Goal: Transaction & Acquisition: Purchase product/service

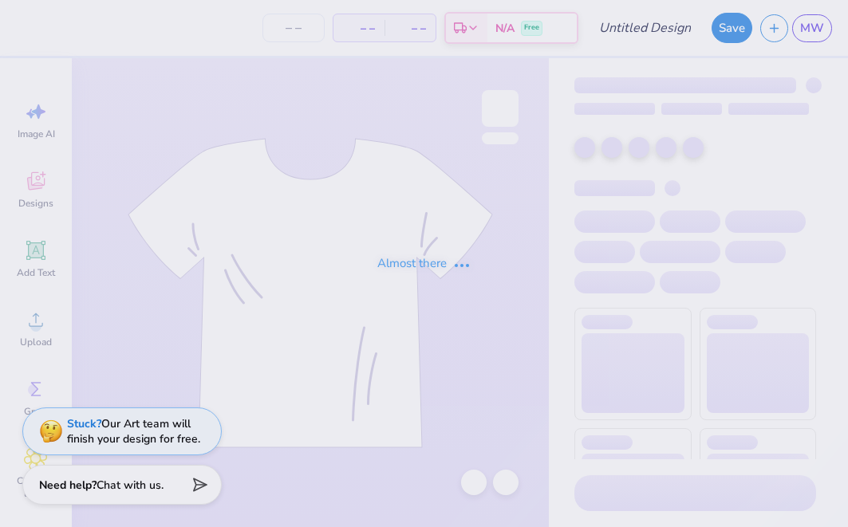
type input "Lip Sync Option #1"
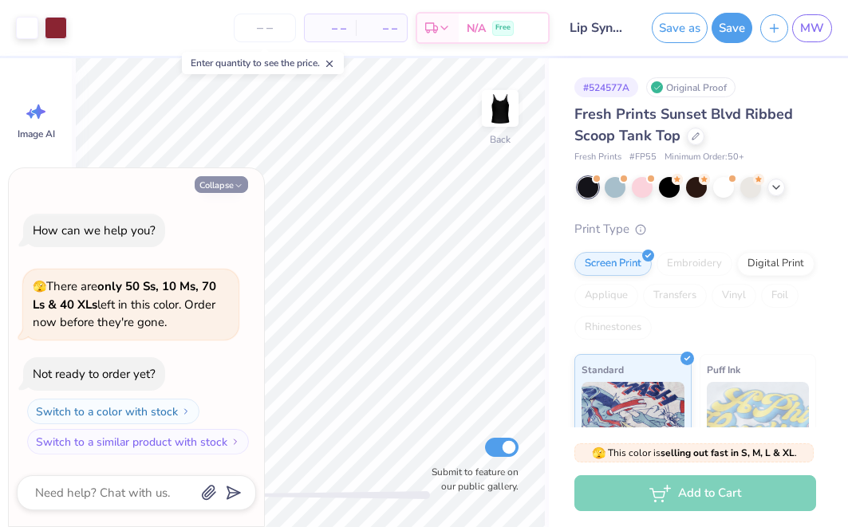
click at [239, 184] on icon "button" at bounding box center [239, 186] width 10 height 10
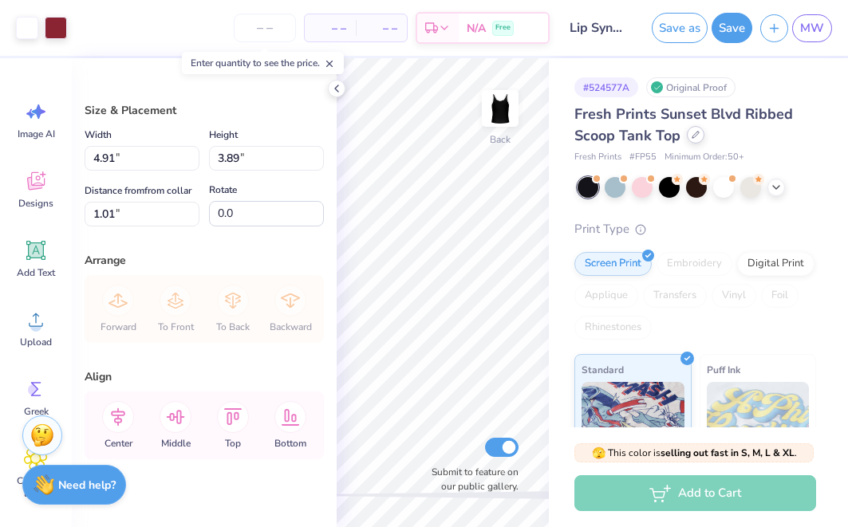
click at [697, 140] on div at bounding box center [696, 135] width 18 height 18
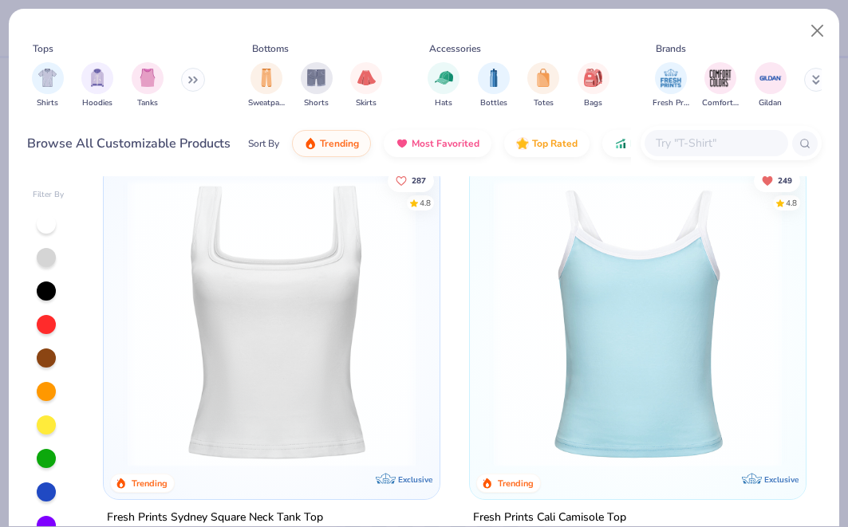
scroll to position [1321, 0]
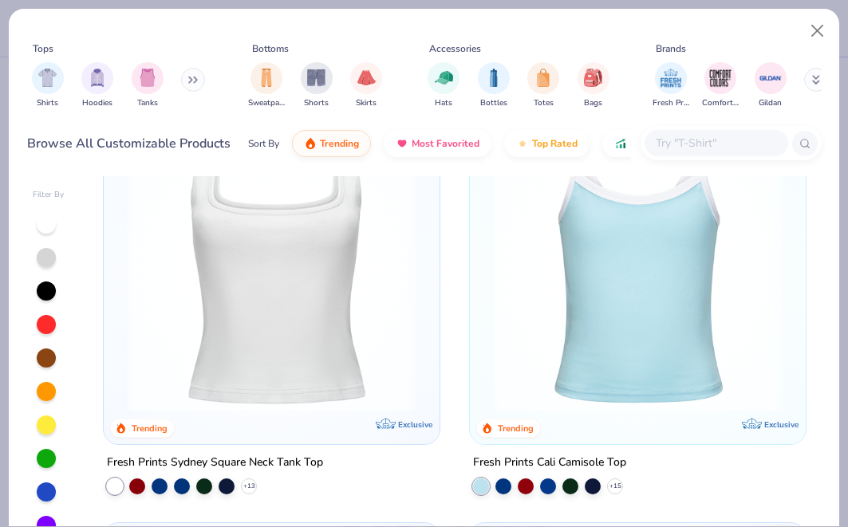
click at [311, 328] on img at bounding box center [272, 268] width 304 height 288
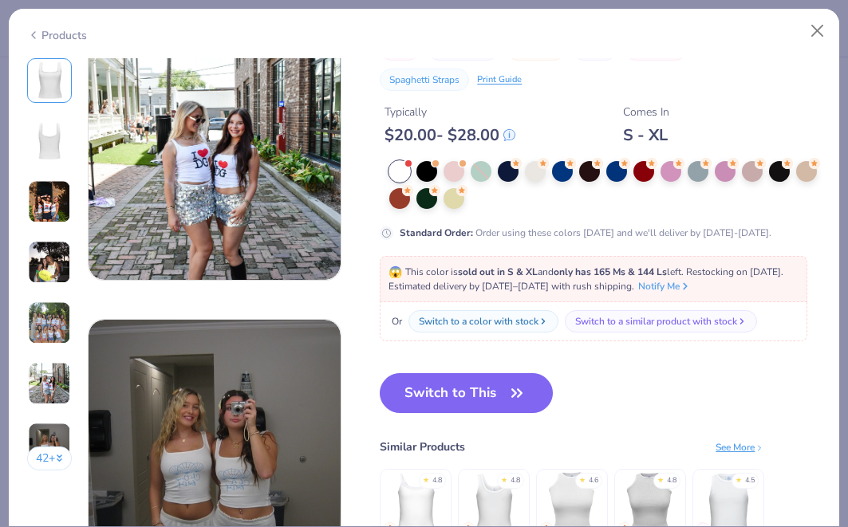
scroll to position [1489, 0]
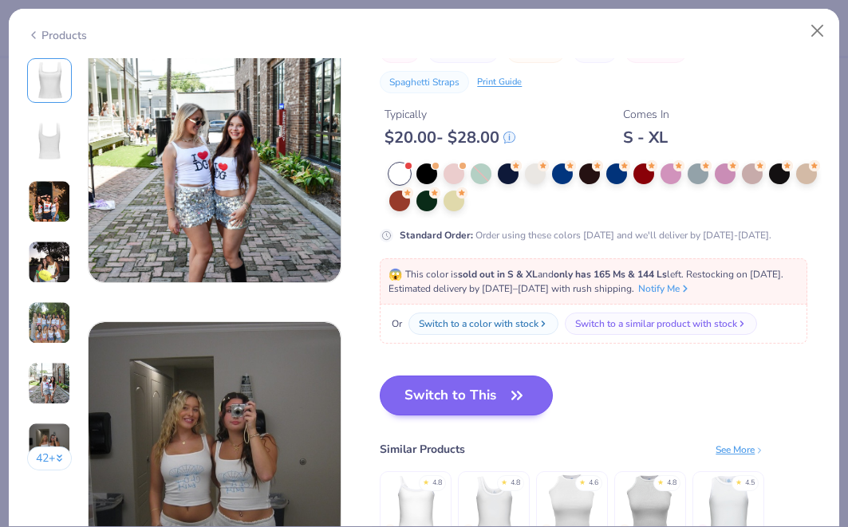
click at [485, 394] on button "Switch to This" at bounding box center [466, 396] width 173 height 40
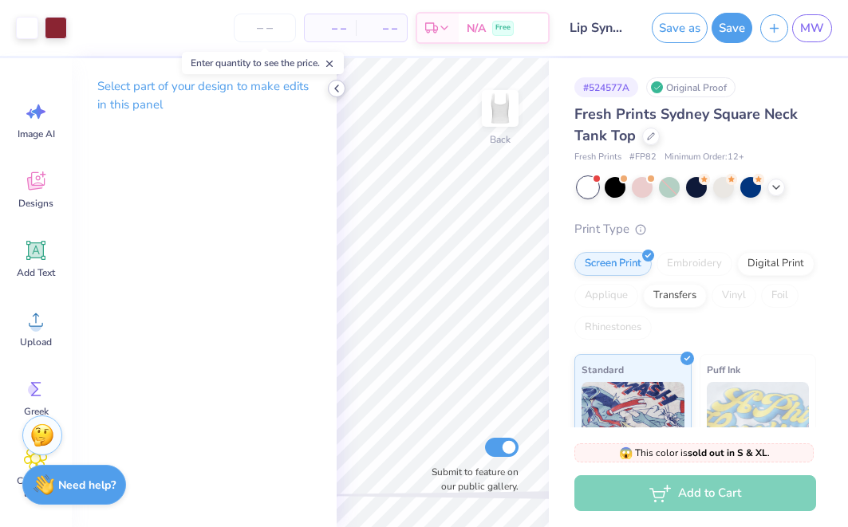
click at [335, 94] on icon at bounding box center [336, 88] width 13 height 13
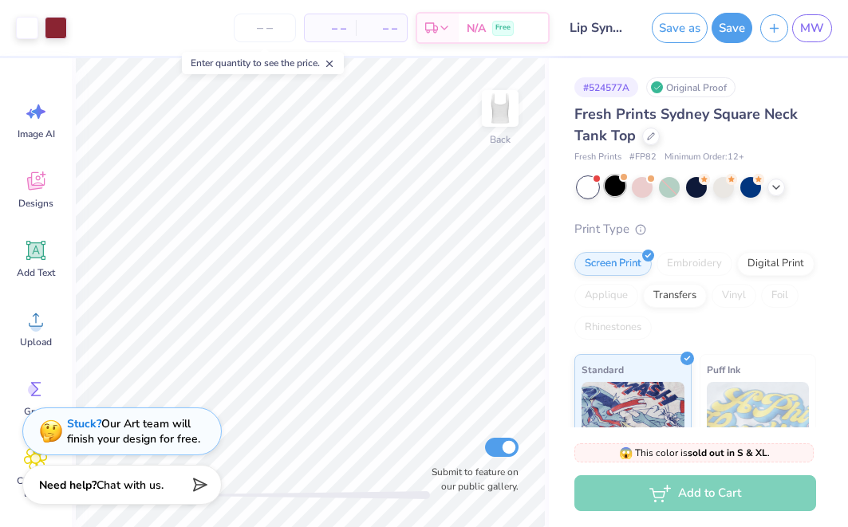
click at [610, 188] on div at bounding box center [615, 186] width 21 height 21
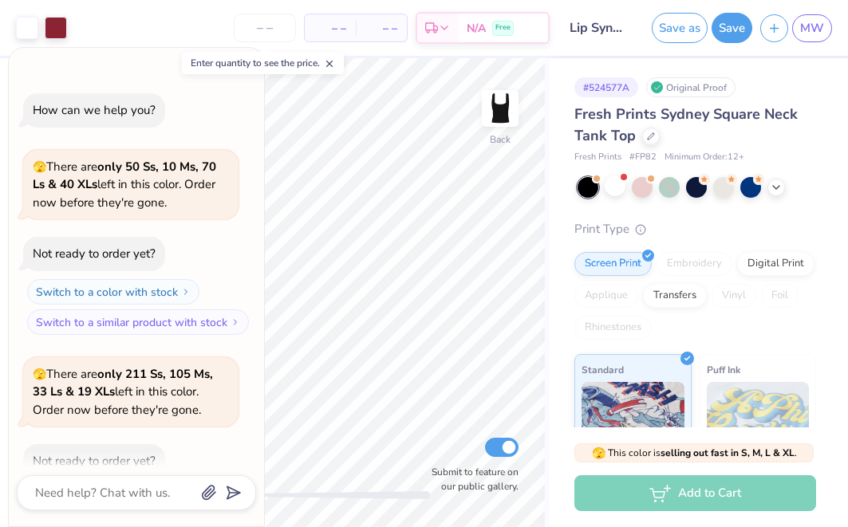
scroll to position [84, 0]
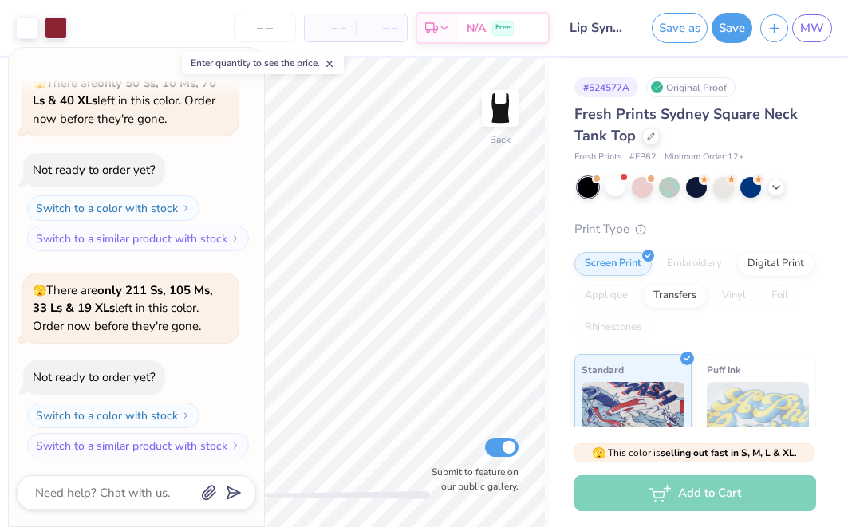
click at [331, 61] on icon at bounding box center [329, 63] width 11 height 11
click at [220, 61] on button "Collapse" at bounding box center [221, 64] width 53 height 17
type textarea "x"
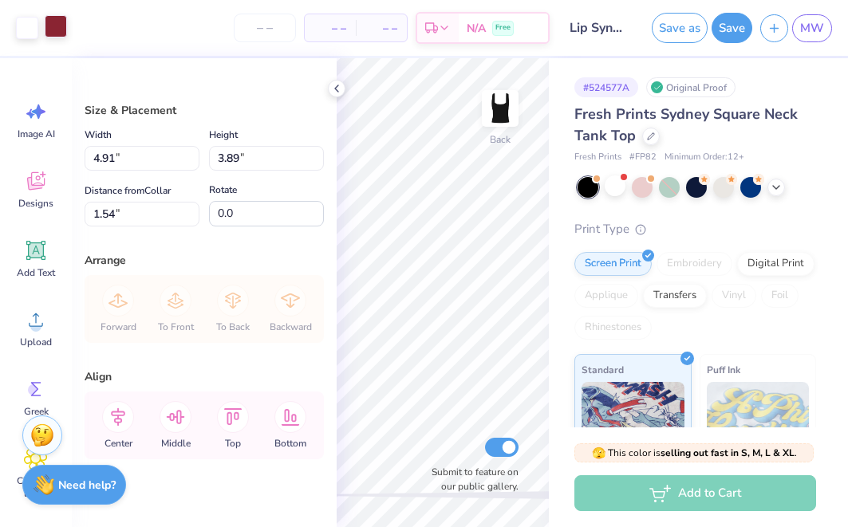
click at [57, 26] on div at bounding box center [56, 26] width 22 height 22
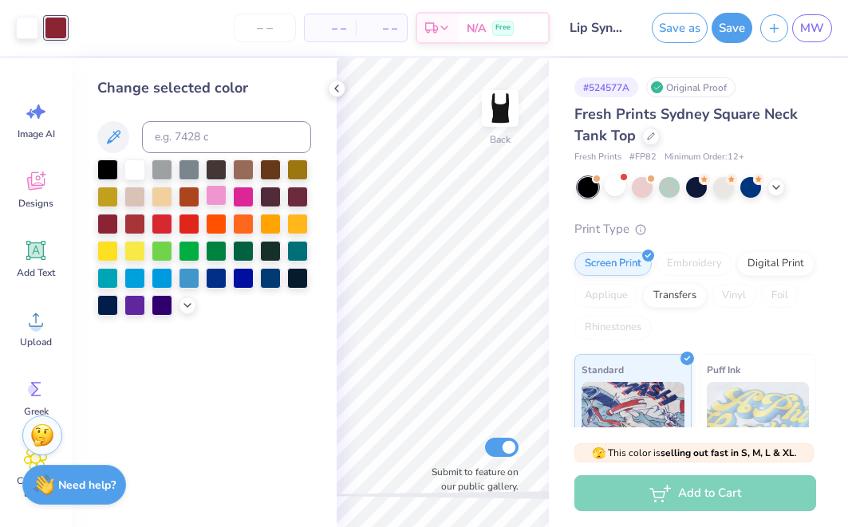
click at [220, 195] on div at bounding box center [216, 195] width 21 height 21
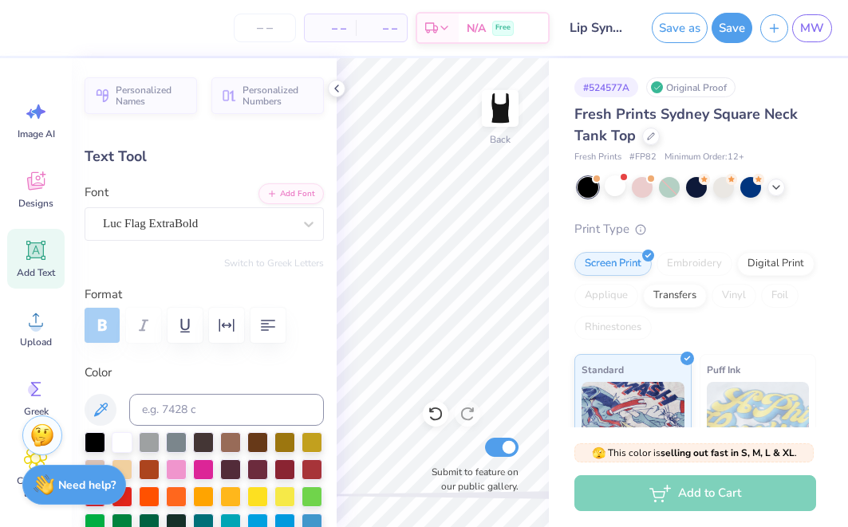
scroll to position [0, 6]
type textarea "Lip sync 2025"
type input "1.85"
type input "0.21"
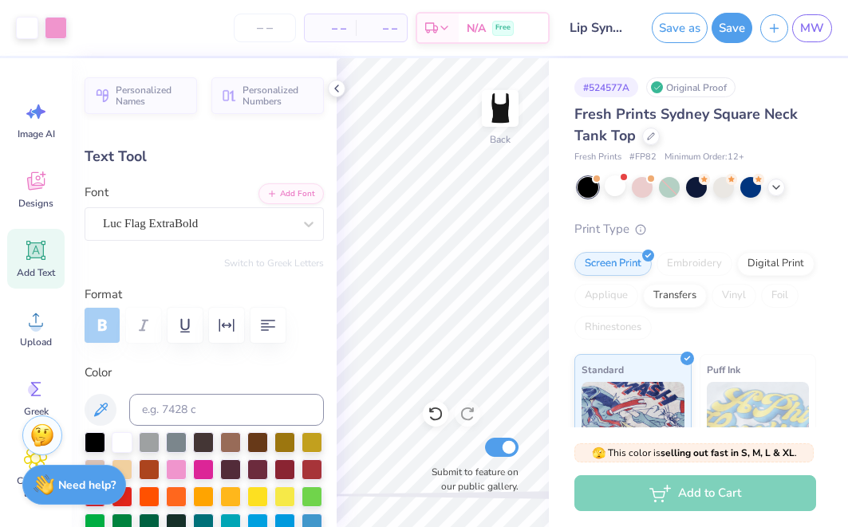
type input "4.93"
click at [338, 83] on icon at bounding box center [336, 88] width 13 height 13
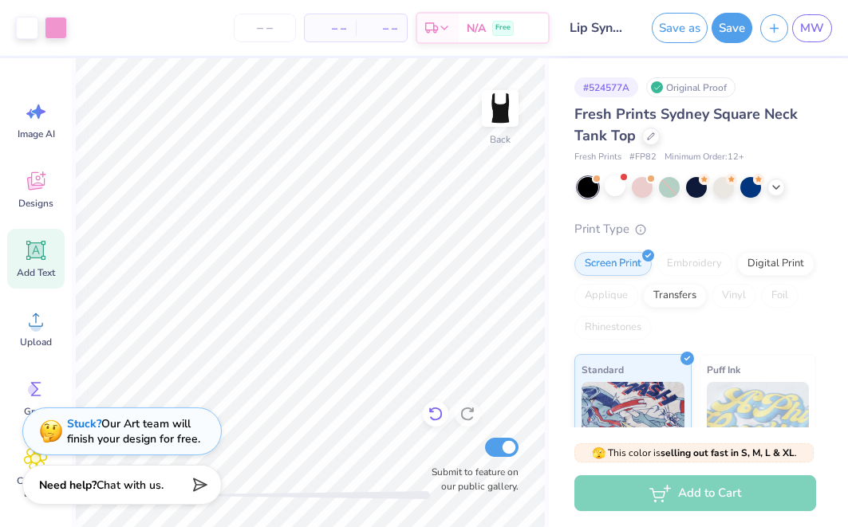
click at [440, 411] on icon at bounding box center [436, 415] width 14 height 14
click at [437, 419] on icon at bounding box center [436, 414] width 16 height 16
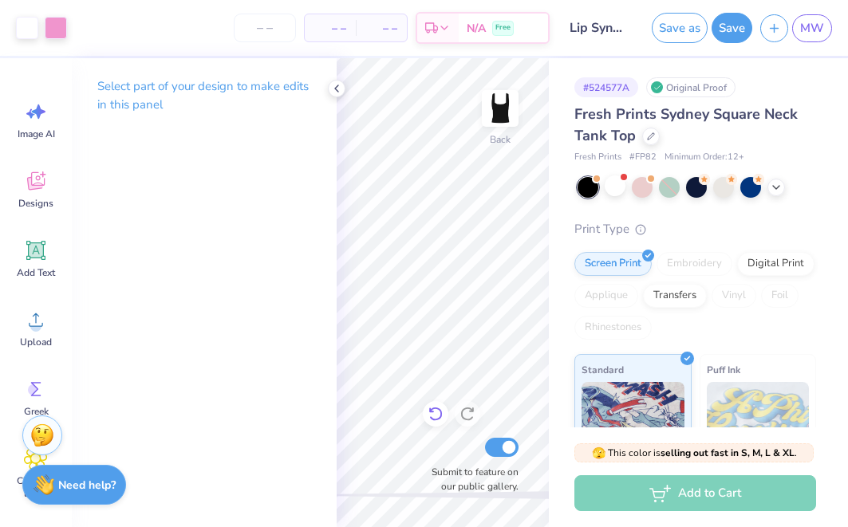
click at [324, 318] on div "Art colors – – Per Item – – Total Est. Delivery N/A Free Design Title Lip Sync …" at bounding box center [424, 263] width 848 height 527
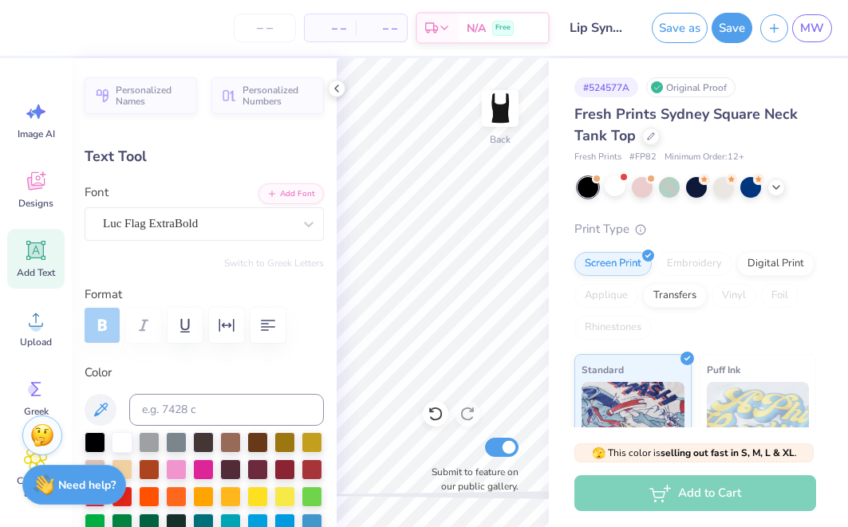
scroll to position [0, 1]
type textarea "lip sync 2025"
type input "2.47"
type input "0.13"
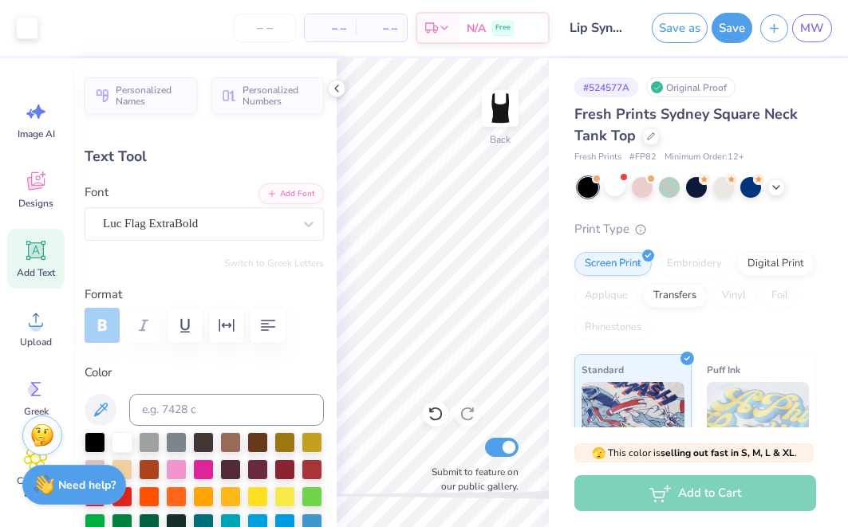
type input "3.20"
type input "3.97"
type input "1.25"
type input "3.62"
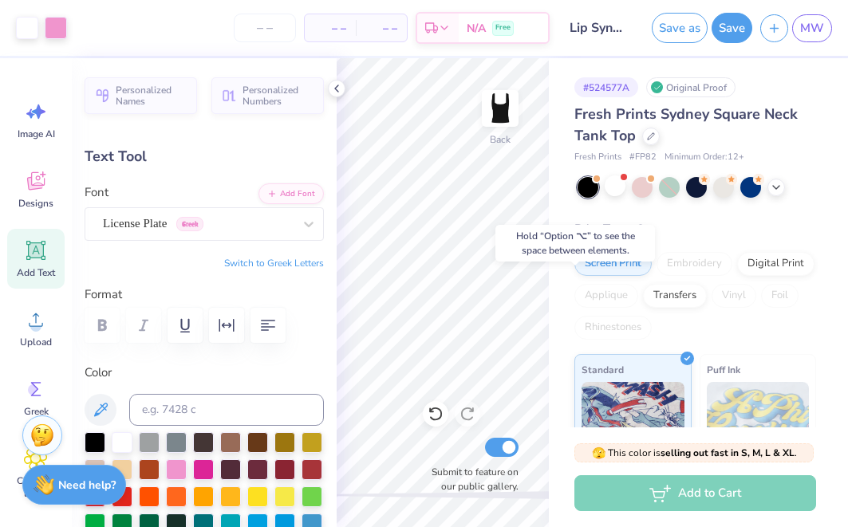
type input "3.05"
type input "0.21"
type input "4.93"
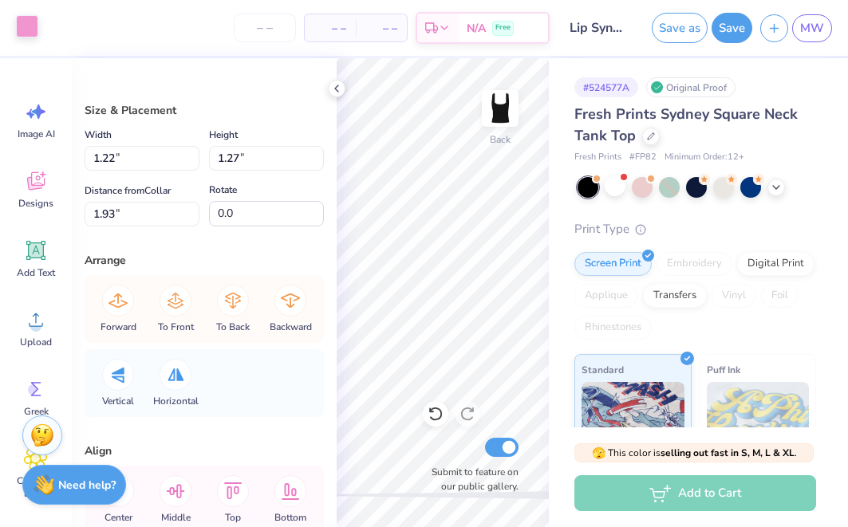
click at [34, 30] on div at bounding box center [27, 26] width 22 height 22
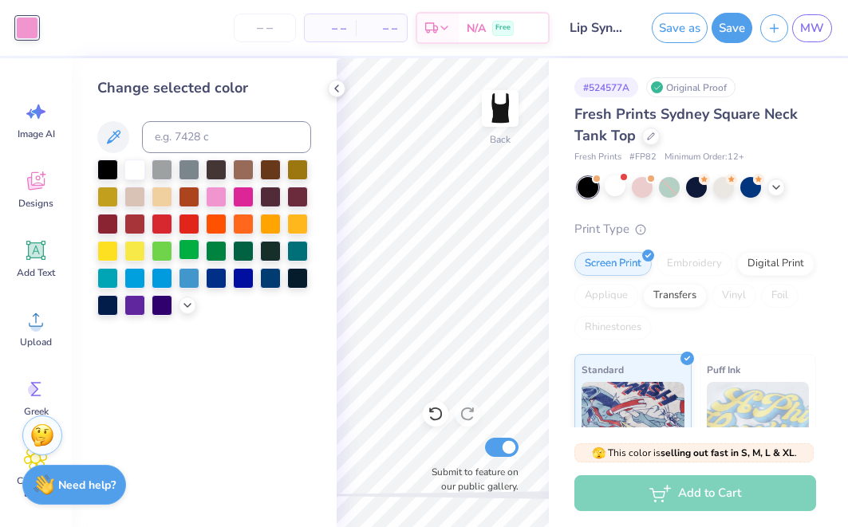
click at [192, 253] on div at bounding box center [189, 249] width 21 height 21
click at [217, 206] on div at bounding box center [216, 195] width 21 height 21
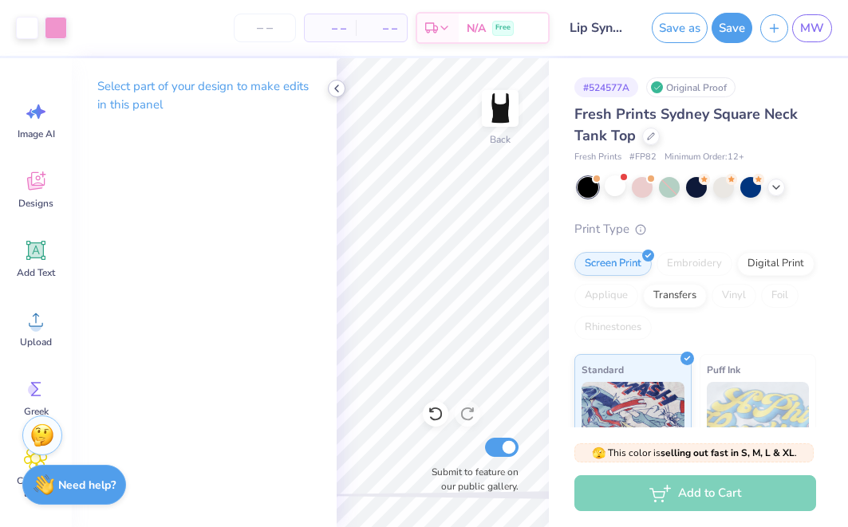
click at [339, 90] on icon at bounding box center [336, 88] width 13 height 13
click at [335, 85] on icon at bounding box center [336, 88] width 13 height 13
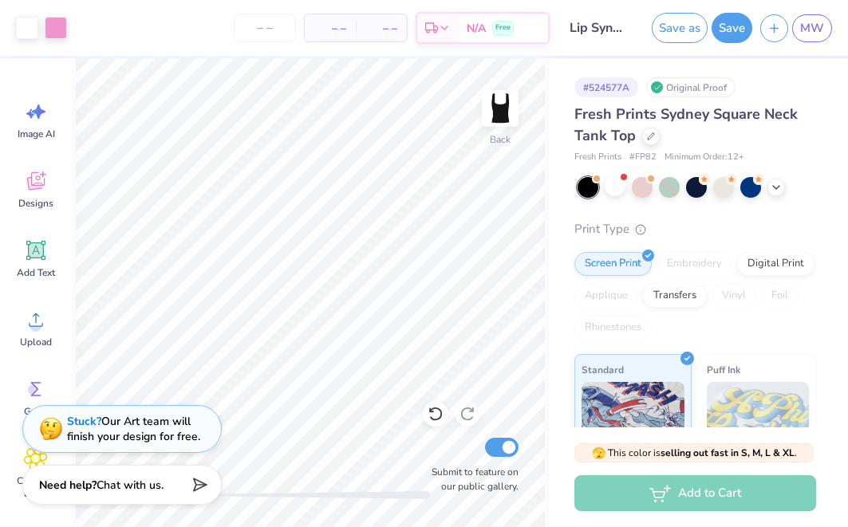
click at [175, 433] on div "Stuck? Our Art team will finish your design for free." at bounding box center [133, 429] width 133 height 30
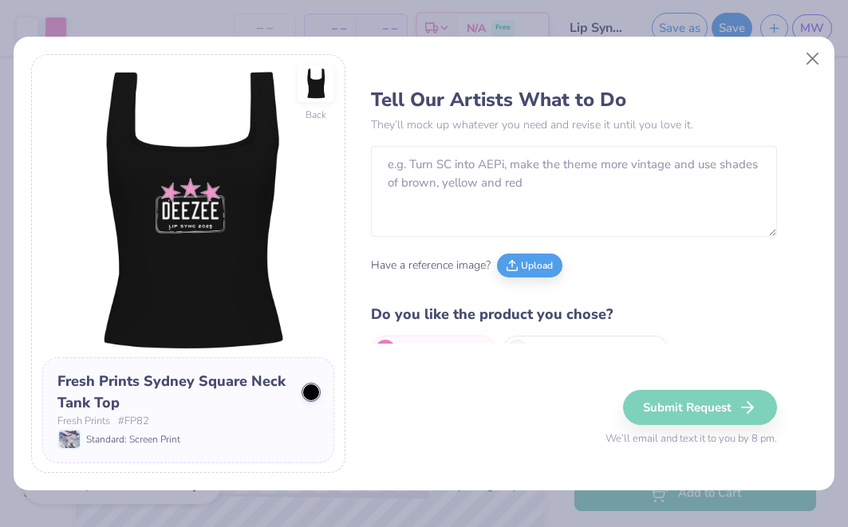
scroll to position [0, 0]
click at [812, 63] on button "Close" at bounding box center [813, 58] width 30 height 30
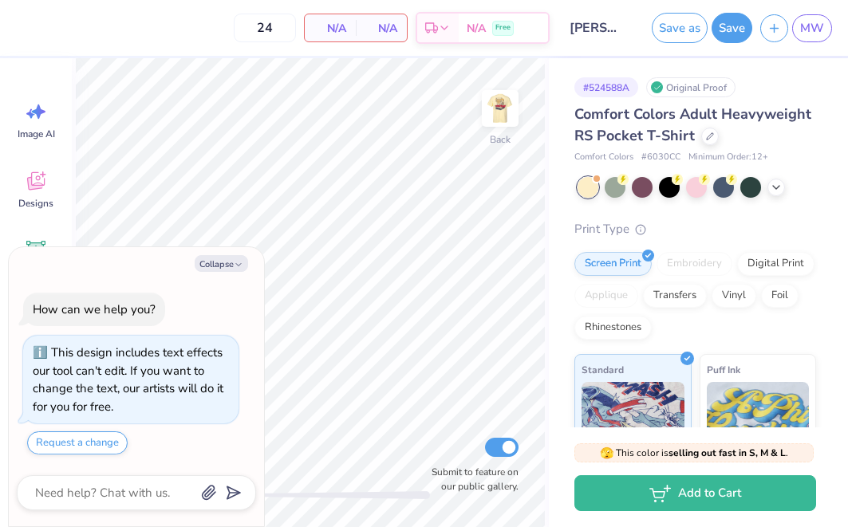
scroll to position [30, 0]
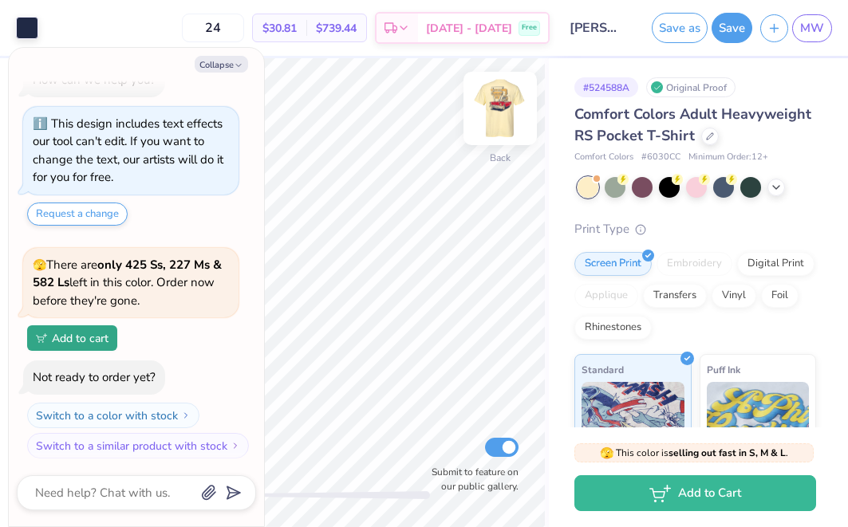
click at [504, 103] on img at bounding box center [500, 109] width 64 height 64
click at [776, 185] on icon at bounding box center [776, 186] width 13 height 13
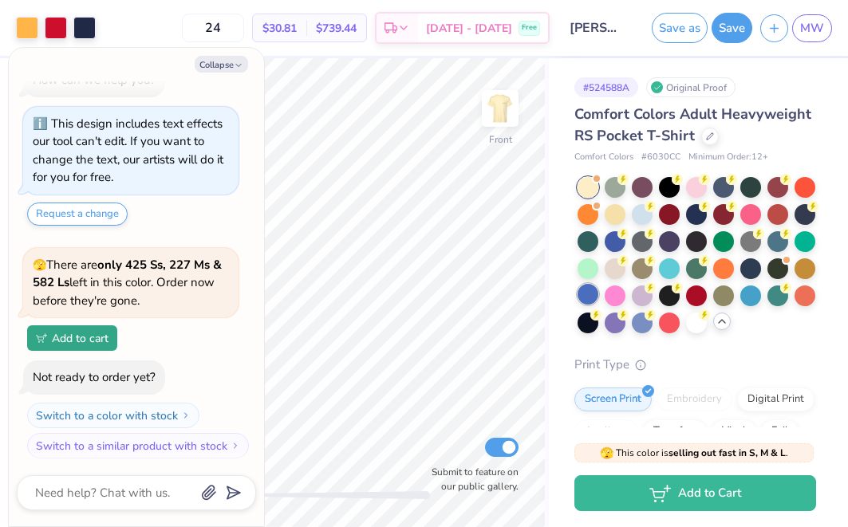
click at [589, 289] on div at bounding box center [588, 294] width 21 height 21
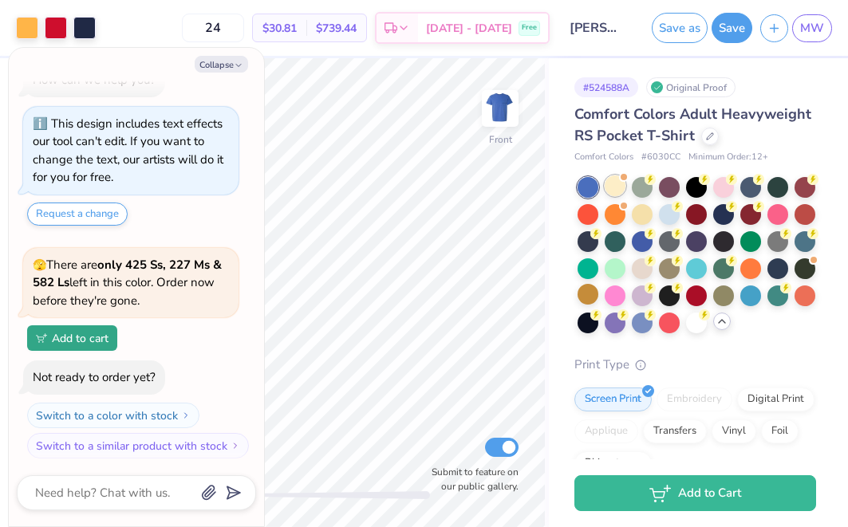
click at [615, 184] on div at bounding box center [615, 186] width 21 height 21
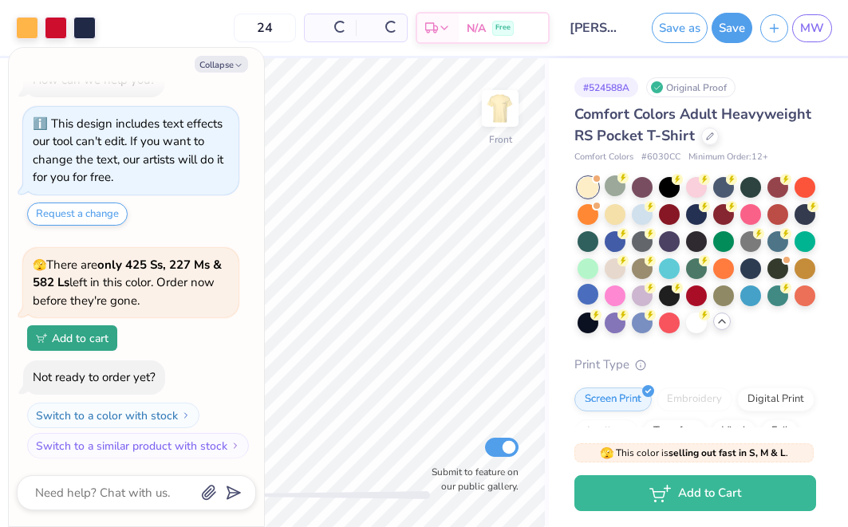
scroll to position [262, 0]
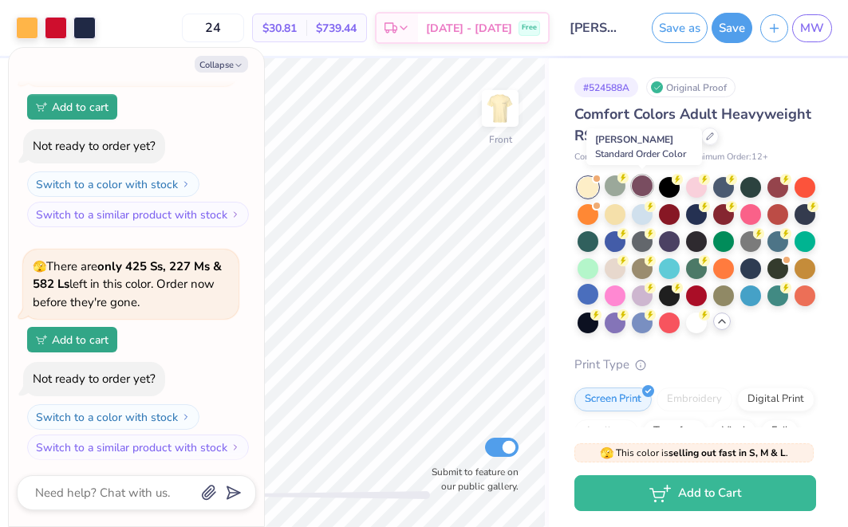
click at [647, 184] on div at bounding box center [642, 186] width 21 height 21
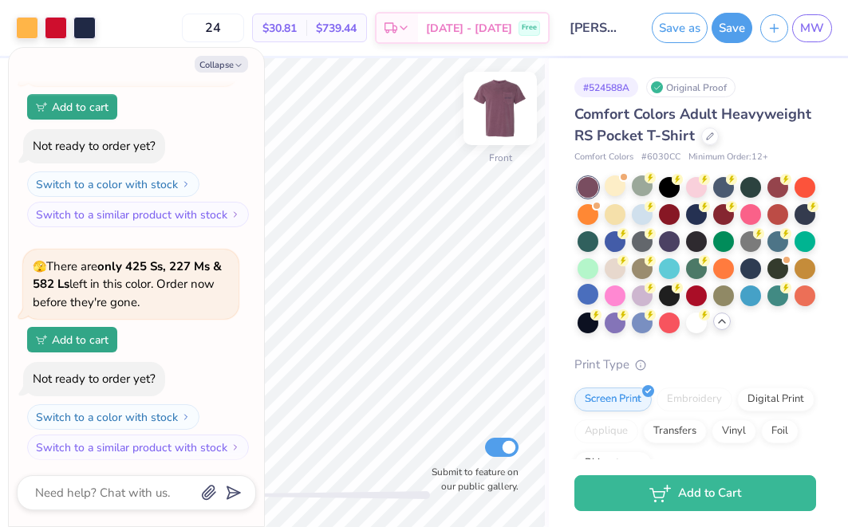
click at [498, 118] on img at bounding box center [500, 109] width 64 height 64
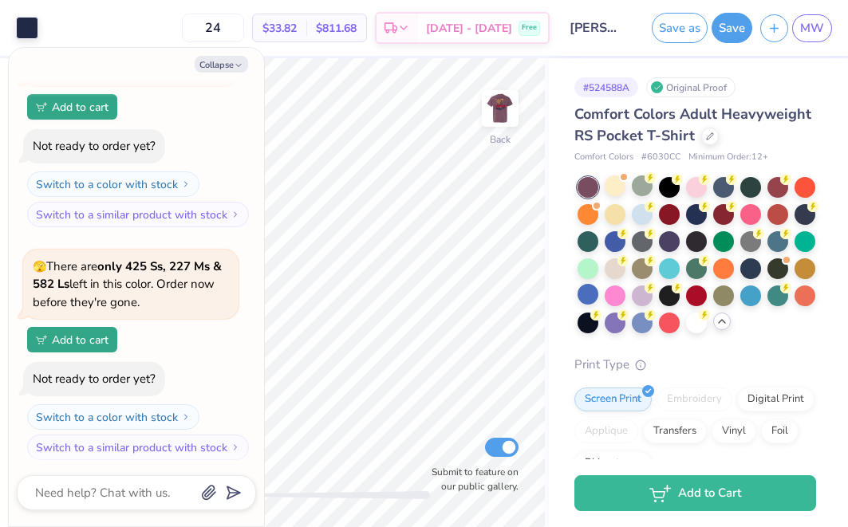
click at [498, 118] on img at bounding box center [500, 109] width 32 height 32
click at [778, 185] on div at bounding box center [778, 186] width 21 height 21
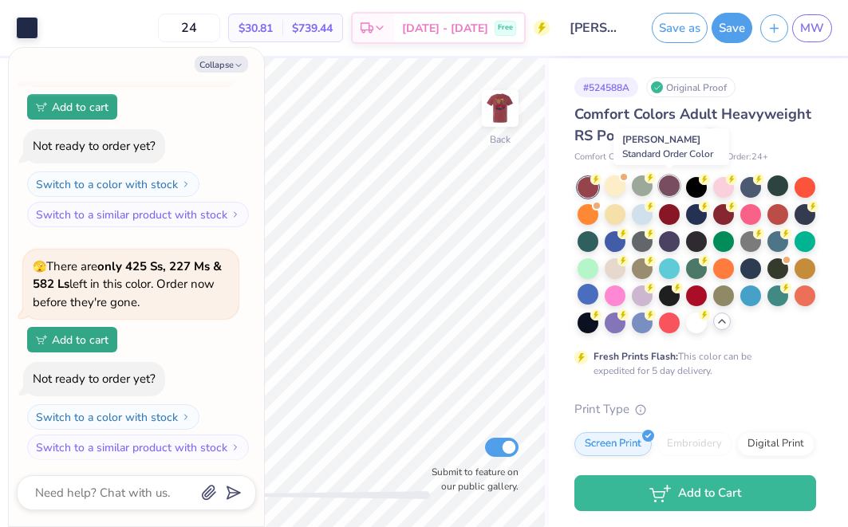
click at [665, 183] on div at bounding box center [669, 186] width 21 height 21
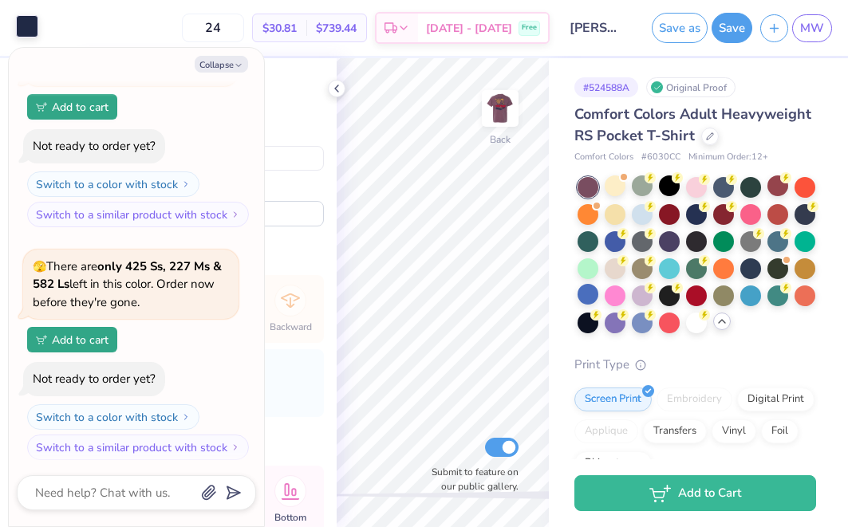
click at [29, 18] on div at bounding box center [27, 26] width 22 height 22
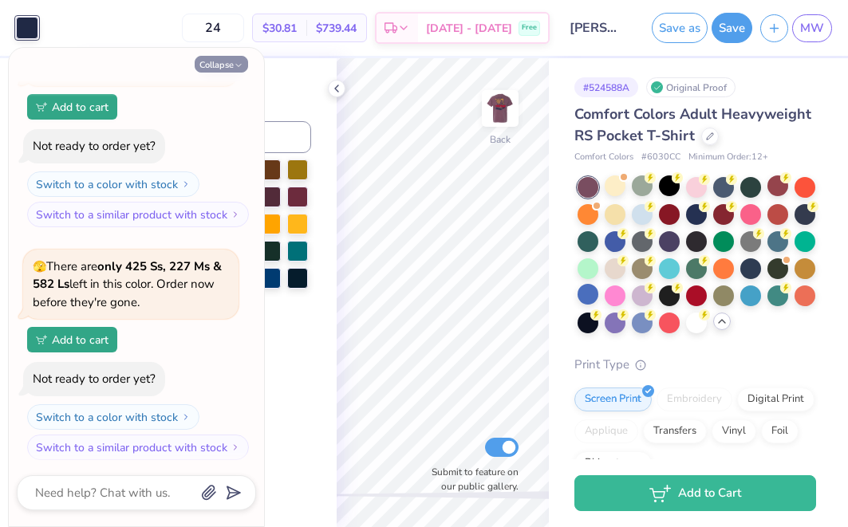
click at [231, 60] on button "Collapse" at bounding box center [221, 64] width 53 height 17
type textarea "x"
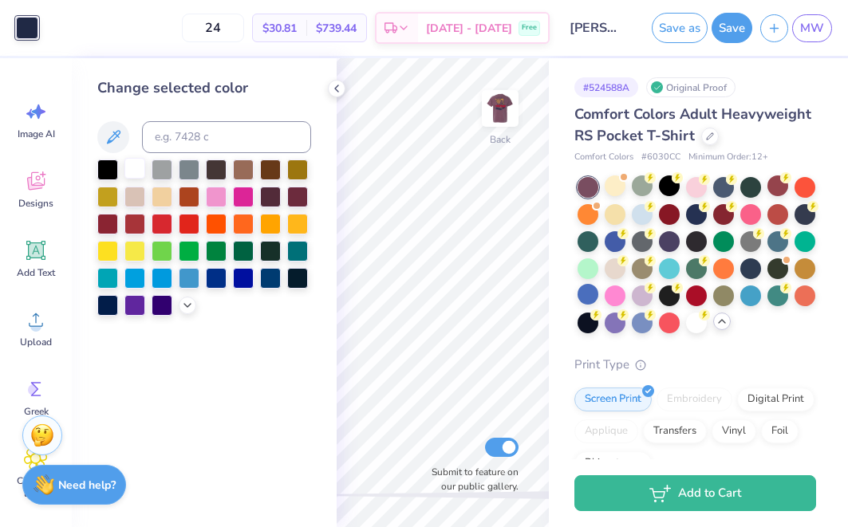
click at [140, 175] on div at bounding box center [134, 168] width 21 height 21
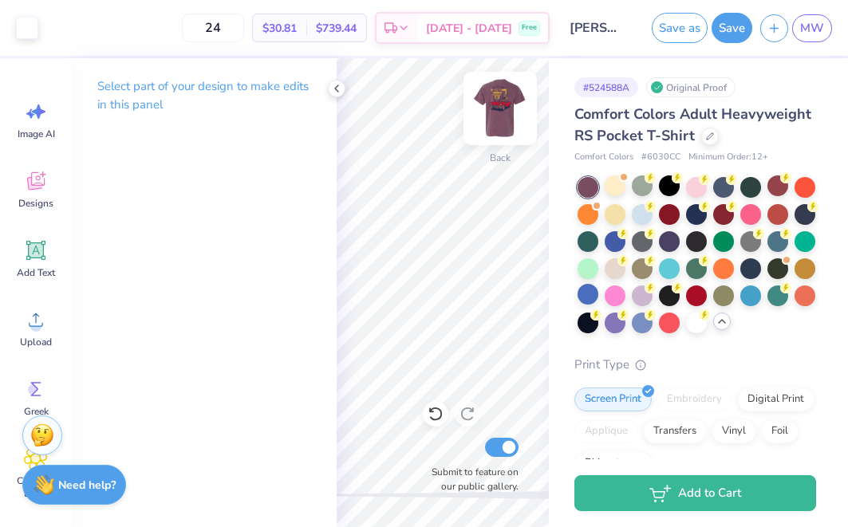
click at [504, 121] on img at bounding box center [500, 109] width 64 height 64
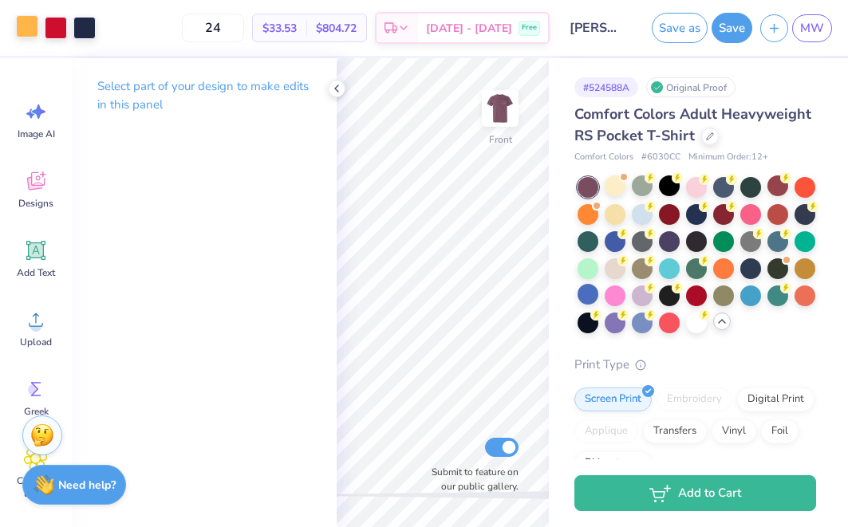
click at [32, 34] on div at bounding box center [27, 26] width 22 height 22
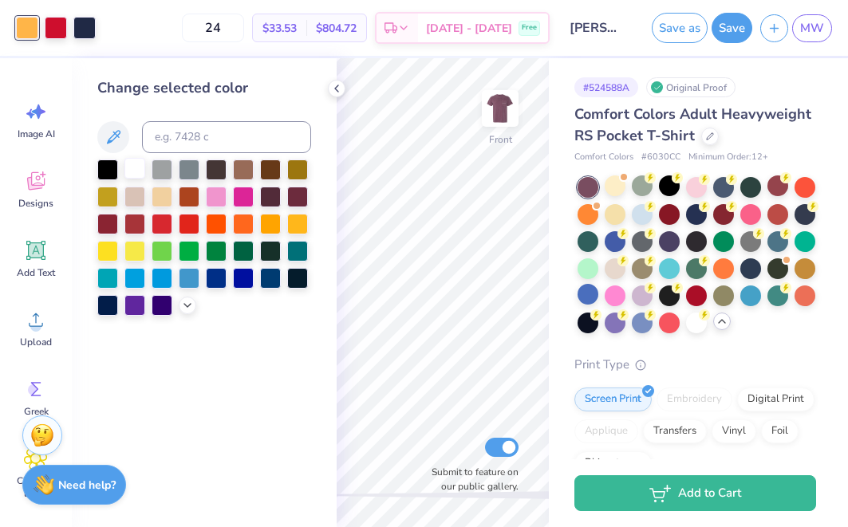
click at [135, 169] on div at bounding box center [134, 168] width 21 height 21
click at [63, 34] on div at bounding box center [56, 26] width 22 height 22
click at [272, 255] on div at bounding box center [270, 249] width 21 height 21
click at [297, 255] on div at bounding box center [297, 249] width 21 height 21
click at [92, 24] on div at bounding box center [84, 26] width 22 height 22
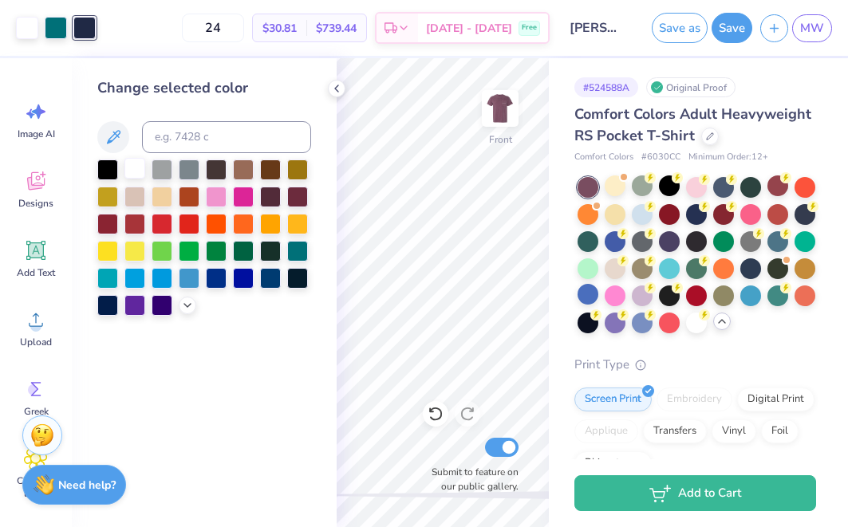
click at [130, 167] on div at bounding box center [134, 168] width 21 height 21
click at [77, 30] on div "24 $29.09 Per Item $698.16 Total Est. Delivery Oct 6 - 9 Free" at bounding box center [312, 28] width 475 height 56
click at [442, 421] on icon at bounding box center [436, 414] width 16 height 16
click at [439, 418] on icon at bounding box center [436, 414] width 16 height 16
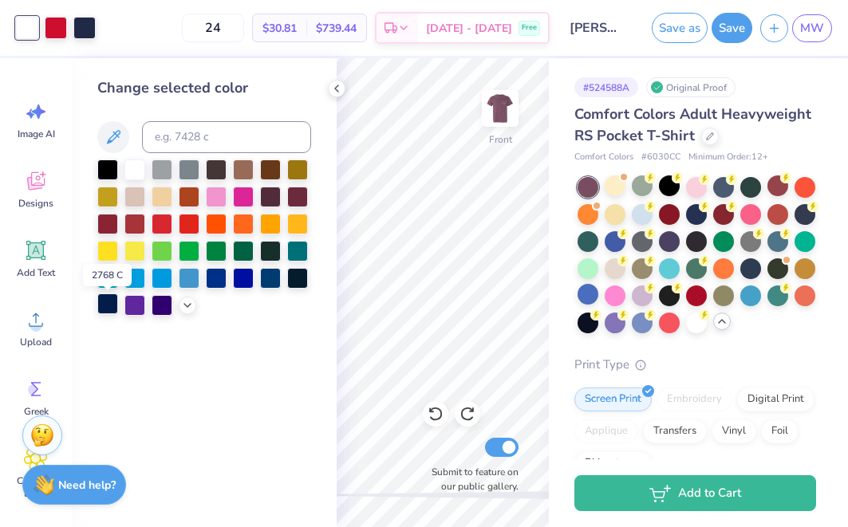
click at [114, 304] on div at bounding box center [107, 304] width 21 height 21
click at [86, 22] on div at bounding box center [84, 26] width 22 height 22
click at [136, 168] on div at bounding box center [134, 168] width 21 height 21
click at [57, 29] on div at bounding box center [56, 26] width 22 height 22
click at [246, 194] on div at bounding box center [243, 195] width 21 height 21
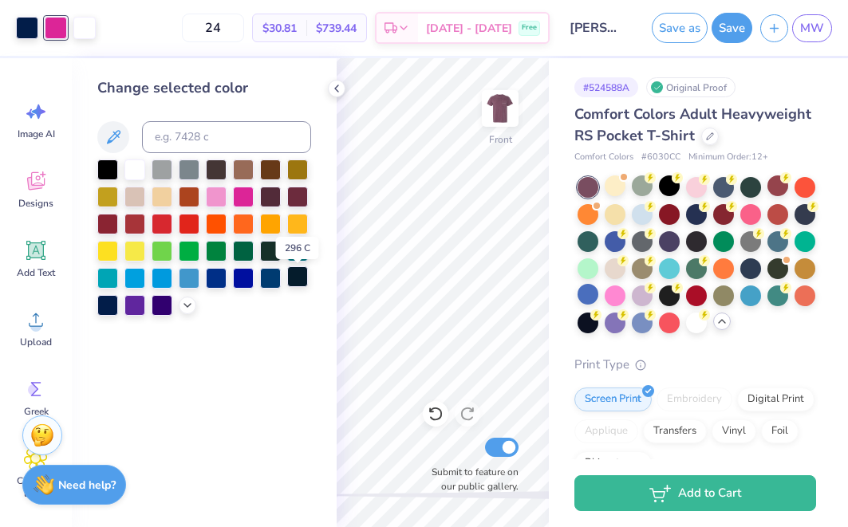
click at [298, 281] on div at bounding box center [297, 277] width 21 height 21
click at [298, 260] on div at bounding box center [297, 249] width 21 height 21
click at [26, 29] on div at bounding box center [27, 26] width 22 height 22
click at [300, 278] on div at bounding box center [297, 277] width 21 height 21
click at [93, 26] on div at bounding box center [84, 26] width 22 height 22
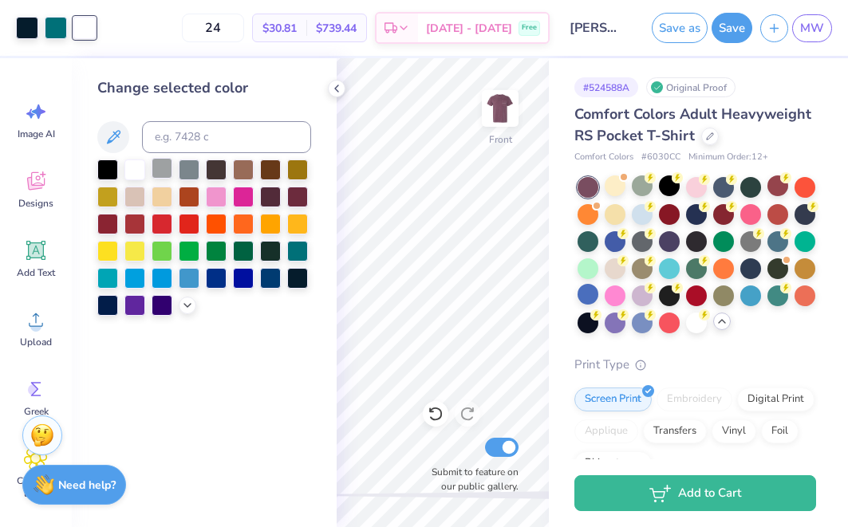
click at [164, 176] on div at bounding box center [162, 168] width 21 height 21
click at [182, 175] on div at bounding box center [189, 168] width 21 height 21
click at [214, 173] on div at bounding box center [216, 168] width 21 height 21
click at [22, 22] on div at bounding box center [27, 26] width 22 height 22
click at [136, 176] on div at bounding box center [134, 168] width 21 height 21
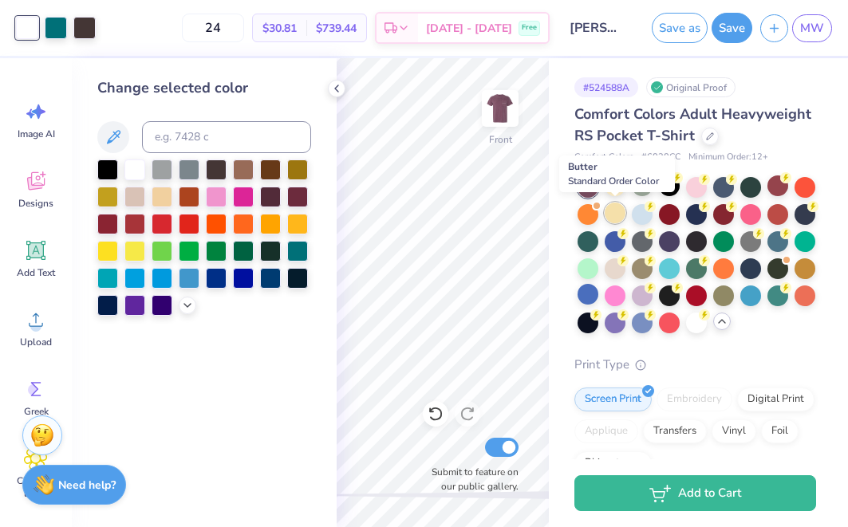
click at [618, 216] on div at bounding box center [615, 213] width 21 height 21
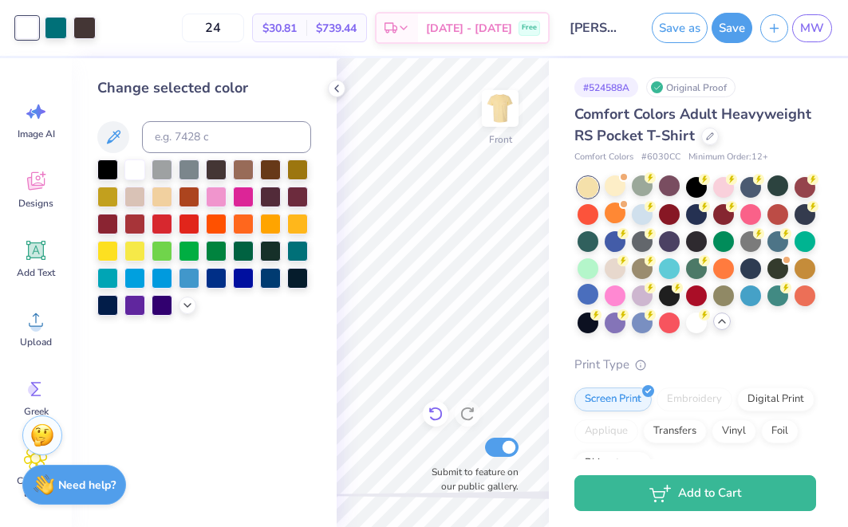
click at [436, 412] on icon at bounding box center [436, 414] width 16 height 16
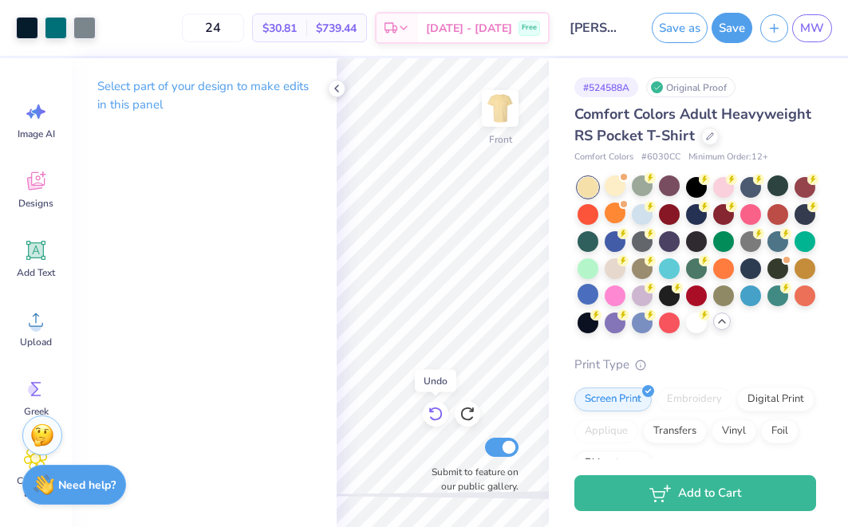
click at [436, 412] on icon at bounding box center [436, 414] width 16 height 16
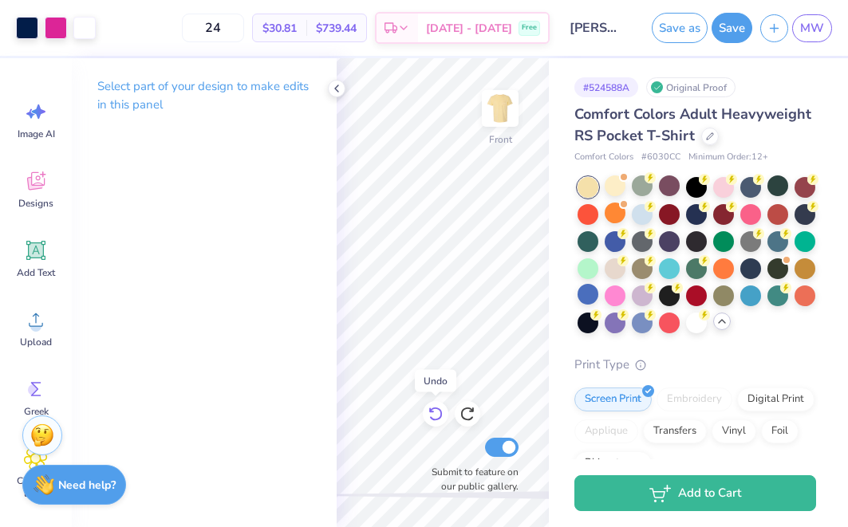
click at [436, 412] on icon at bounding box center [436, 414] width 16 height 16
click at [337, 95] on div at bounding box center [337, 89] width 18 height 18
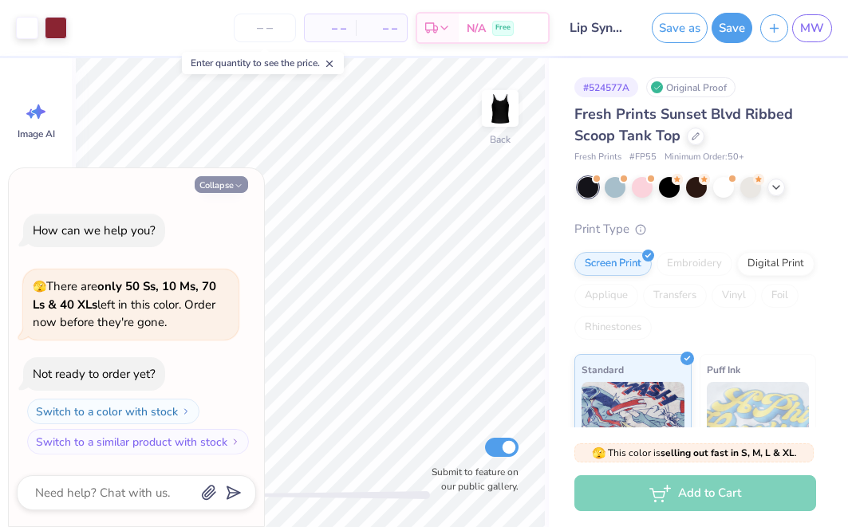
click at [242, 191] on icon "button" at bounding box center [239, 186] width 10 height 10
type textarea "x"
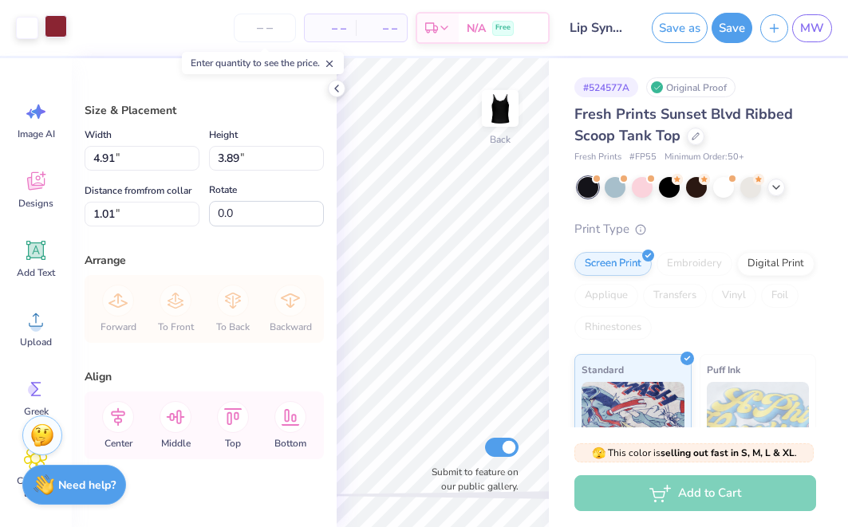
click at [60, 30] on div at bounding box center [56, 26] width 22 height 22
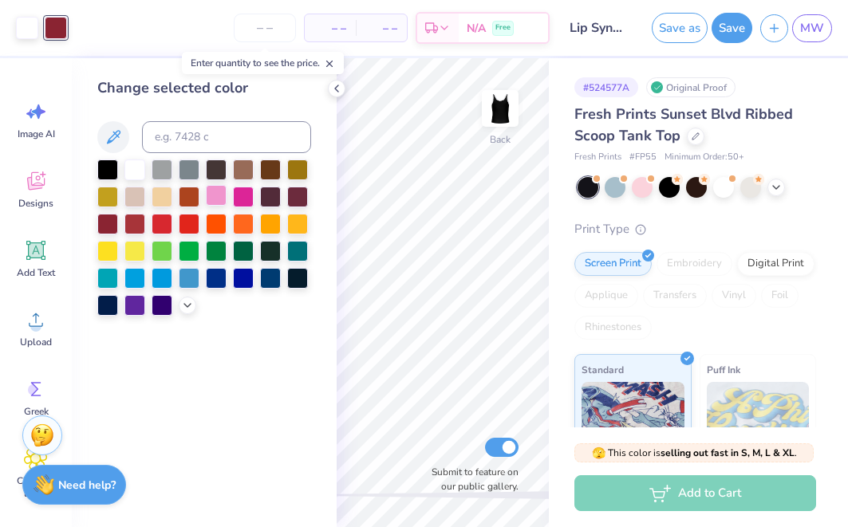
click at [221, 199] on div at bounding box center [216, 195] width 21 height 21
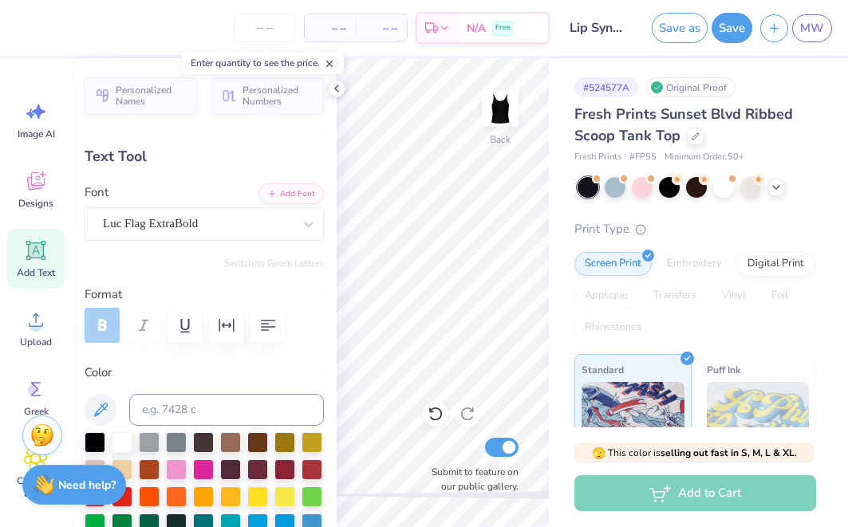
type textarea "E"
type textarea "lip sync 2025"
type input "2.47"
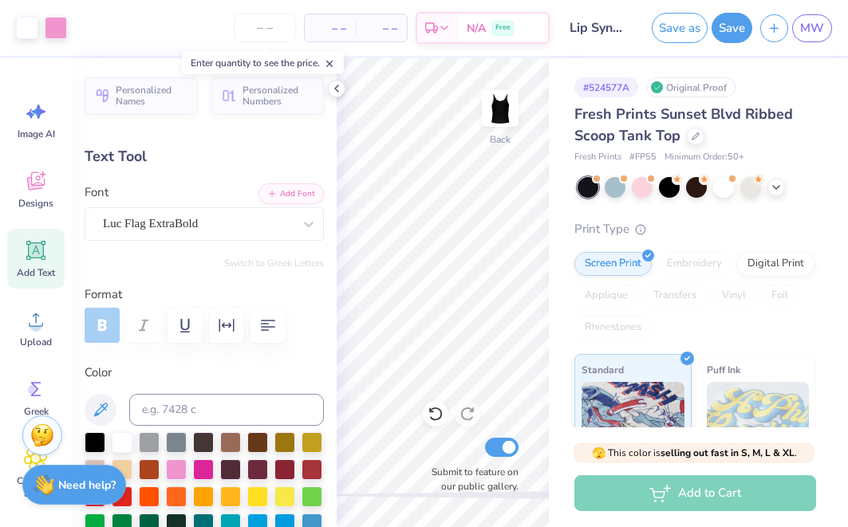
type input "0.13"
type input "2.67"
type input "3.97"
type input "1.25"
click at [334, 94] on div at bounding box center [337, 89] width 18 height 18
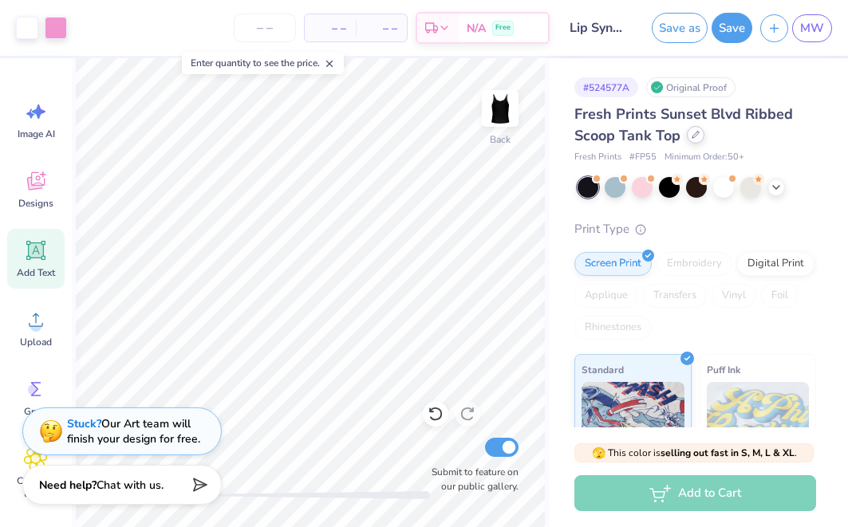
click at [693, 134] on icon at bounding box center [696, 135] width 8 height 8
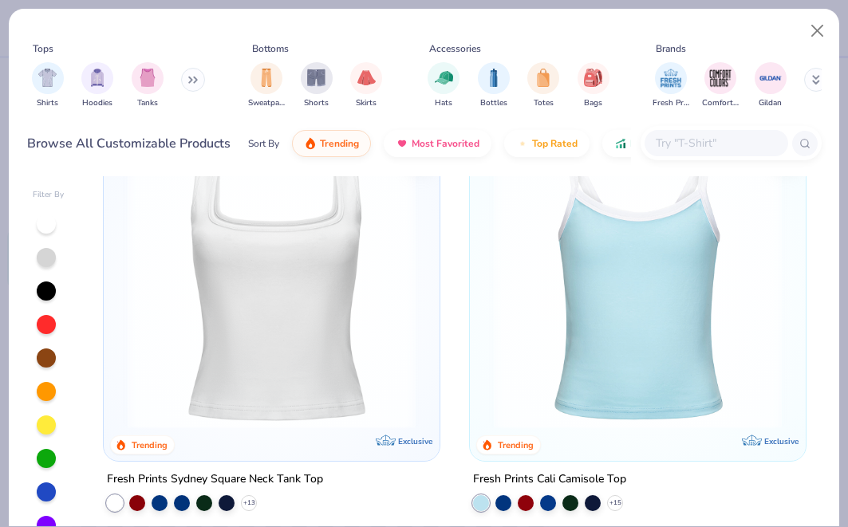
scroll to position [1317, 0]
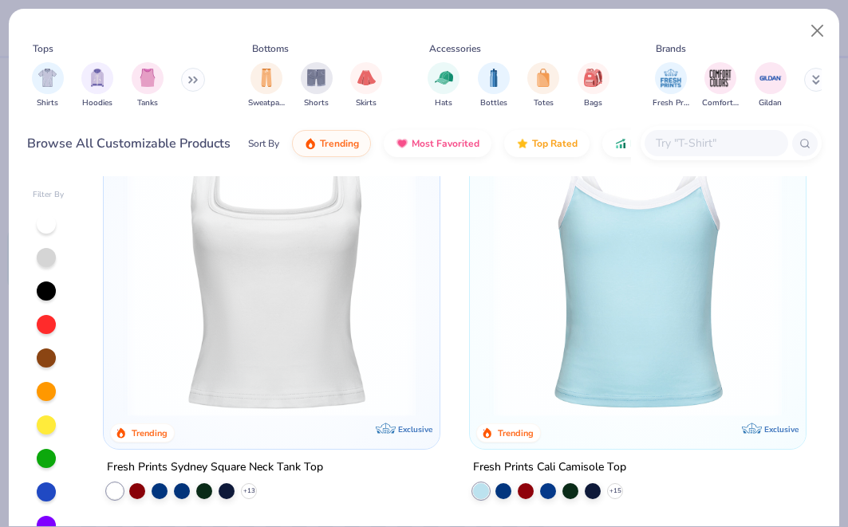
click at [330, 294] on img at bounding box center [272, 273] width 304 height 288
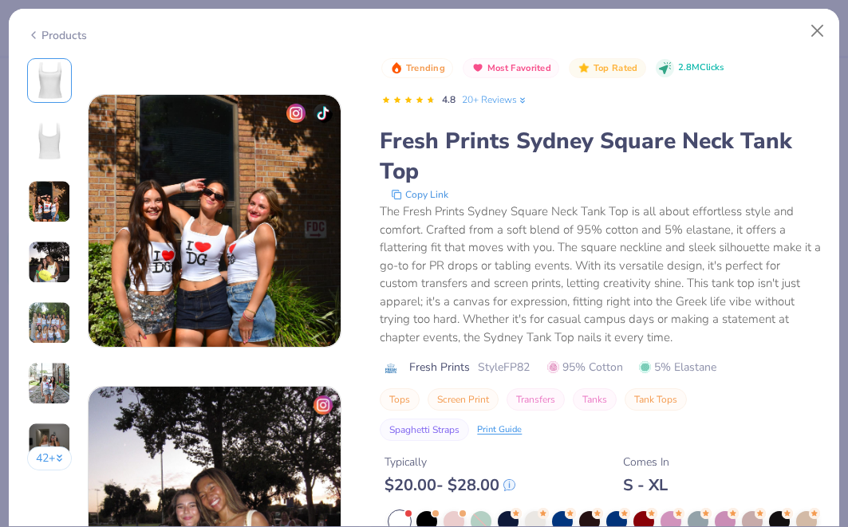
scroll to position [550, 0]
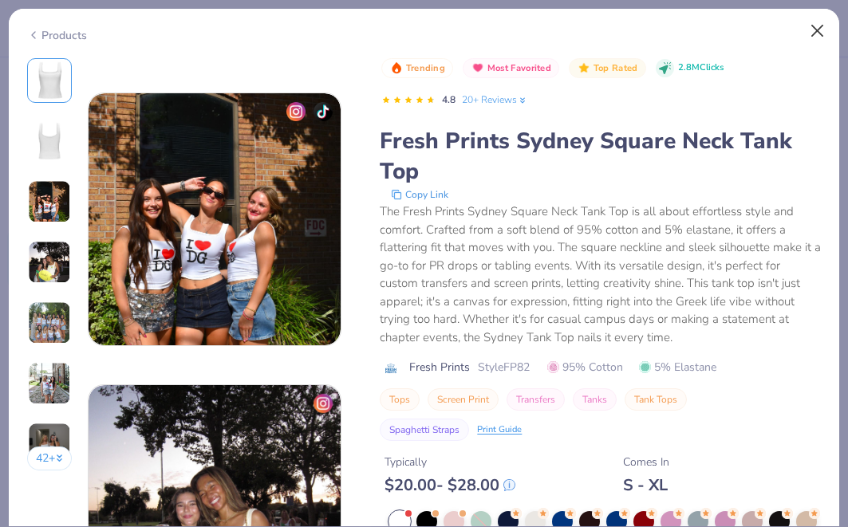
click at [821, 27] on button "Close" at bounding box center [818, 31] width 30 height 30
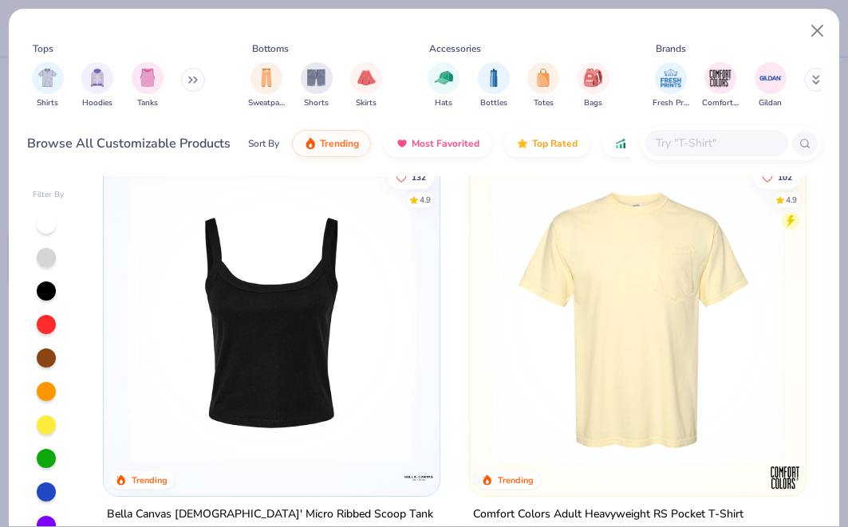
scroll to position [2534, 0]
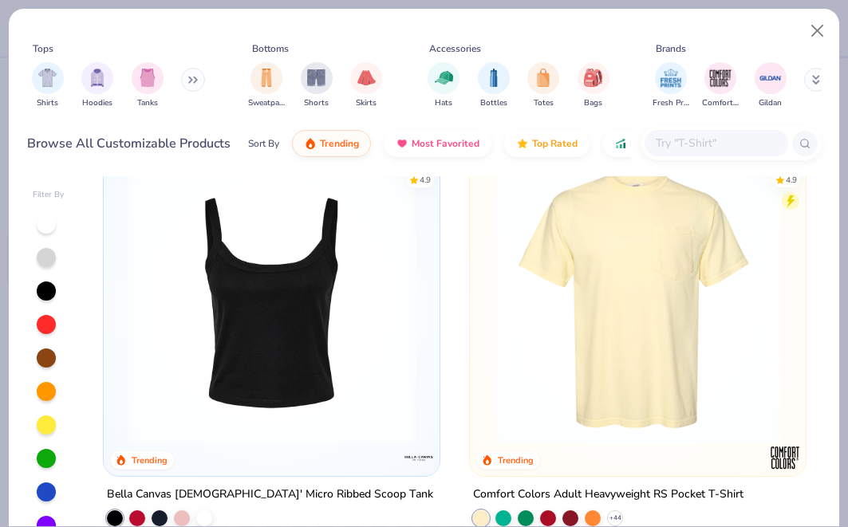
click at [318, 348] on img at bounding box center [272, 300] width 304 height 288
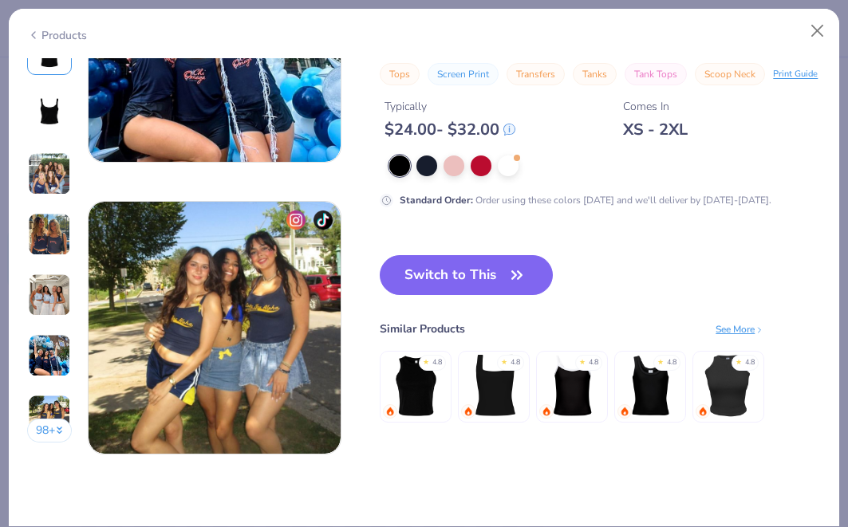
scroll to position [1608, 0]
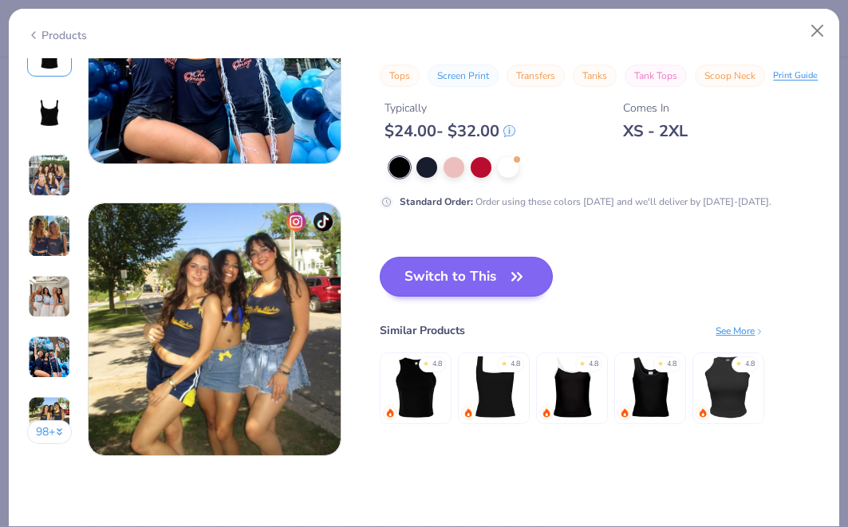
click at [509, 268] on icon "button" at bounding box center [517, 277] width 22 height 22
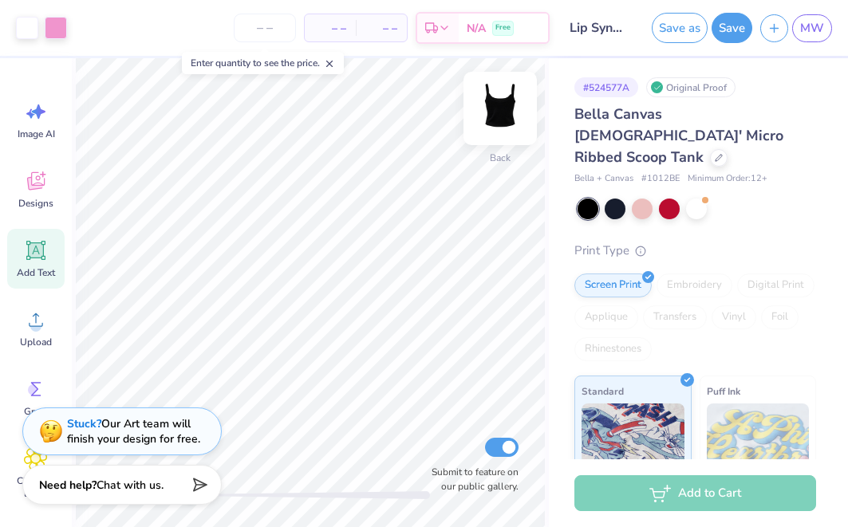
click at [505, 116] on img at bounding box center [500, 109] width 64 height 64
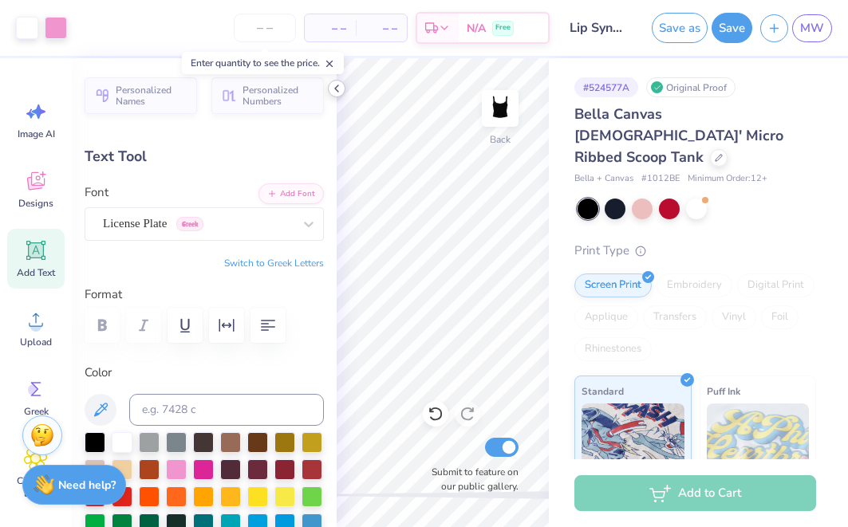
click at [338, 84] on icon at bounding box center [336, 88] width 13 height 13
click at [335, 87] on icon at bounding box center [336, 88] width 13 height 13
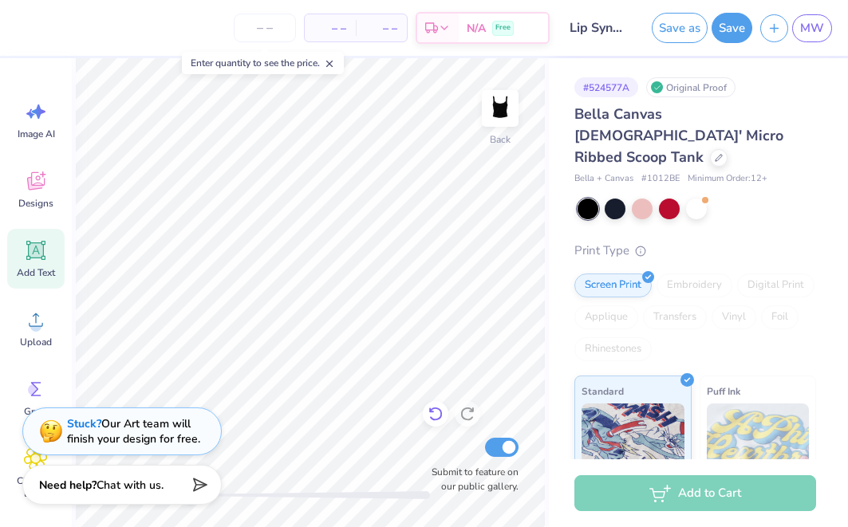
click at [431, 417] on icon at bounding box center [436, 414] width 16 height 16
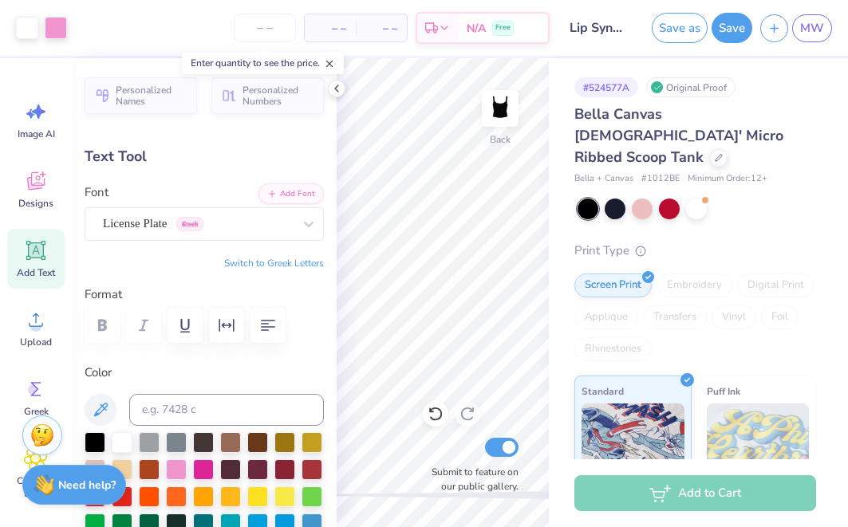
type input "2.58"
click at [440, 416] on icon at bounding box center [436, 414] width 16 height 16
click at [437, 409] on icon at bounding box center [436, 415] width 14 height 14
click at [715, 152] on icon at bounding box center [719, 156] width 8 height 8
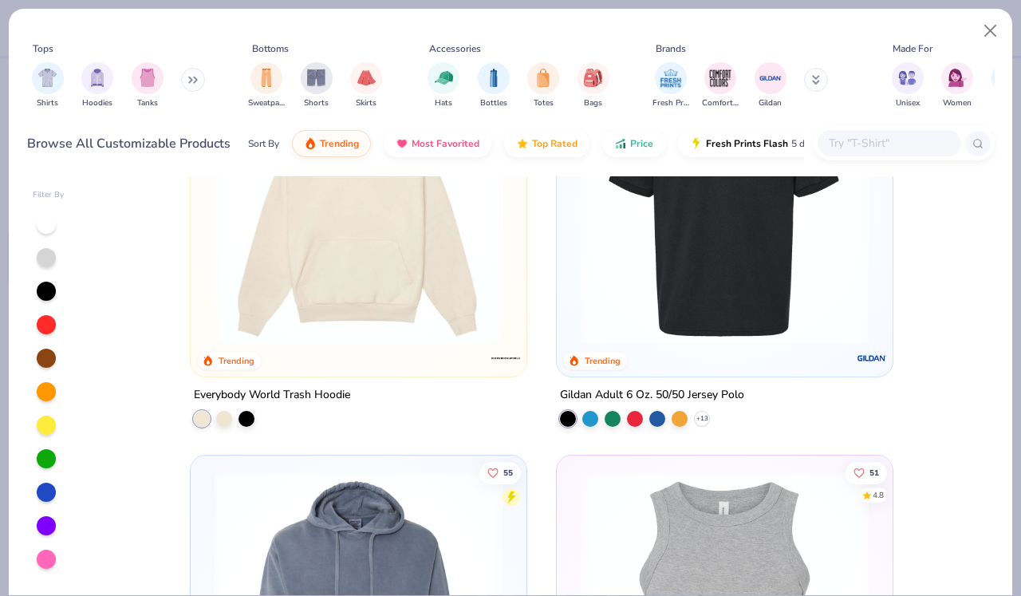
scroll to position [10521, 0]
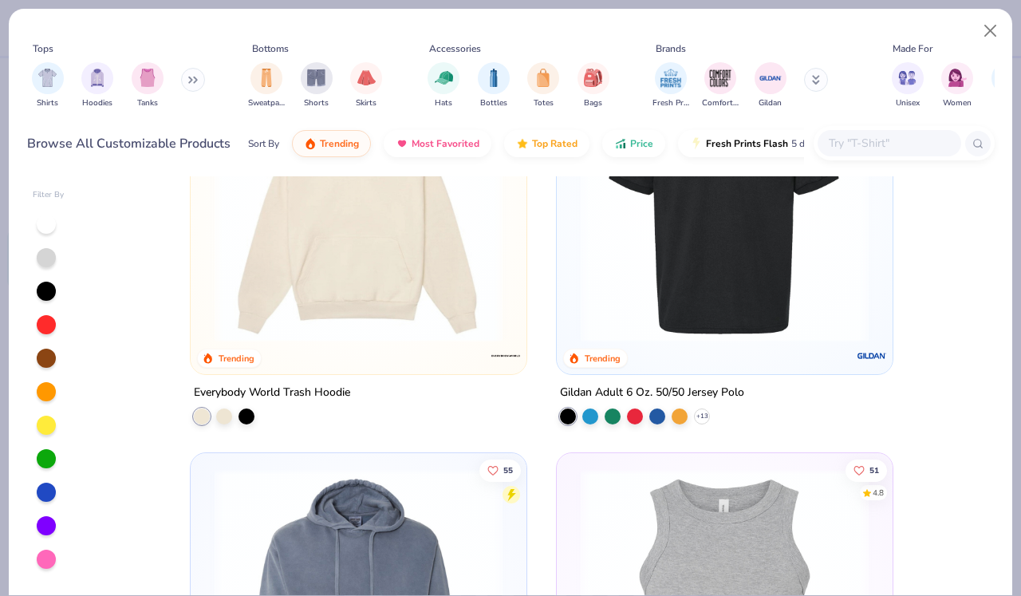
click at [192, 81] on icon at bounding box center [190, 80] width 2 height 6
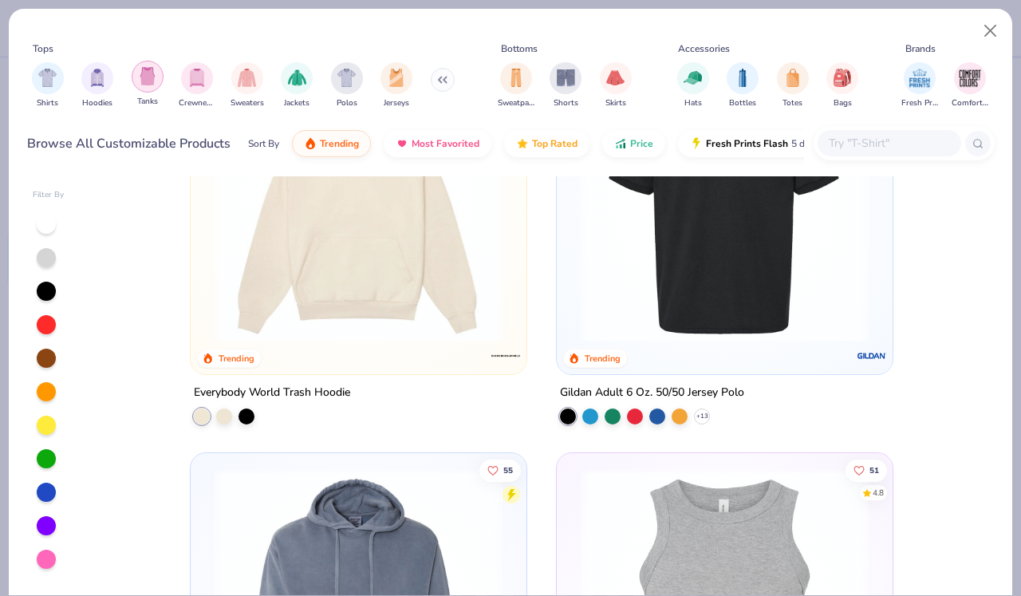
click at [156, 80] on img "filter for Tanks" at bounding box center [148, 76] width 18 height 18
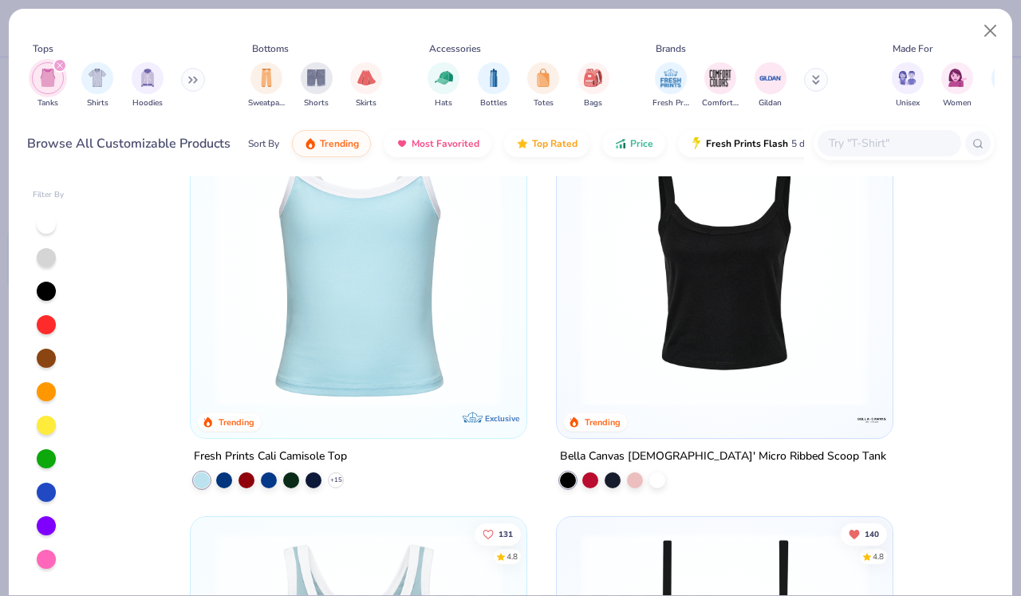
scroll to position [497, 0]
click at [335, 289] on img at bounding box center [359, 263] width 304 height 288
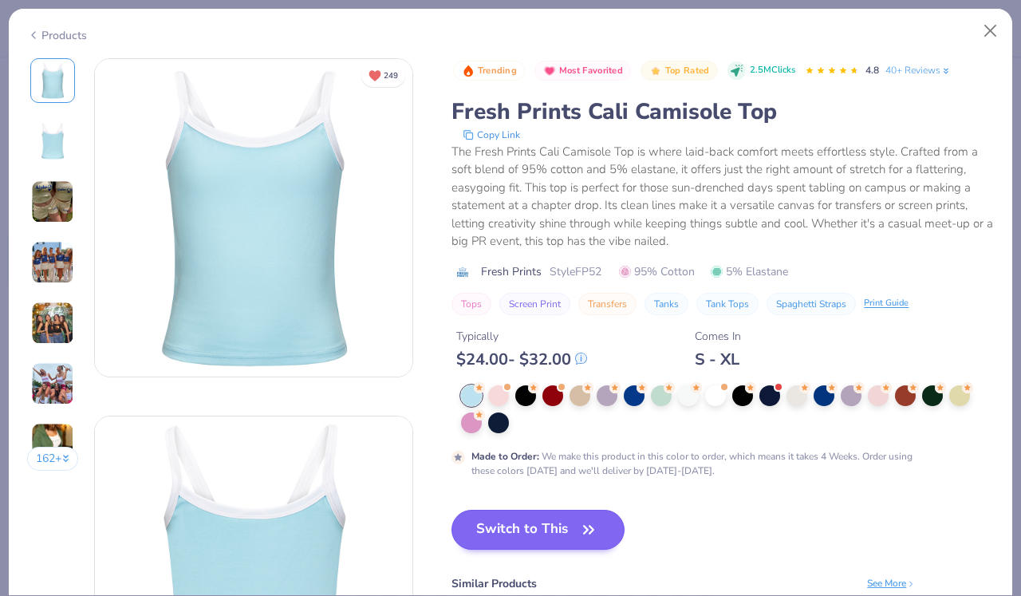
click at [543, 520] on button "Switch to This" at bounding box center [538, 530] width 173 height 40
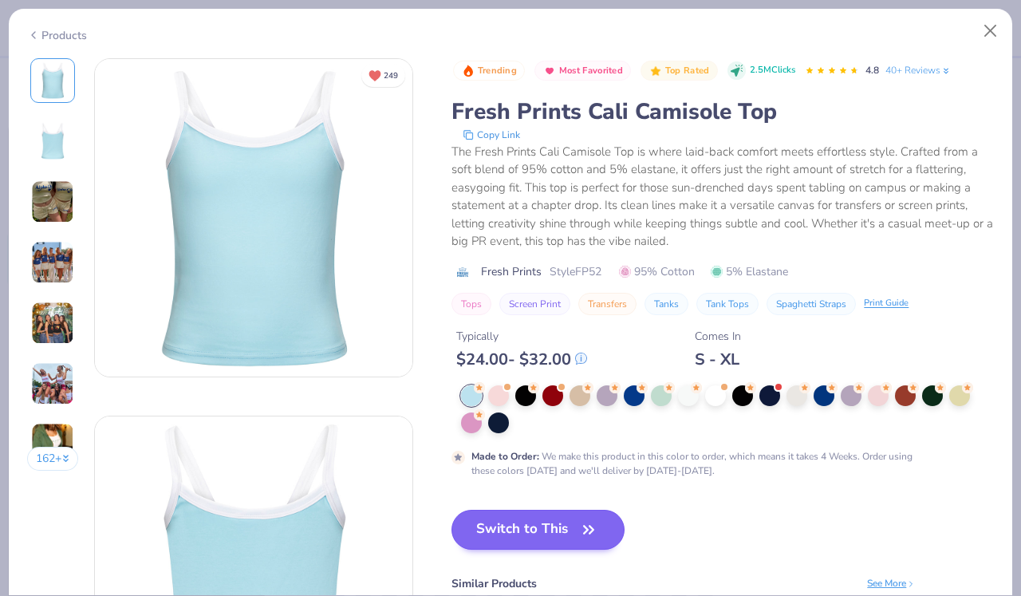
scroll to position [10, 0]
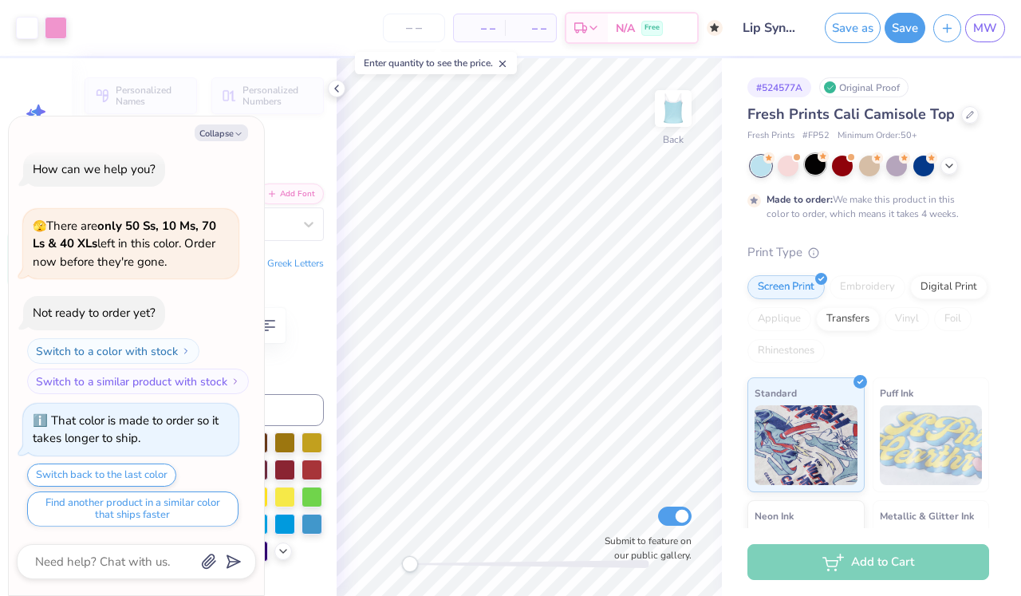
click at [818, 164] on div at bounding box center [815, 164] width 21 height 21
type textarea "x"
type input "4.88"
click at [847, 120] on div at bounding box center [971, 114] width 18 height 18
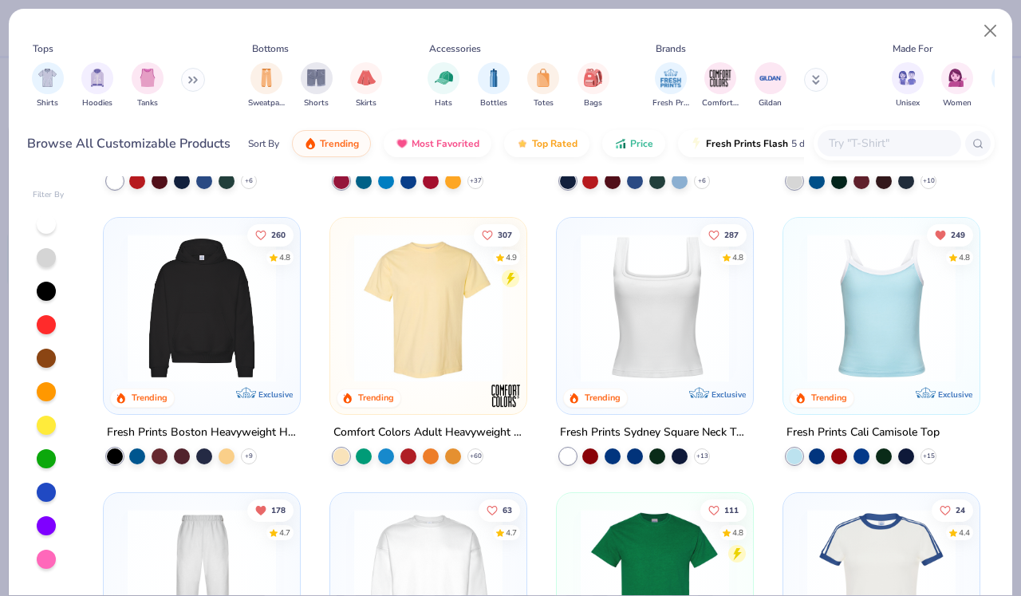
scroll to position [260, 0]
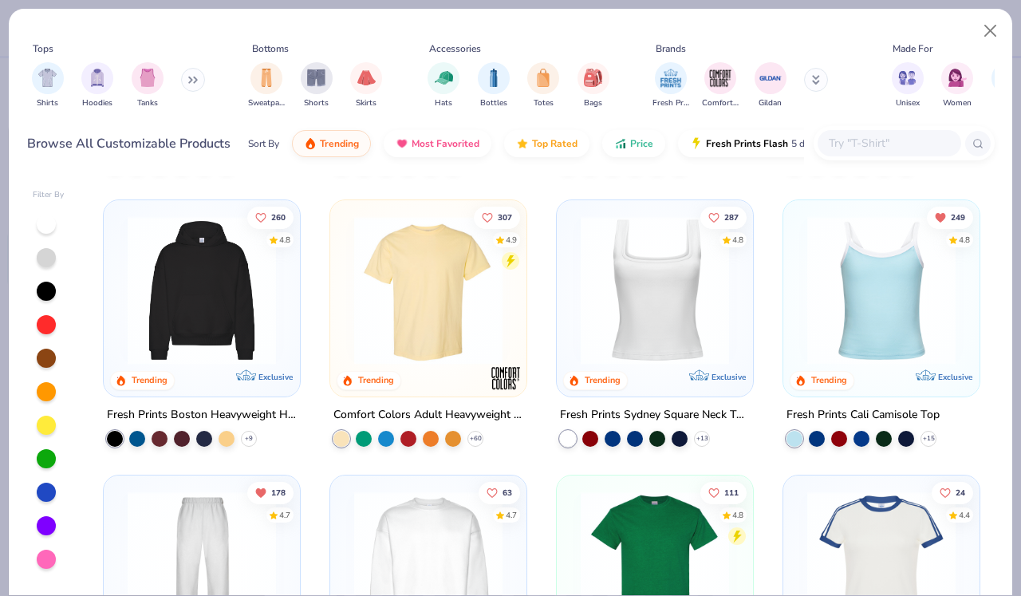
click at [847, 326] on img at bounding box center [882, 290] width 164 height 148
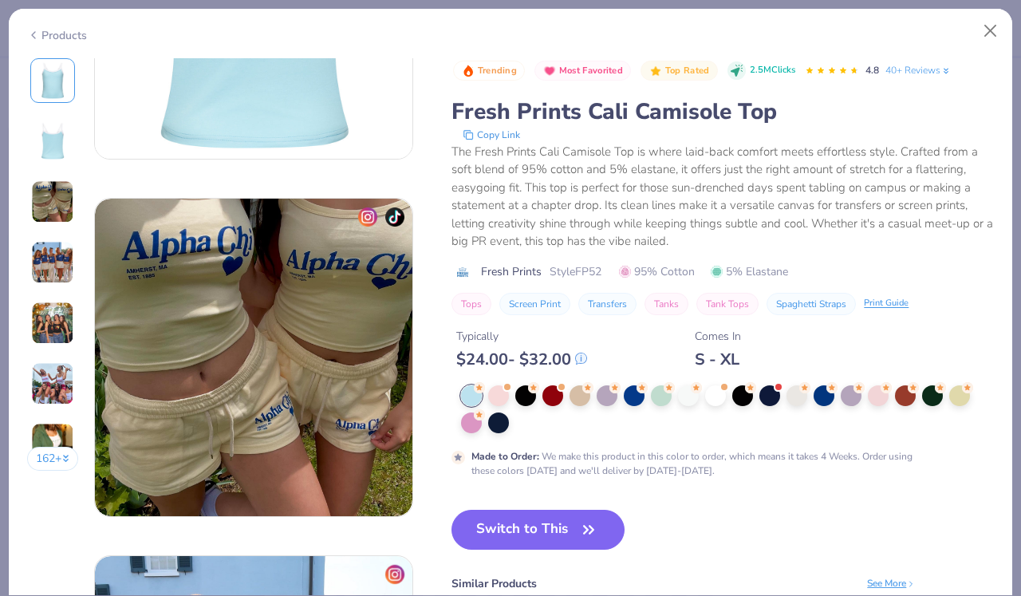
scroll to position [587, 0]
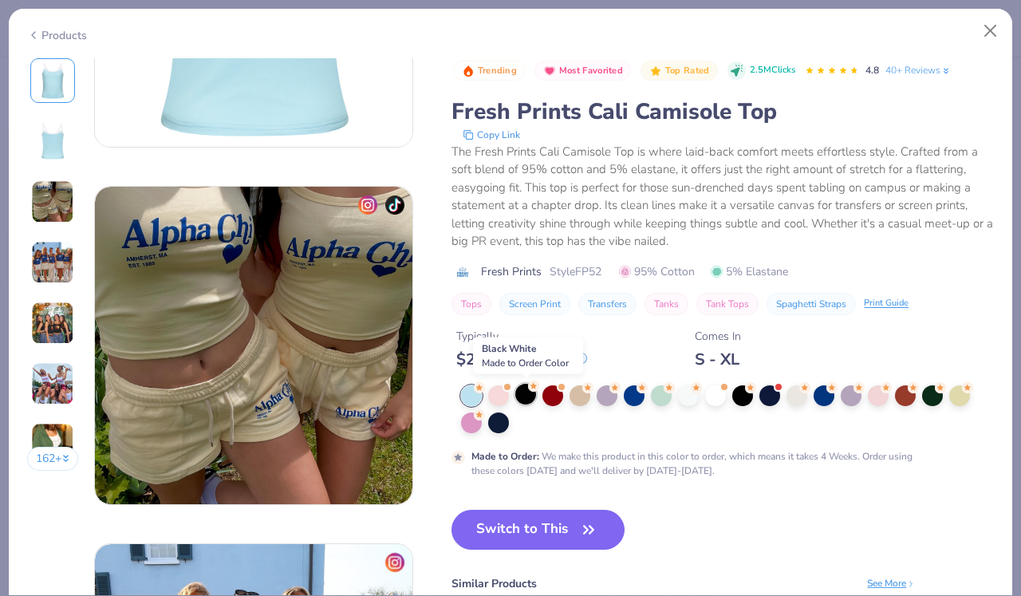
click at [531, 394] on div at bounding box center [526, 394] width 21 height 21
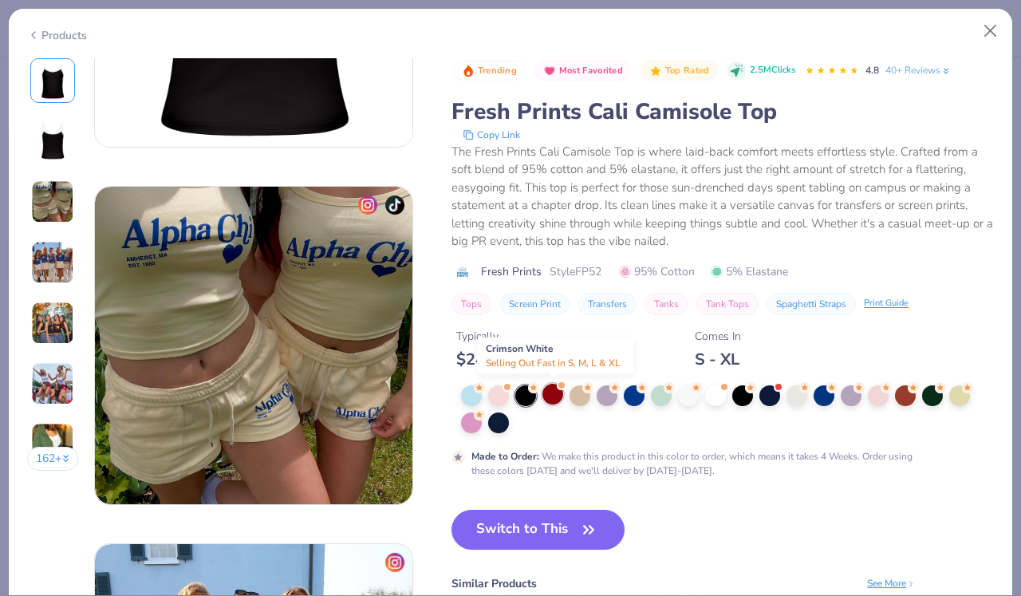
scroll to position [567, 0]
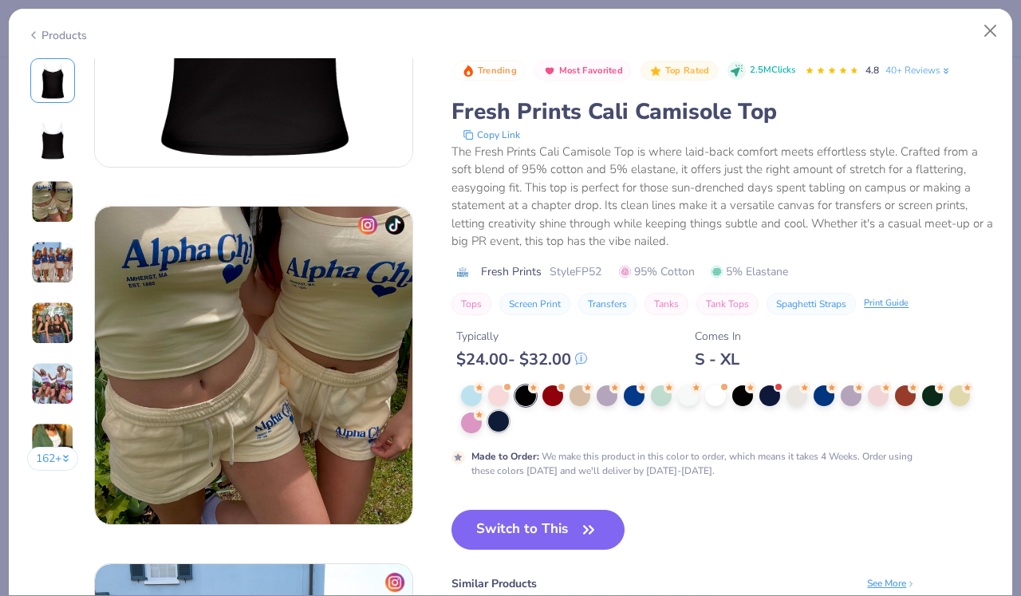
click at [498, 429] on div at bounding box center [498, 421] width 21 height 21
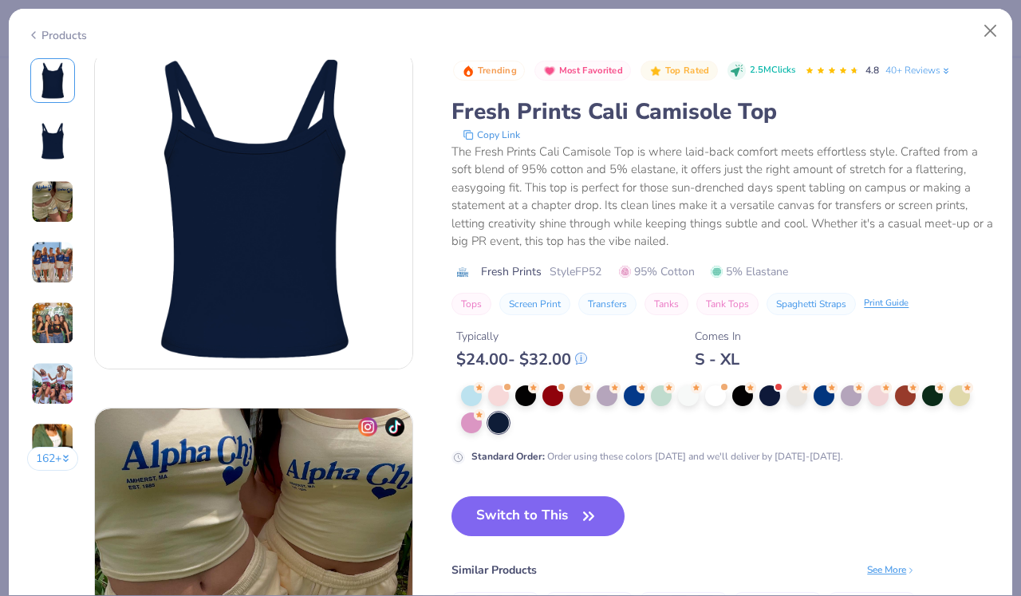
scroll to position [365, 0]
click at [742, 397] on div at bounding box center [743, 394] width 21 height 21
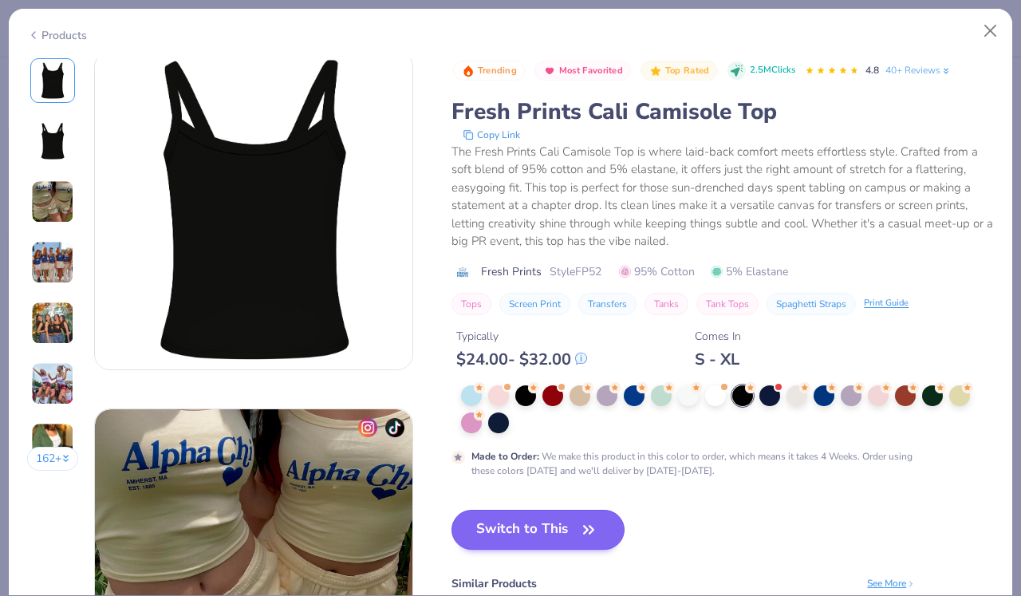
click at [520, 523] on button "Switch to This" at bounding box center [538, 530] width 173 height 40
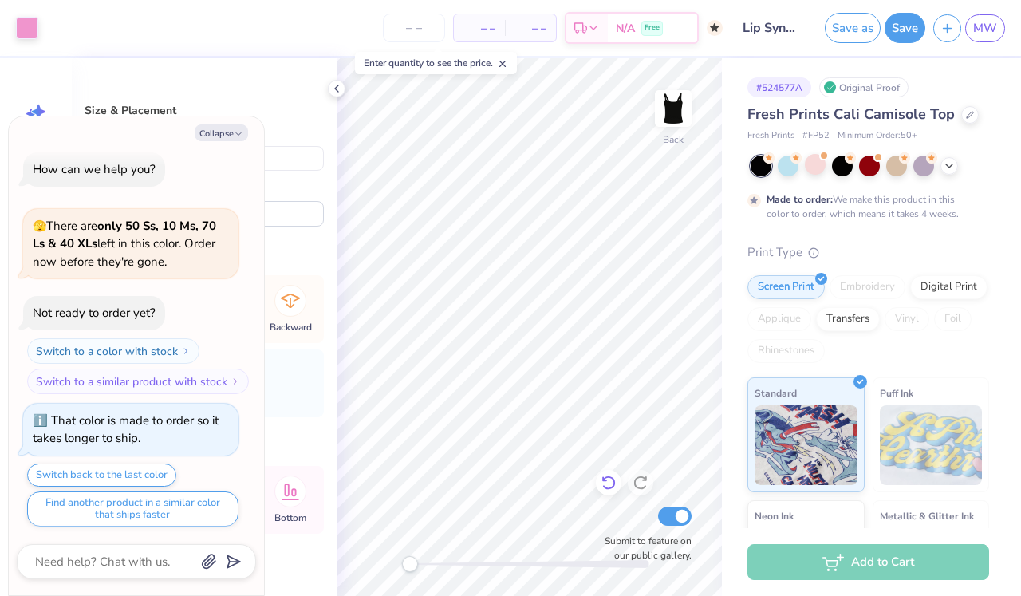
click at [612, 480] on icon at bounding box center [609, 483] width 16 height 16
type textarea "x"
type input "3.52"
click at [612, 480] on icon at bounding box center [609, 483] width 16 height 16
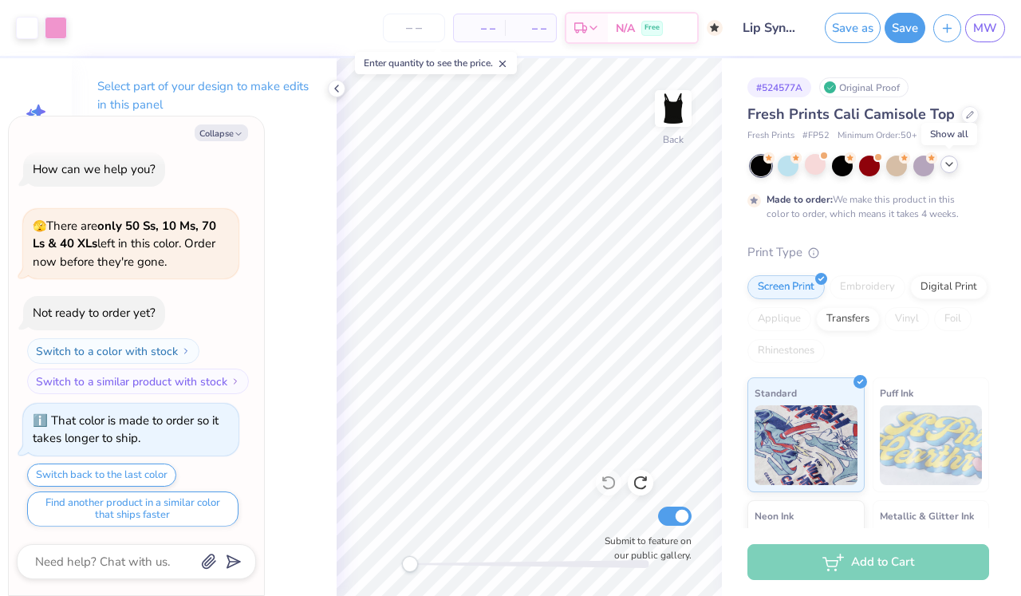
click at [847, 170] on div at bounding box center [950, 165] width 18 height 18
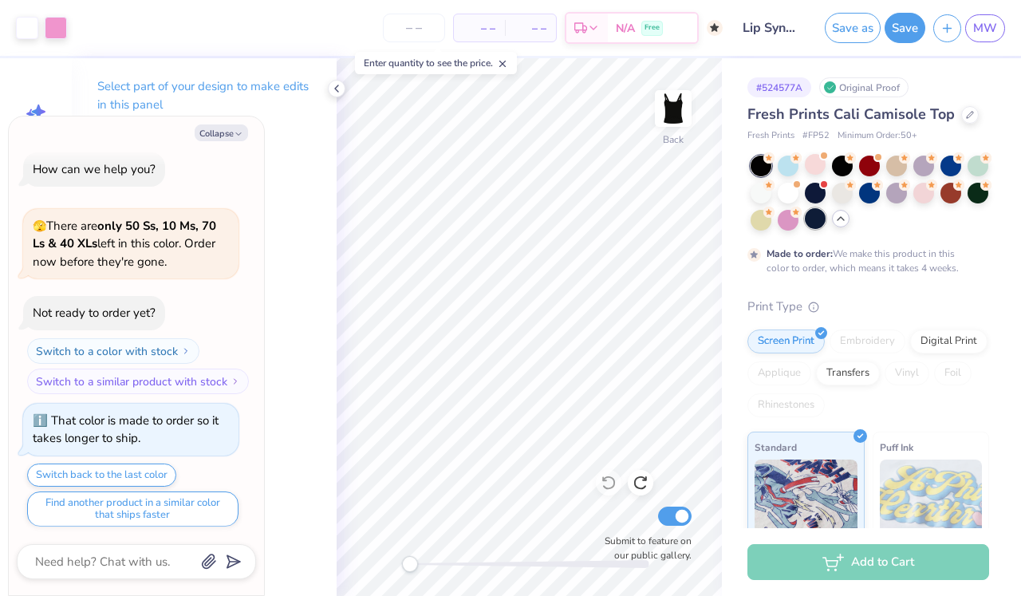
click at [812, 220] on div at bounding box center [815, 218] width 21 height 21
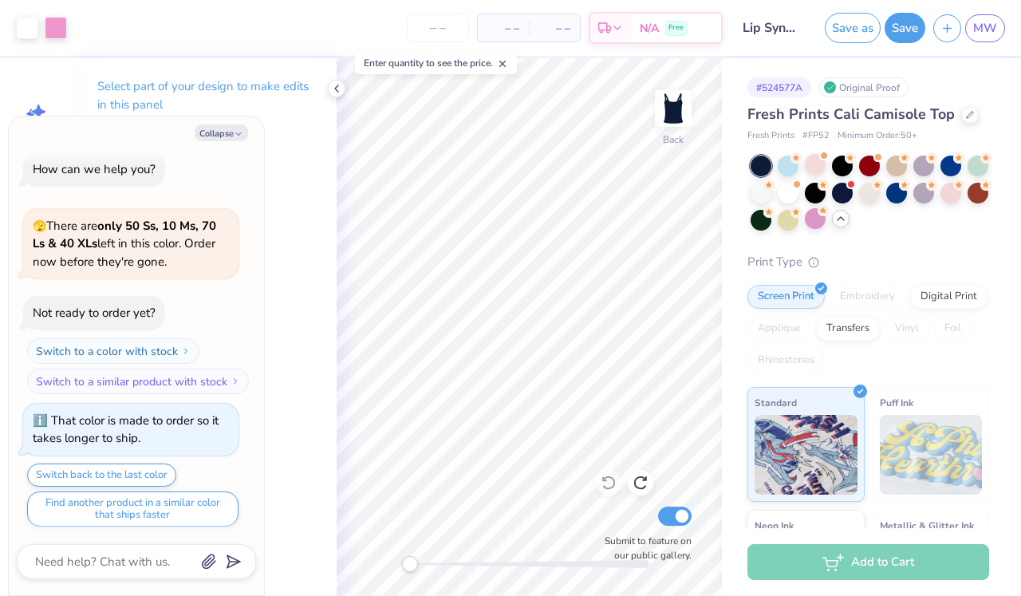
scroll to position [88, 0]
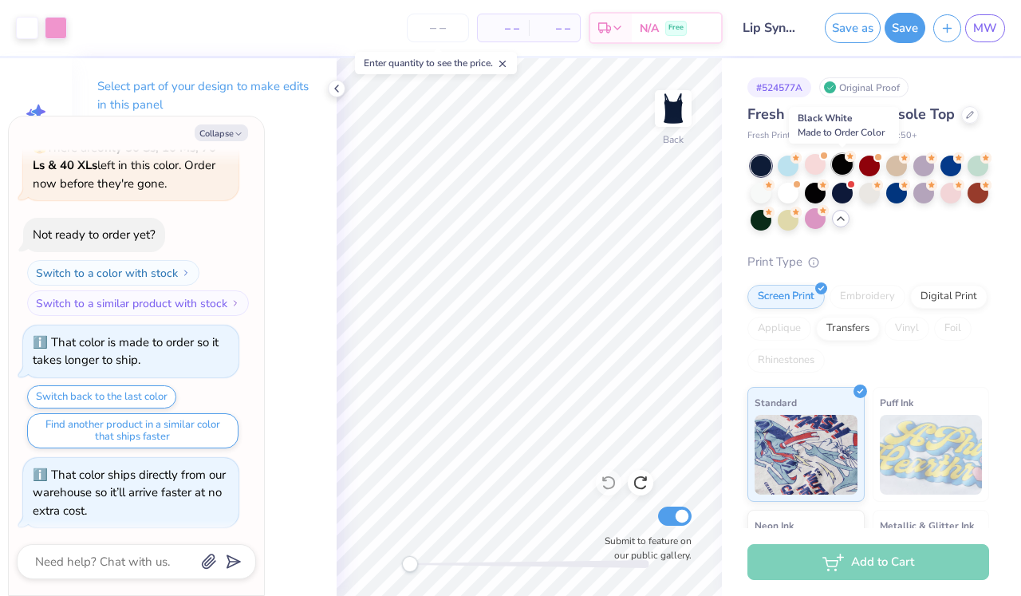
click at [845, 164] on div at bounding box center [842, 164] width 21 height 21
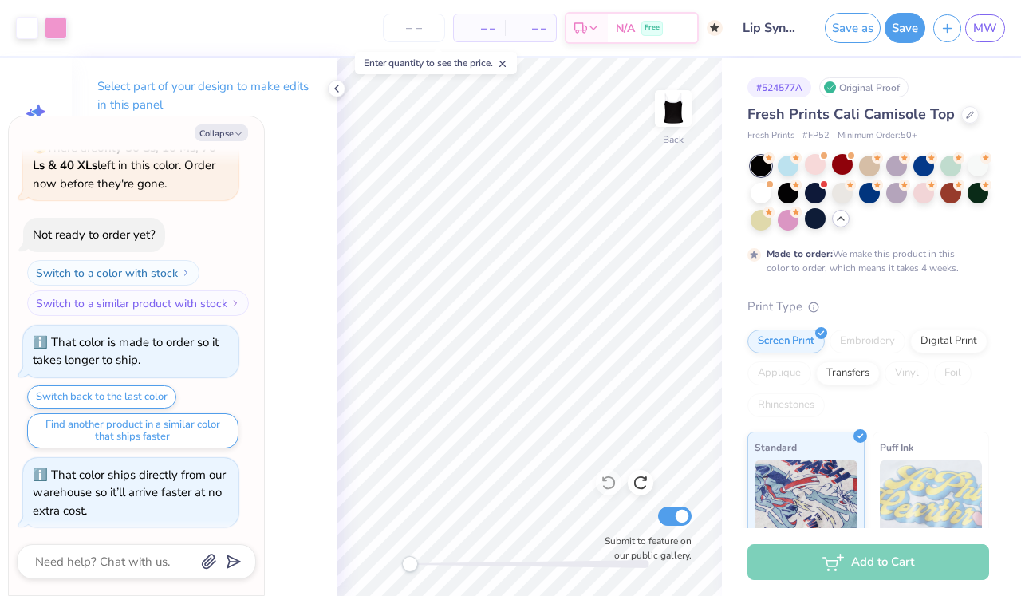
scroll to position [219, 0]
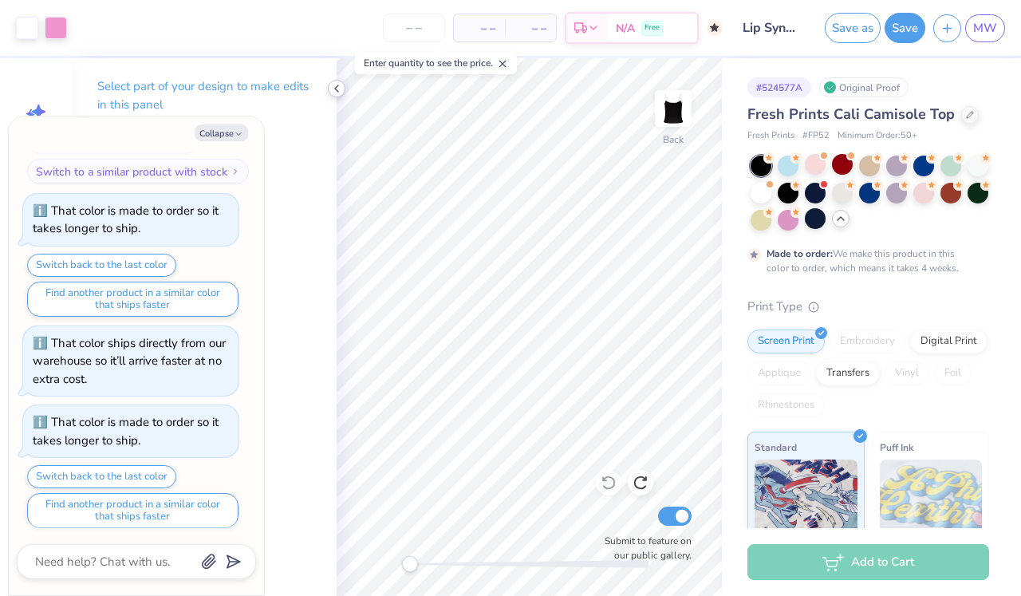
click at [338, 91] on icon at bounding box center [336, 88] width 13 height 13
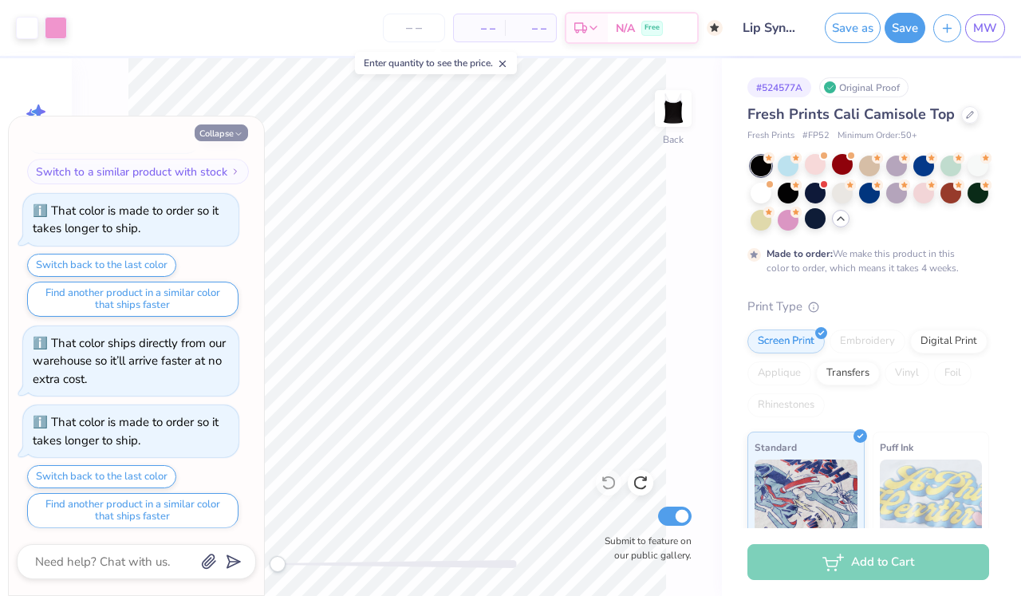
click at [243, 135] on icon "button" at bounding box center [239, 134] width 10 height 10
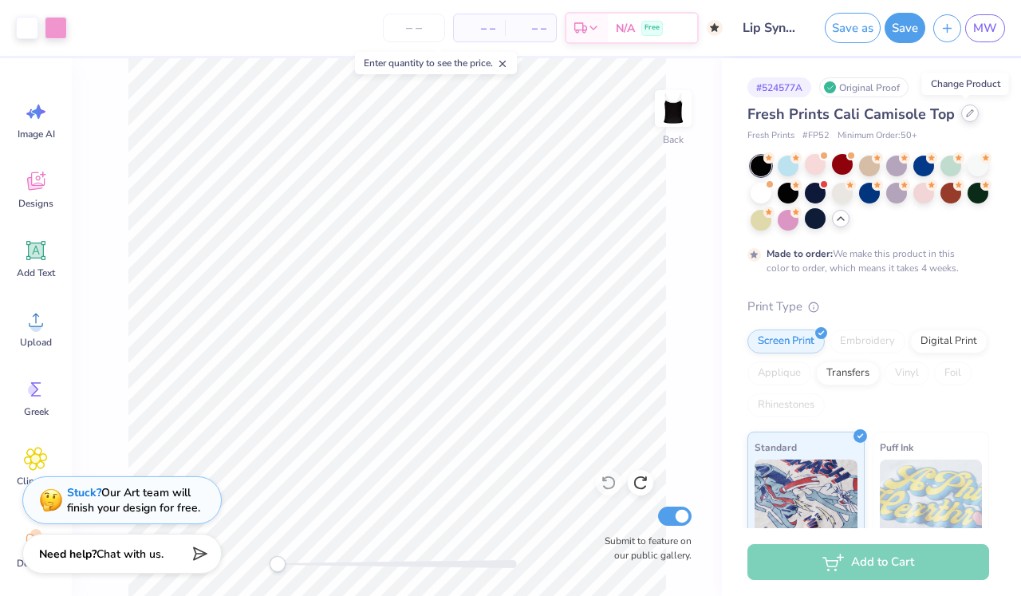
click at [847, 119] on div at bounding box center [971, 114] width 18 height 18
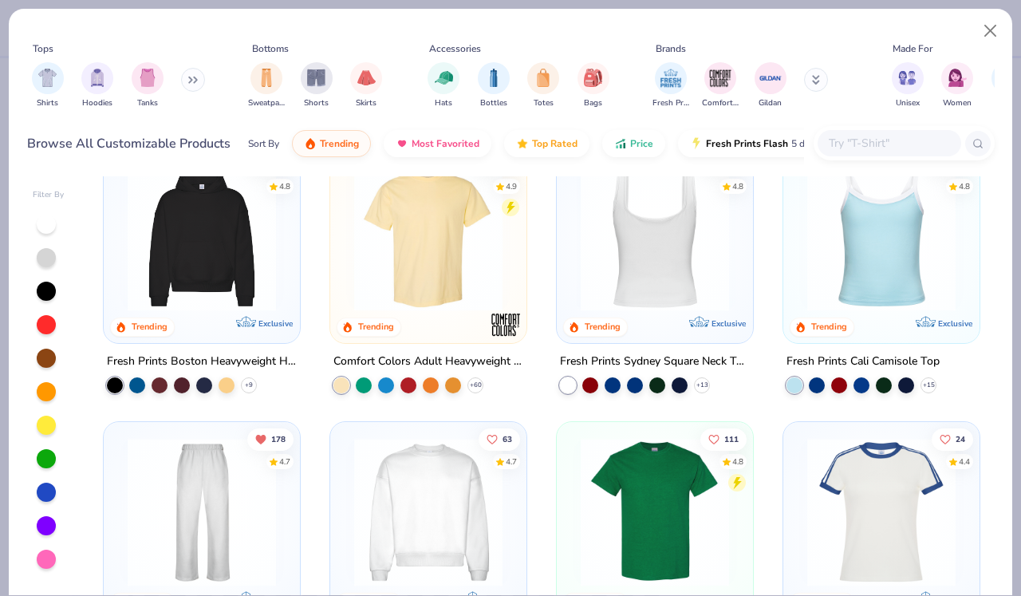
scroll to position [286, 0]
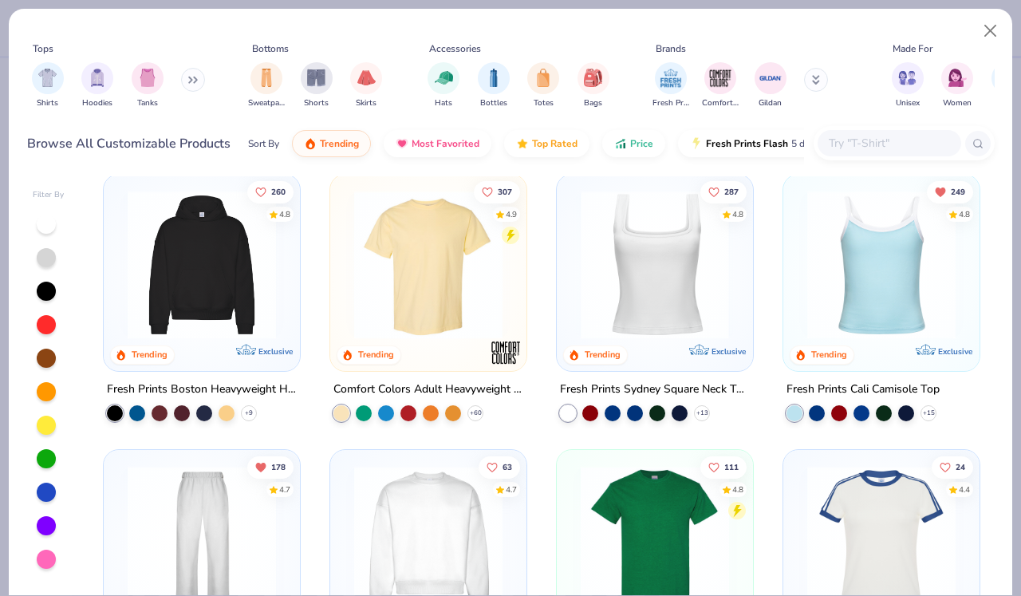
click at [624, 299] on div at bounding box center [490, 265] width 492 height 148
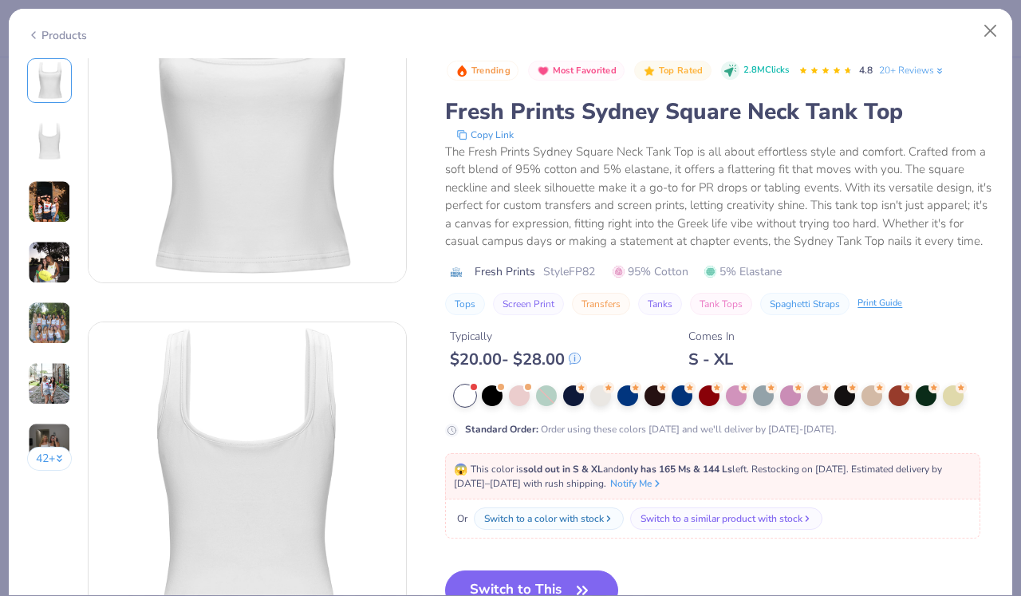
scroll to position [98, 0]
click at [492, 401] on div at bounding box center [492, 394] width 21 height 21
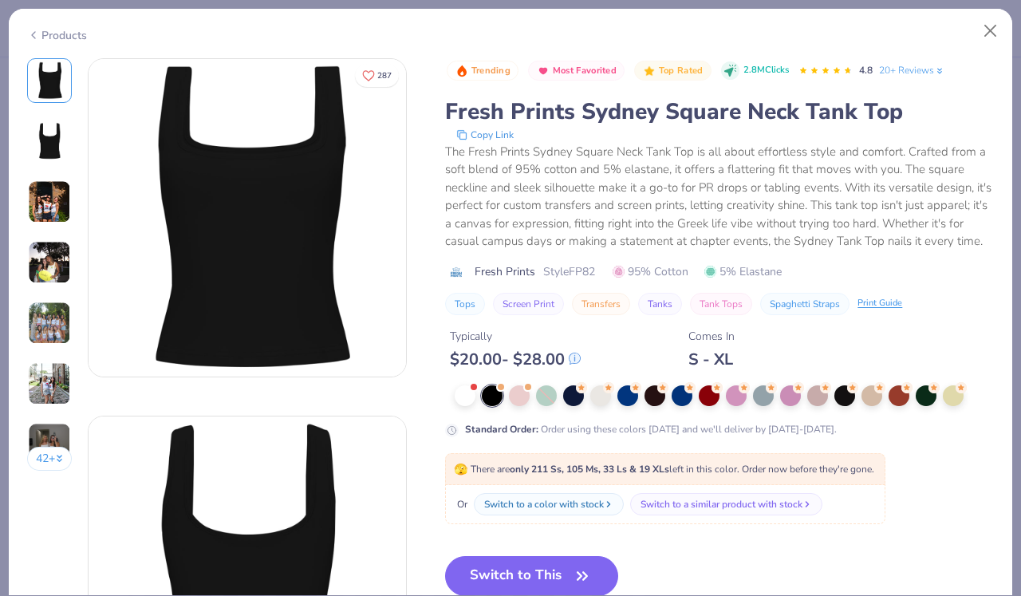
click at [40, 36] on div "Products" at bounding box center [57, 35] width 60 height 17
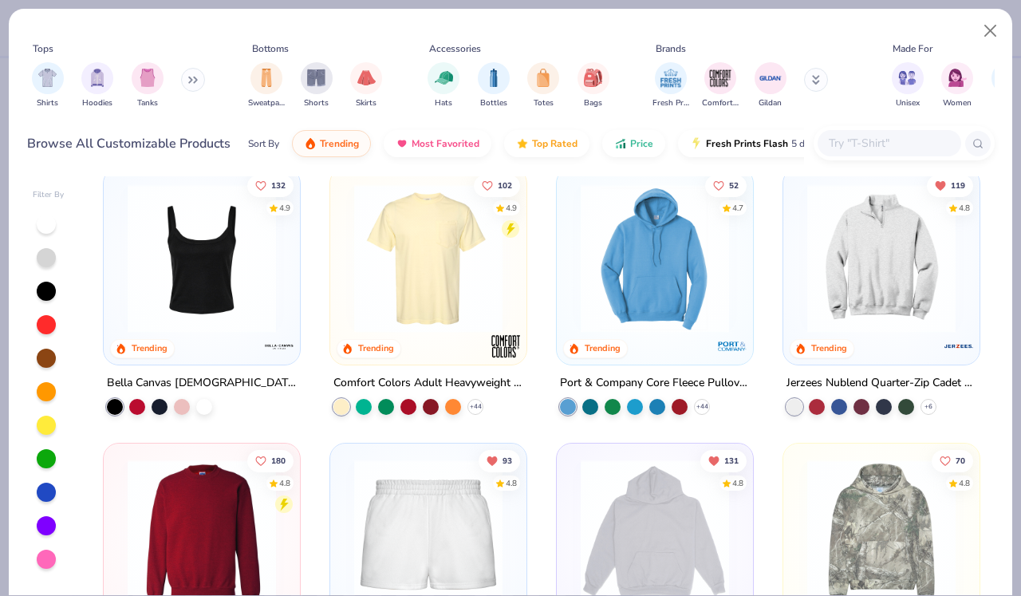
scroll to position [834, 0]
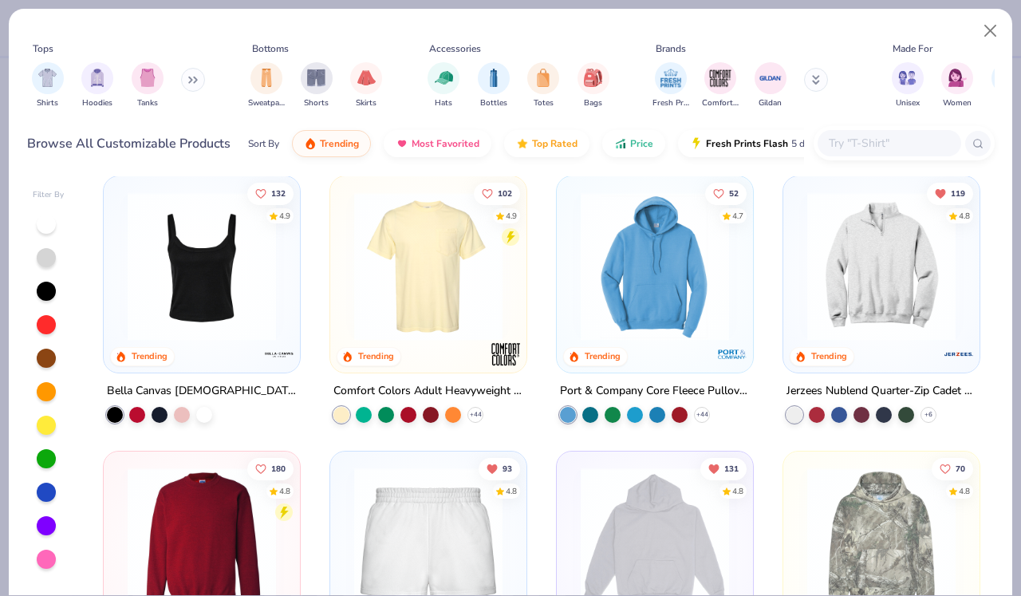
click at [251, 286] on img at bounding box center [202, 266] width 164 height 148
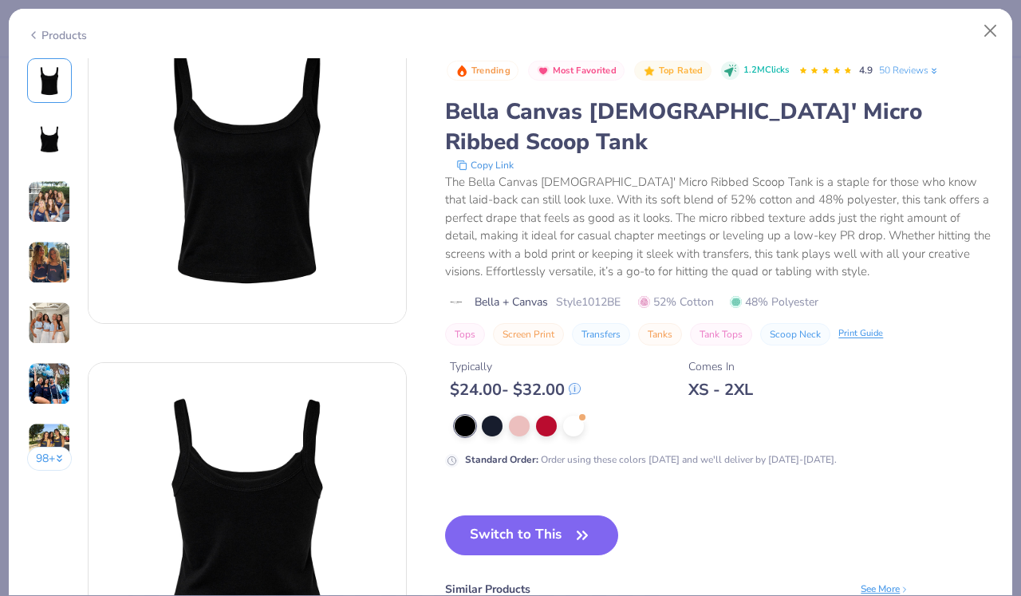
scroll to position [81, 0]
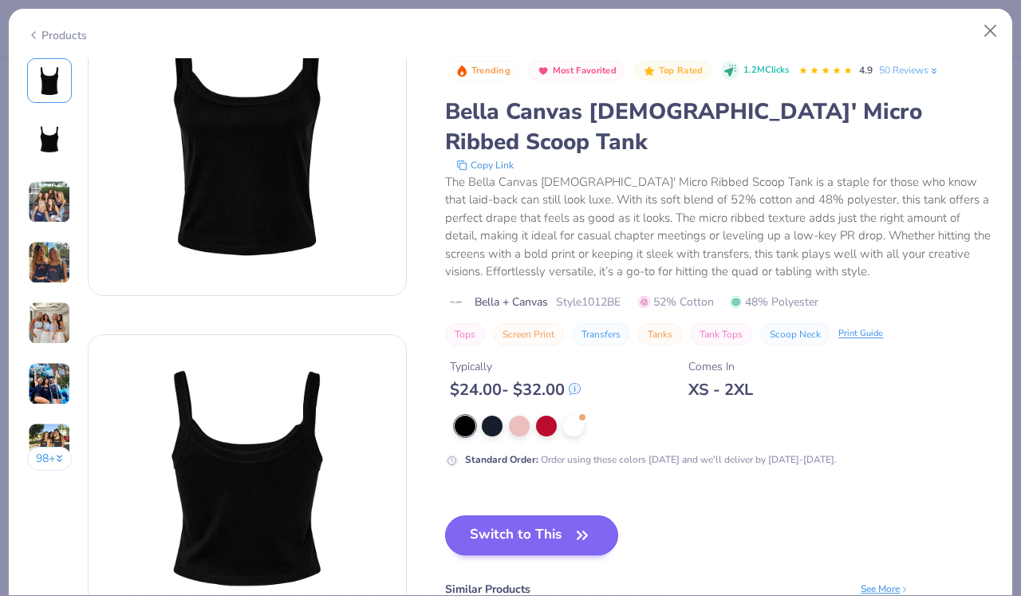
click at [529, 516] on button "Switch to This" at bounding box center [531, 536] width 173 height 40
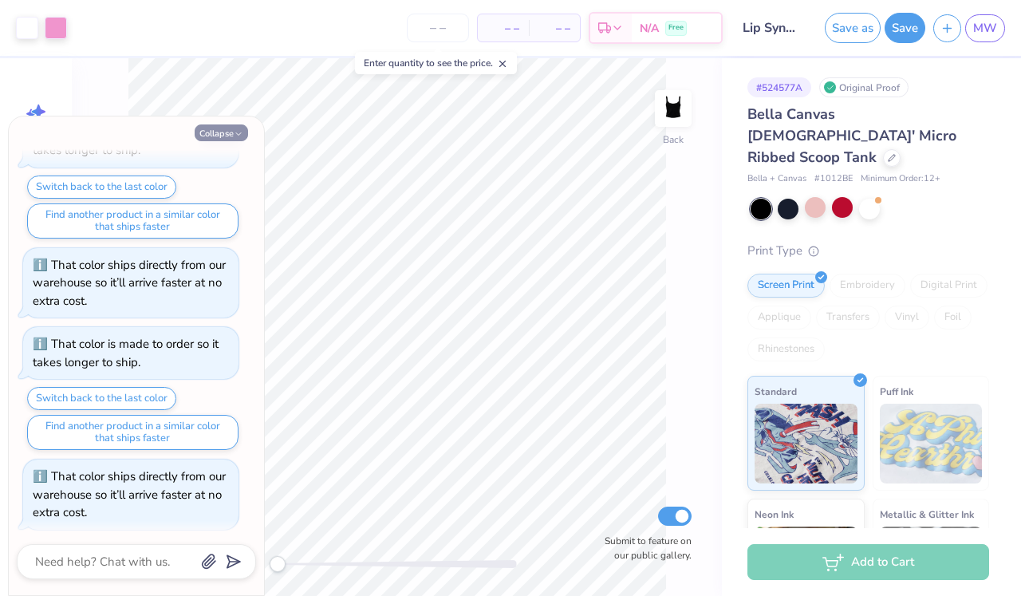
click at [239, 134] on icon "button" at bounding box center [239, 134] width 10 height 10
type textarea "x"
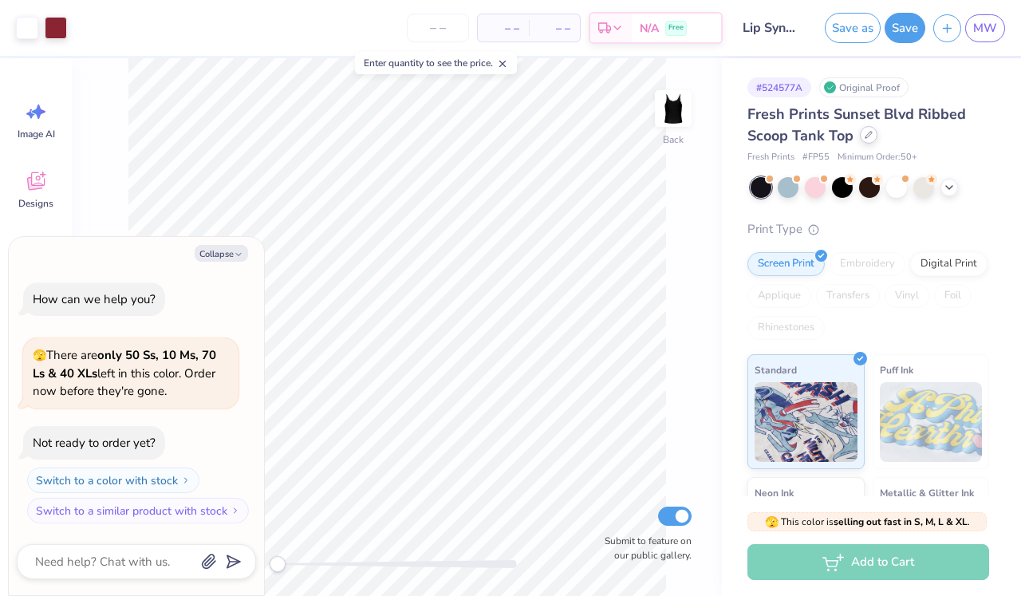
click at [872, 140] on div at bounding box center [869, 135] width 18 height 18
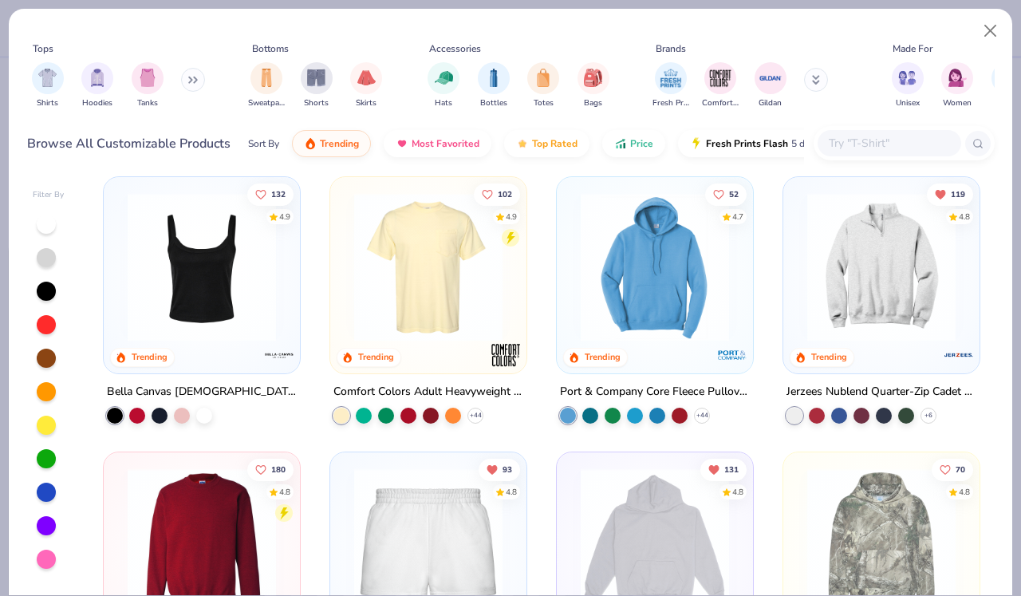
scroll to position [858, 0]
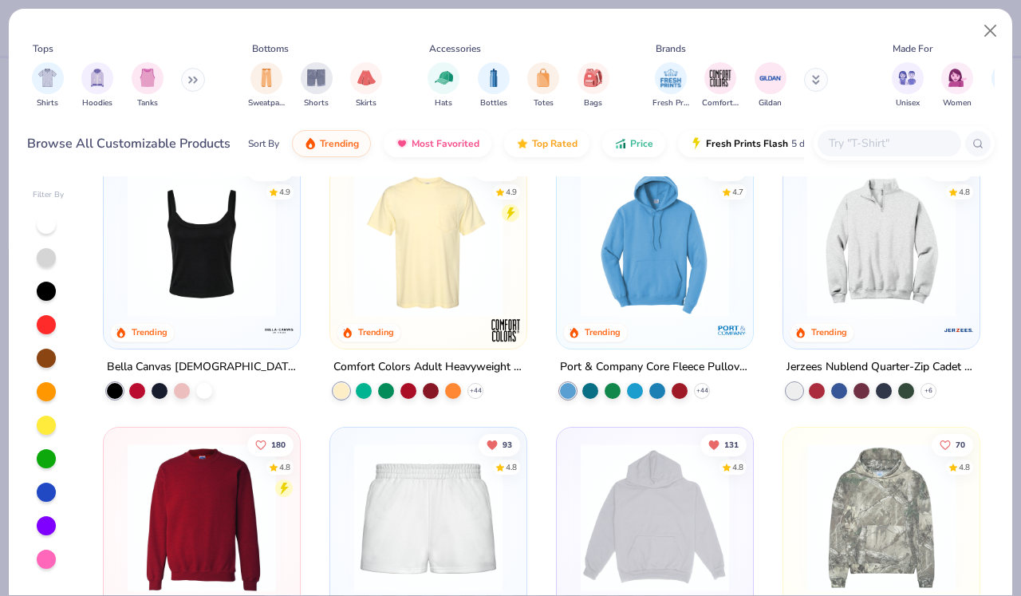
click at [256, 267] on img at bounding box center [202, 242] width 164 height 148
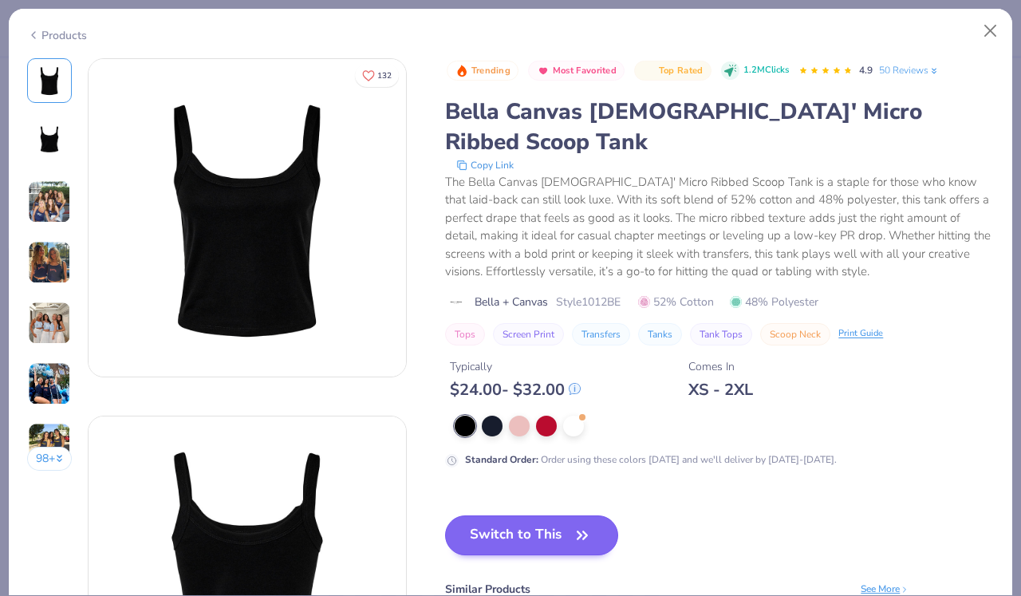
click at [543, 516] on button "Switch to This" at bounding box center [531, 536] width 173 height 40
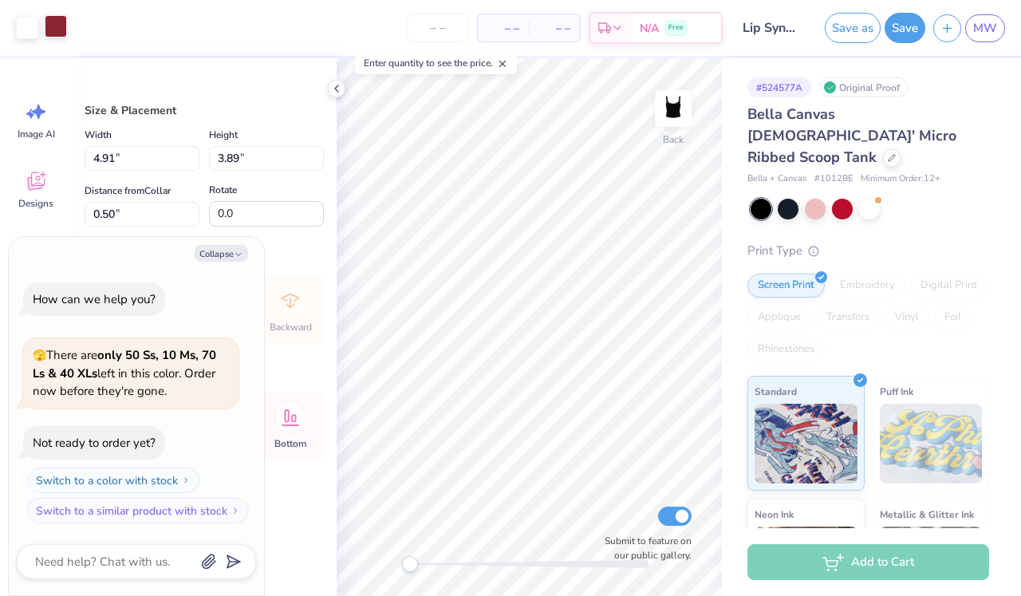
click at [56, 25] on div at bounding box center [56, 26] width 22 height 22
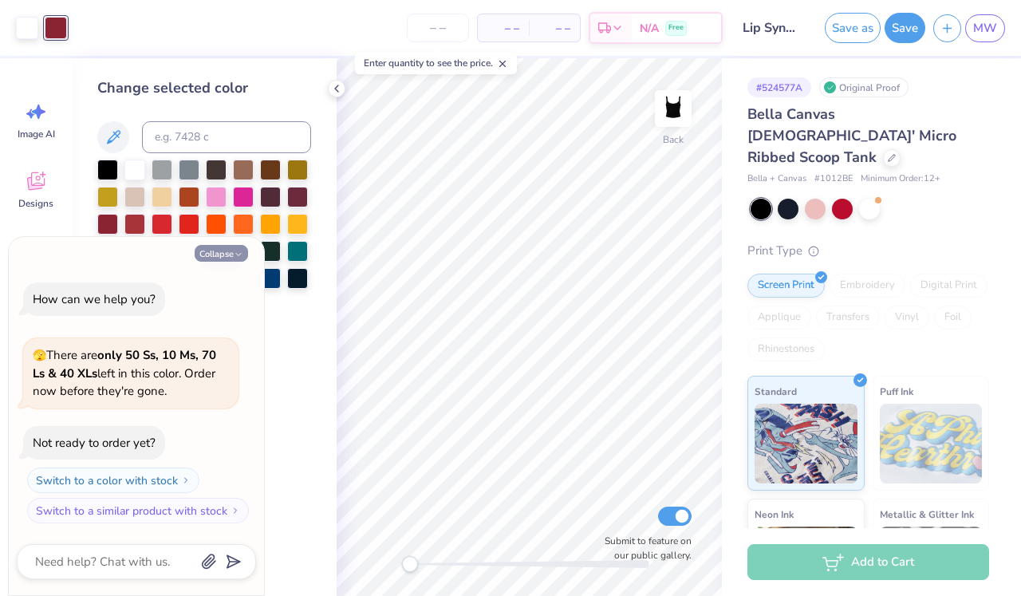
click at [232, 254] on button "Collapse" at bounding box center [221, 253] width 53 height 17
type textarea "x"
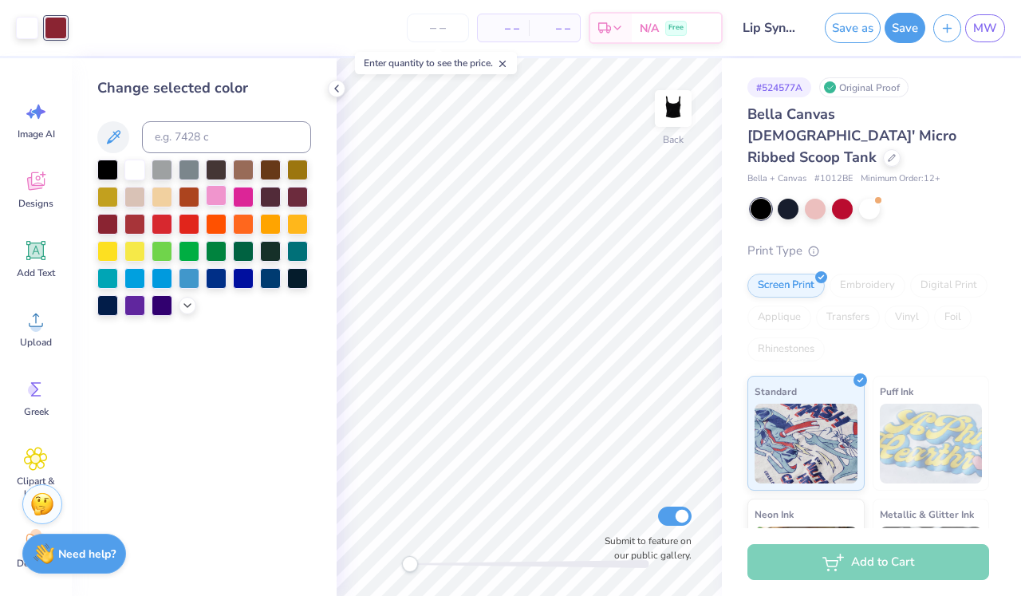
click at [211, 199] on div at bounding box center [216, 195] width 21 height 21
click at [240, 199] on div at bounding box center [243, 195] width 21 height 21
click at [225, 199] on div at bounding box center [216, 195] width 21 height 21
click at [241, 199] on div at bounding box center [243, 195] width 21 height 21
click at [217, 199] on div at bounding box center [216, 195] width 21 height 21
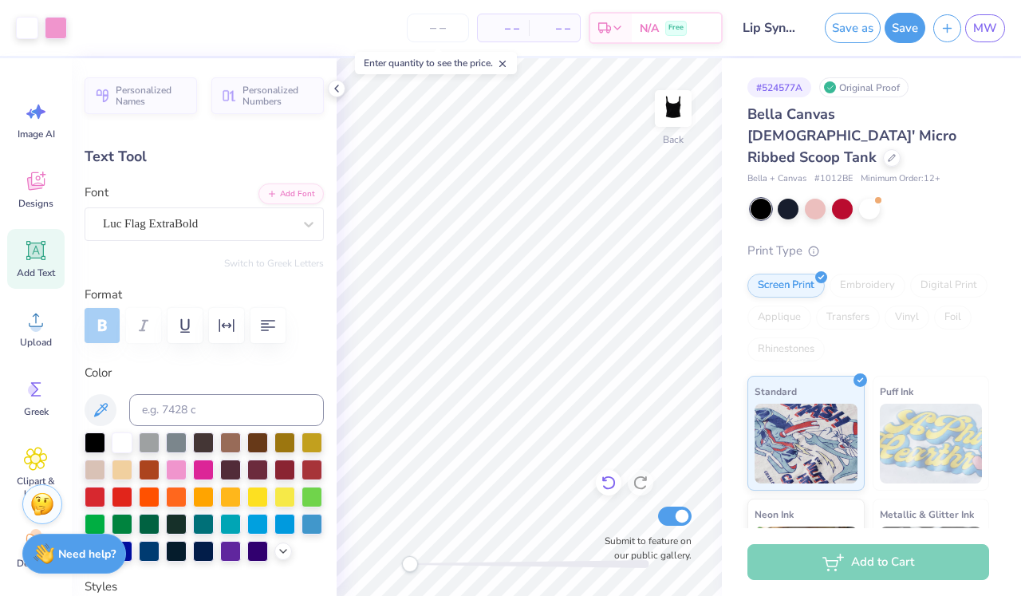
click at [607, 479] on icon at bounding box center [609, 483] width 16 height 16
type textarea "lip sync 2025"
type input "1.85"
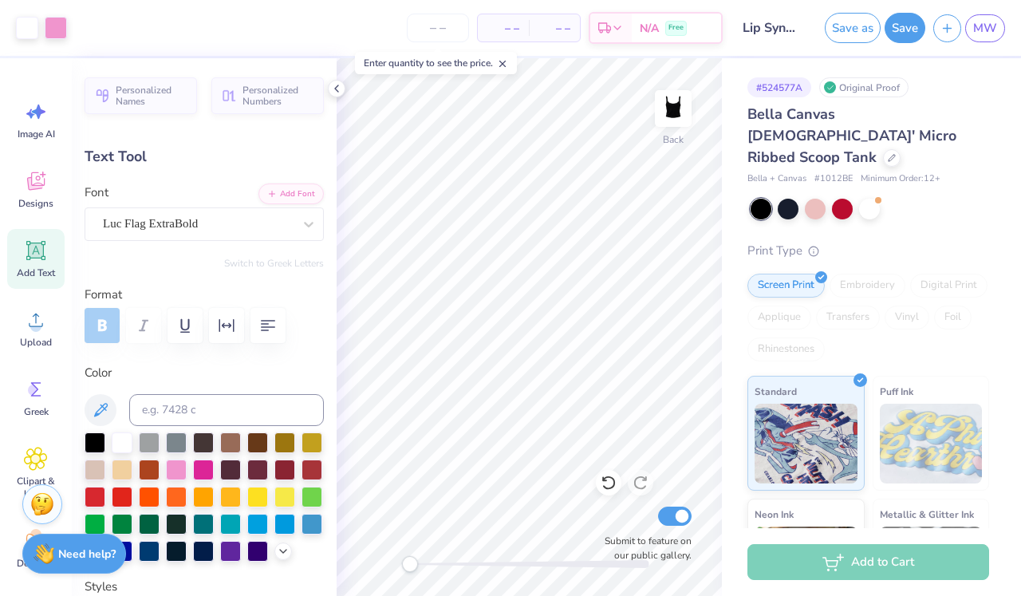
type input "0.21"
type input "3.90"
type textarea "E"
type textarea "lip sync 2025"
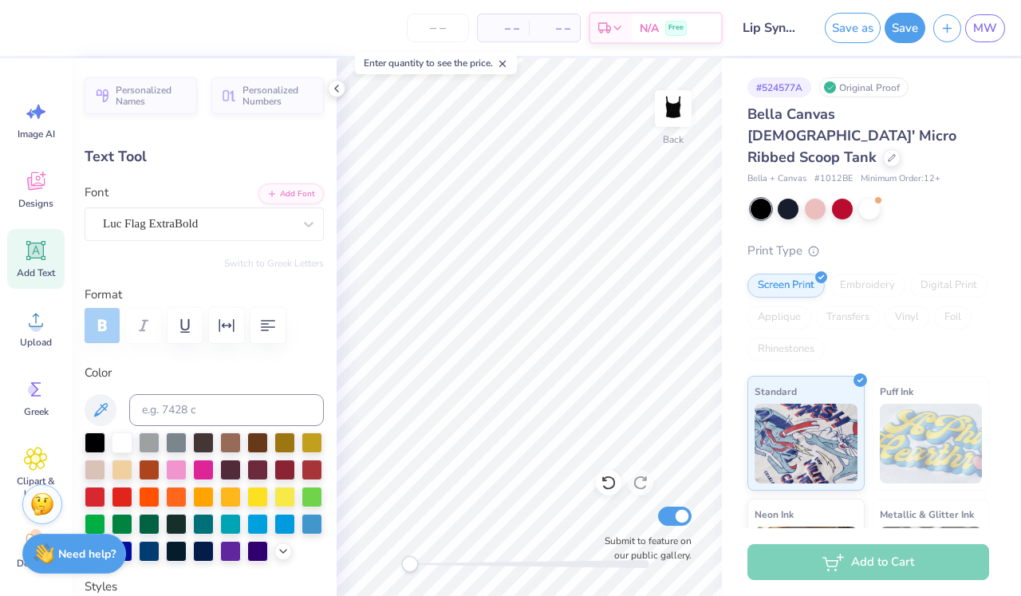
scroll to position [0, 3]
type input "1.91"
type input "0.13"
type input "2.17"
type input "3.97"
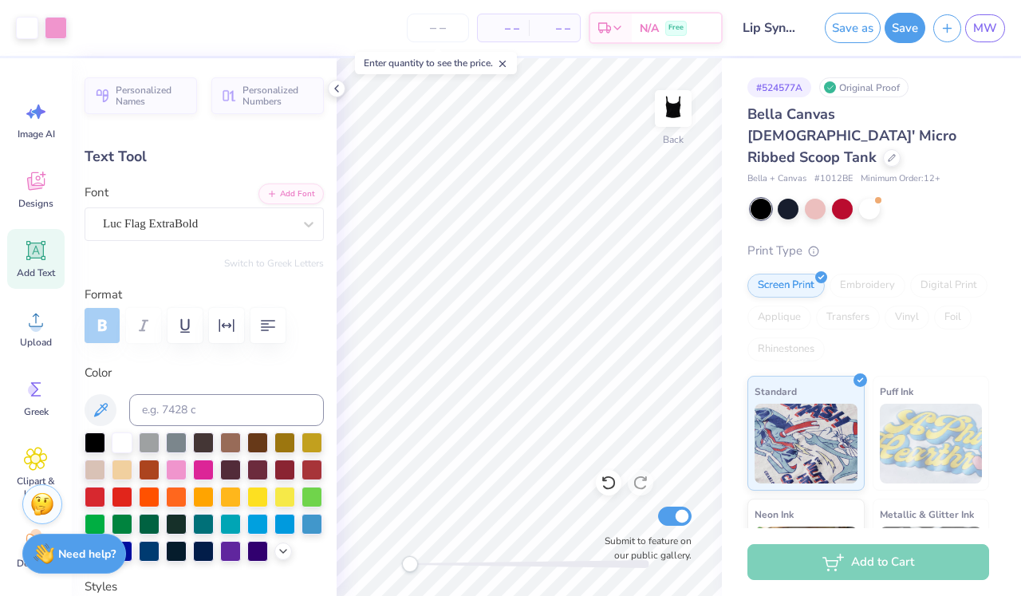
type input "1.25"
type input "2.58"
type input "3.05"
type input "0.21"
type input "3.90"
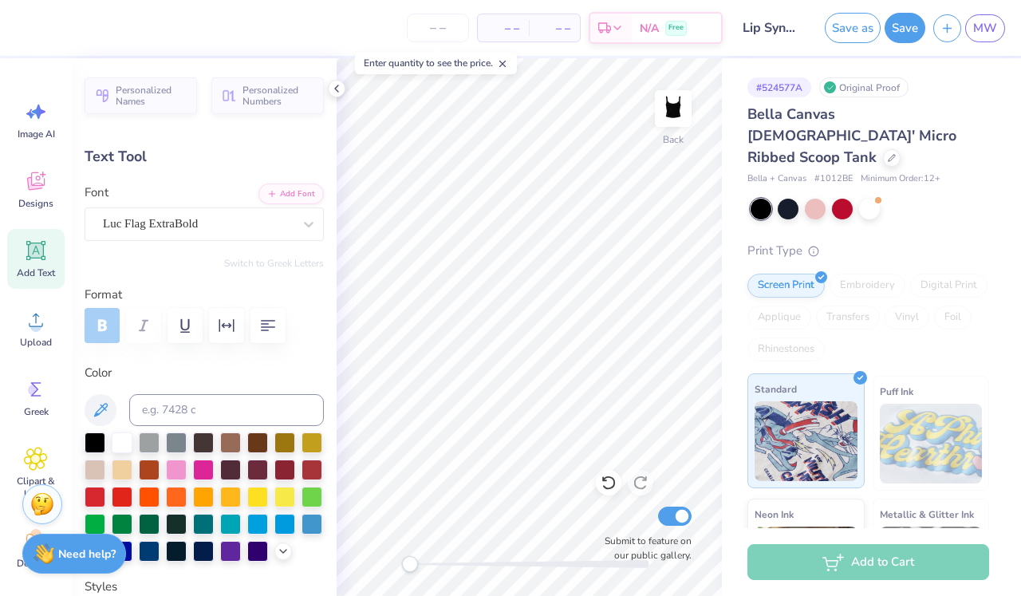
click at [763, 401] on img at bounding box center [806, 441] width 103 height 80
click at [734, 393] on div "# 524577A Original Proof Bella Canvas Ladies' Micro Ribbed Scoop Tank Bella + C…" at bounding box center [871, 397] width 299 height 678
click at [334, 95] on div at bounding box center [337, 89] width 18 height 18
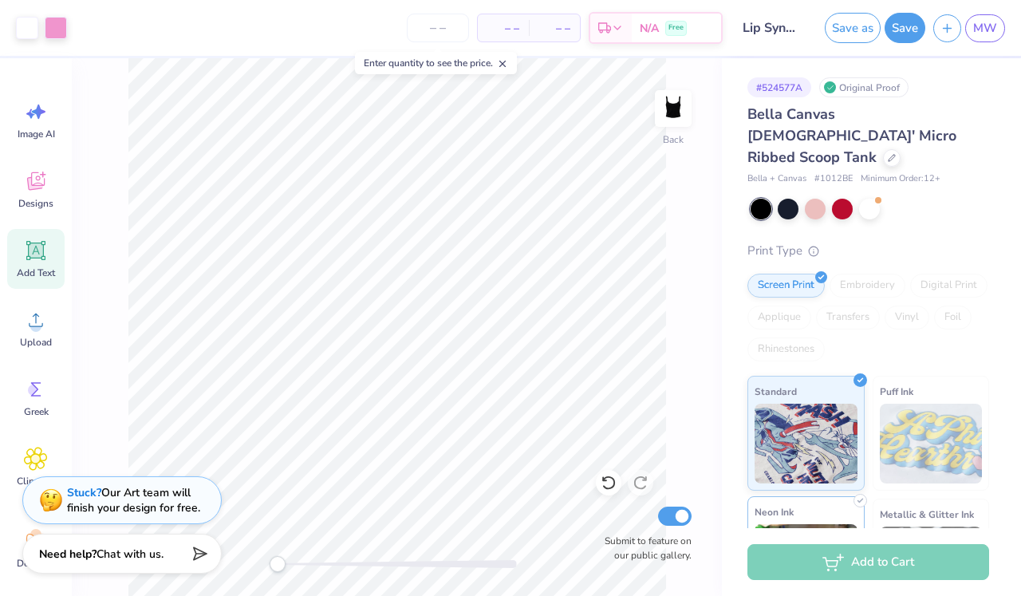
scroll to position [0, 0]
click at [906, 31] on button "Save" at bounding box center [905, 25] width 41 height 30
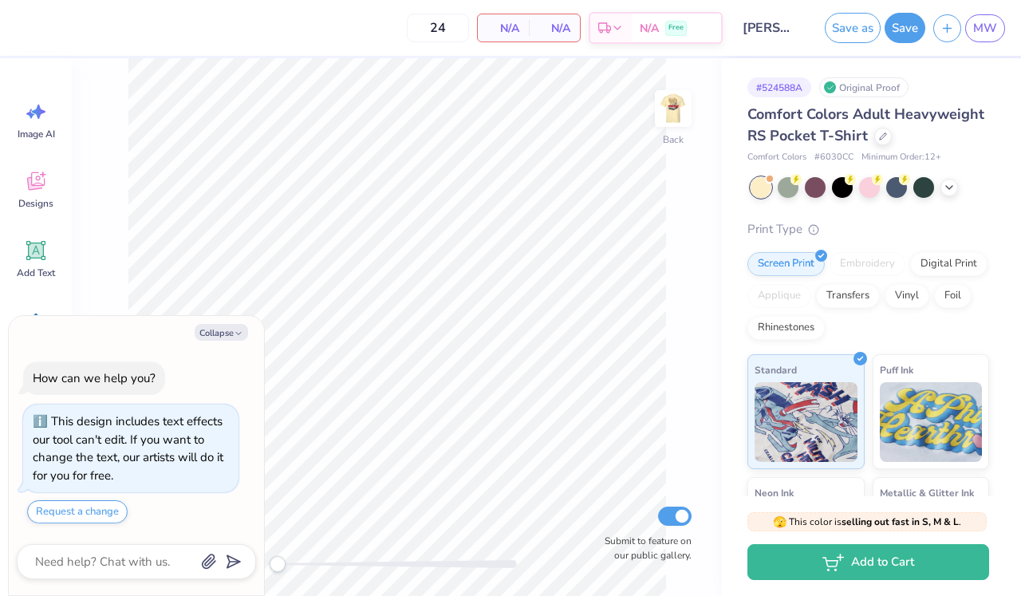
scroll to position [30, 0]
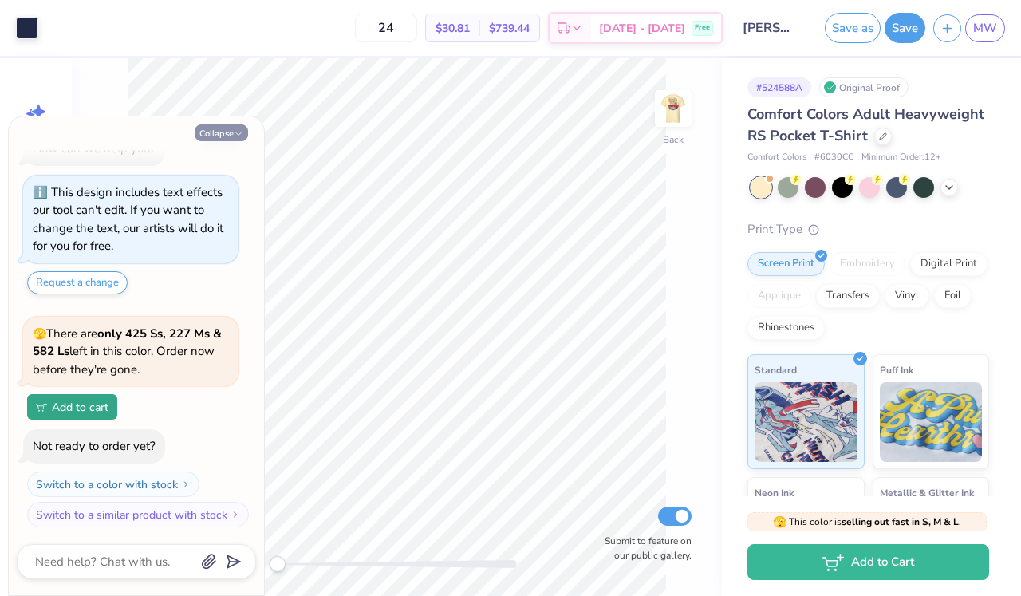
click at [228, 133] on button "Collapse" at bounding box center [221, 132] width 53 height 17
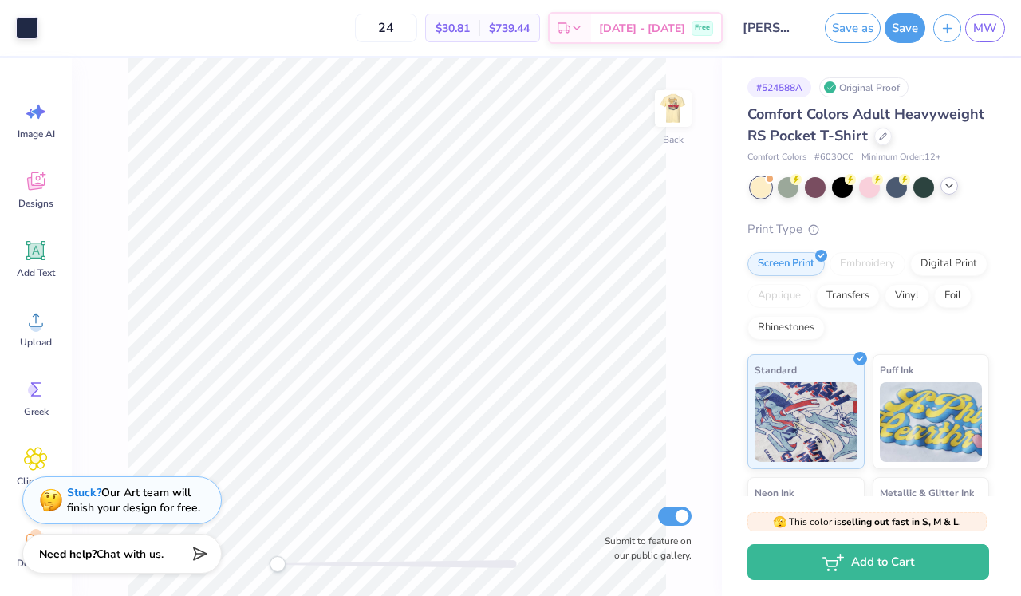
click at [946, 187] on icon at bounding box center [949, 186] width 13 height 13
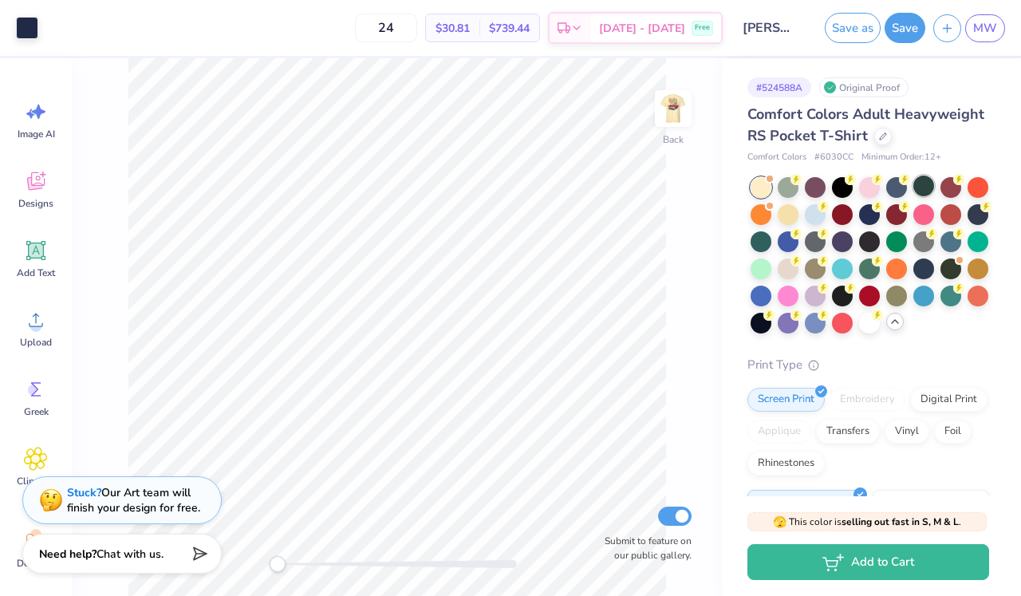
click at [929, 183] on div at bounding box center [924, 186] width 21 height 21
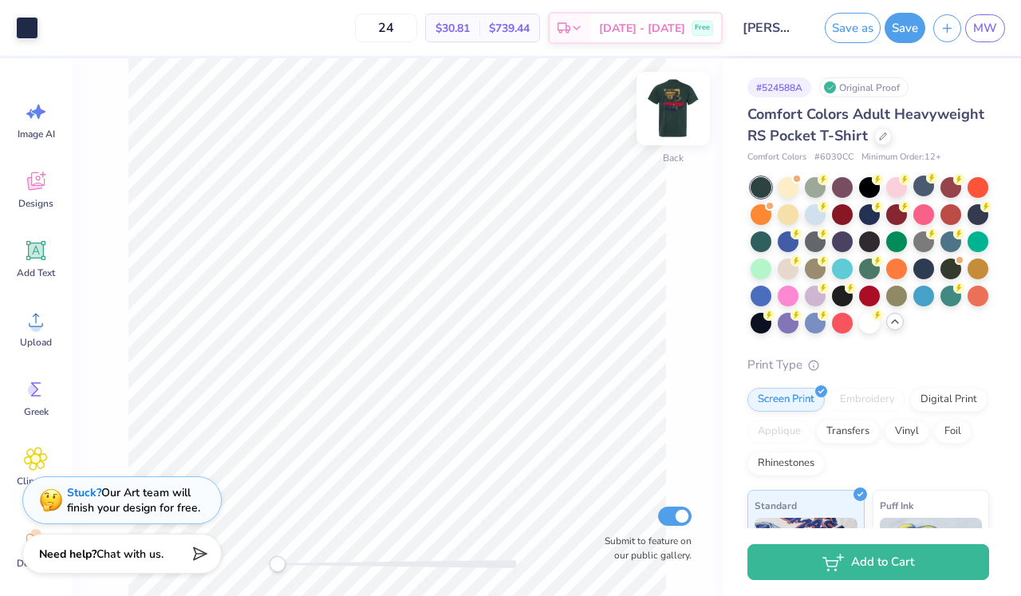
click at [680, 104] on img at bounding box center [674, 109] width 64 height 64
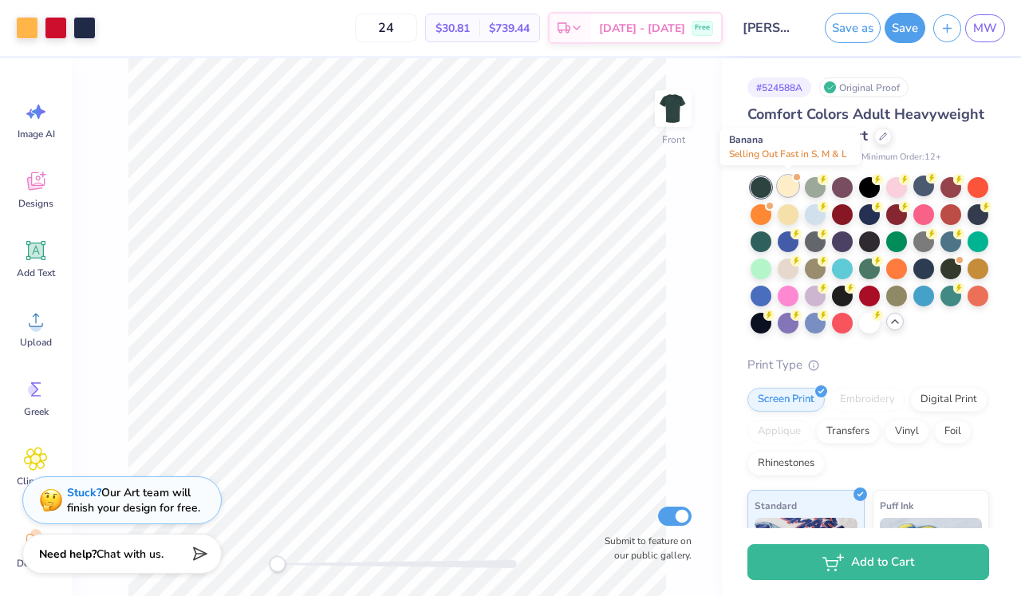
click at [790, 182] on div at bounding box center [788, 186] width 21 height 21
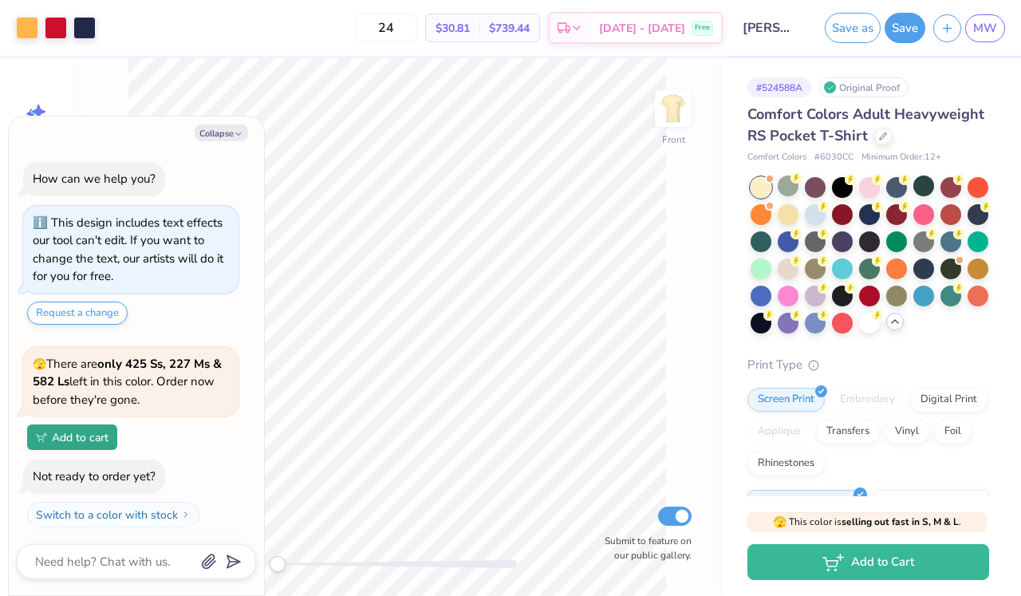
scroll to position [262, 0]
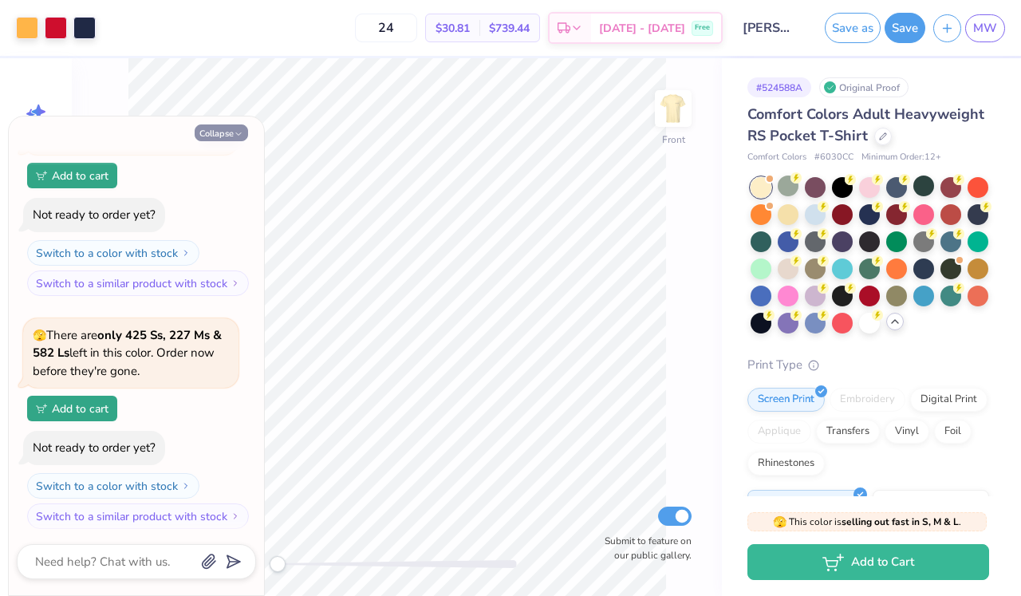
click at [234, 131] on icon "button" at bounding box center [239, 134] width 10 height 10
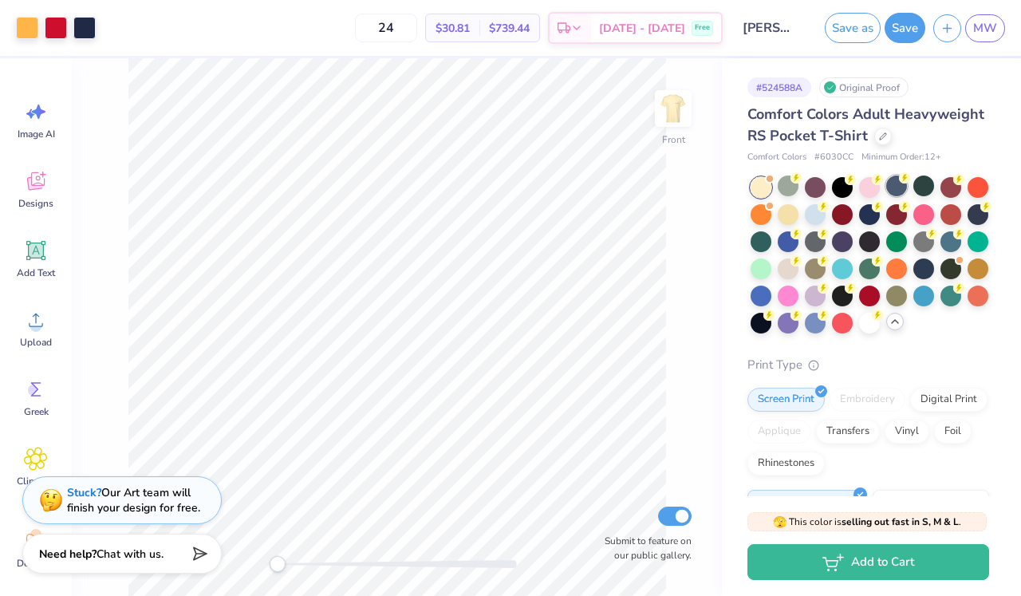
click at [903, 179] on circle at bounding box center [904, 177] width 11 height 11
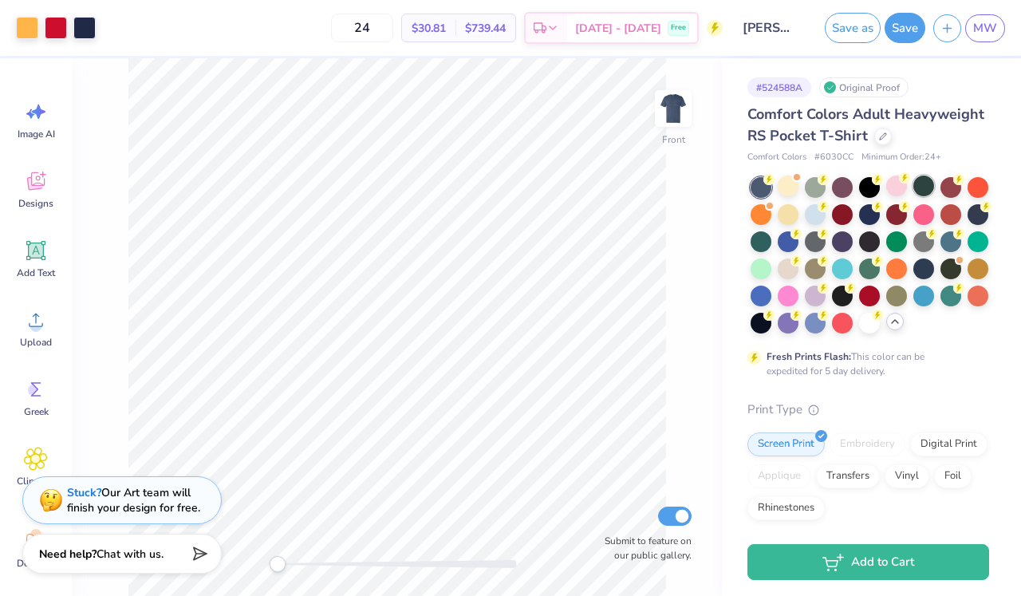
click at [934, 190] on div at bounding box center [924, 186] width 21 height 21
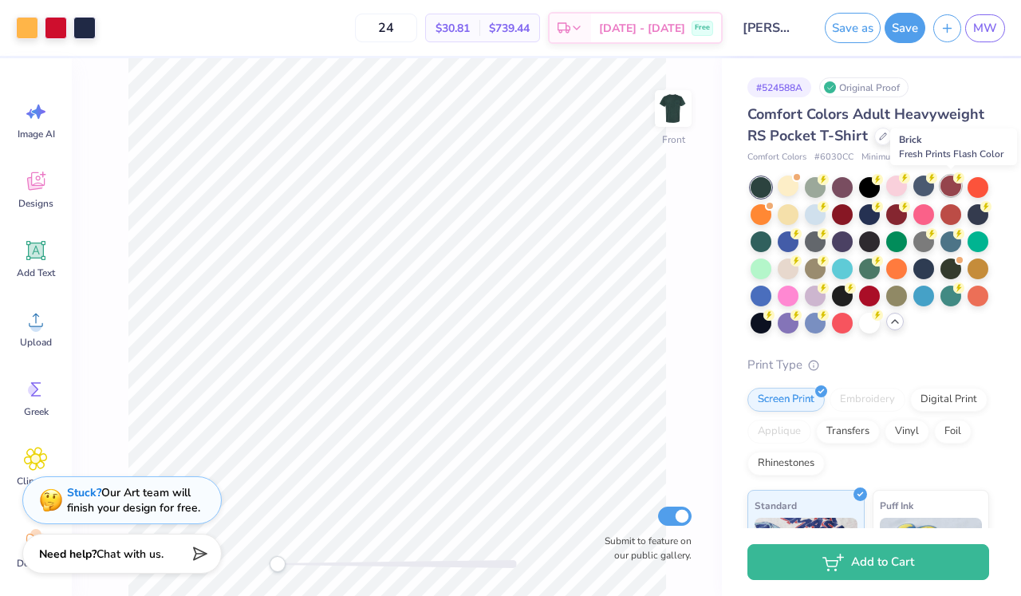
click at [956, 188] on div at bounding box center [951, 186] width 21 height 21
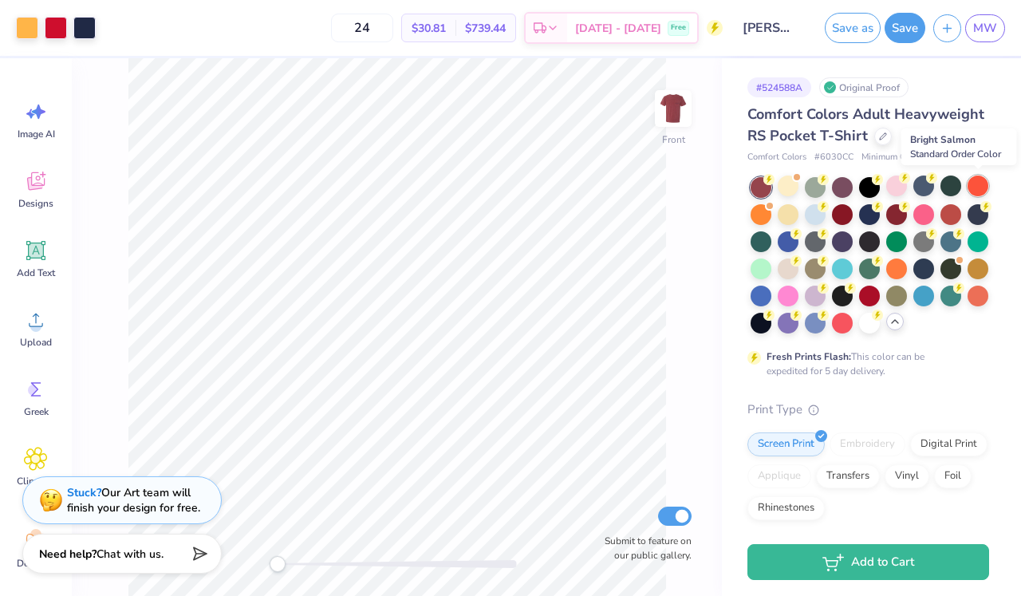
click at [984, 184] on div at bounding box center [978, 186] width 21 height 21
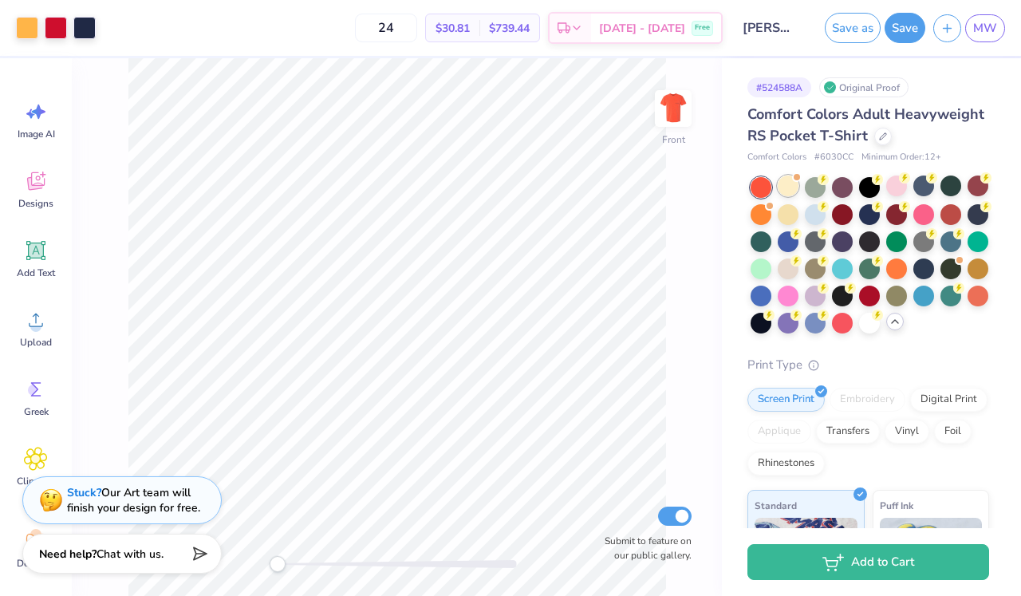
click at [789, 190] on div at bounding box center [788, 186] width 21 height 21
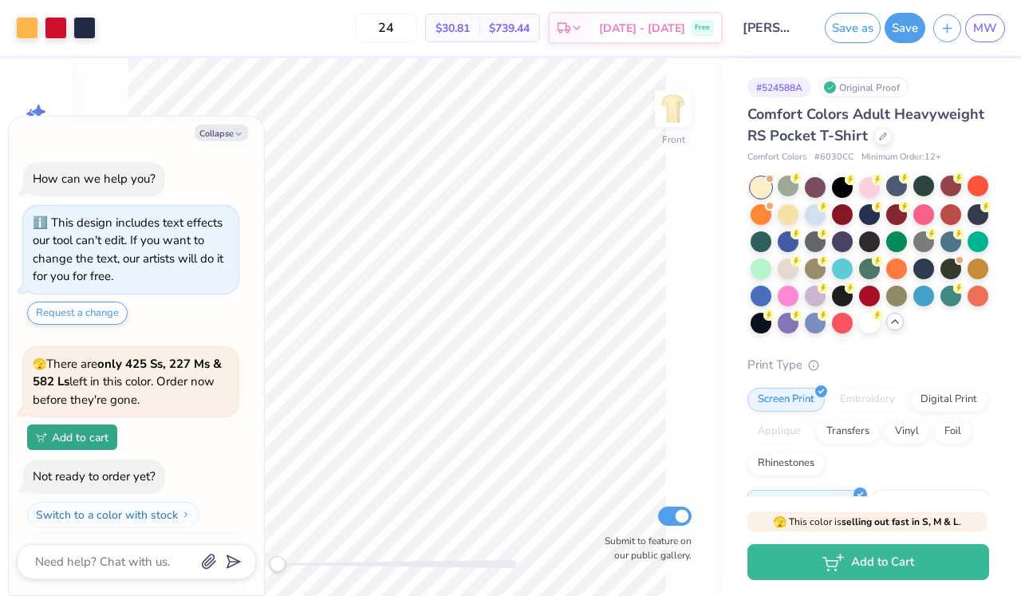
scroll to position [493, 0]
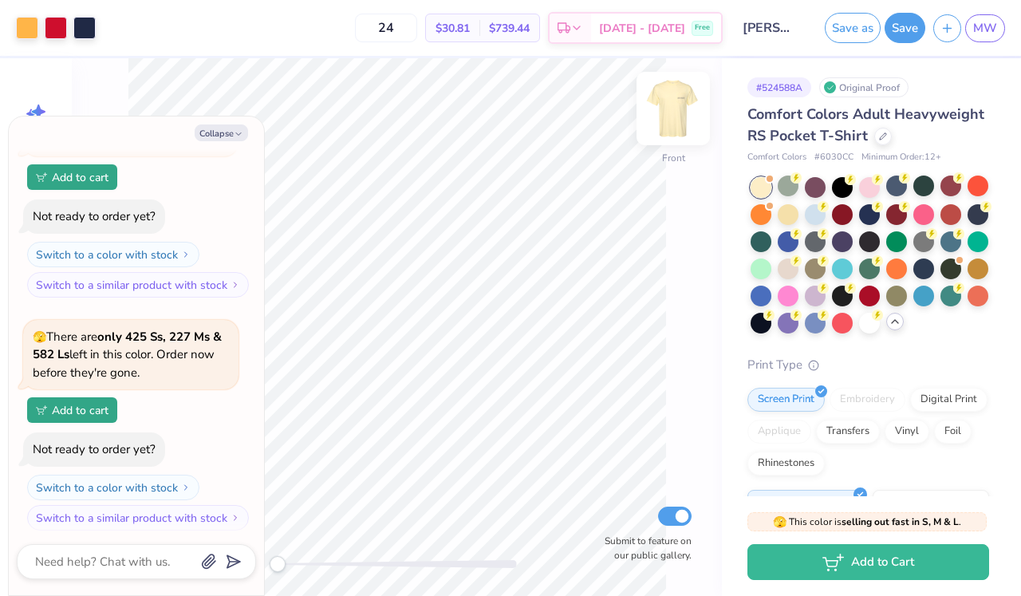
click at [678, 116] on img at bounding box center [674, 109] width 64 height 64
click at [678, 116] on img at bounding box center [674, 109] width 32 height 32
click at [792, 182] on icon at bounding box center [796, 177] width 11 height 11
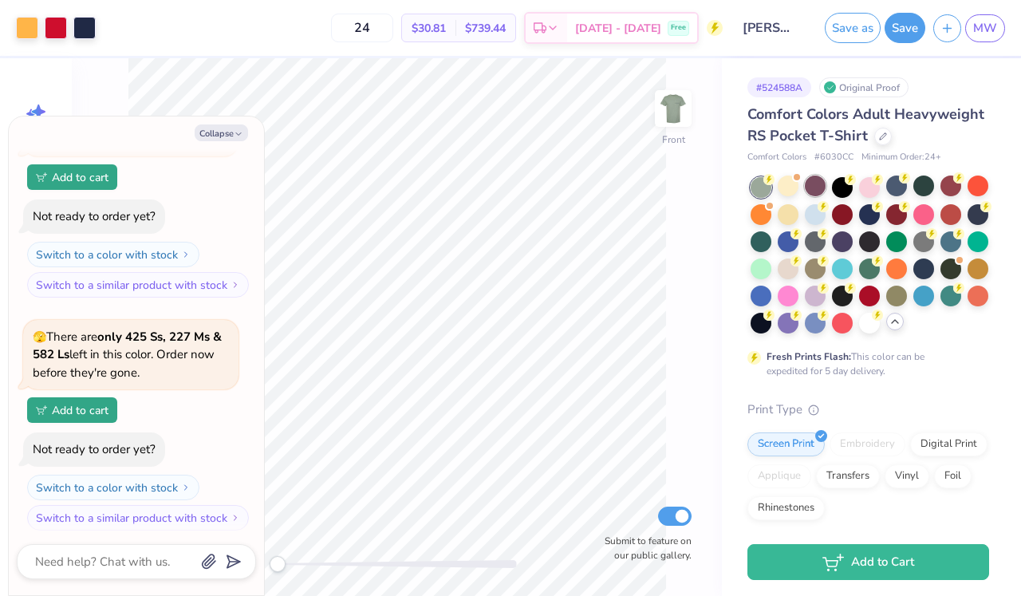
click at [816, 184] on div at bounding box center [815, 186] width 21 height 21
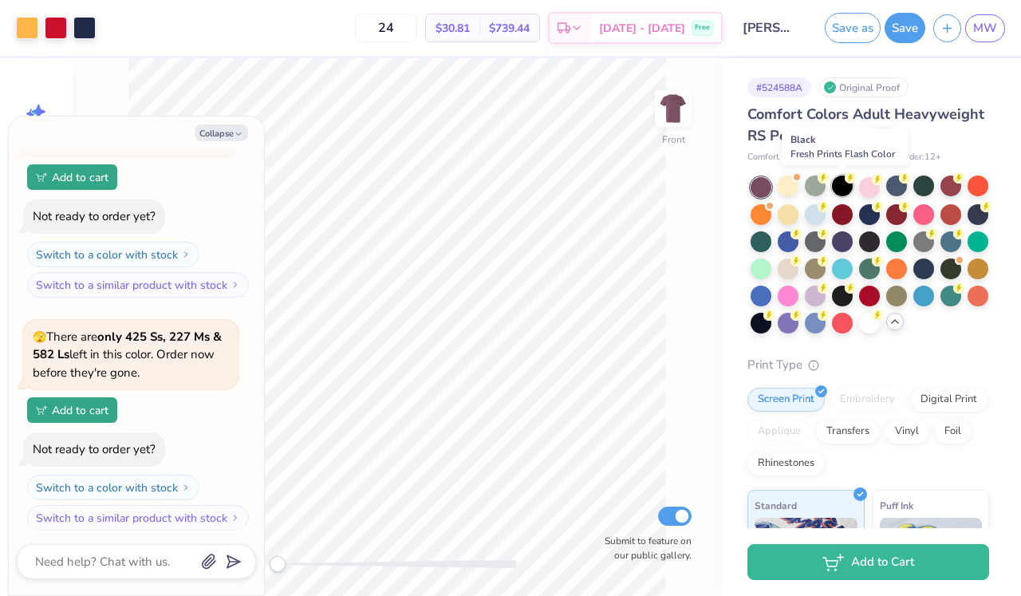
click at [840, 190] on div at bounding box center [842, 186] width 21 height 21
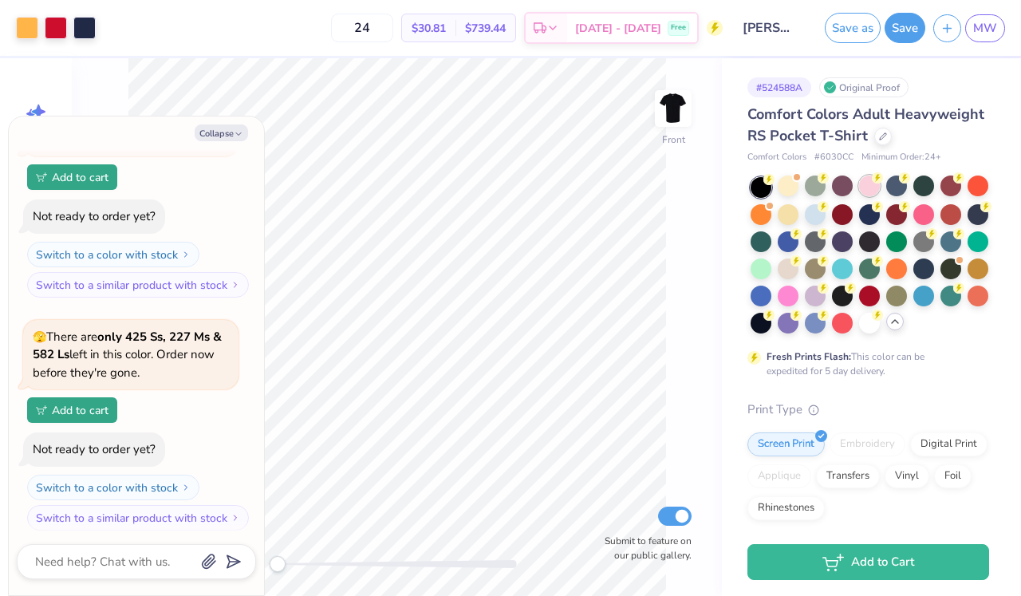
click at [876, 184] on div at bounding box center [869, 186] width 21 height 21
click at [903, 184] on div at bounding box center [897, 186] width 21 height 21
click at [941, 188] on div at bounding box center [951, 186] width 21 height 21
click at [922, 186] on div at bounding box center [924, 186] width 21 height 21
click at [958, 189] on div at bounding box center [951, 186] width 21 height 21
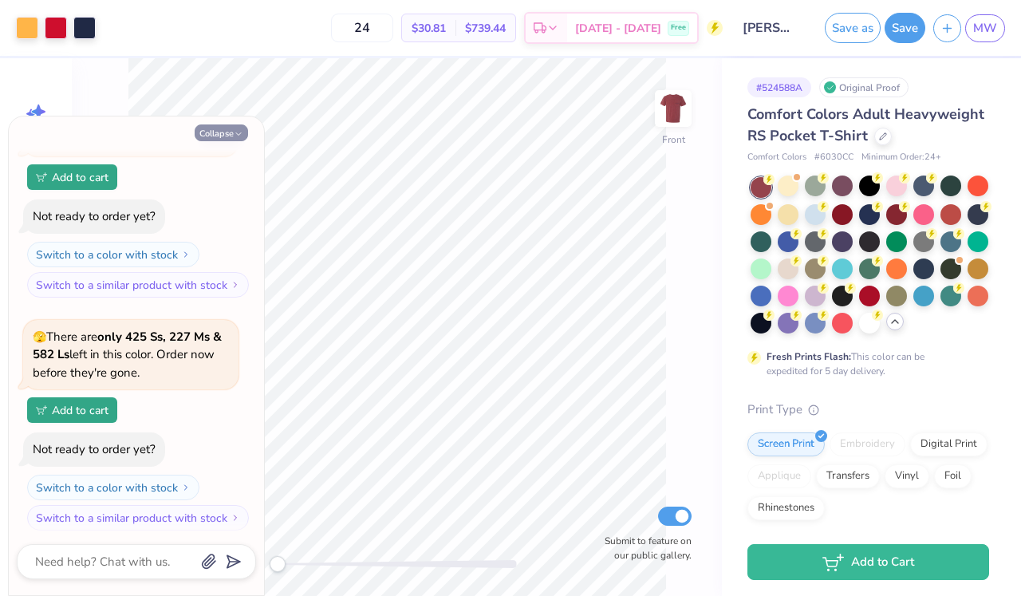
click at [243, 140] on button "Collapse" at bounding box center [221, 132] width 53 height 17
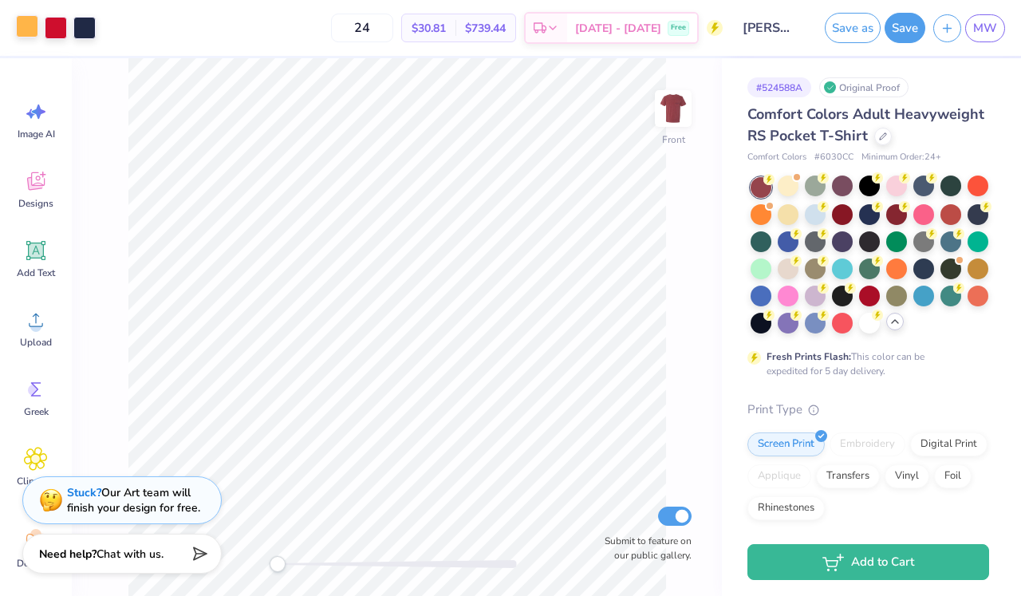
click at [27, 29] on div at bounding box center [27, 26] width 22 height 22
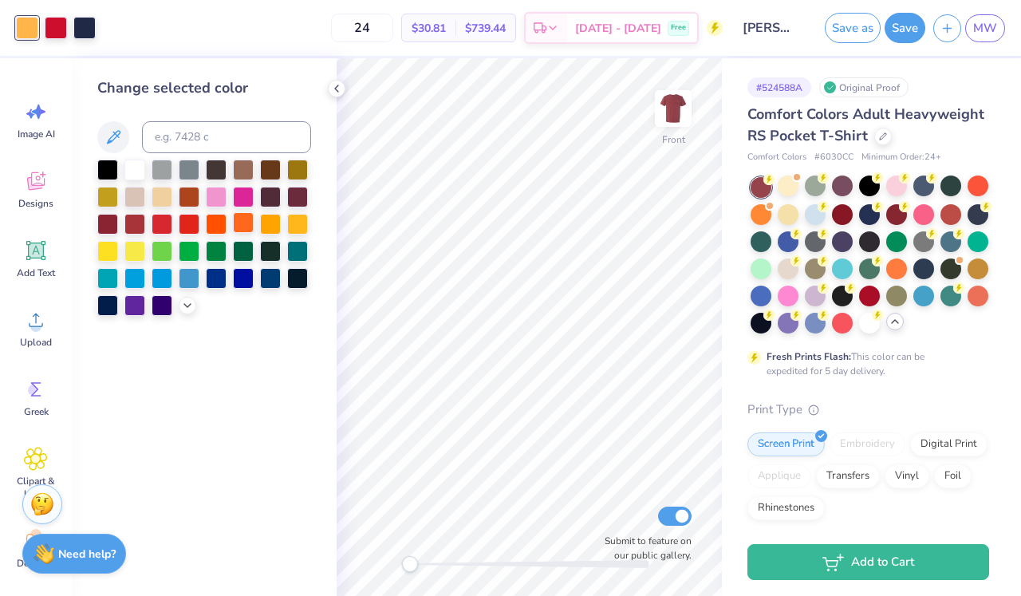
click at [246, 229] on div at bounding box center [243, 222] width 21 height 21
click at [160, 173] on div at bounding box center [162, 168] width 21 height 21
click at [57, 25] on div at bounding box center [56, 26] width 22 height 22
click at [217, 252] on div at bounding box center [216, 249] width 21 height 21
click at [89, 30] on div at bounding box center [84, 26] width 22 height 22
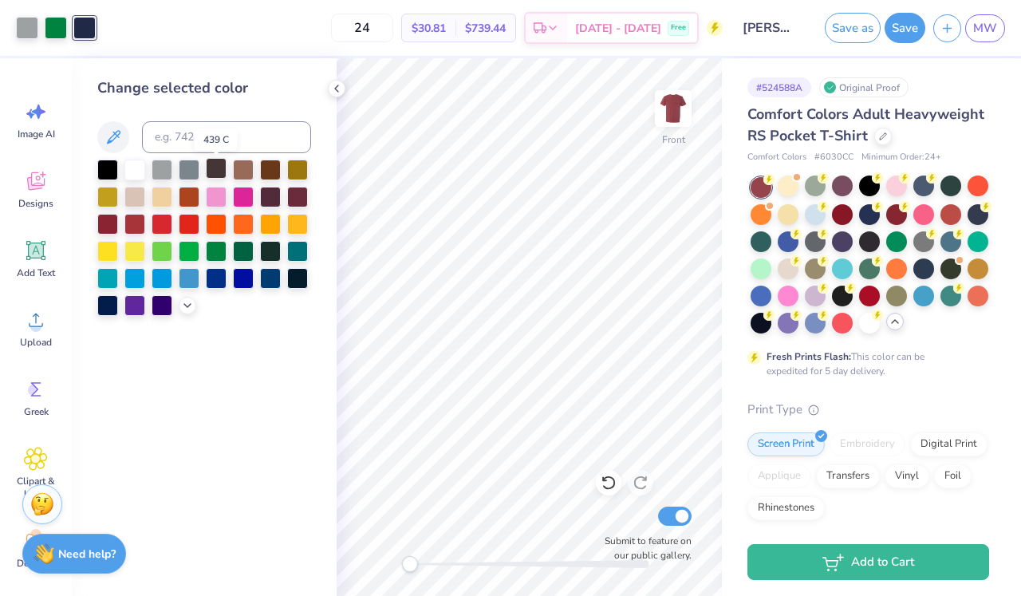
click at [213, 176] on div at bounding box center [216, 168] width 21 height 21
click at [132, 171] on div at bounding box center [134, 168] width 21 height 21
click at [159, 172] on div at bounding box center [162, 168] width 21 height 21
click at [190, 173] on div at bounding box center [189, 168] width 21 height 21
click at [217, 175] on div at bounding box center [216, 168] width 21 height 21
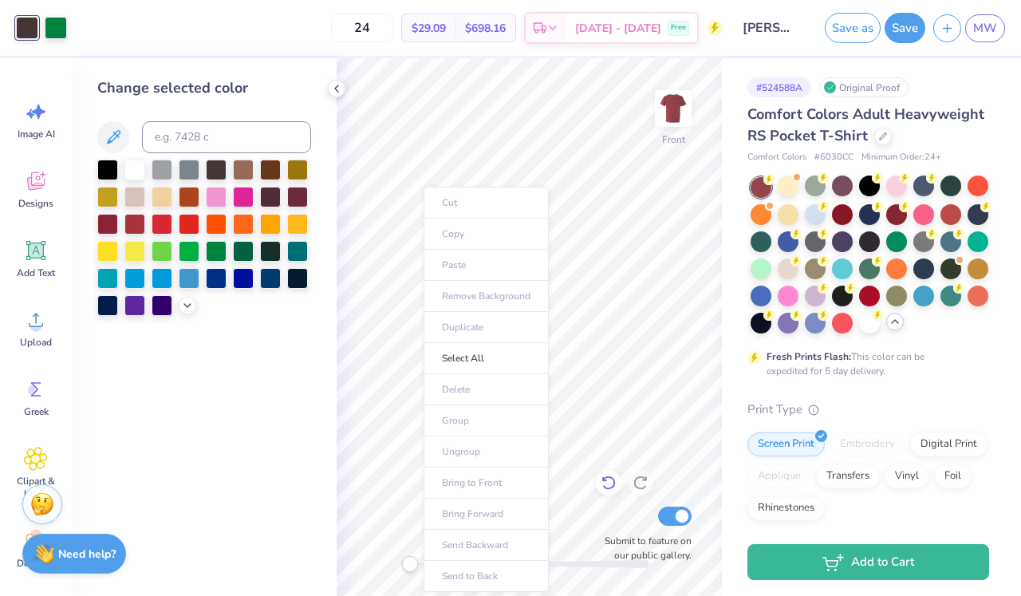
click at [609, 479] on icon at bounding box center [609, 483] width 16 height 16
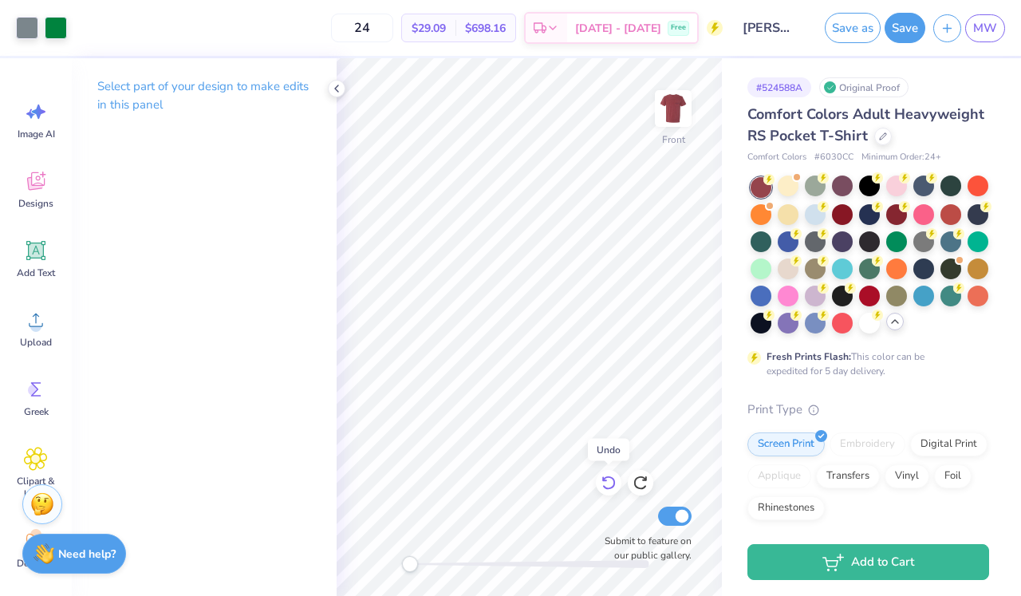
click at [609, 479] on icon at bounding box center [609, 483] width 16 height 16
click at [28, 25] on div at bounding box center [27, 26] width 22 height 22
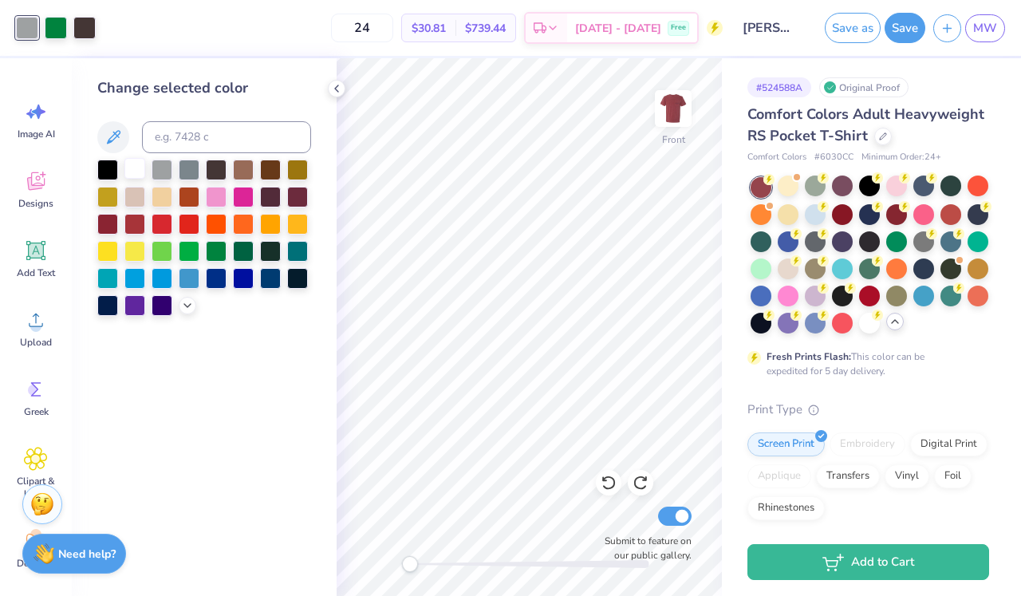
click at [137, 168] on div at bounding box center [134, 168] width 21 height 21
click at [53, 26] on div at bounding box center [56, 26] width 22 height 22
click at [111, 302] on div at bounding box center [107, 304] width 21 height 21
click at [89, 26] on div at bounding box center [84, 26] width 22 height 22
click at [113, 167] on div at bounding box center [107, 168] width 21 height 21
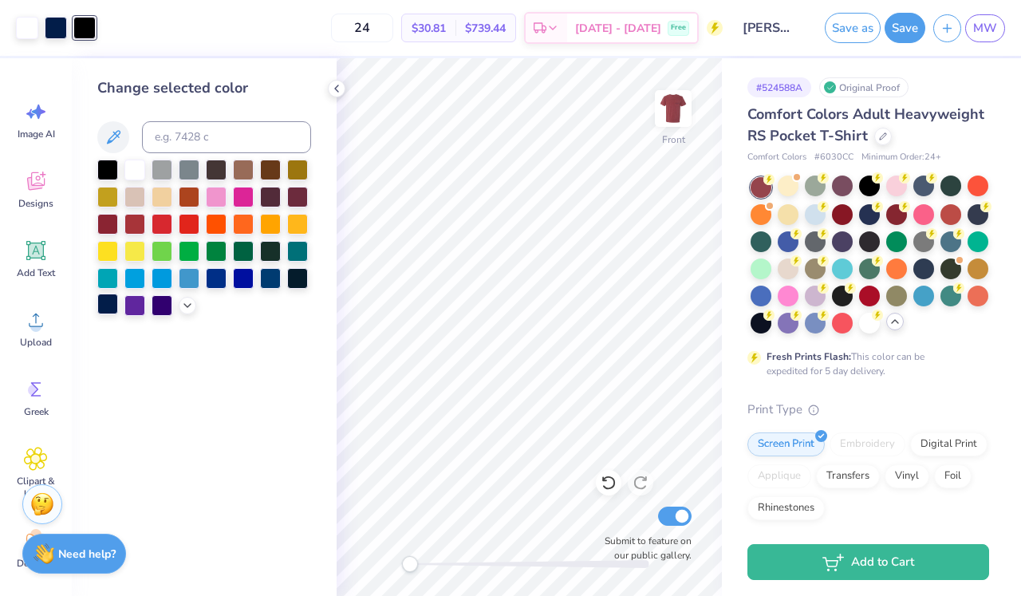
click at [109, 310] on div at bounding box center [107, 304] width 21 height 21
click at [616, 485] on icon at bounding box center [609, 483] width 16 height 16
click at [839, 213] on div at bounding box center [842, 213] width 21 height 21
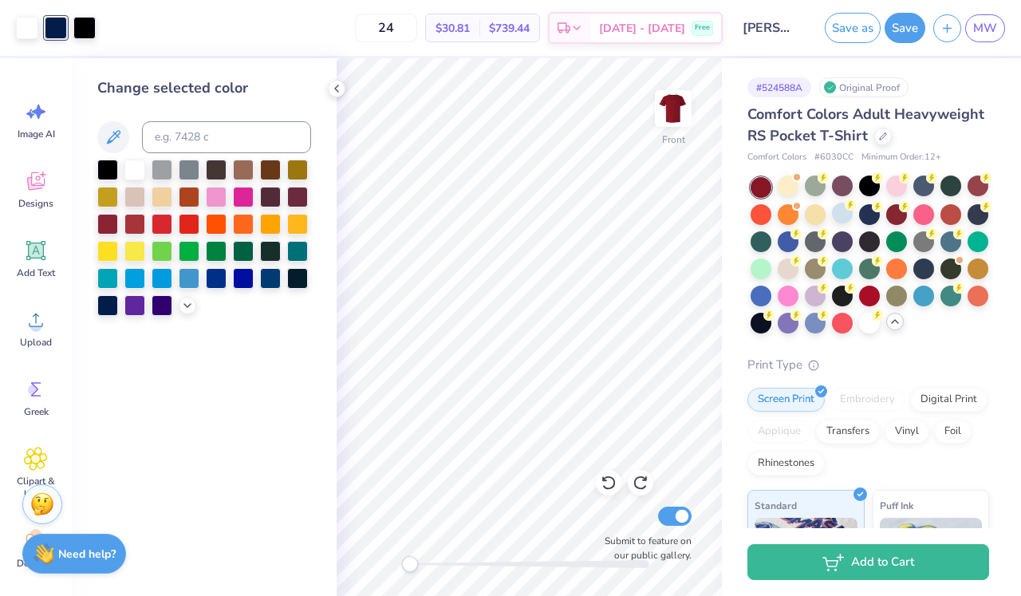
click at [875, 225] on div at bounding box center [870, 255] width 239 height 156
click at [871, 212] on div at bounding box center [869, 213] width 21 height 21
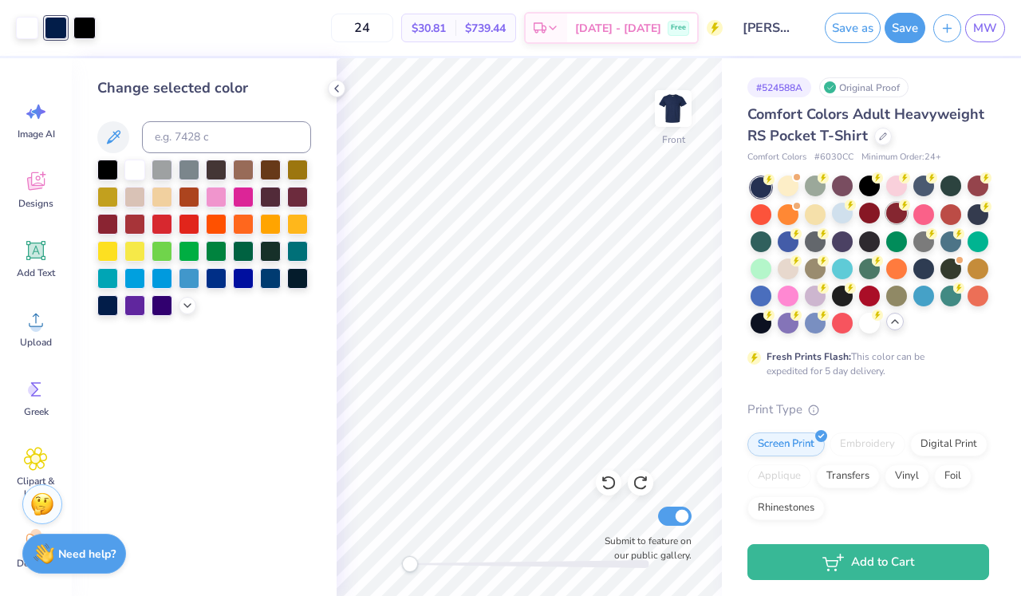
click at [887, 212] on div at bounding box center [897, 213] width 21 height 21
click at [922, 213] on div at bounding box center [924, 213] width 21 height 21
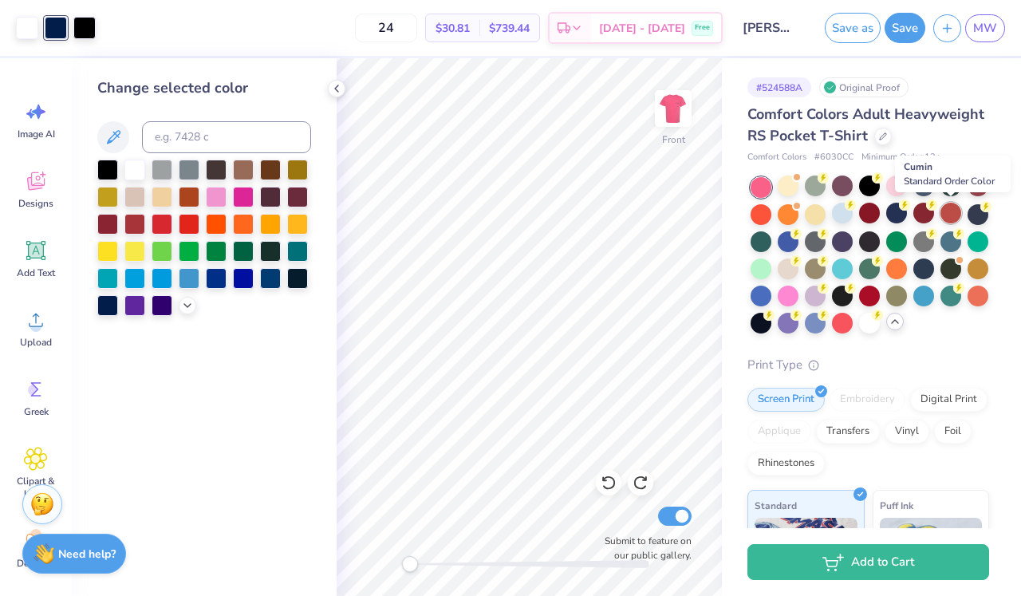
click at [946, 210] on div at bounding box center [951, 213] width 21 height 21
click at [979, 214] on div at bounding box center [978, 213] width 21 height 21
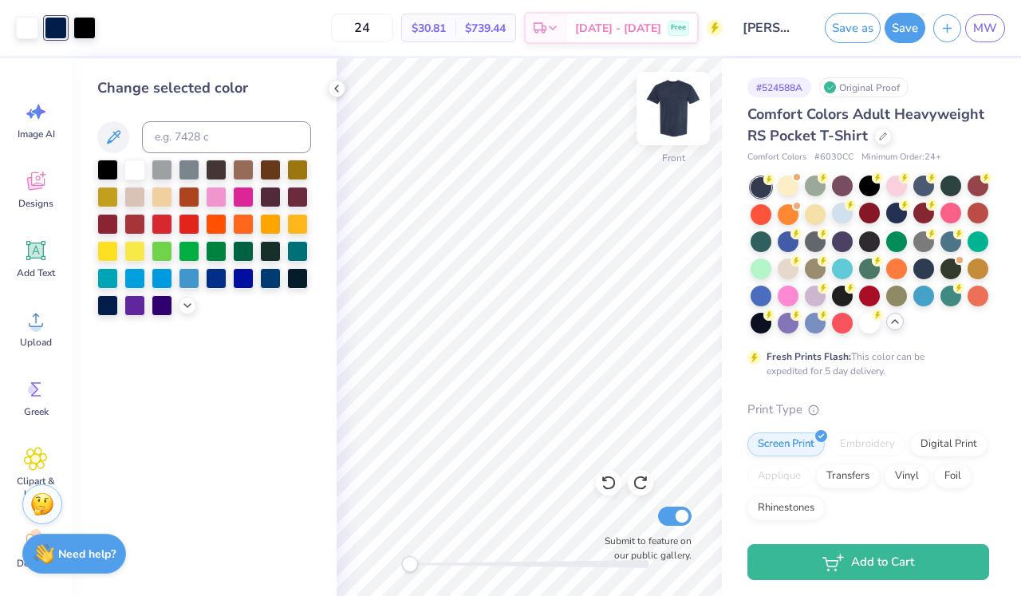
click at [674, 117] on img at bounding box center [674, 109] width 64 height 64
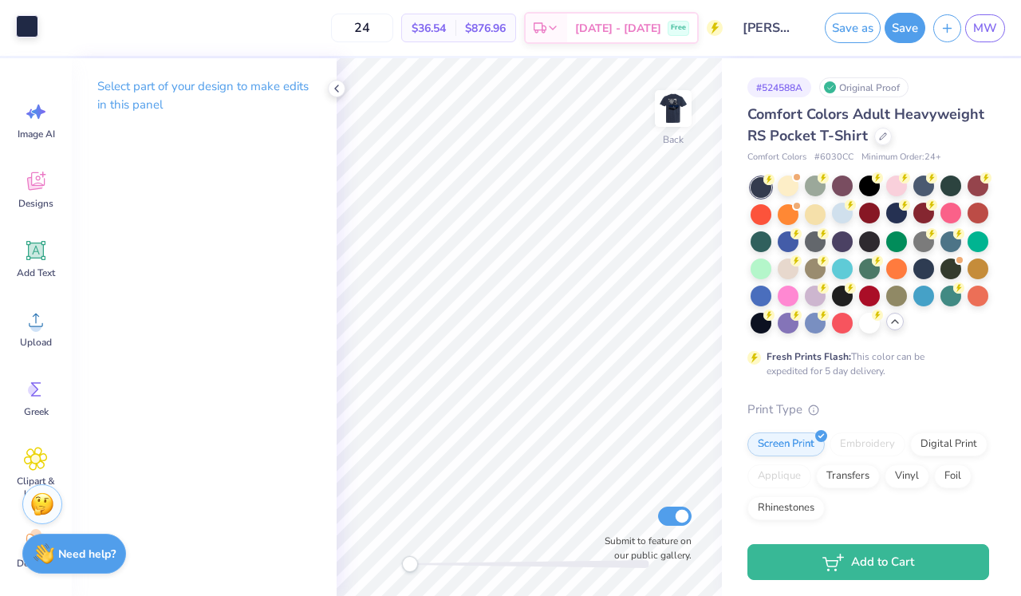
click at [26, 25] on div at bounding box center [27, 26] width 22 height 22
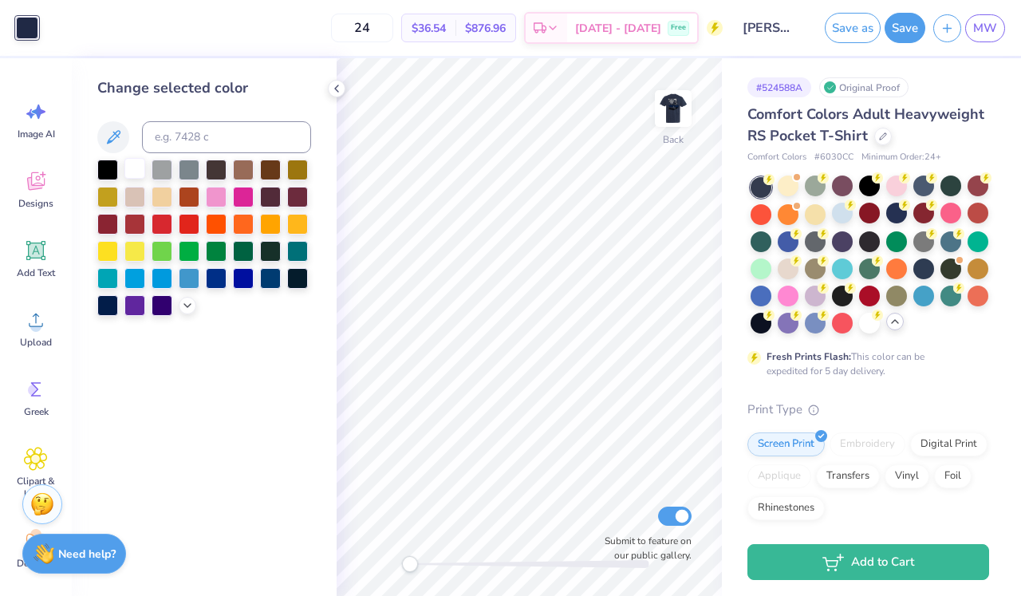
click at [138, 177] on div at bounding box center [134, 168] width 21 height 21
click at [810, 323] on div at bounding box center [815, 321] width 21 height 21
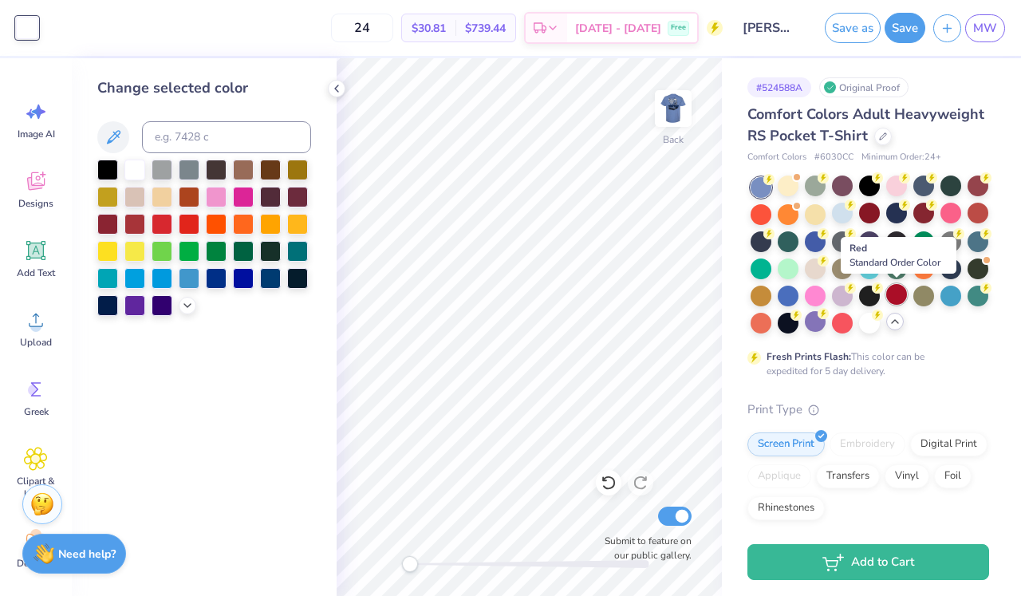
click at [897, 292] on div at bounding box center [897, 294] width 21 height 21
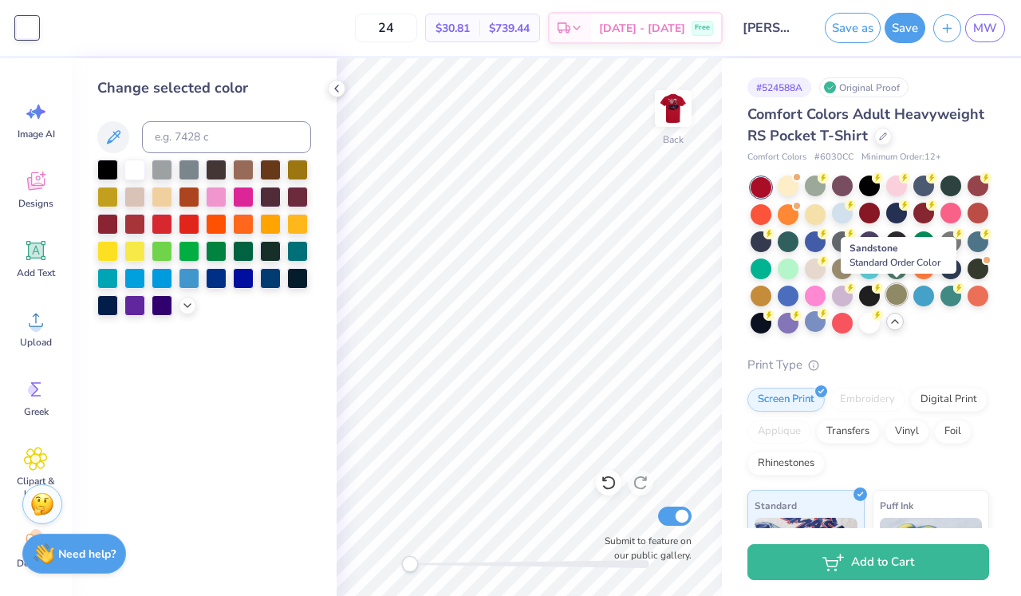
click at [903, 295] on div at bounding box center [897, 294] width 21 height 21
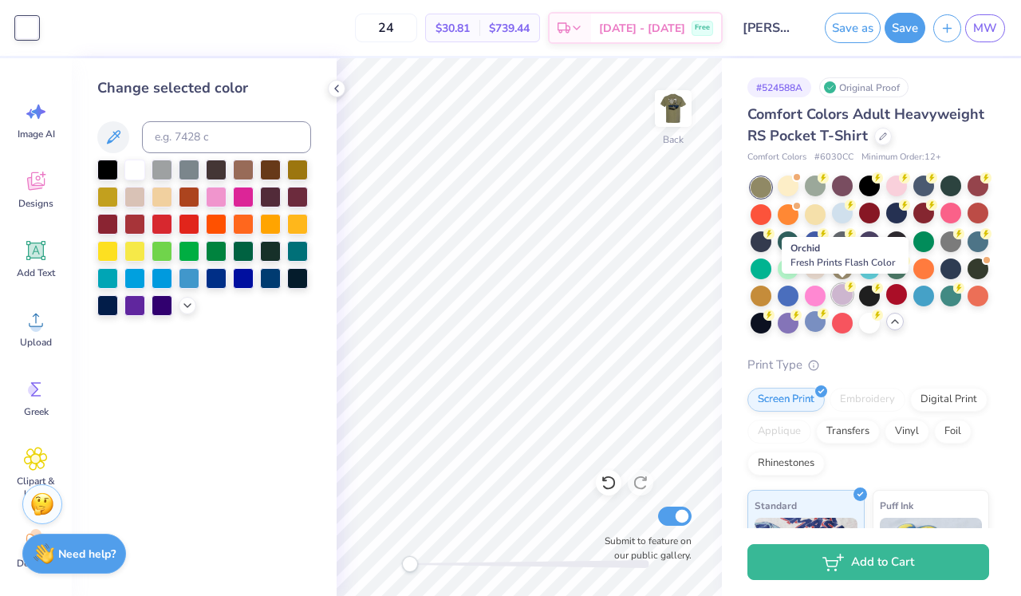
click at [846, 294] on div at bounding box center [842, 294] width 21 height 21
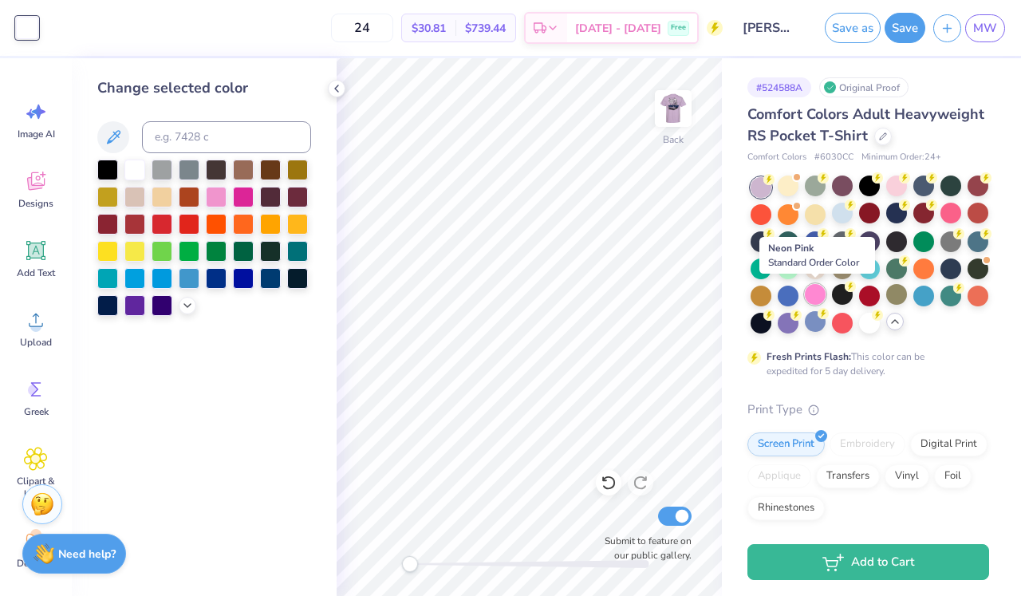
click at [814, 293] on div at bounding box center [815, 294] width 21 height 21
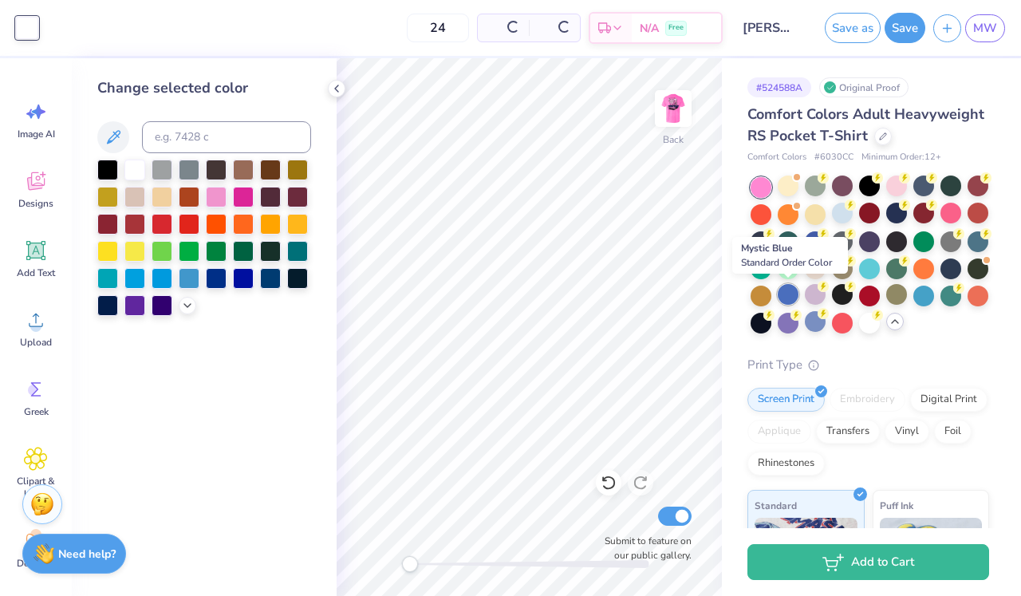
click at [791, 290] on div at bounding box center [788, 294] width 21 height 21
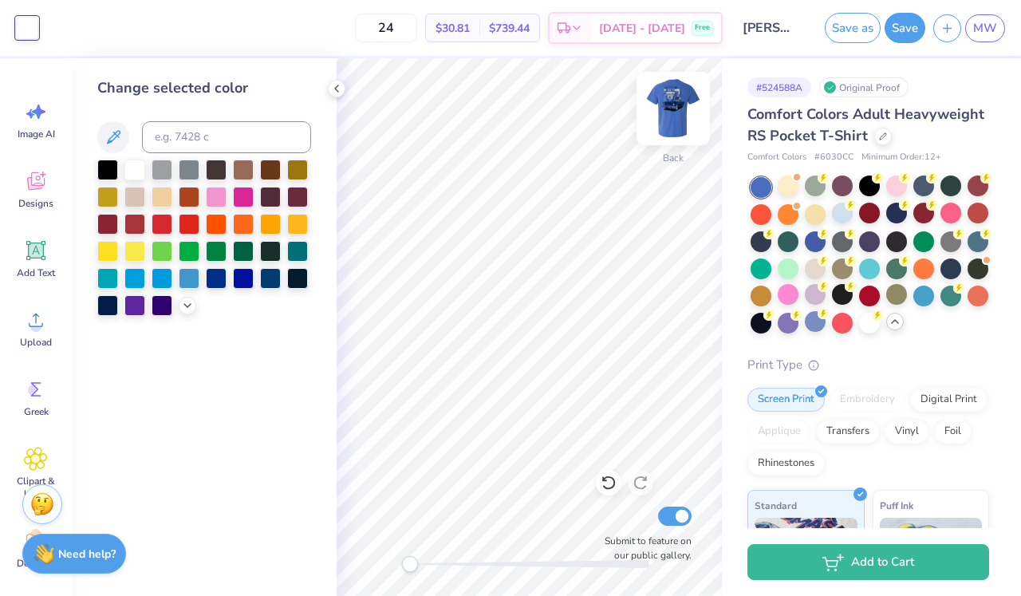
click at [684, 105] on img at bounding box center [674, 109] width 64 height 64
click at [665, 102] on img at bounding box center [674, 109] width 64 height 64
click at [670, 106] on img at bounding box center [674, 109] width 64 height 64
click at [192, 172] on div at bounding box center [189, 168] width 21 height 21
click at [135, 173] on div at bounding box center [134, 168] width 21 height 21
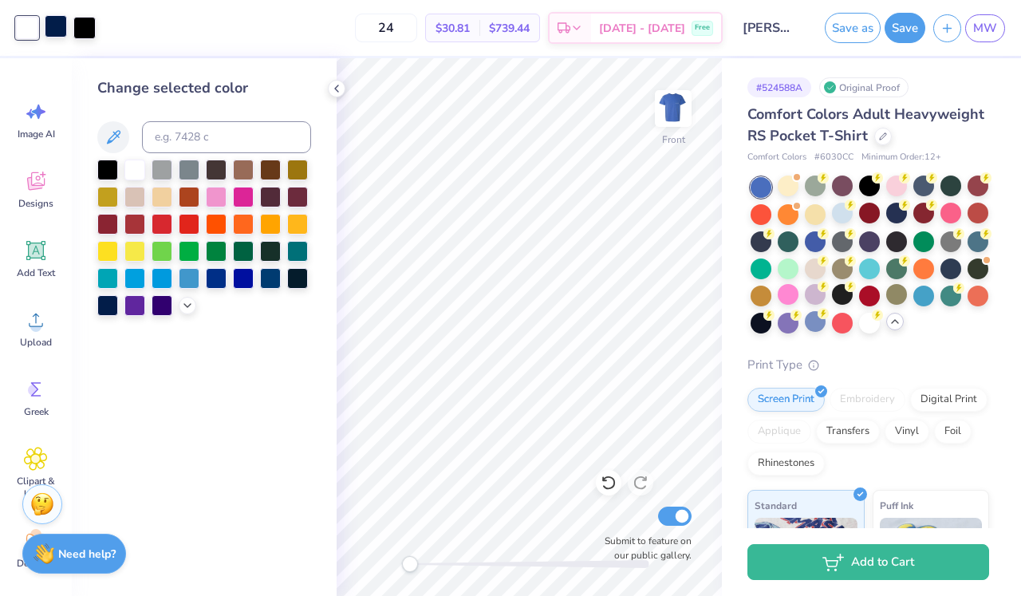
click at [56, 26] on div at bounding box center [56, 26] width 22 height 22
click at [105, 302] on div at bounding box center [107, 304] width 21 height 21
click at [156, 274] on div at bounding box center [162, 277] width 21 height 21
click at [217, 197] on div at bounding box center [216, 195] width 21 height 21
click at [85, 34] on div at bounding box center [84, 26] width 22 height 22
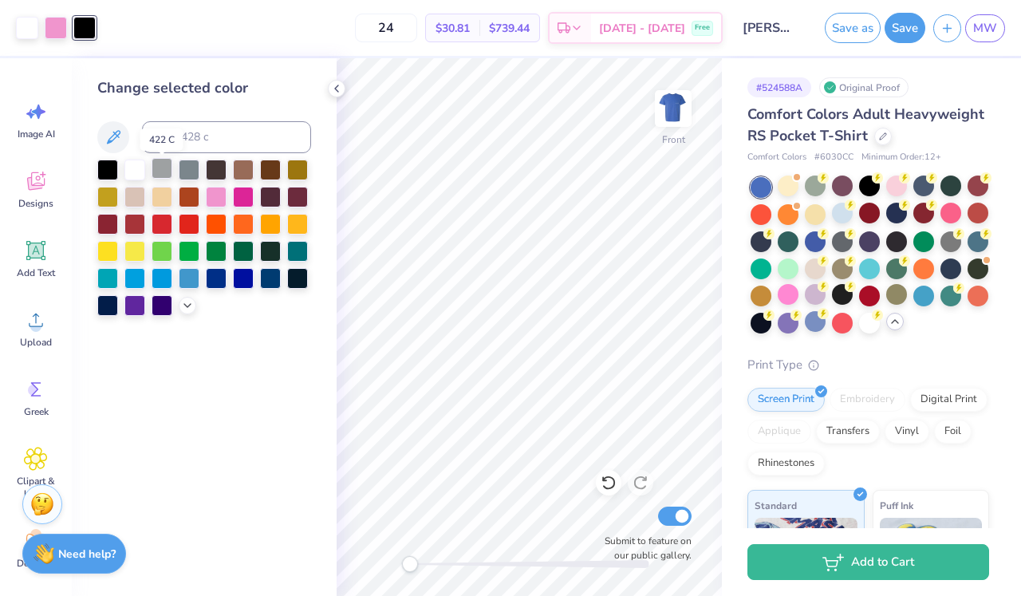
click at [161, 179] on div at bounding box center [162, 168] width 21 height 21
click at [189, 179] on div at bounding box center [189, 168] width 21 height 21
click at [109, 300] on div at bounding box center [107, 304] width 21 height 21
click at [160, 310] on div at bounding box center [162, 304] width 21 height 21
click at [97, 309] on div at bounding box center [107, 304] width 21 height 21
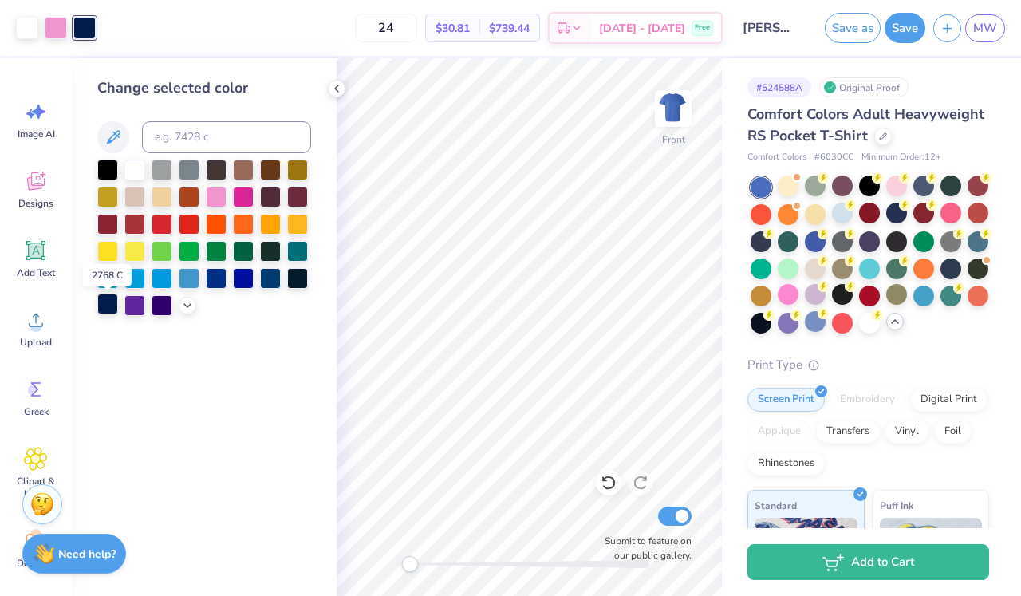
click at [104, 308] on div at bounding box center [107, 304] width 21 height 21
click at [61, 31] on div at bounding box center [56, 26] width 22 height 22
click at [219, 251] on div at bounding box center [216, 249] width 21 height 21
click at [300, 254] on div at bounding box center [297, 249] width 21 height 21
click at [672, 114] on img at bounding box center [674, 109] width 64 height 64
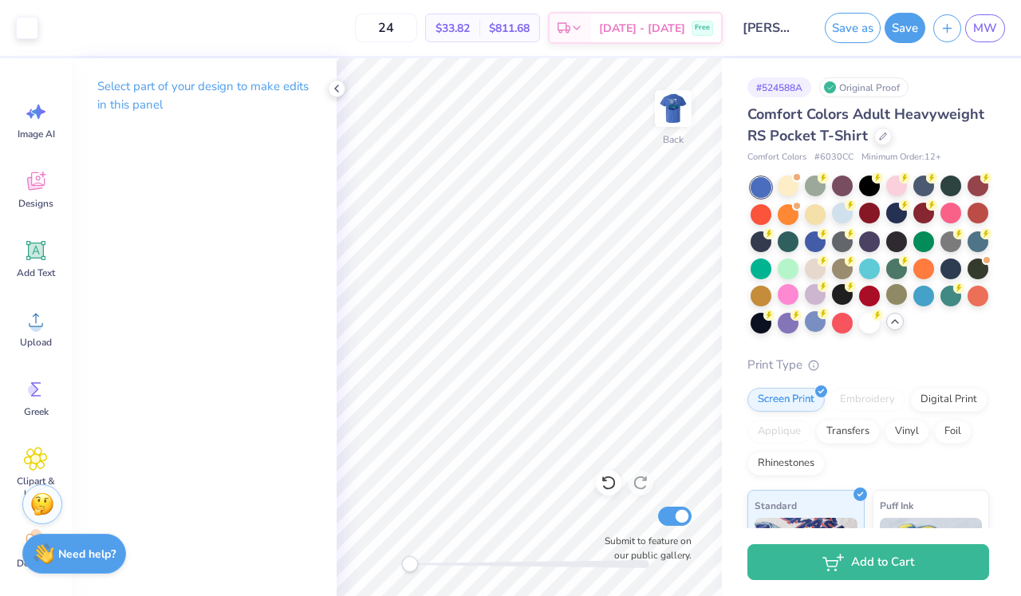
type textarea "x"
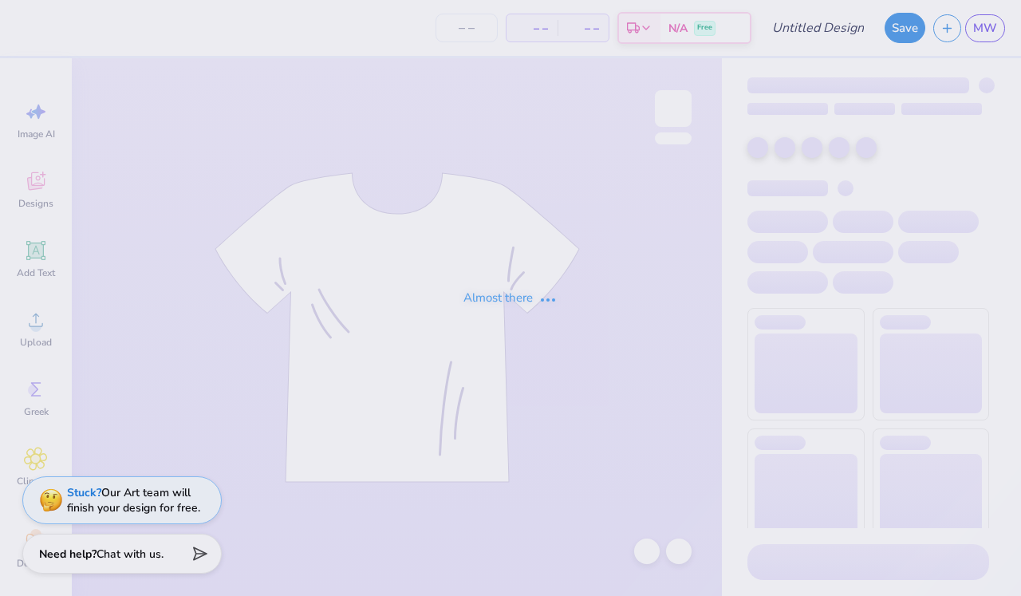
type input "Lip Sync Option #1"
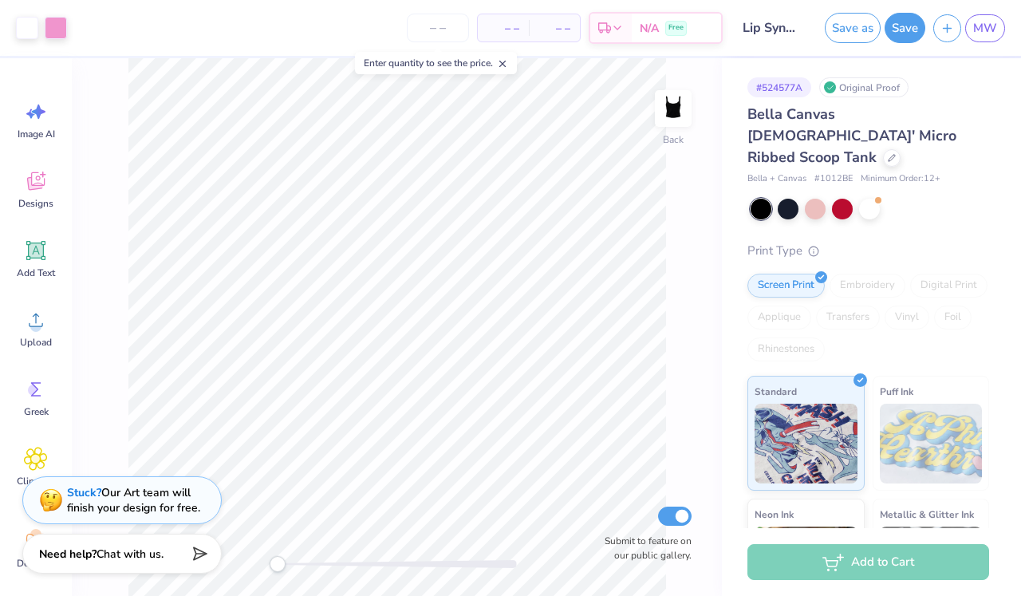
click at [836, 148] on div "Bella Canvas Ladies' Micro Ribbed Scoop Tank Bella + Canvas # 1012BE Minimum Or…" at bounding box center [869, 145] width 242 height 82
click at [883, 148] on div at bounding box center [892, 157] width 18 height 18
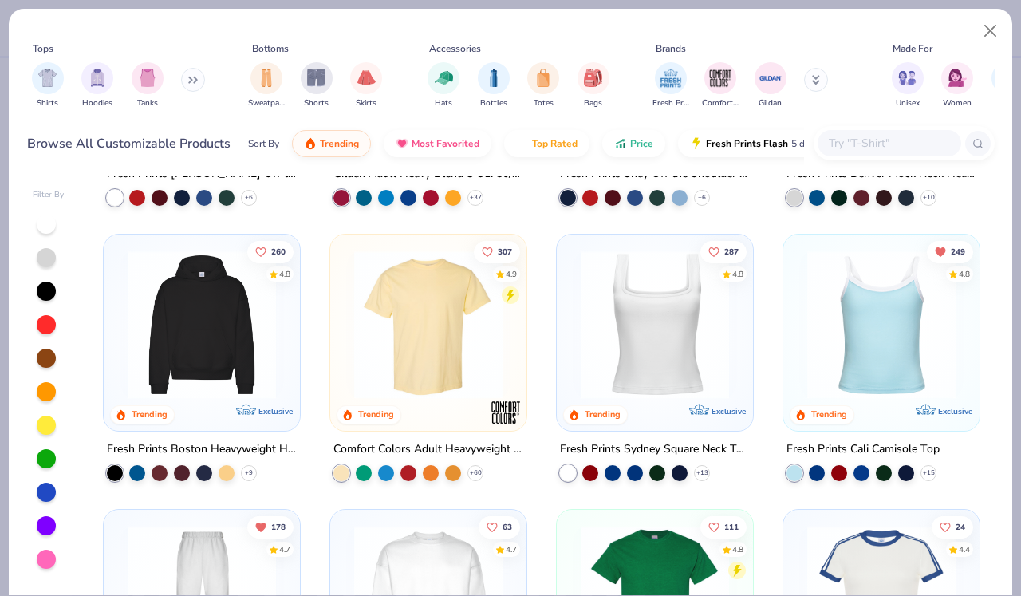
scroll to position [225, 0]
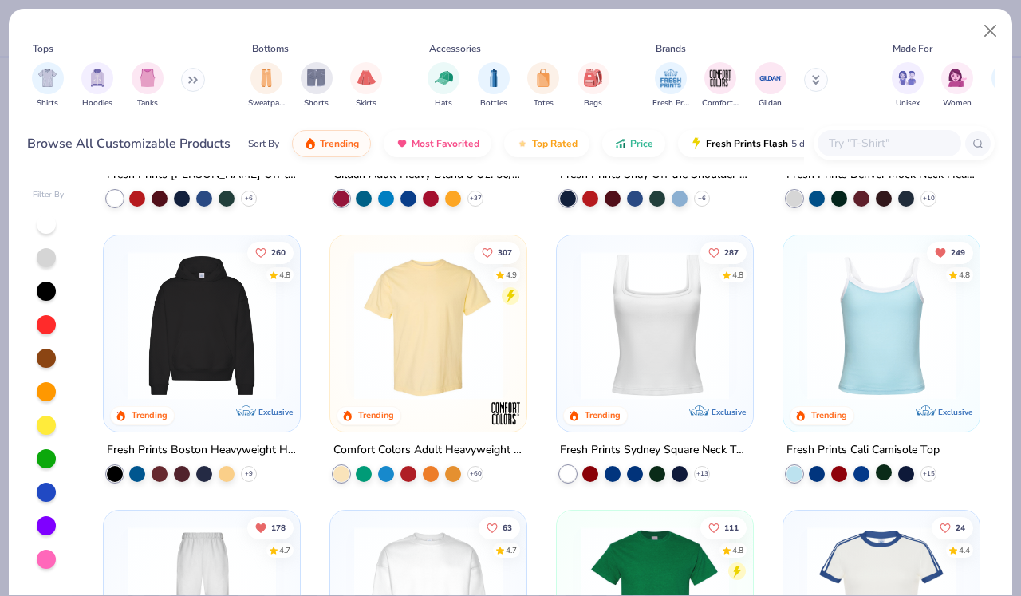
click at [880, 473] on div at bounding box center [884, 472] width 16 height 16
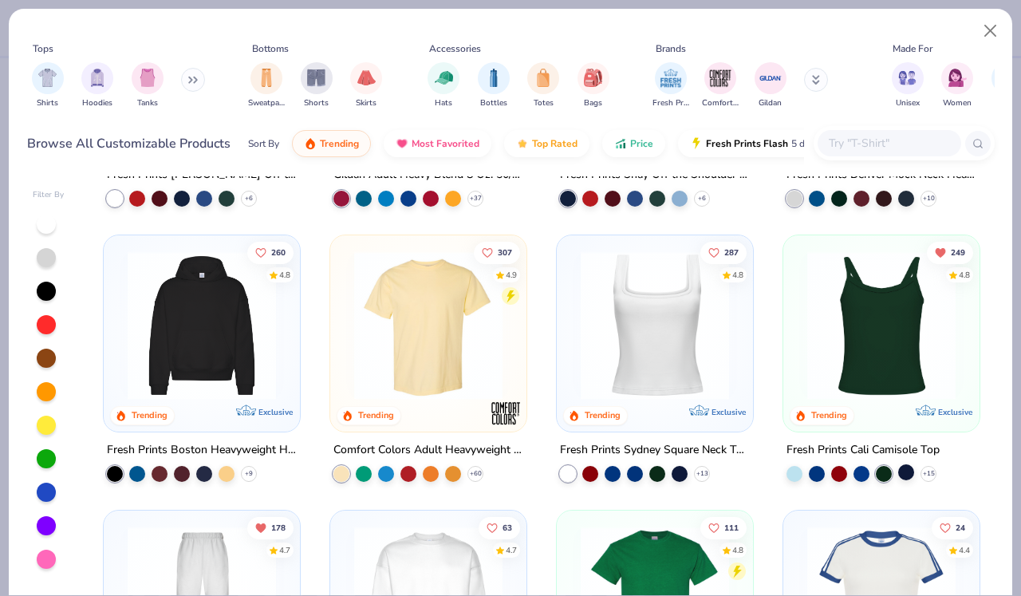
click at [900, 472] on div at bounding box center [907, 472] width 16 height 16
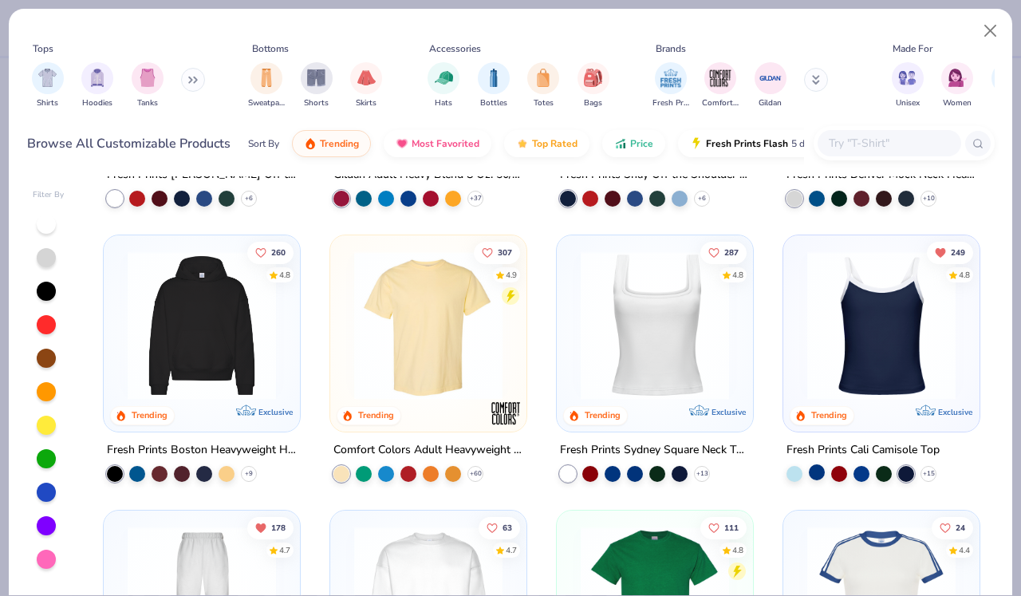
click at [819, 470] on div at bounding box center [817, 472] width 16 height 16
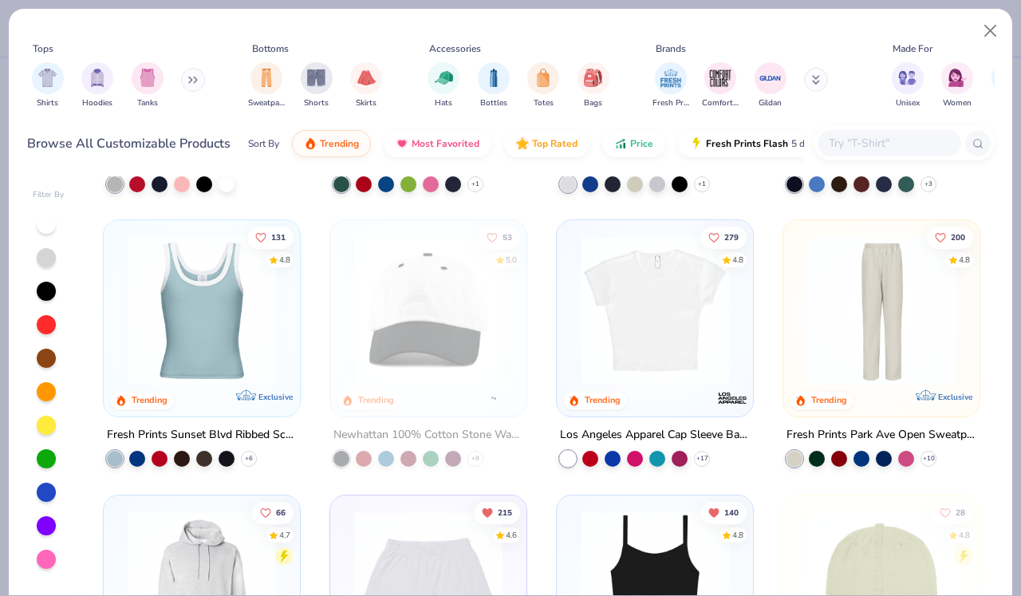
scroll to position [1863, 0]
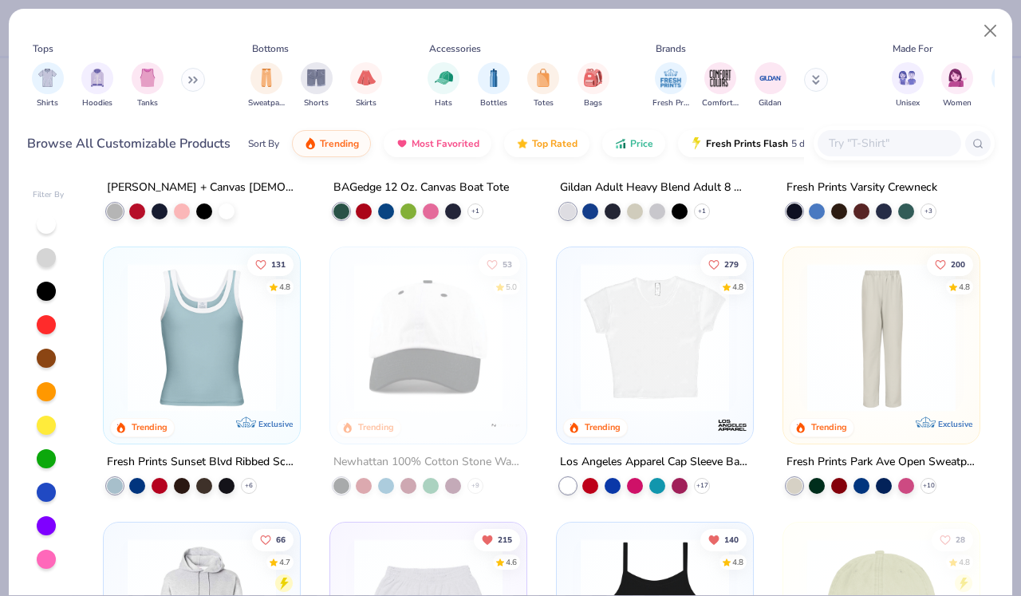
click at [251, 346] on img at bounding box center [202, 337] width 164 height 148
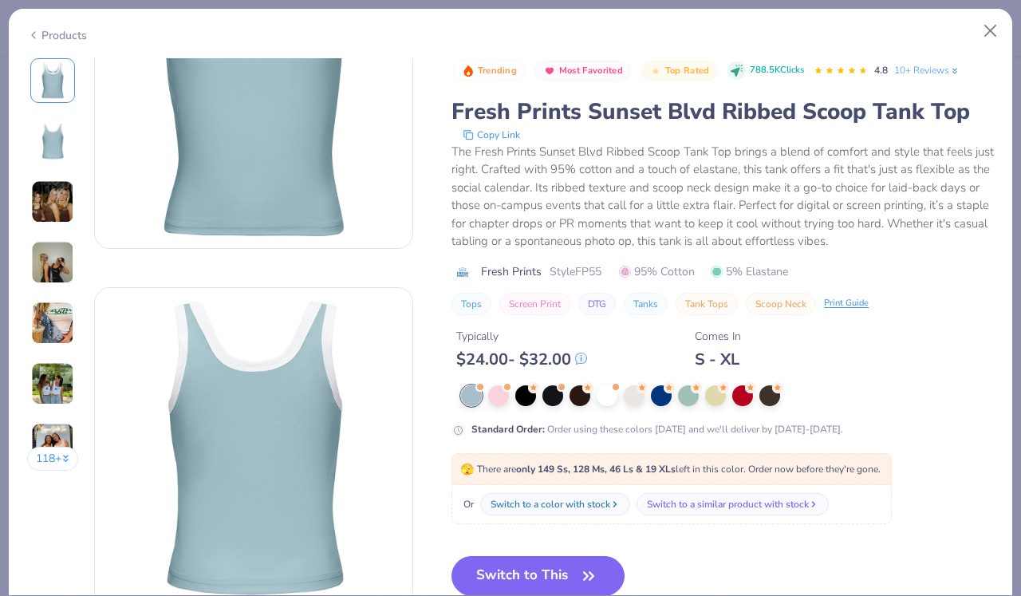
scroll to position [147, 0]
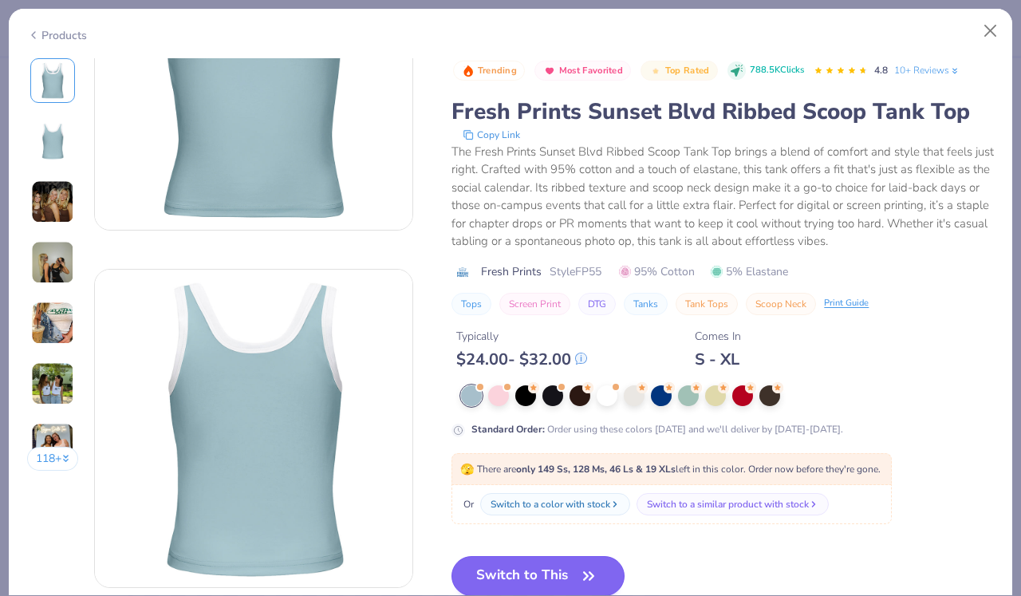
click at [555, 575] on button "Switch to This" at bounding box center [538, 576] width 173 height 40
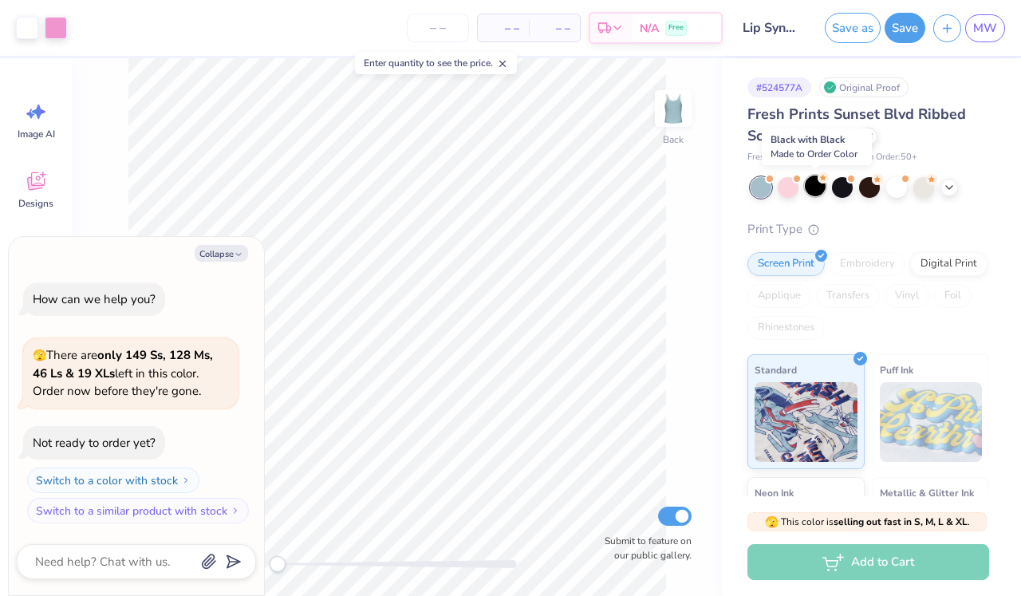
click at [813, 190] on div at bounding box center [815, 186] width 21 height 21
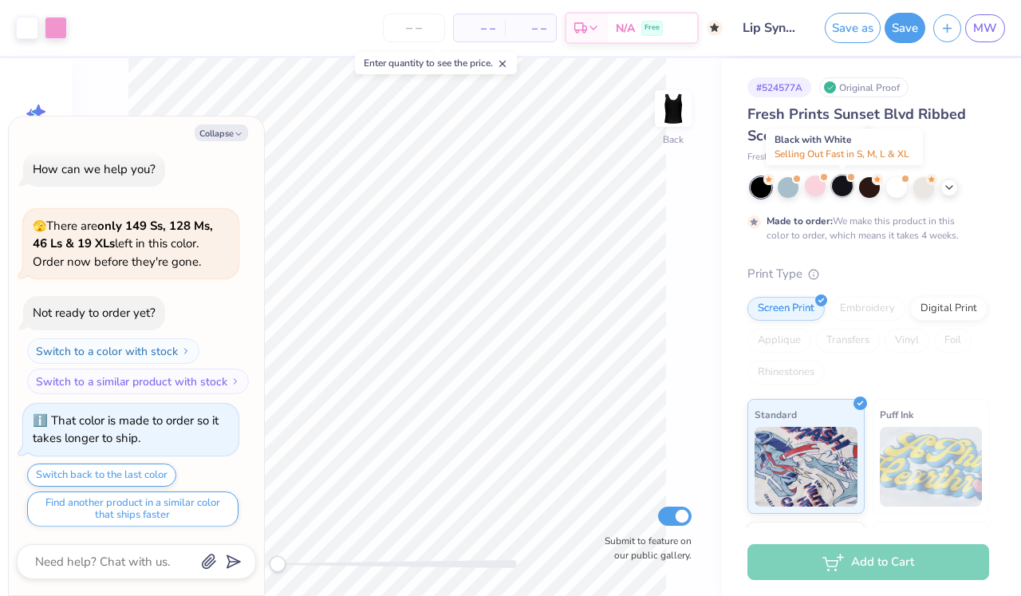
click at [846, 187] on div at bounding box center [842, 186] width 21 height 21
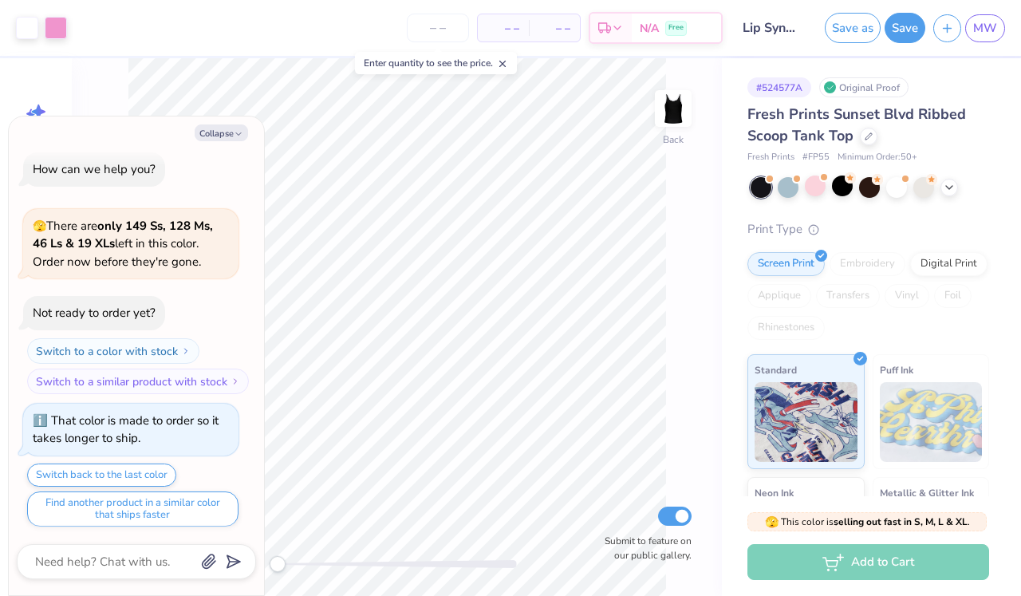
scroll to position [294, 0]
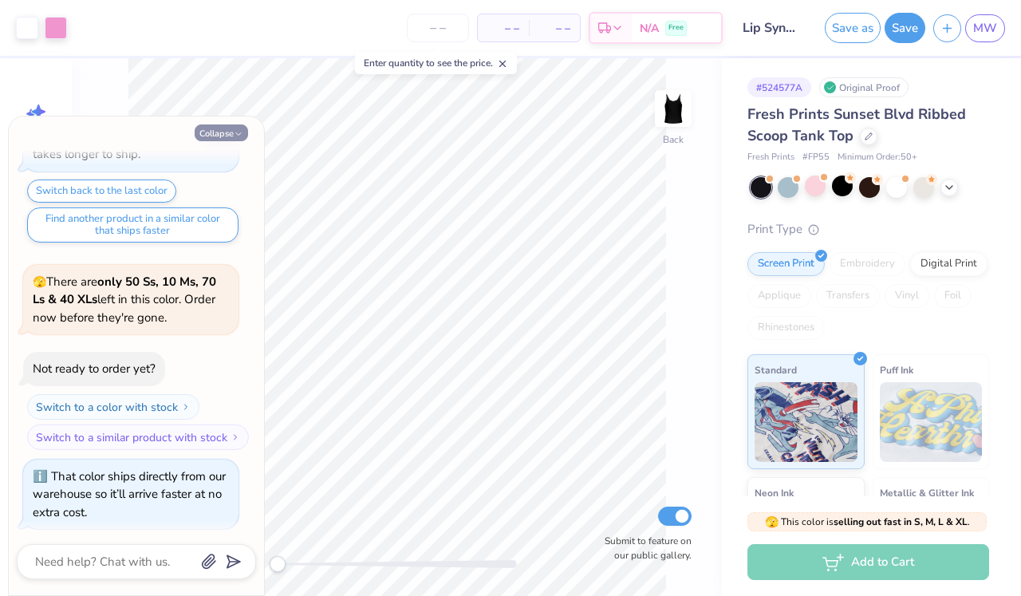
click at [241, 129] on icon "button" at bounding box center [239, 134] width 10 height 10
type textarea "x"
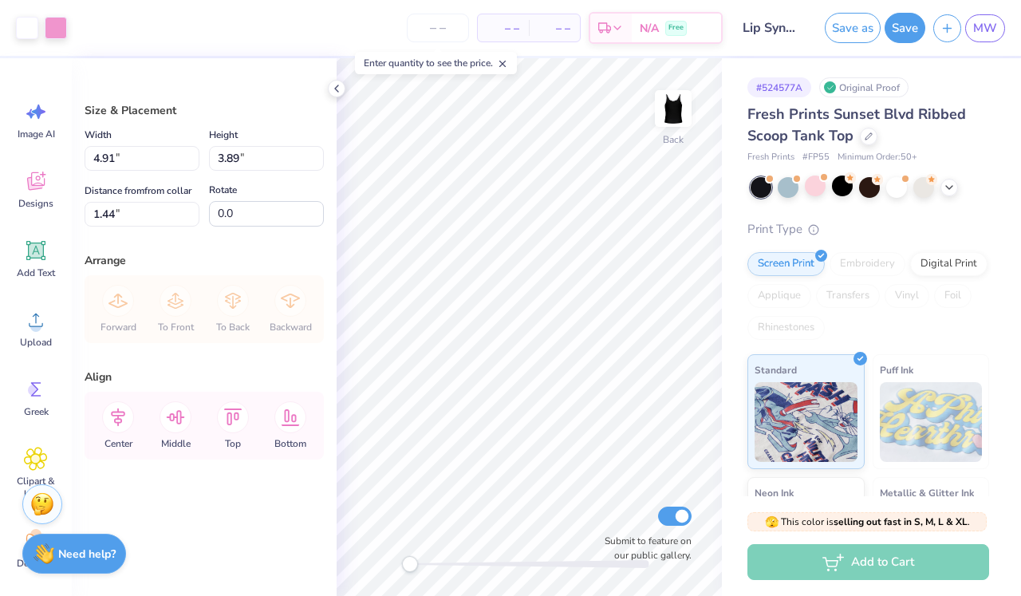
type input "5.80"
type input "4.59"
type input "0.74"
type input "6.21"
type input "4.92"
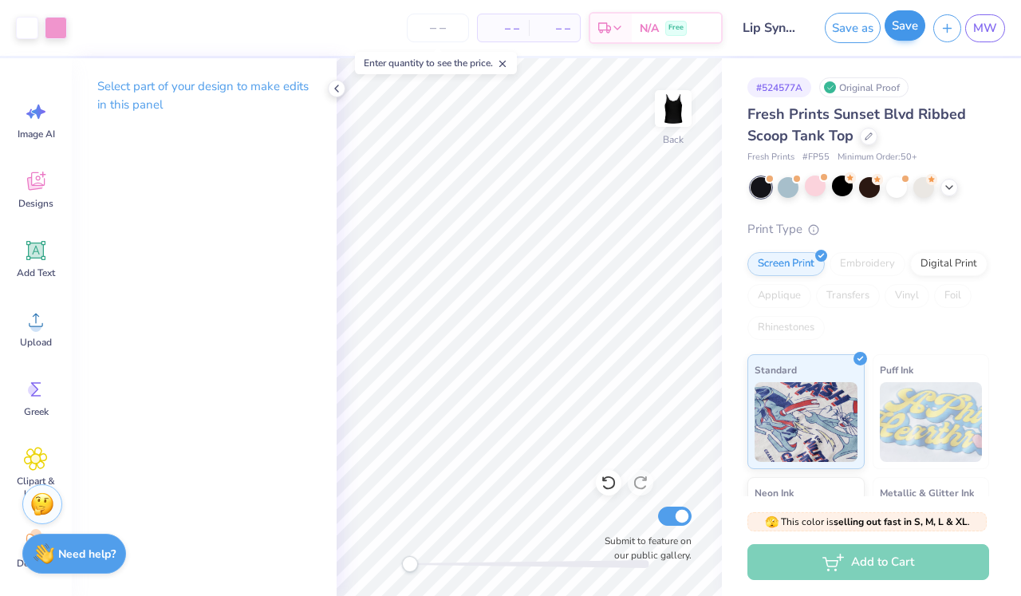
click at [897, 34] on button "Save" at bounding box center [905, 25] width 41 height 30
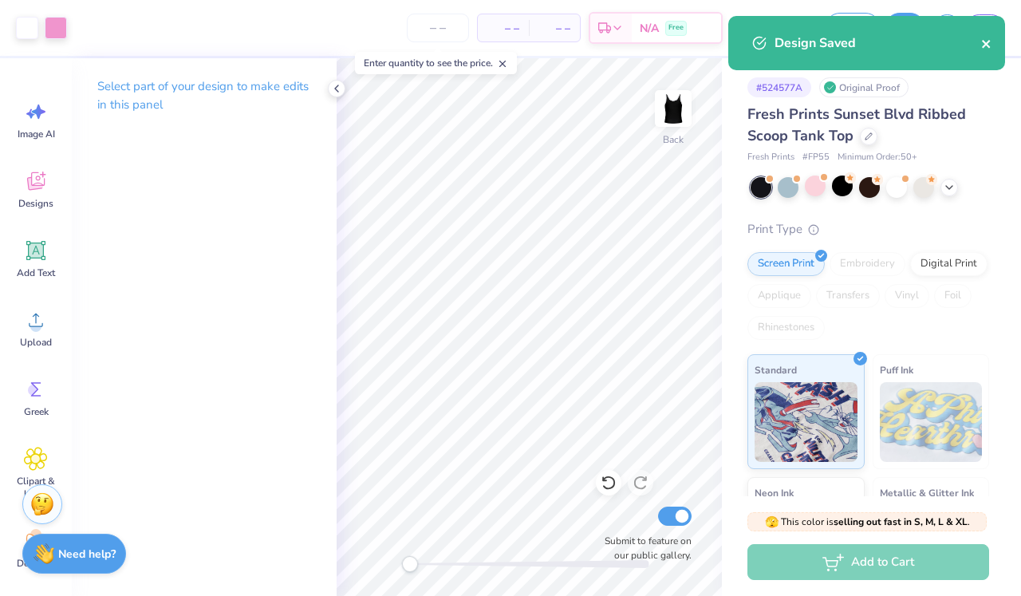
click at [988, 39] on icon "close" at bounding box center [987, 44] width 11 height 13
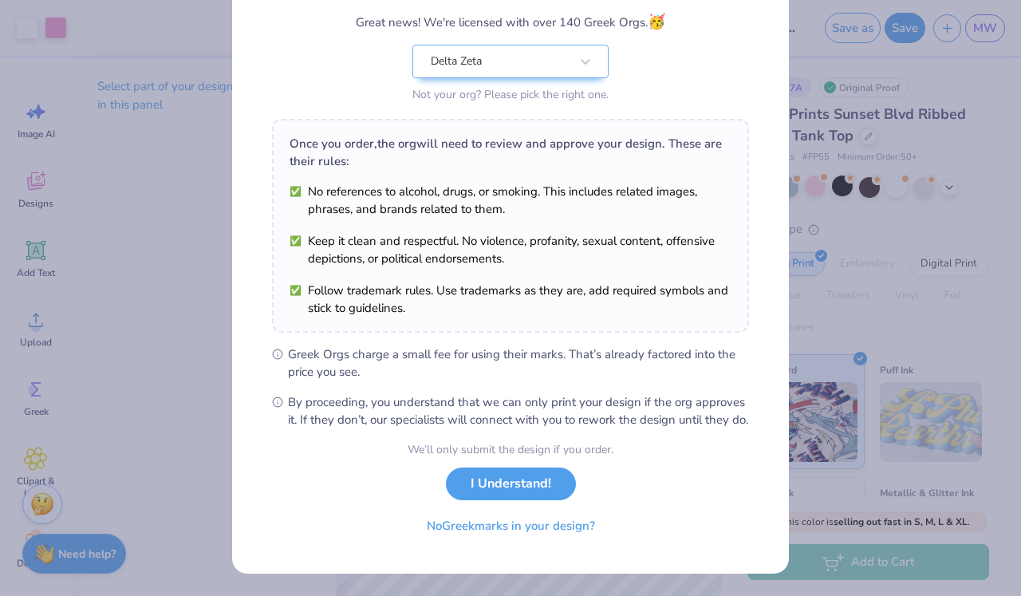
scroll to position [151, 0]
click at [511, 474] on button "I Understand!" at bounding box center [511, 480] width 130 height 33
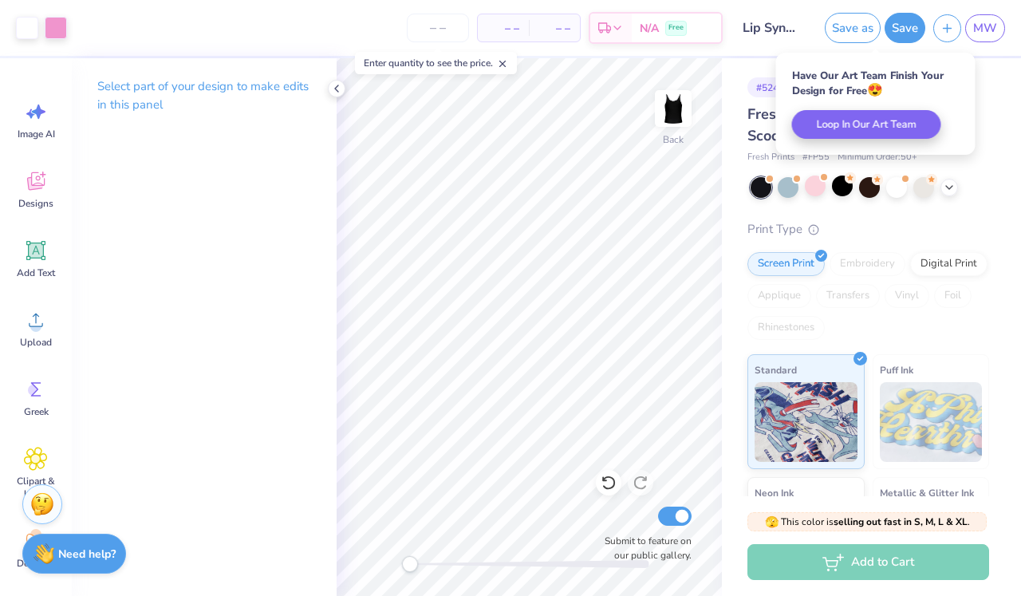
scroll to position [0, 0]
click at [337, 93] on icon at bounding box center [336, 88] width 13 height 13
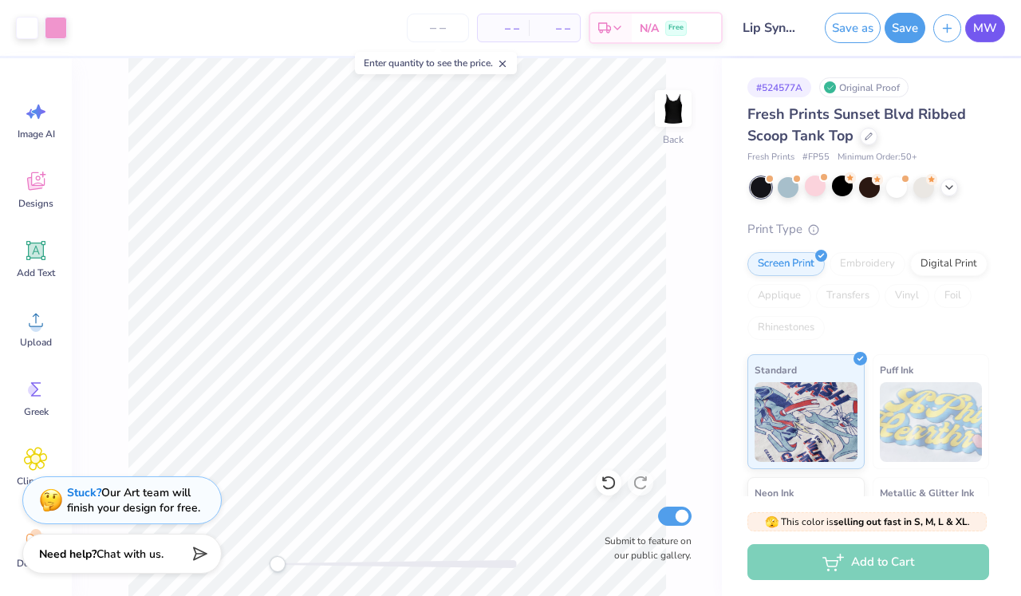
click at [990, 35] on span "MW" at bounding box center [986, 28] width 24 height 18
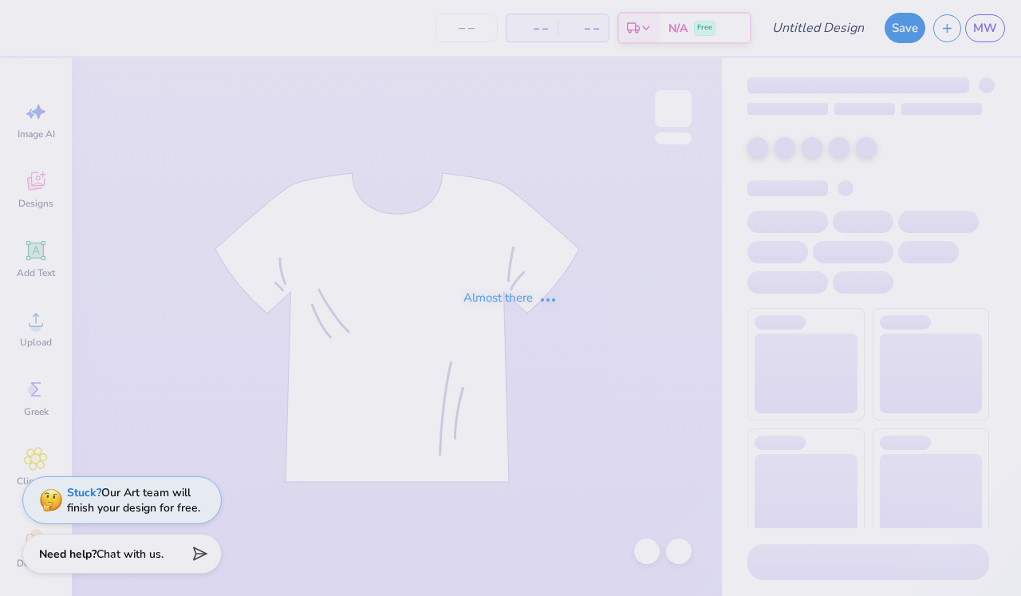
type input "Lip Sync Option #1"
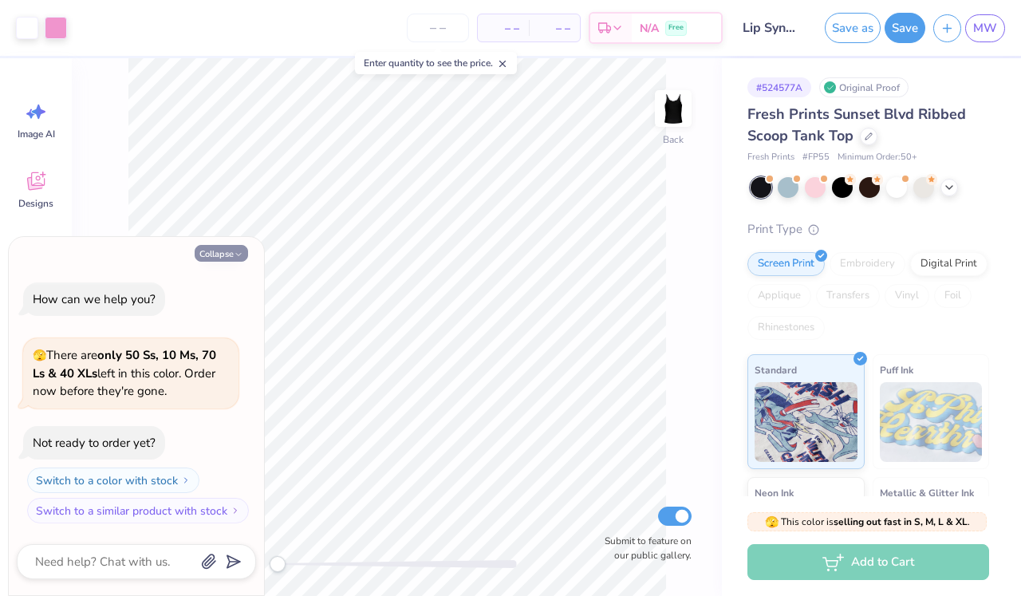
click at [226, 256] on button "Collapse" at bounding box center [221, 253] width 53 height 17
type textarea "x"
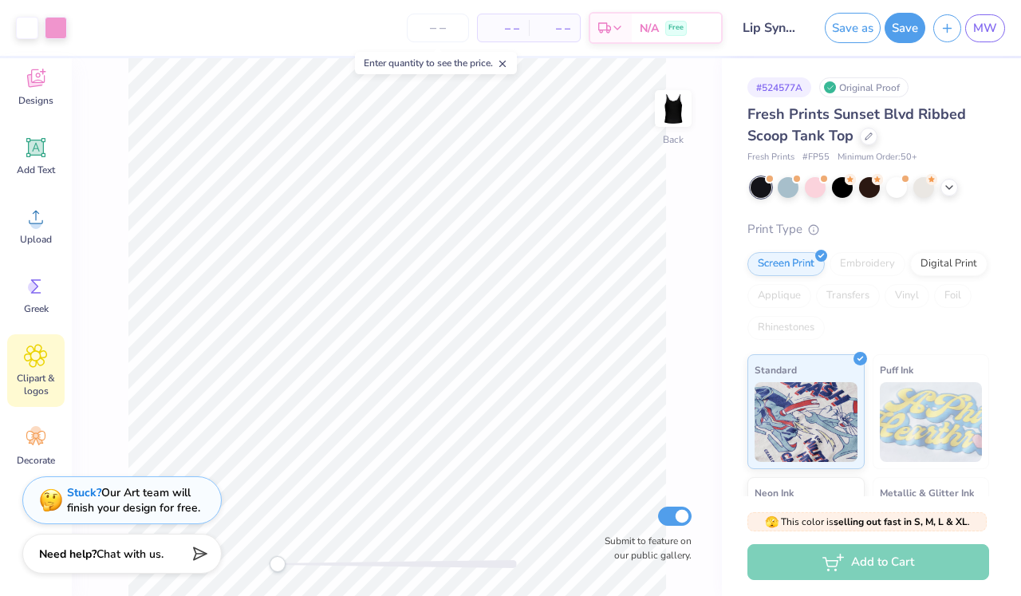
scroll to position [103, 0]
click at [40, 385] on span "Clipart & logos" at bounding box center [36, 385] width 53 height 26
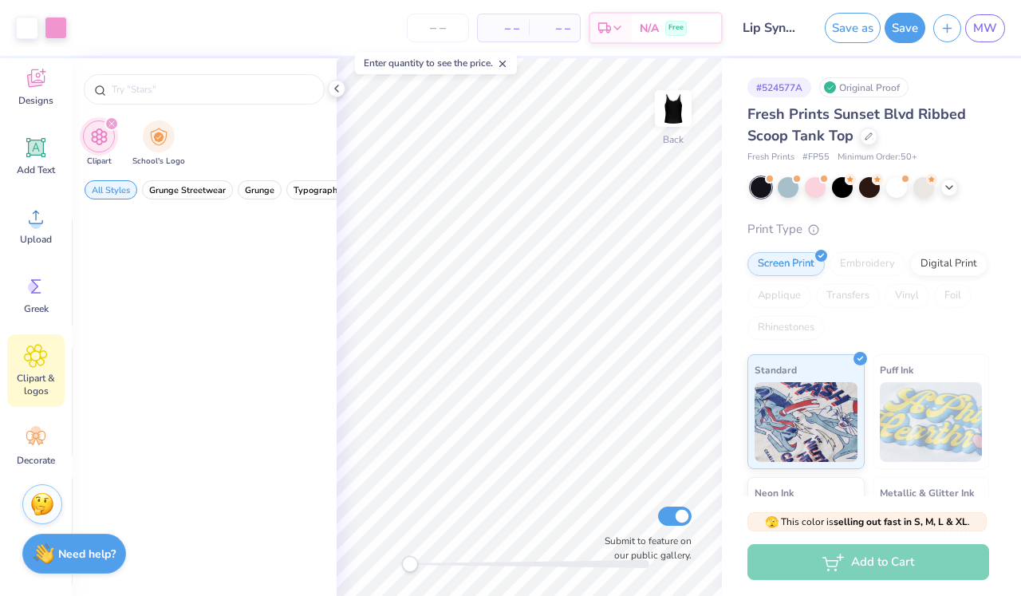
scroll to position [0, 0]
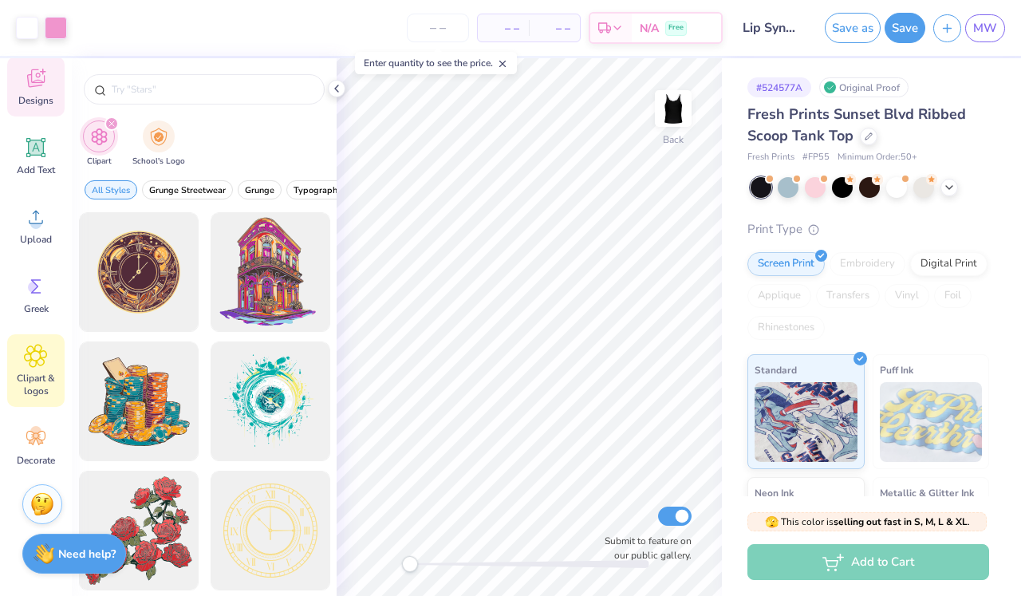
click at [39, 99] on span "Designs" at bounding box center [35, 100] width 35 height 13
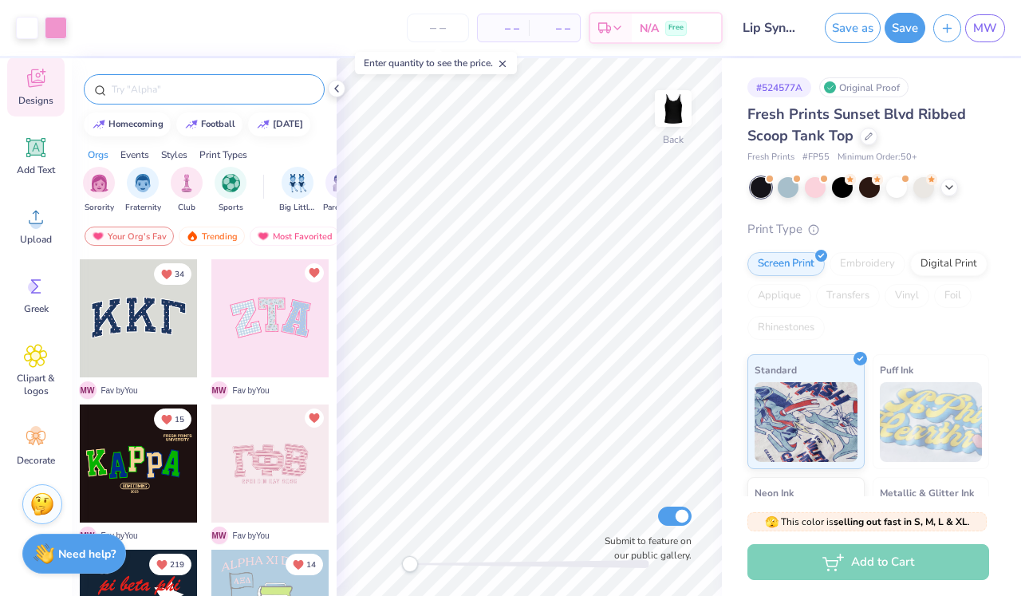
click at [174, 99] on div at bounding box center [204, 89] width 241 height 30
click at [177, 84] on input "text" at bounding box center [212, 89] width 204 height 16
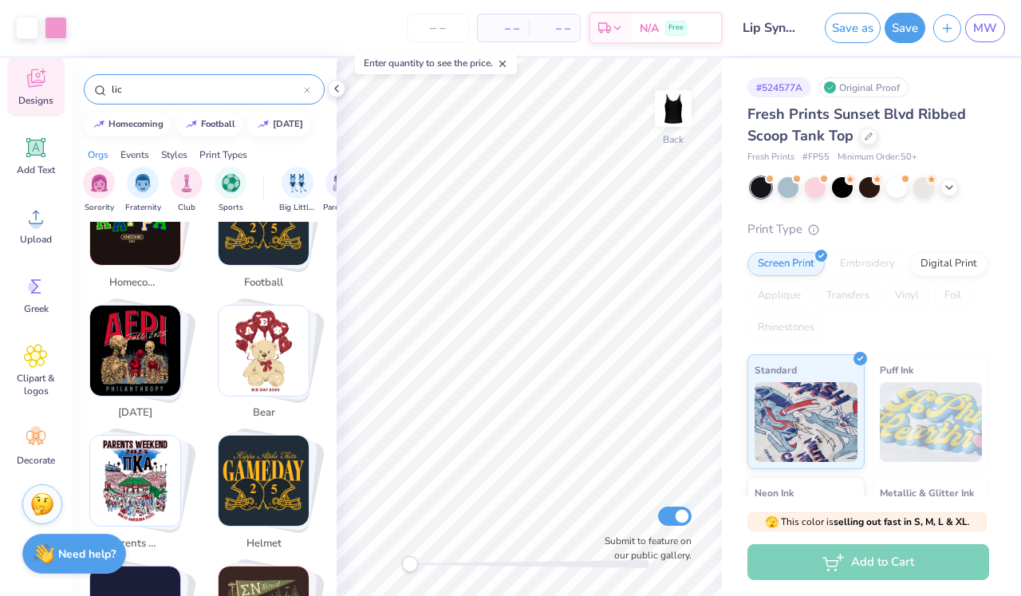
scroll to position [348, 0]
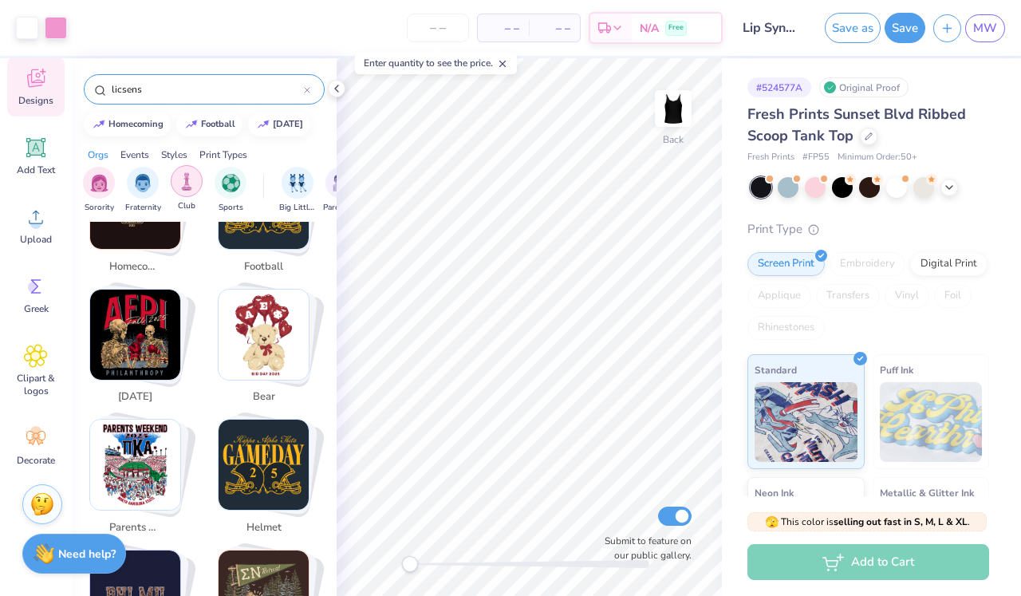
type input "licsense"
click at [306, 95] on div at bounding box center [307, 89] width 6 height 14
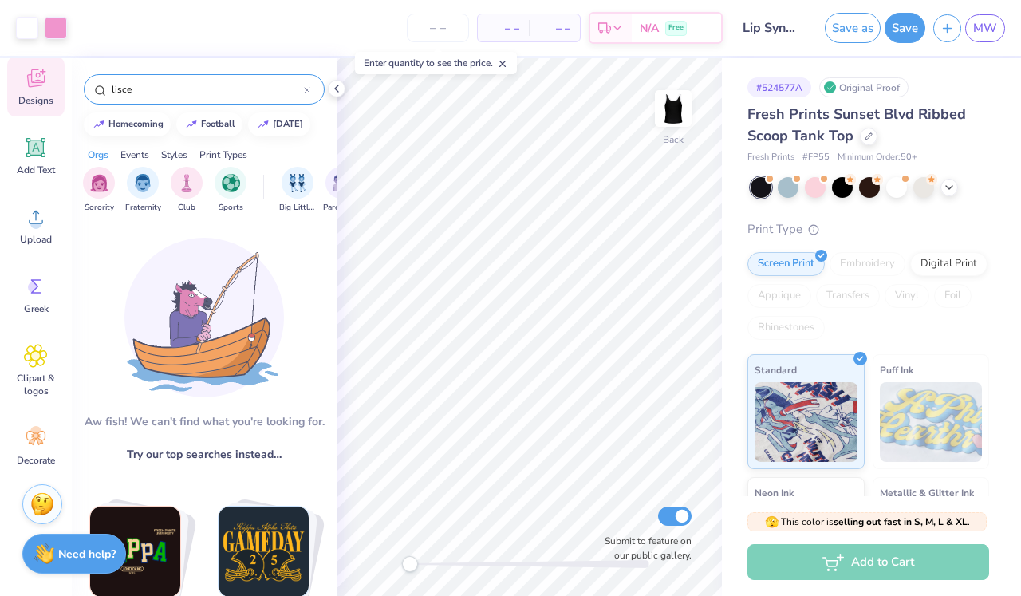
type input "lisce"
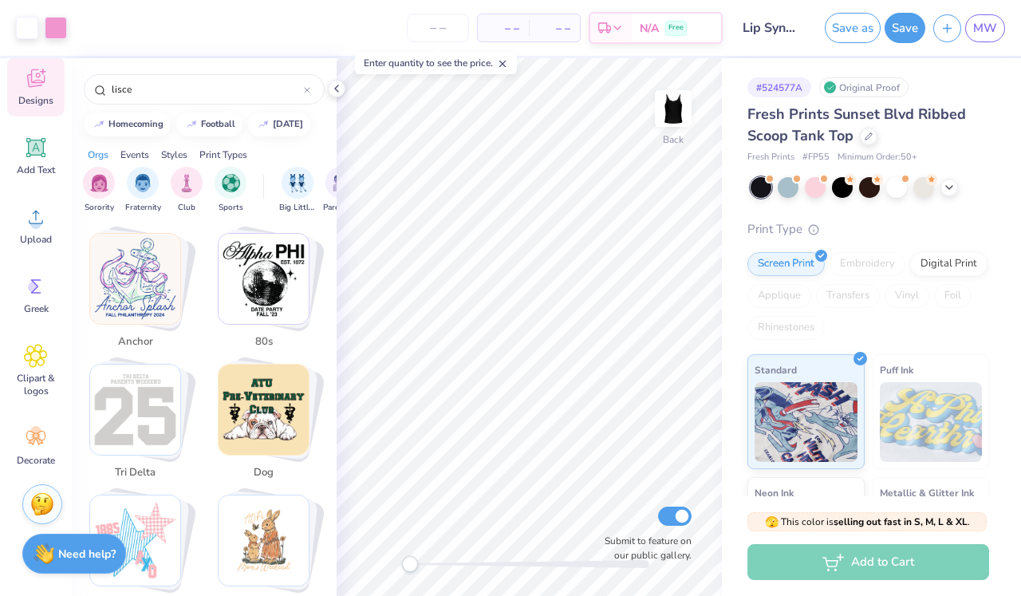
scroll to position [2639, 0]
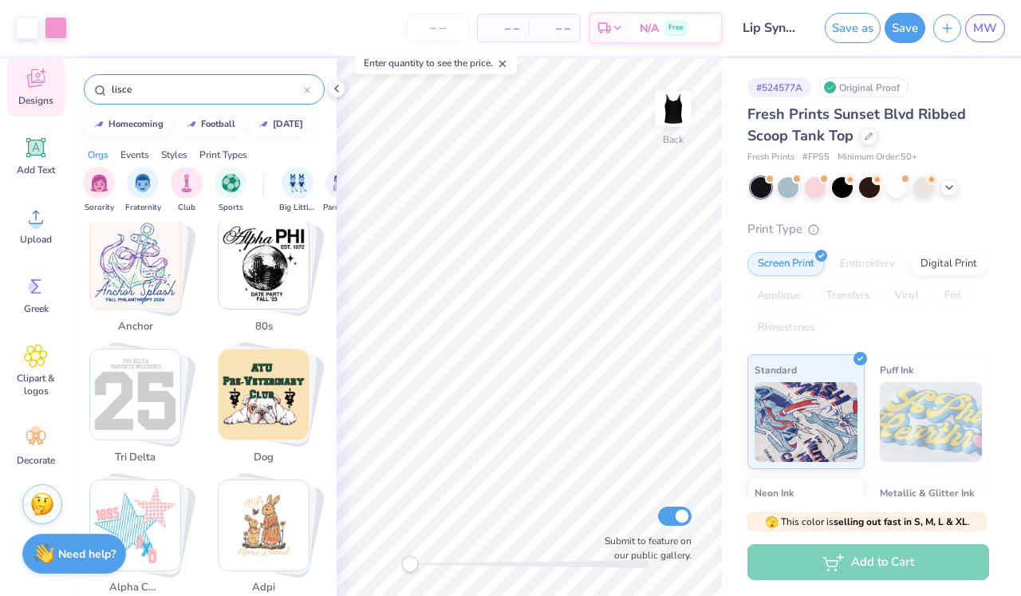
click at [303, 87] on input "lisce" at bounding box center [207, 89] width 194 height 16
click at [312, 89] on div "lisce" at bounding box center [204, 89] width 241 height 30
click at [309, 88] on icon at bounding box center [307, 90] width 6 height 6
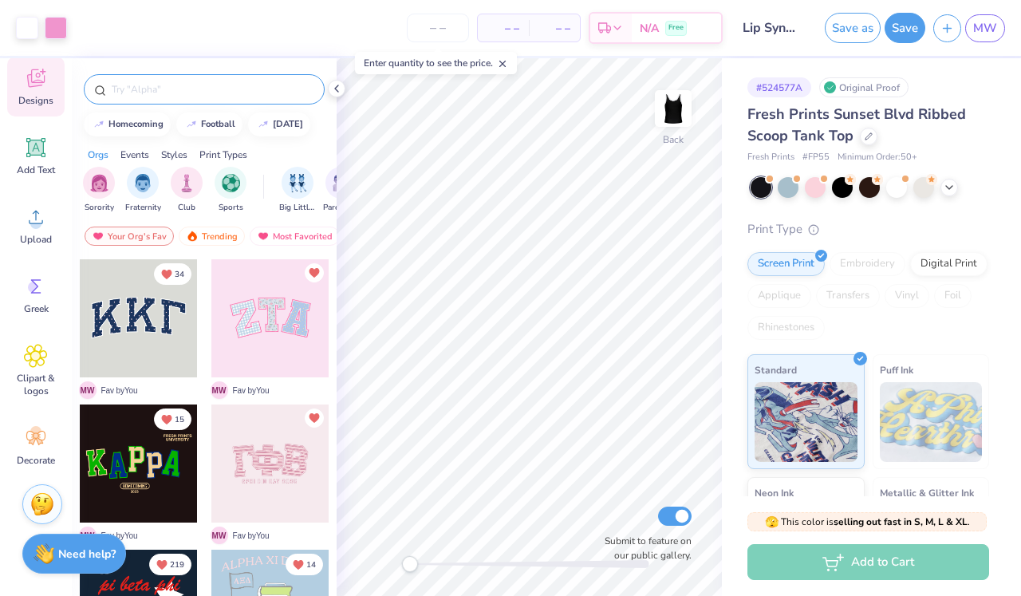
click at [271, 96] on input "text" at bounding box center [212, 89] width 204 height 16
type input "car"
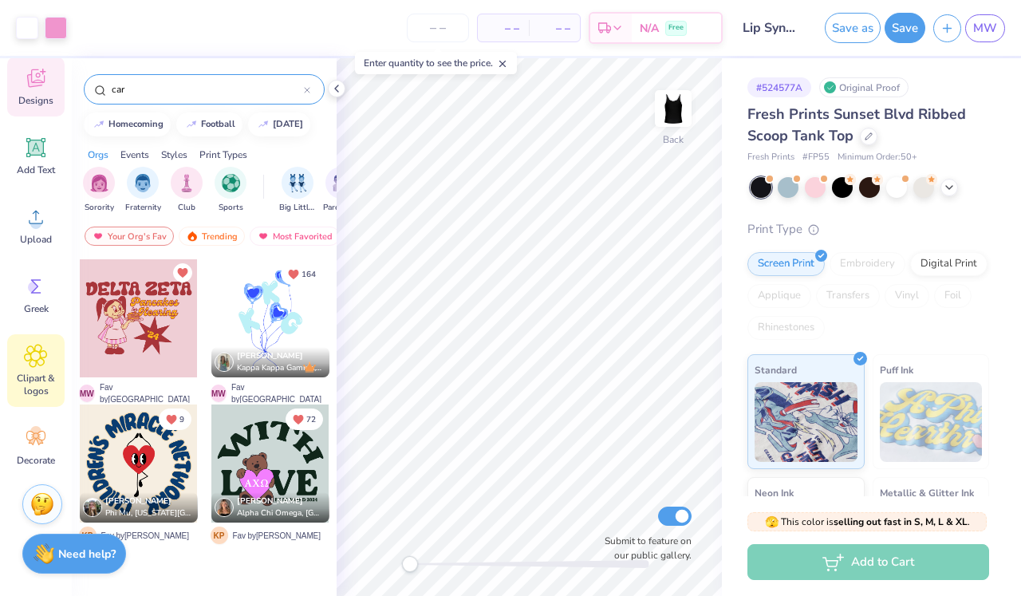
click at [39, 369] on div "Clipart & logos" at bounding box center [35, 370] width 57 height 73
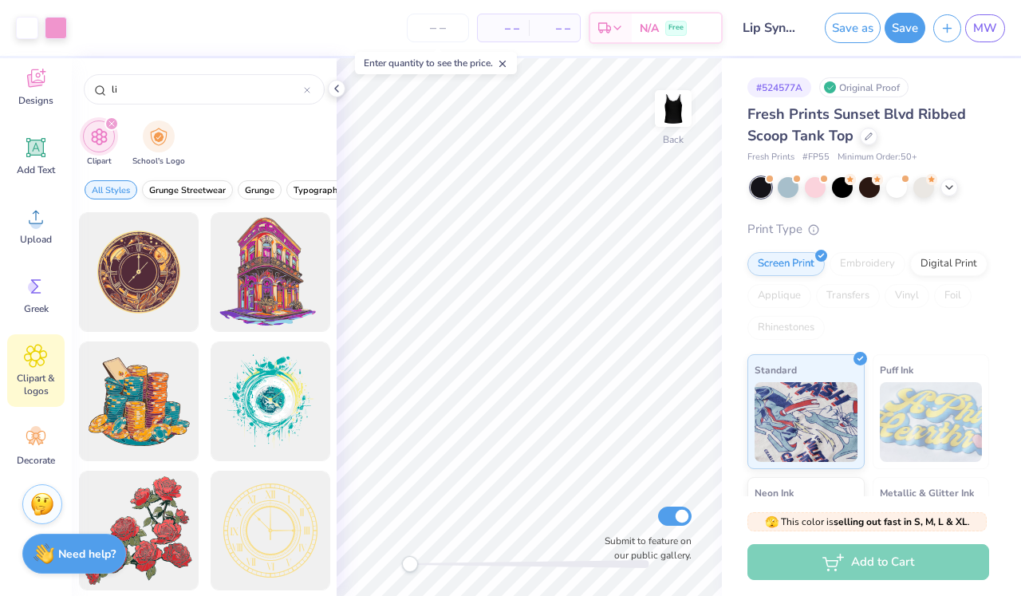
type input "l"
click at [48, 88] on div "Designs" at bounding box center [35, 87] width 57 height 60
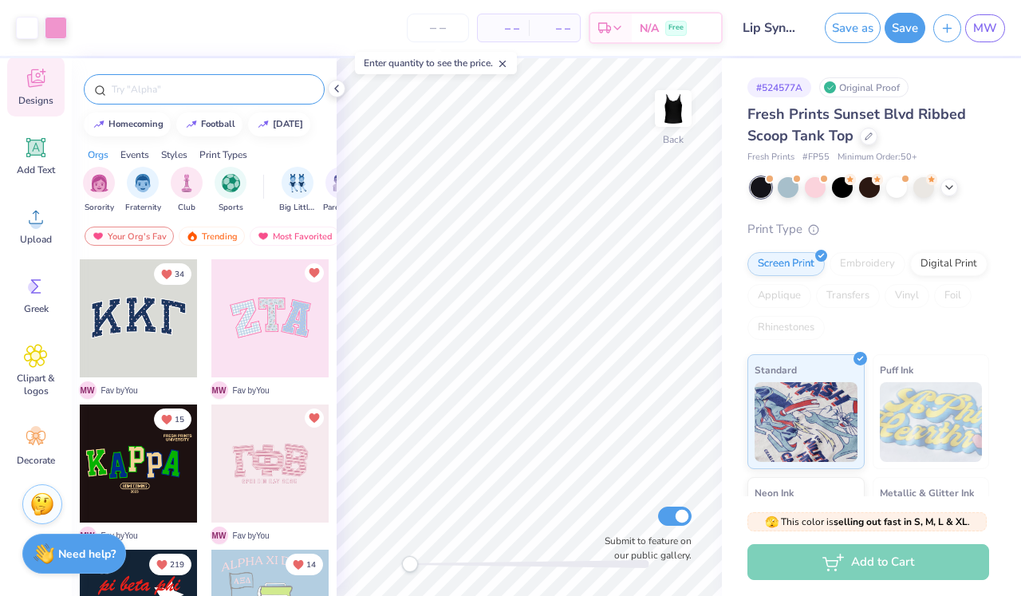
click at [156, 83] on input "text" at bounding box center [212, 89] width 204 height 16
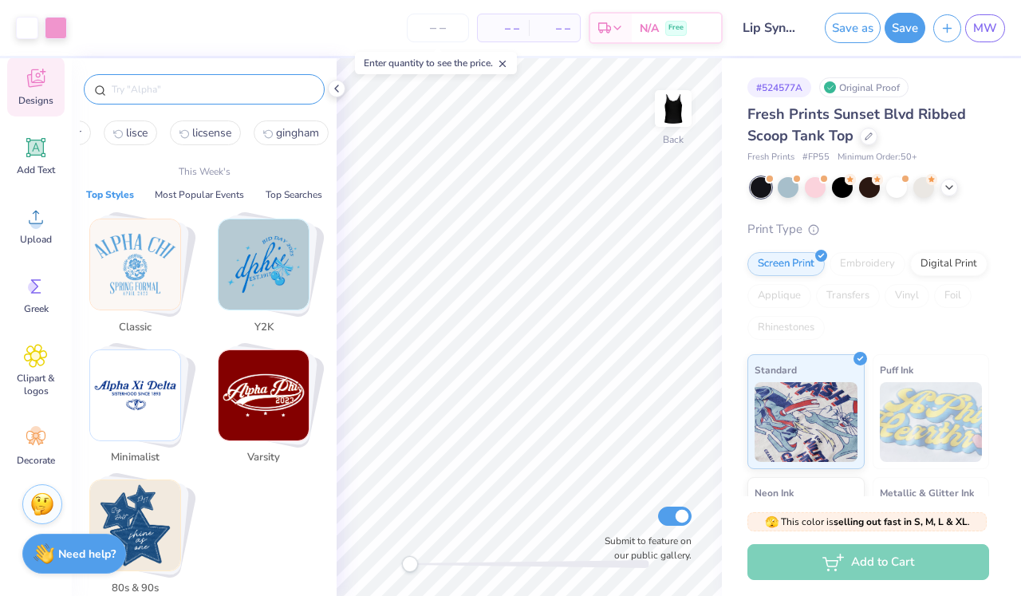
scroll to position [0, 38]
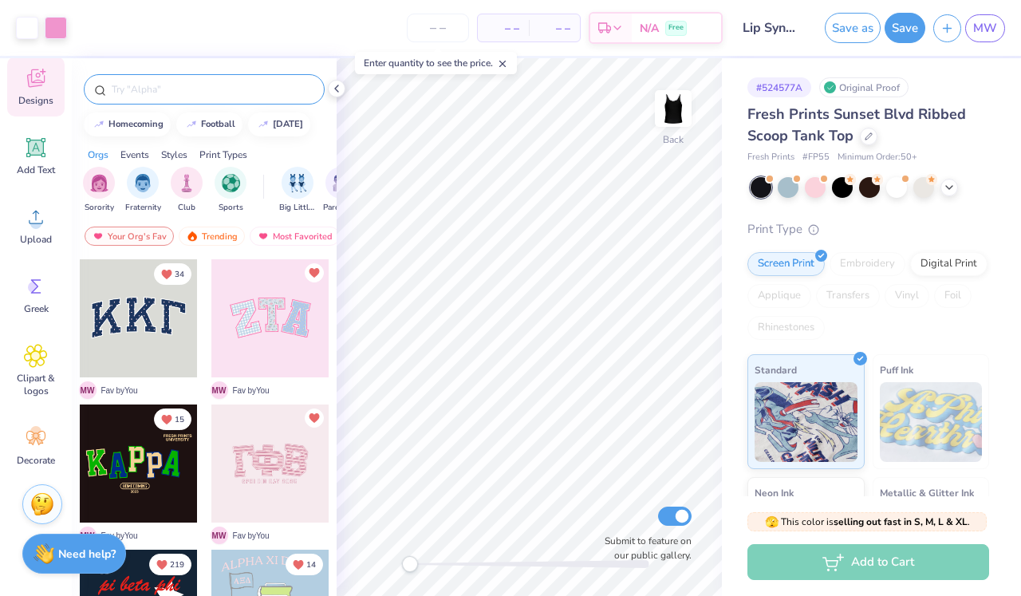
click at [219, 87] on input "text" at bounding box center [212, 89] width 204 height 16
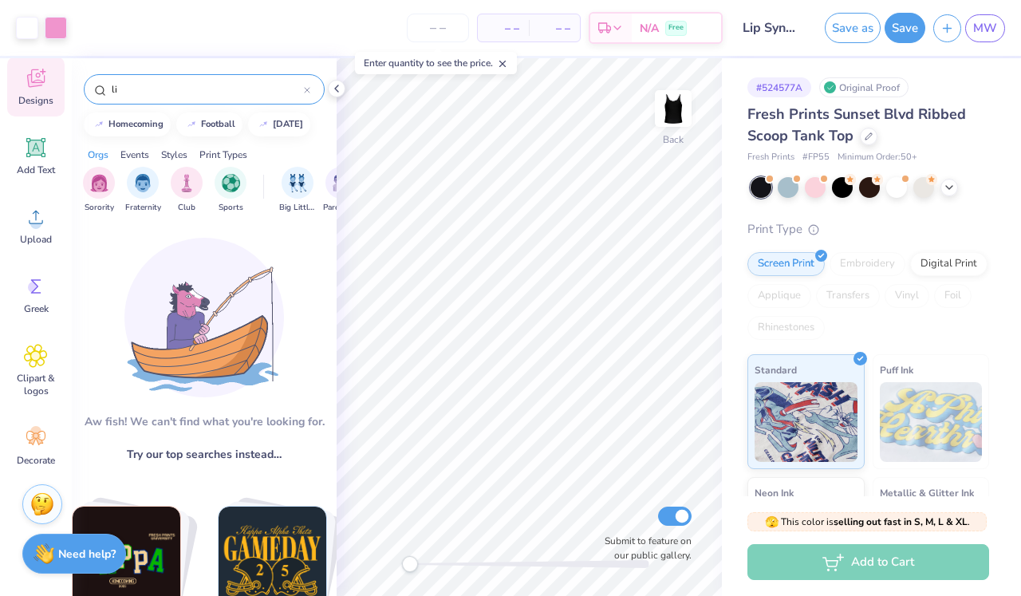
type input "l"
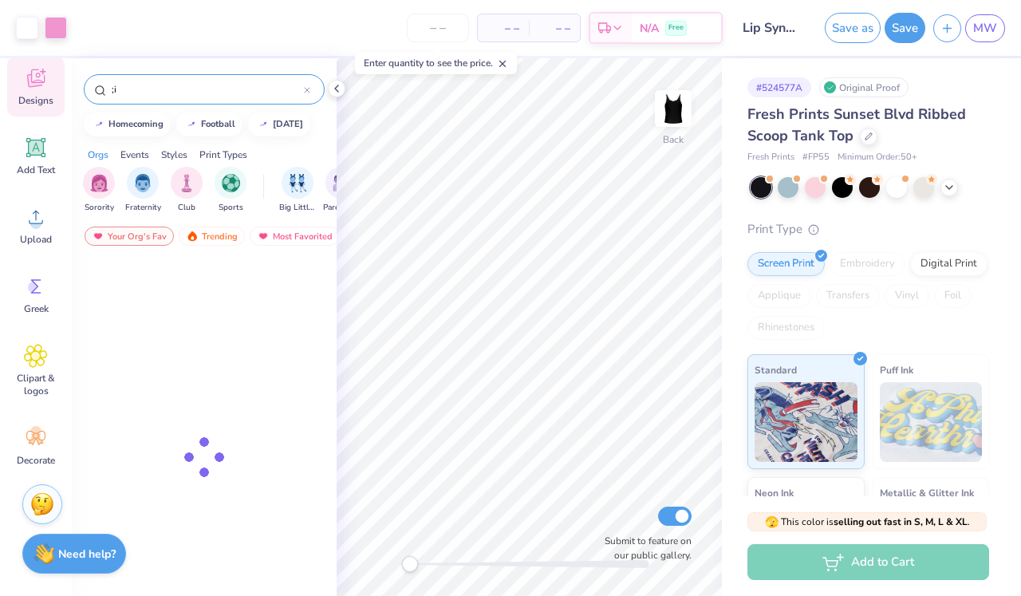
type input ";"
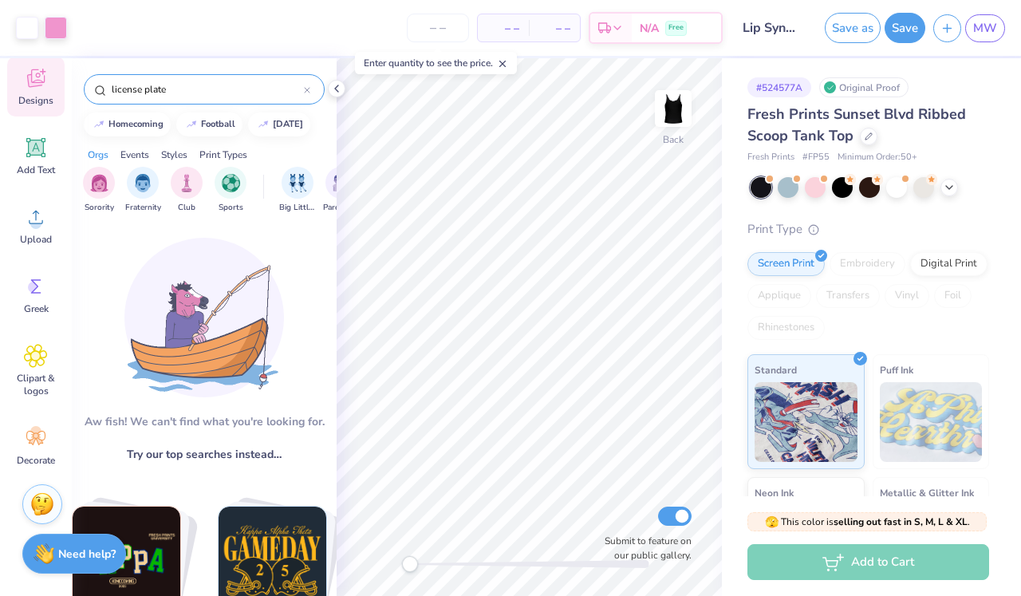
type input "license plate"
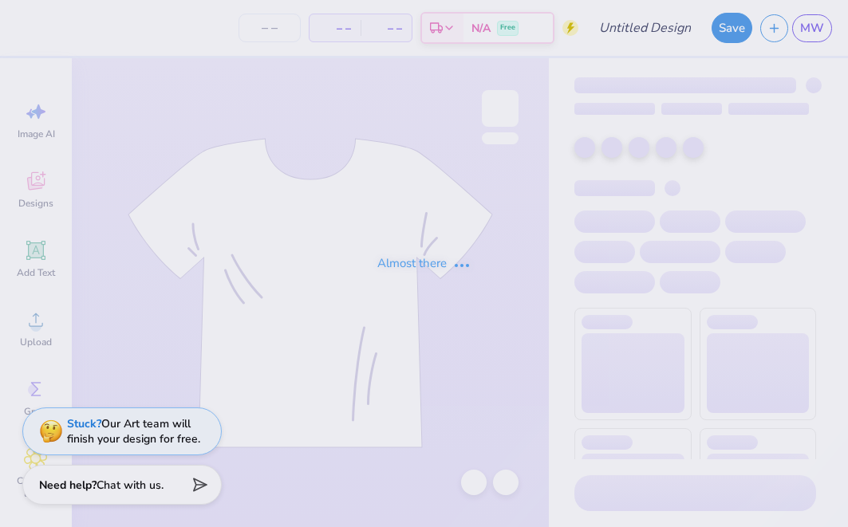
type input "[PERSON_NAME] : [GEOGRAPHIC_DATA]"
type input "24"
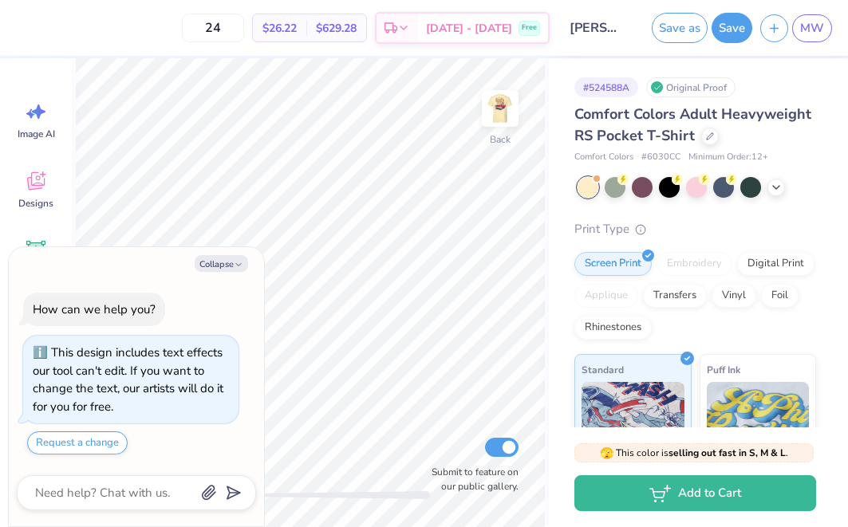
scroll to position [30, 0]
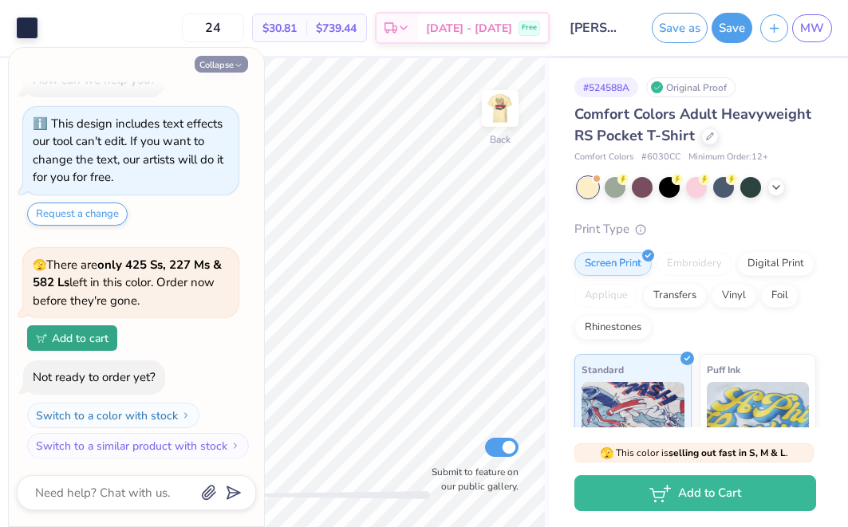
click at [235, 61] on icon "button" at bounding box center [239, 66] width 10 height 10
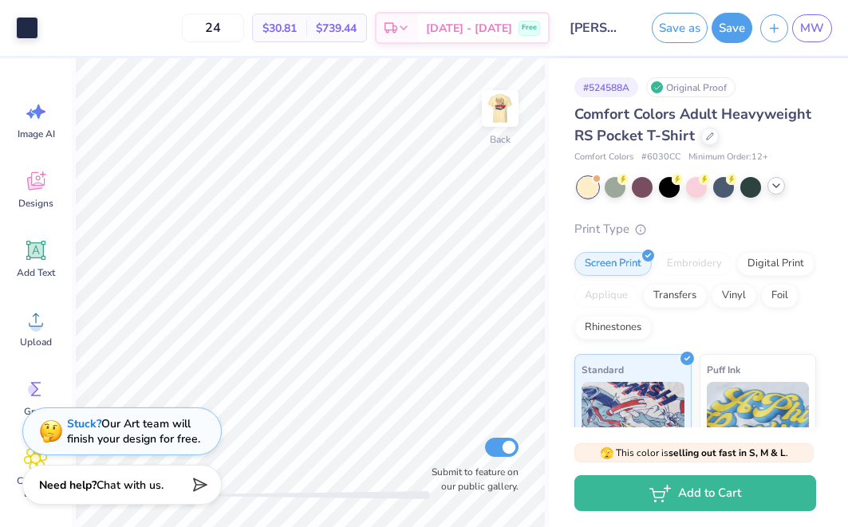
click at [772, 190] on icon at bounding box center [776, 186] width 13 height 13
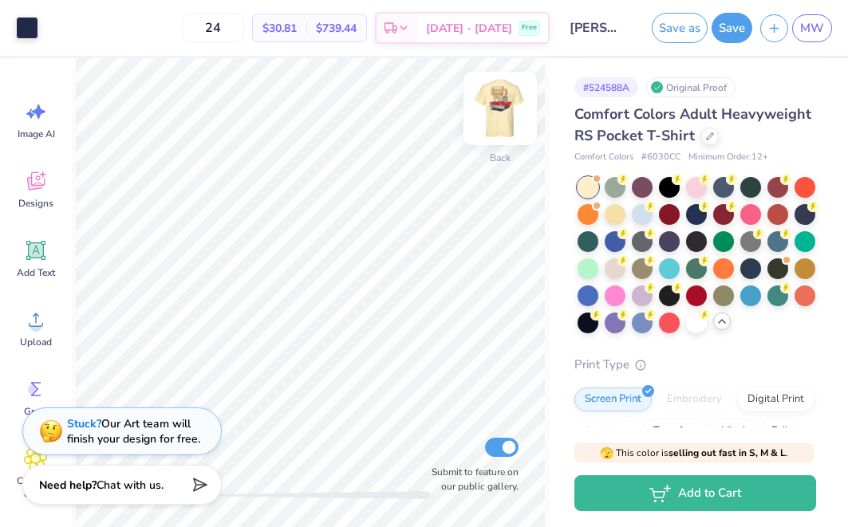
click at [500, 110] on img at bounding box center [500, 109] width 64 height 64
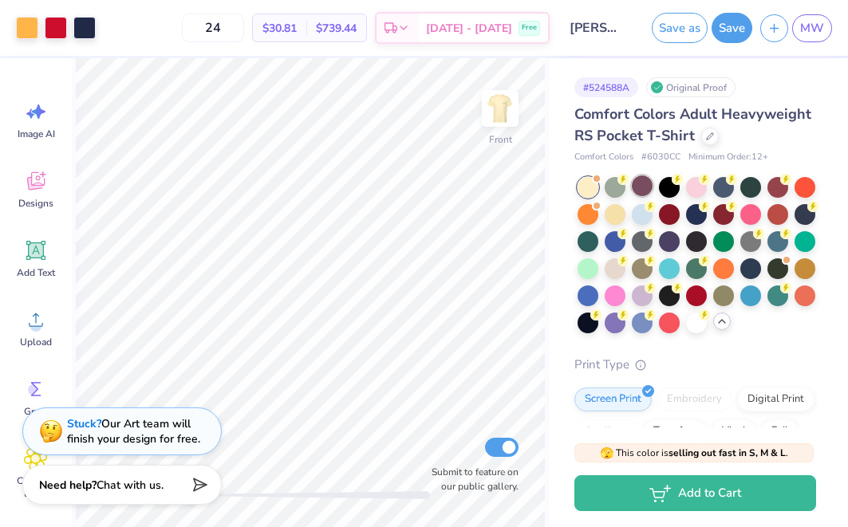
click at [634, 188] on div at bounding box center [642, 186] width 21 height 21
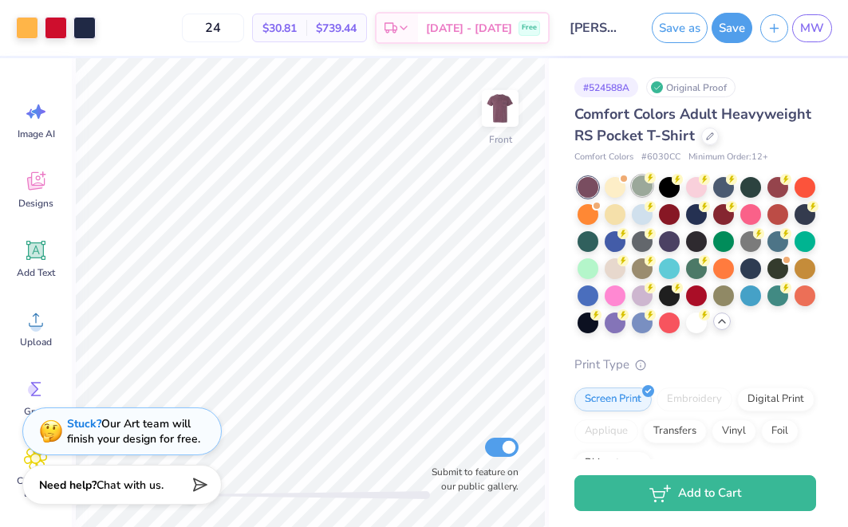
click at [645, 183] on div at bounding box center [642, 186] width 21 height 21
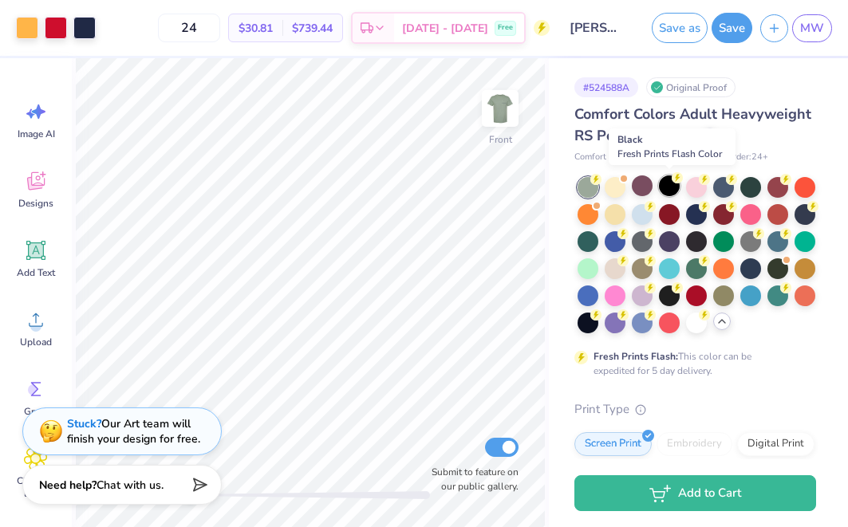
click at [664, 184] on div at bounding box center [669, 186] width 21 height 21
click at [694, 184] on div at bounding box center [696, 186] width 21 height 21
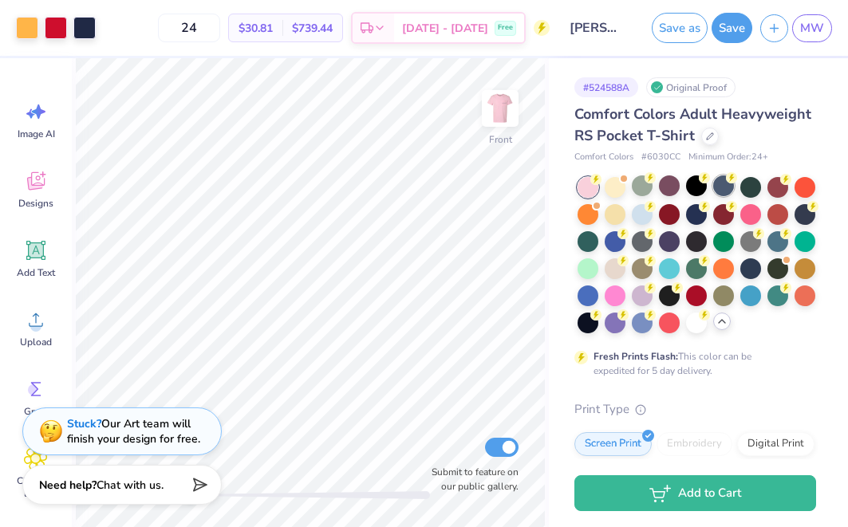
click at [720, 185] on div at bounding box center [723, 186] width 21 height 21
click at [741, 185] on div at bounding box center [751, 186] width 21 height 21
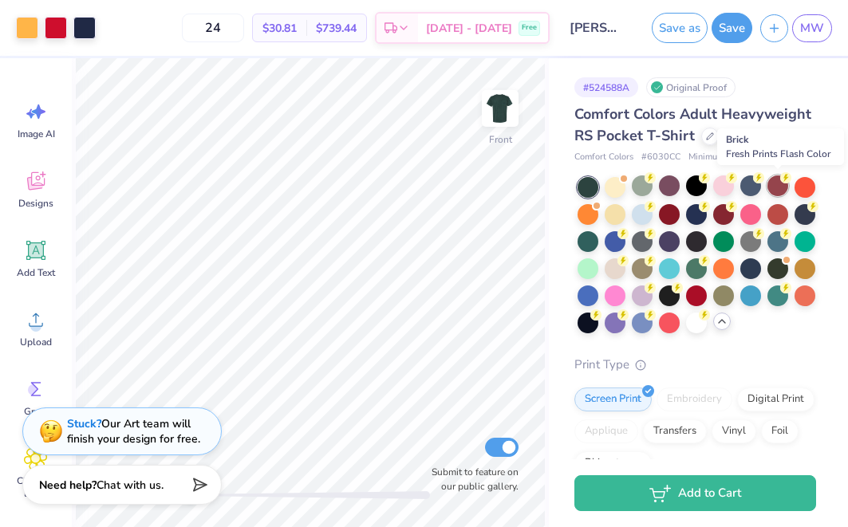
click at [780, 184] on div at bounding box center [778, 186] width 21 height 21
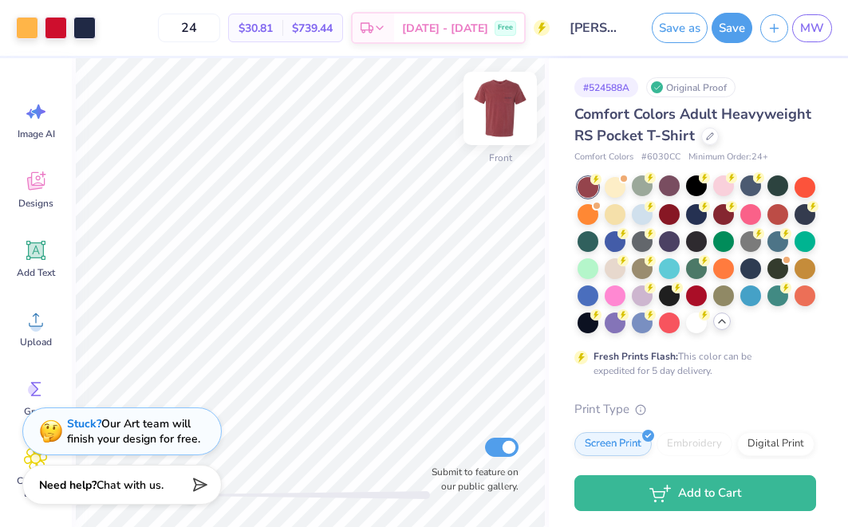
click at [488, 114] on img at bounding box center [500, 109] width 64 height 64
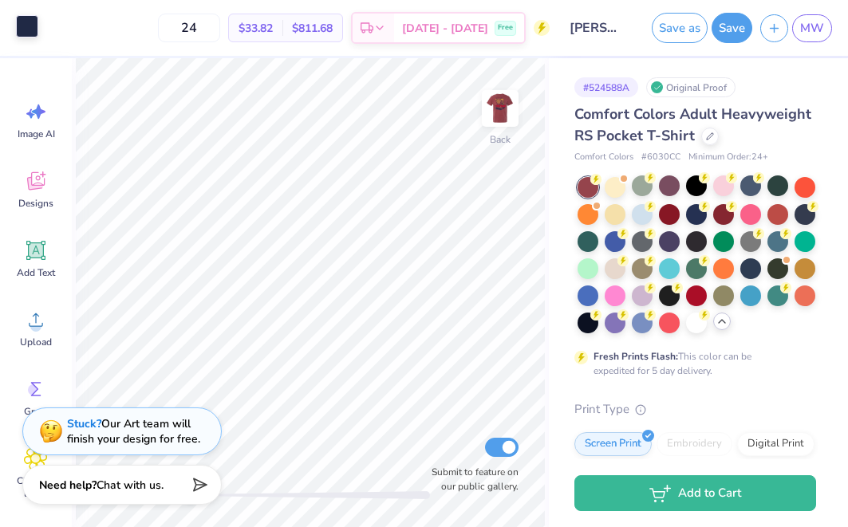
click at [28, 17] on div at bounding box center [27, 26] width 22 height 22
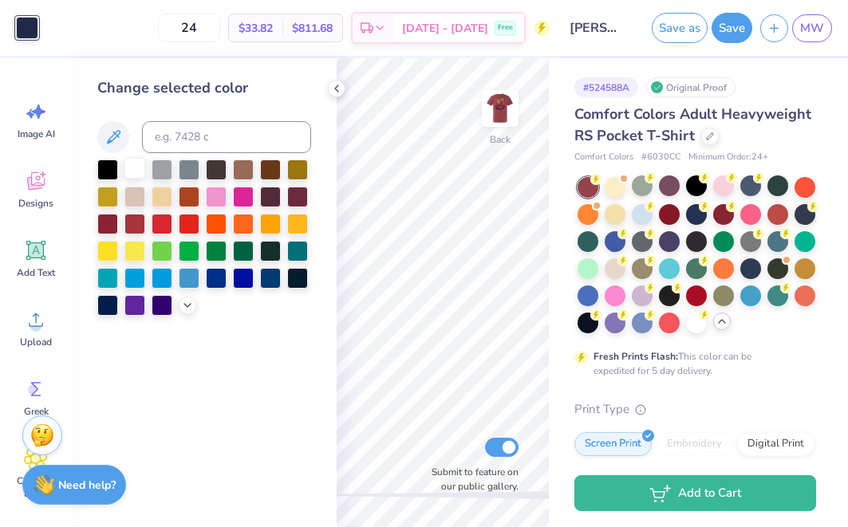
click at [138, 165] on div at bounding box center [134, 168] width 21 height 21
click at [160, 172] on div at bounding box center [162, 168] width 21 height 21
click at [190, 173] on div at bounding box center [189, 168] width 21 height 21
click at [164, 172] on div at bounding box center [162, 168] width 21 height 21
click at [138, 168] on div at bounding box center [134, 168] width 21 height 21
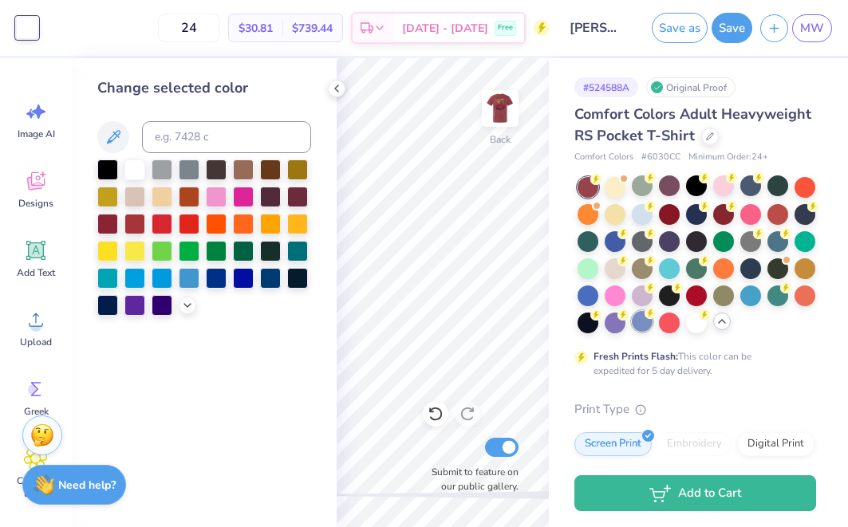
click at [642, 323] on div at bounding box center [642, 321] width 21 height 21
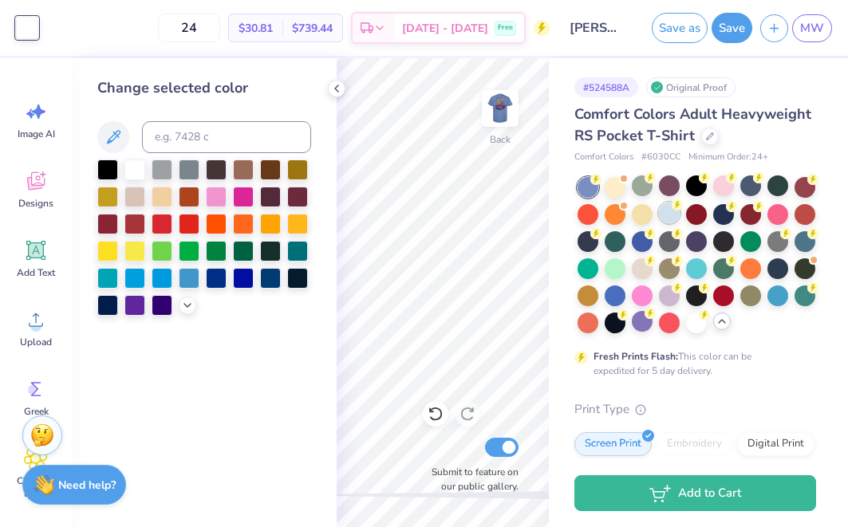
click at [674, 214] on div at bounding box center [669, 213] width 21 height 21
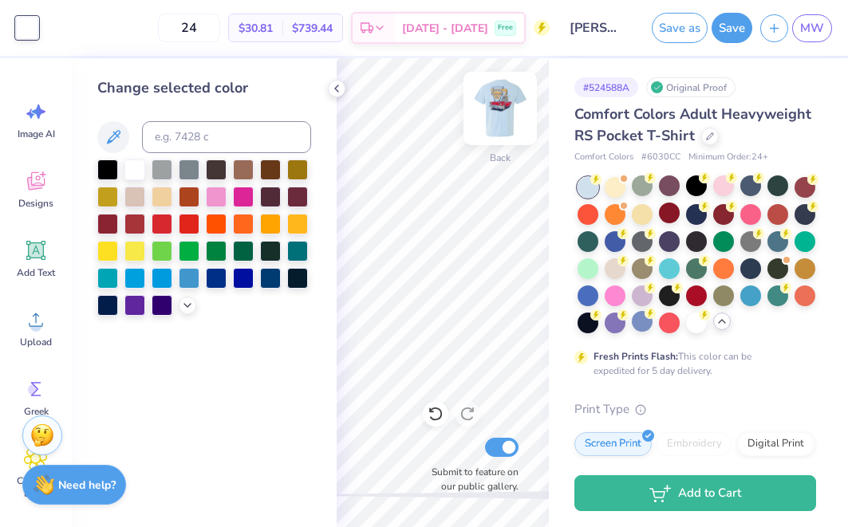
click at [506, 115] on img at bounding box center [500, 109] width 64 height 64
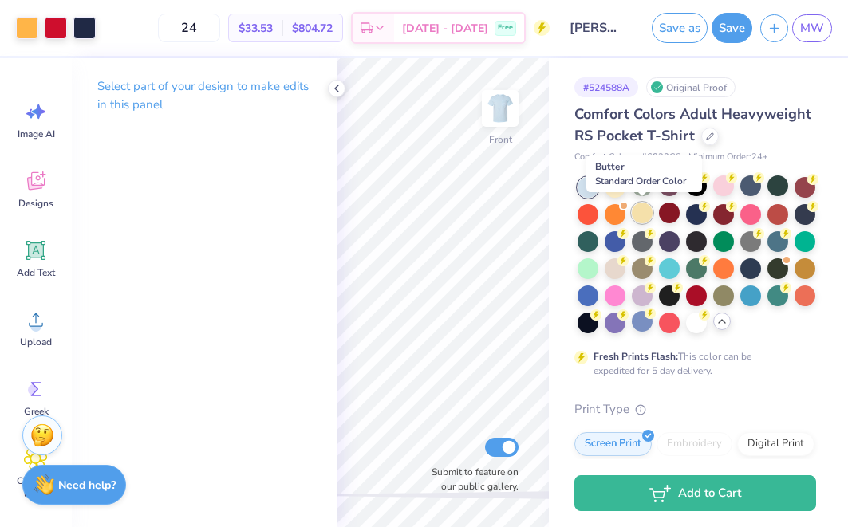
click at [650, 217] on div at bounding box center [642, 213] width 21 height 21
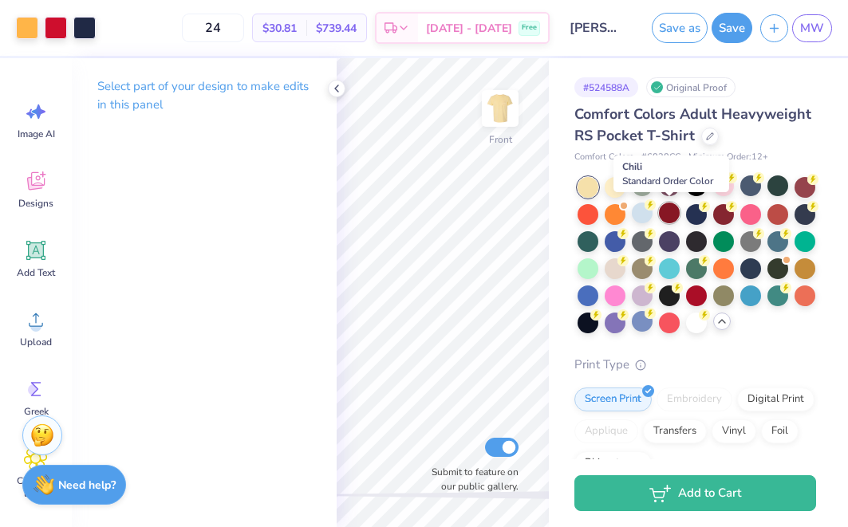
click at [670, 215] on div at bounding box center [669, 213] width 21 height 21
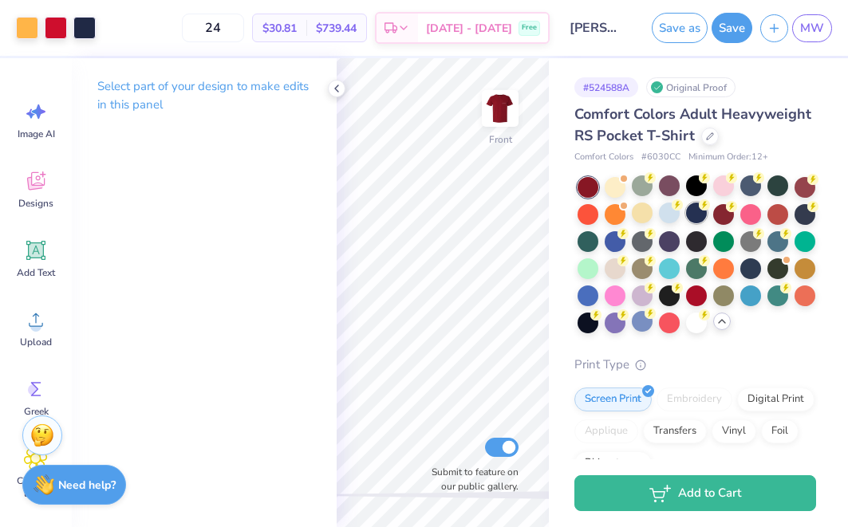
click at [693, 215] on div at bounding box center [696, 213] width 21 height 21
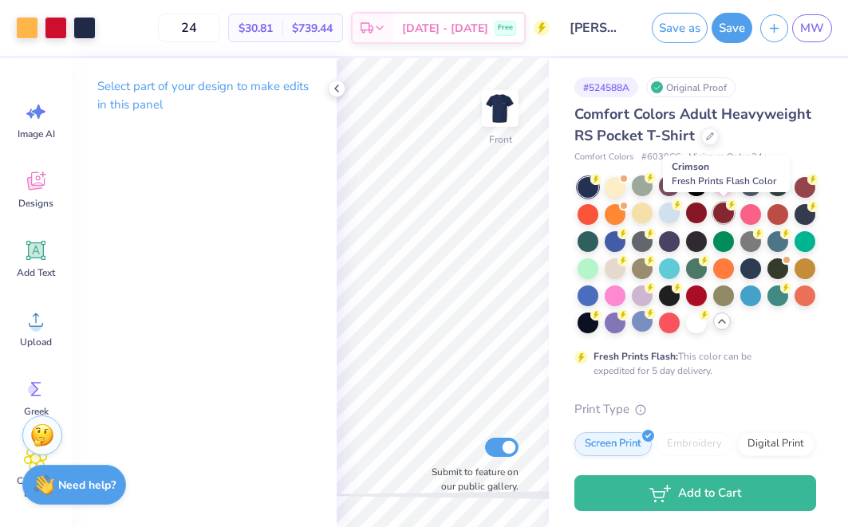
click at [723, 217] on div at bounding box center [723, 213] width 21 height 21
click at [753, 213] on div at bounding box center [751, 213] width 21 height 21
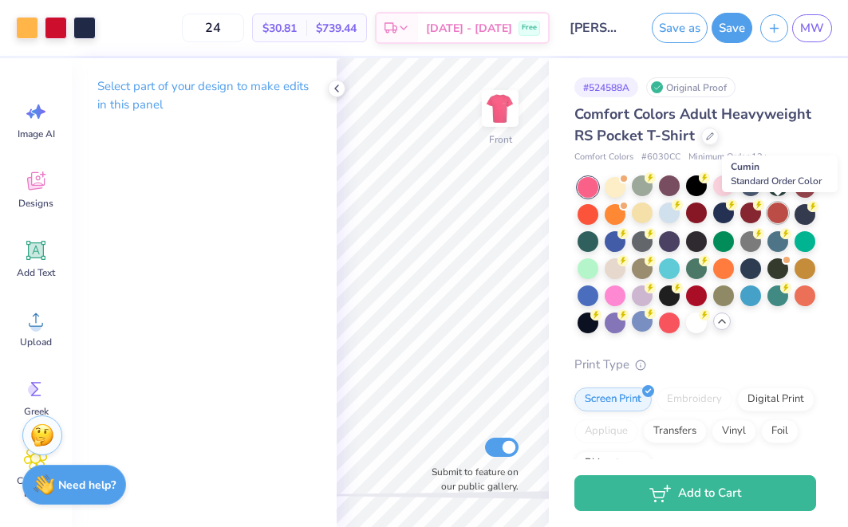
click at [769, 213] on div at bounding box center [778, 213] width 21 height 21
click at [800, 212] on div at bounding box center [805, 213] width 21 height 21
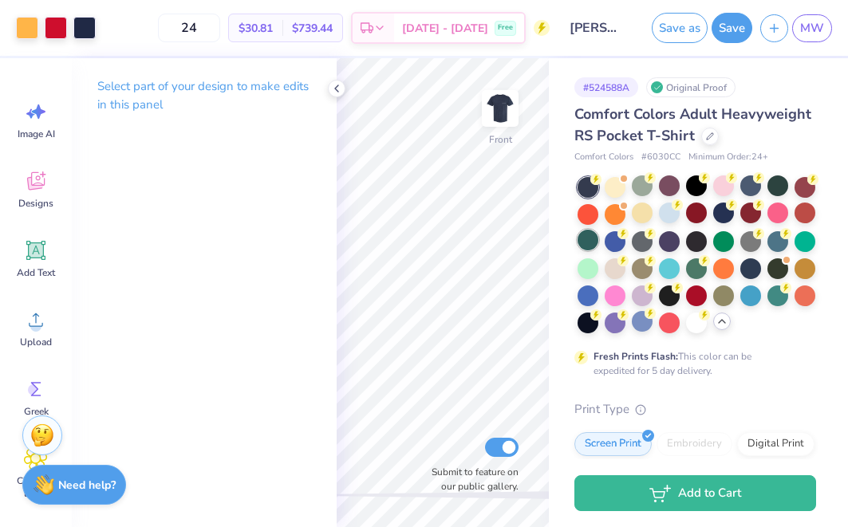
click at [588, 243] on div at bounding box center [588, 240] width 21 height 21
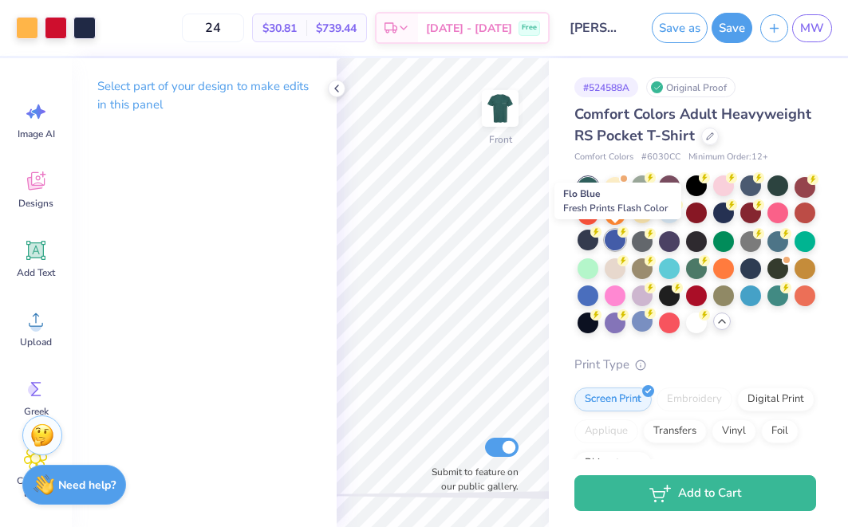
click at [615, 240] on div at bounding box center [615, 240] width 21 height 21
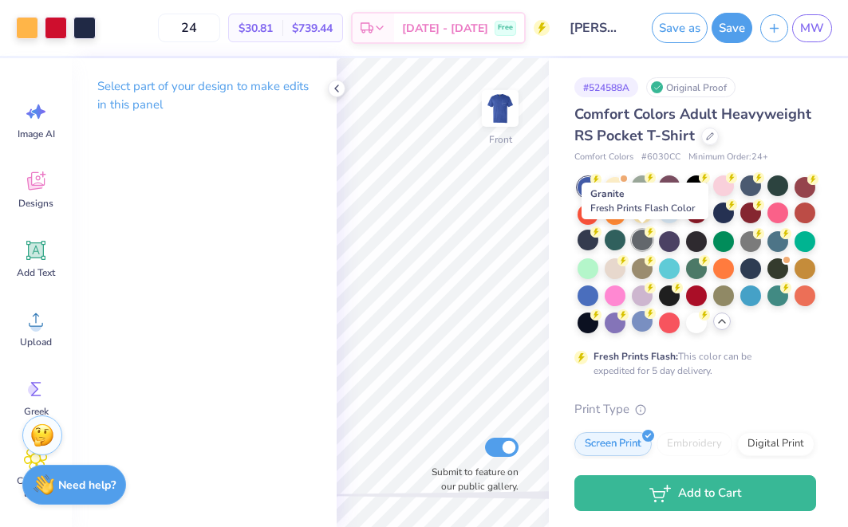
click at [642, 241] on div at bounding box center [642, 240] width 21 height 21
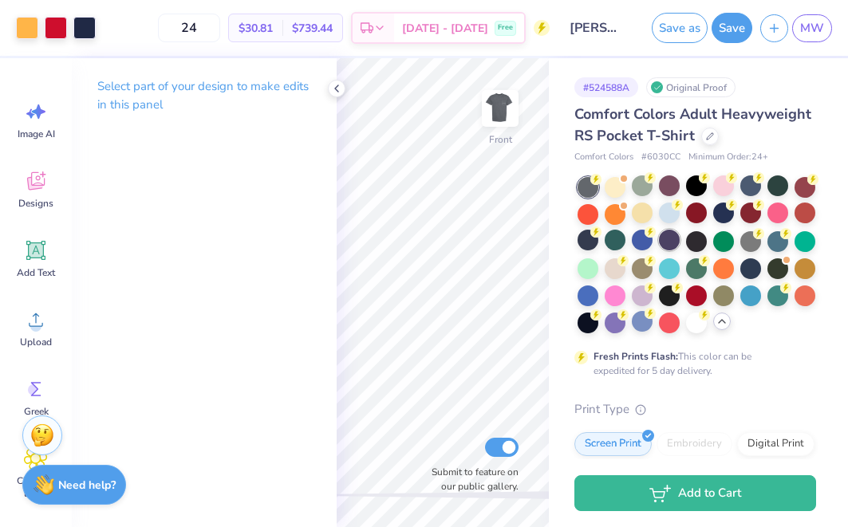
click at [665, 240] on div at bounding box center [669, 240] width 21 height 21
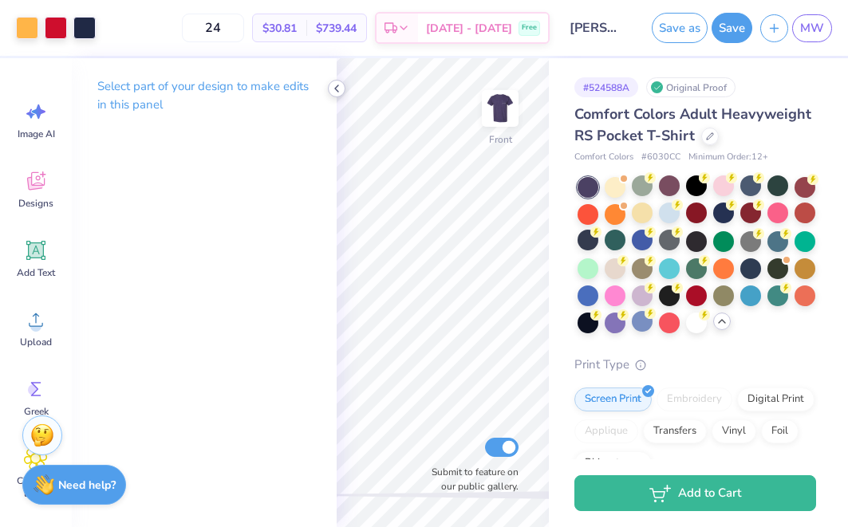
click at [335, 92] on icon at bounding box center [336, 88] width 13 height 13
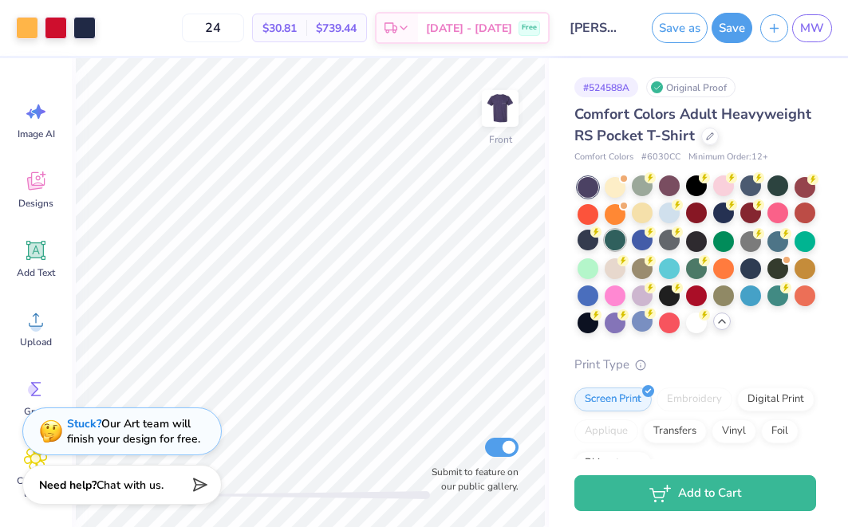
click at [619, 243] on div at bounding box center [615, 240] width 21 height 21
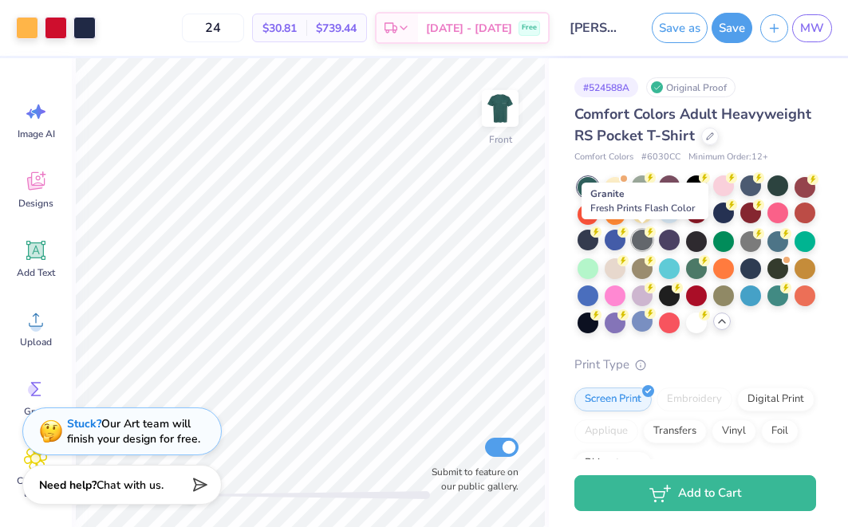
click at [650, 238] on div at bounding box center [642, 240] width 21 height 21
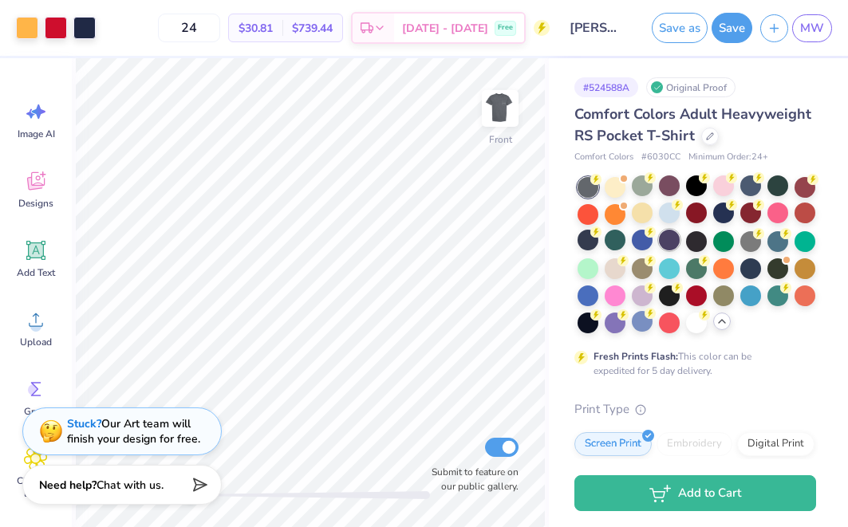
click at [664, 238] on div at bounding box center [669, 240] width 21 height 21
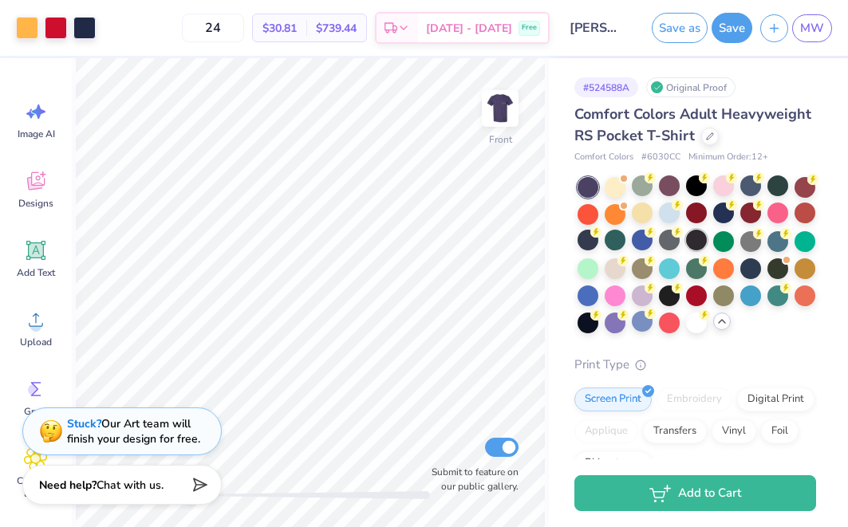
click at [693, 241] on div at bounding box center [696, 240] width 21 height 21
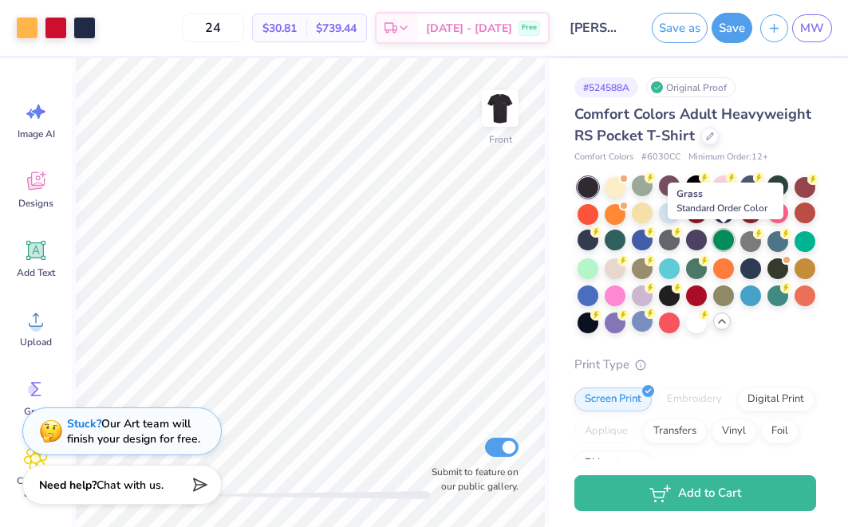
click at [722, 243] on div at bounding box center [723, 240] width 21 height 21
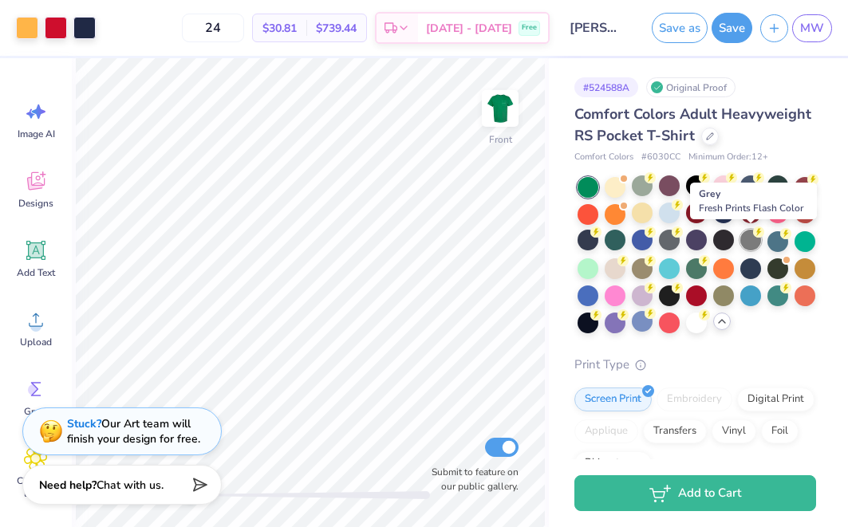
click at [749, 242] on div at bounding box center [751, 240] width 21 height 21
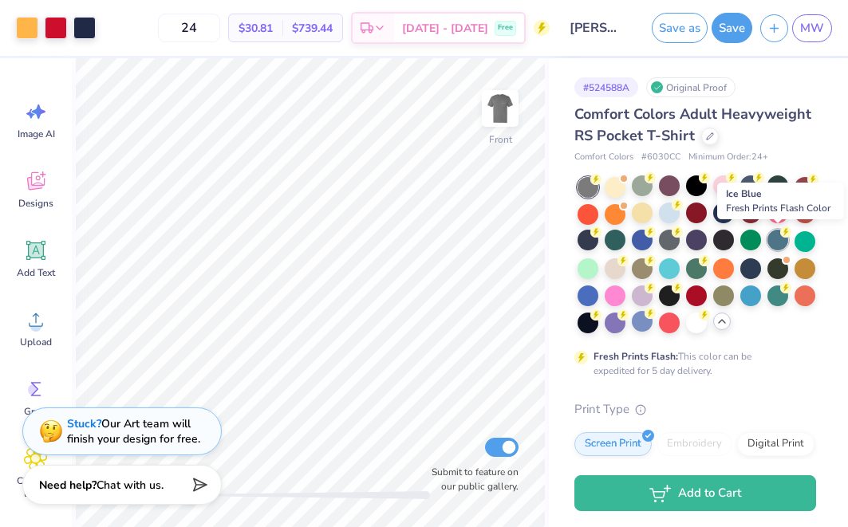
click at [771, 240] on div at bounding box center [778, 240] width 21 height 21
click at [808, 240] on div at bounding box center [805, 240] width 21 height 21
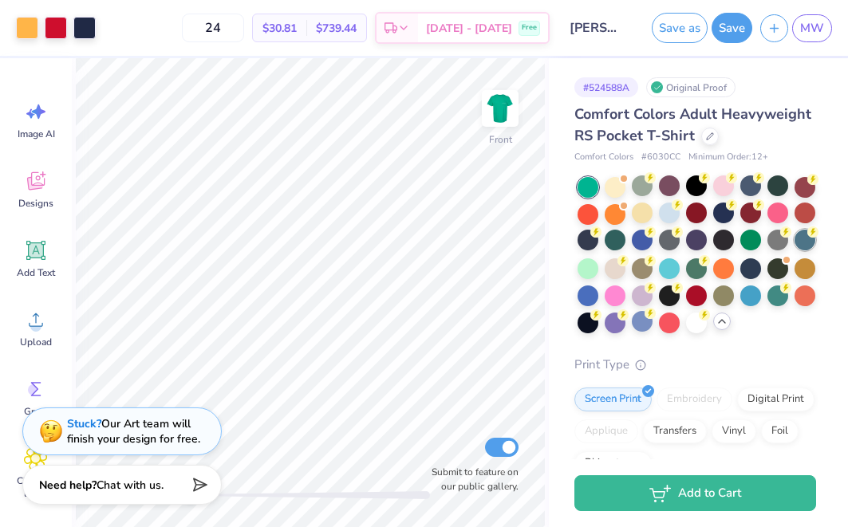
click at [802, 239] on div at bounding box center [805, 240] width 21 height 21
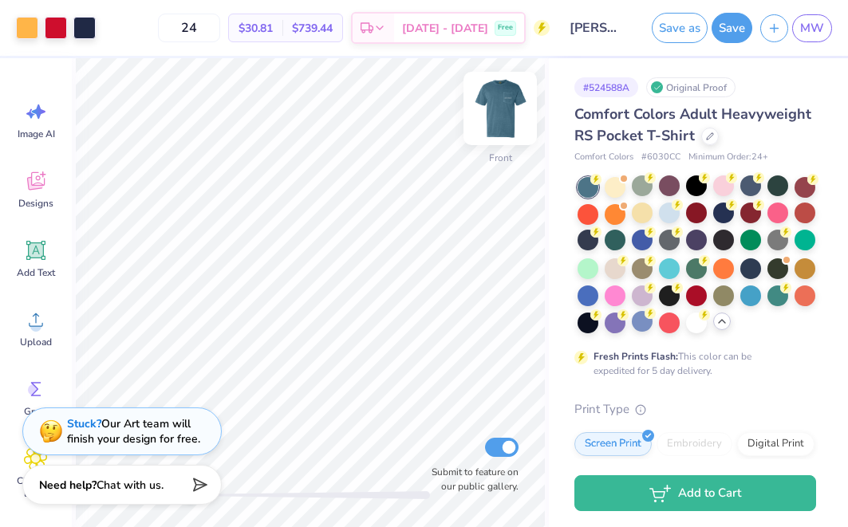
click at [500, 103] on img at bounding box center [500, 109] width 64 height 64
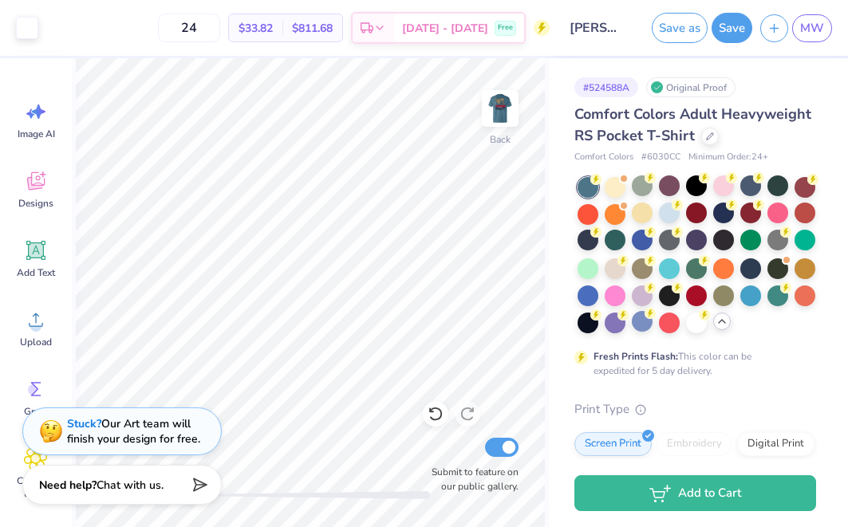
click at [500, 103] on img at bounding box center [500, 109] width 32 height 32
click at [595, 267] on div at bounding box center [588, 267] width 21 height 21
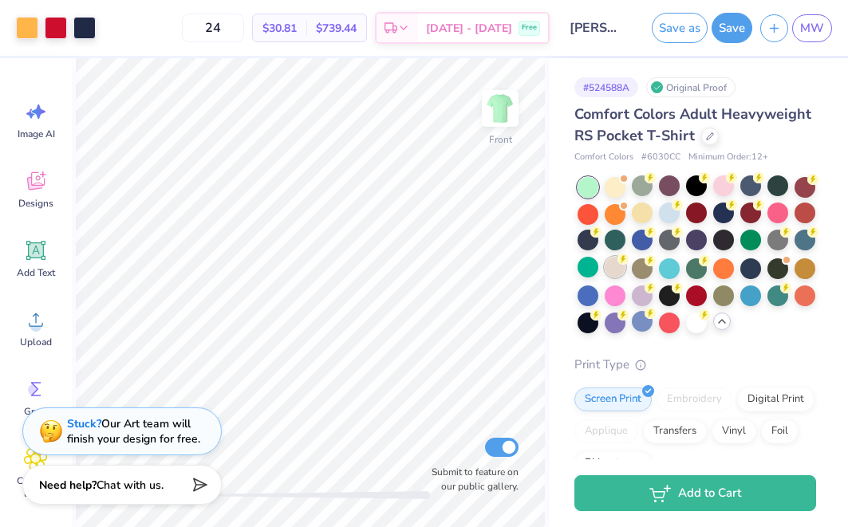
click at [610, 275] on div at bounding box center [615, 267] width 21 height 21
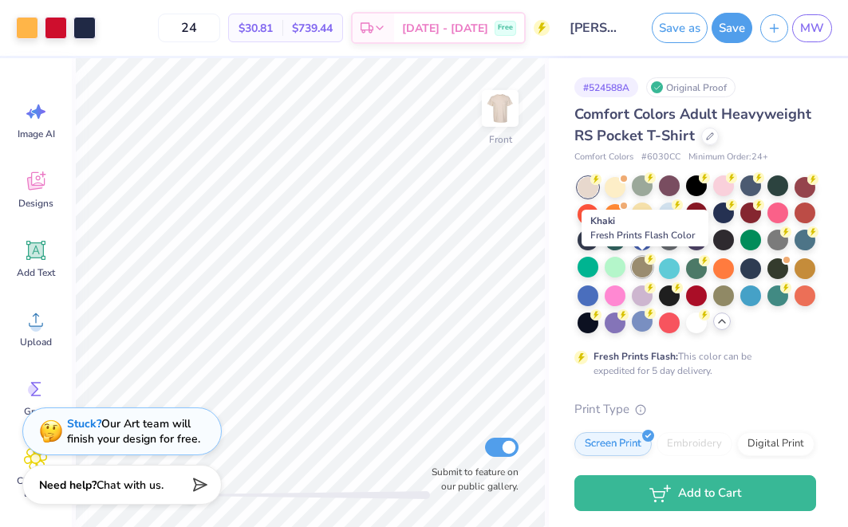
click at [650, 264] on div at bounding box center [642, 267] width 21 height 21
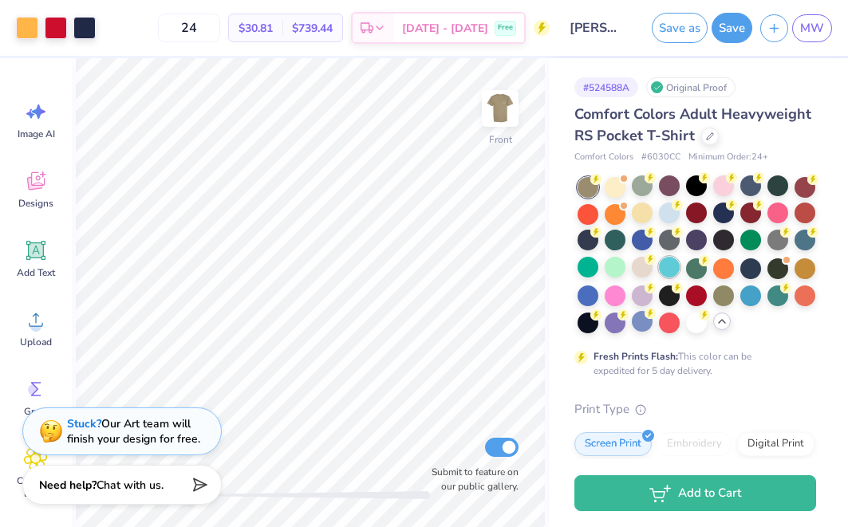
click at [670, 267] on div at bounding box center [669, 267] width 21 height 21
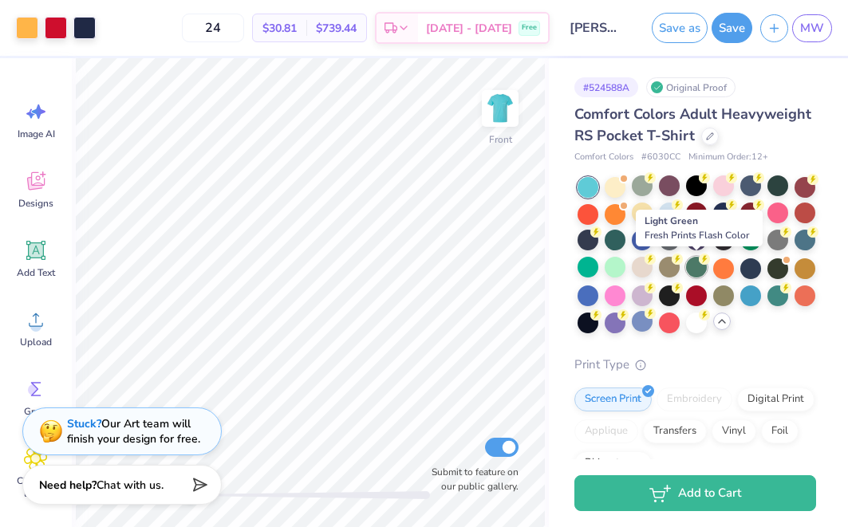
click at [701, 267] on div at bounding box center [696, 267] width 21 height 21
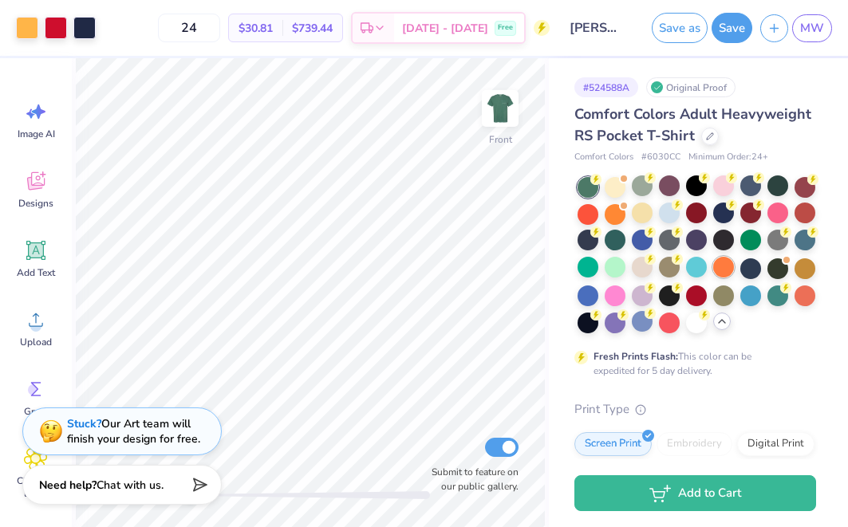
click at [721, 267] on div at bounding box center [723, 267] width 21 height 21
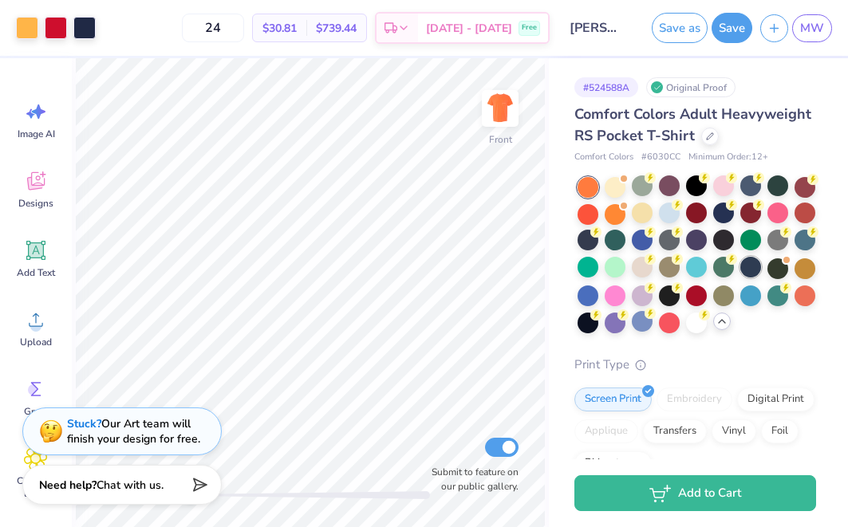
click at [748, 269] on div at bounding box center [751, 267] width 21 height 21
click at [779, 273] on div at bounding box center [778, 267] width 21 height 21
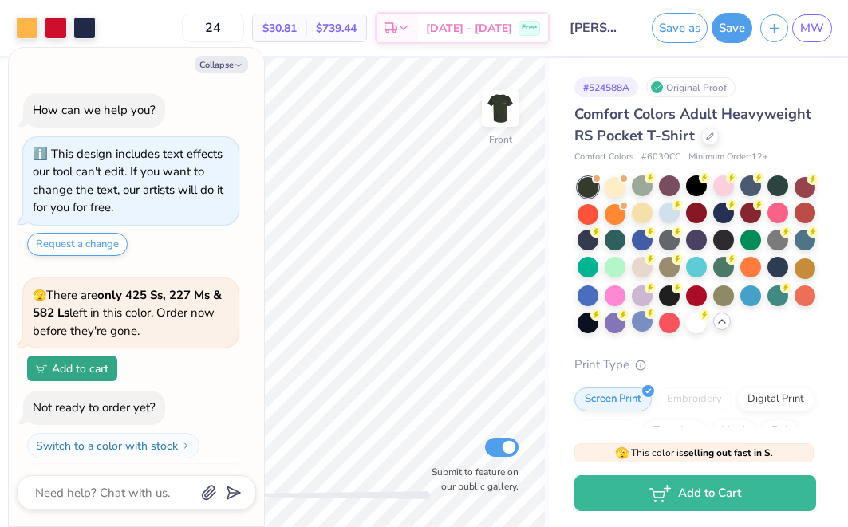
scroll to position [262, 0]
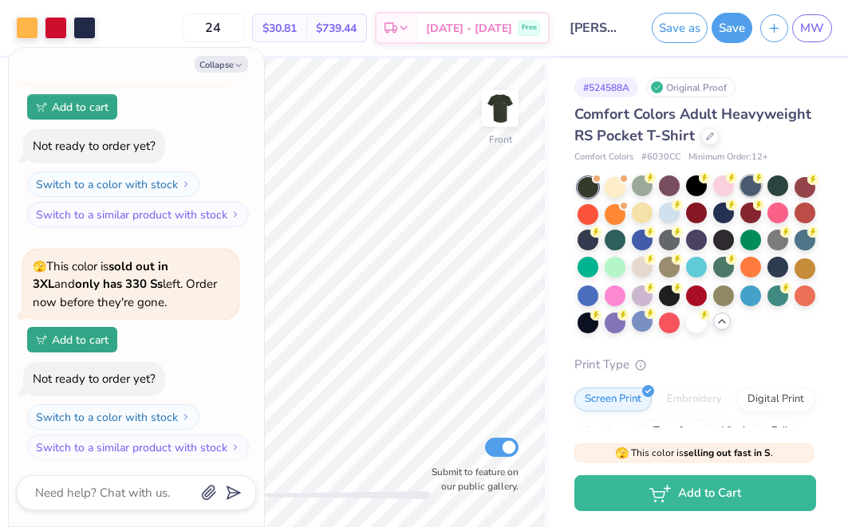
click at [753, 187] on div at bounding box center [751, 186] width 21 height 21
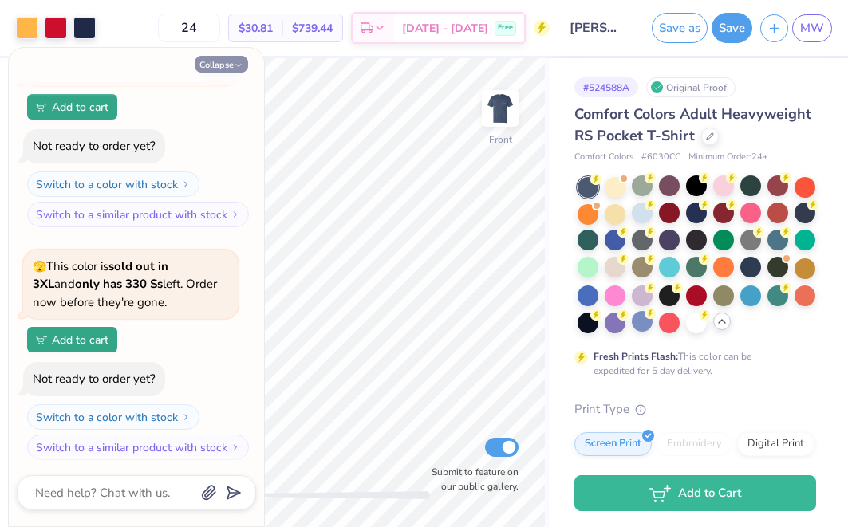
click at [224, 68] on button "Collapse" at bounding box center [221, 64] width 53 height 17
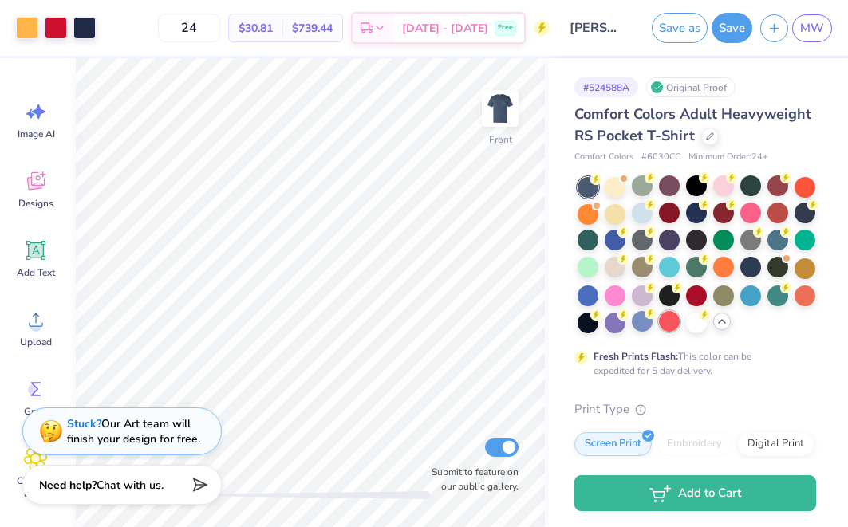
click at [668, 321] on div at bounding box center [669, 321] width 21 height 21
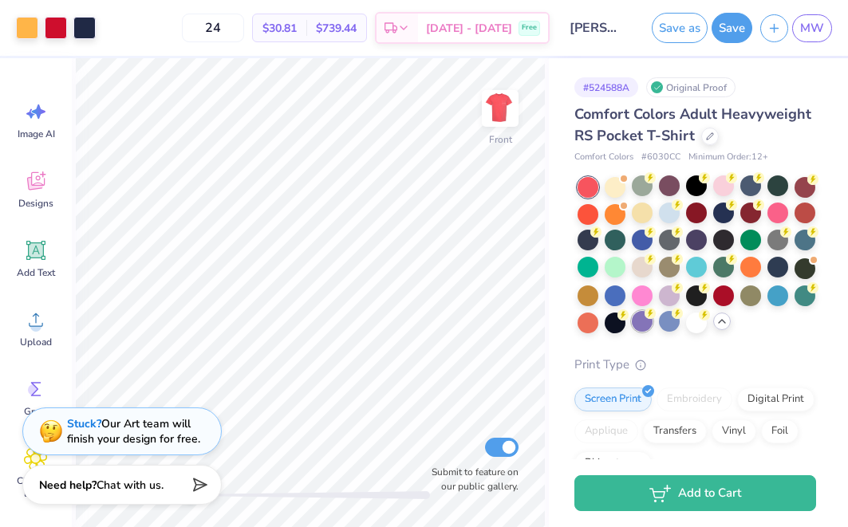
click at [637, 322] on div at bounding box center [642, 321] width 21 height 21
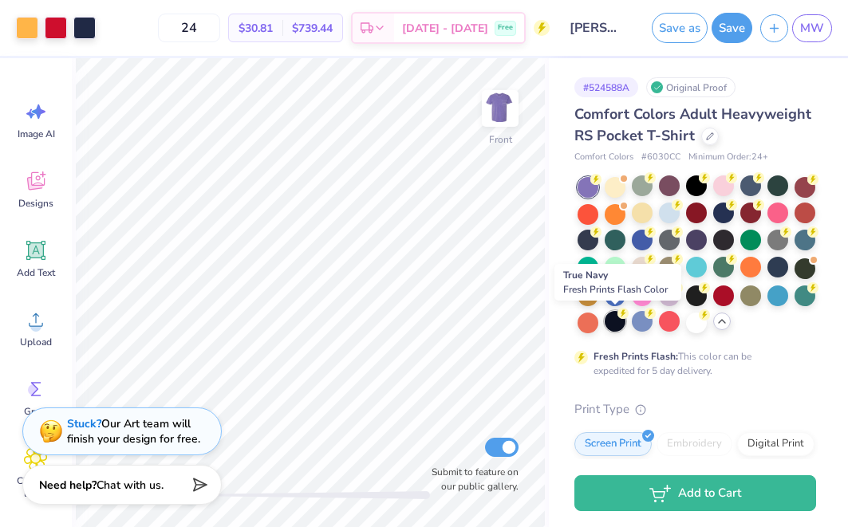
click at [620, 322] on div at bounding box center [615, 321] width 21 height 21
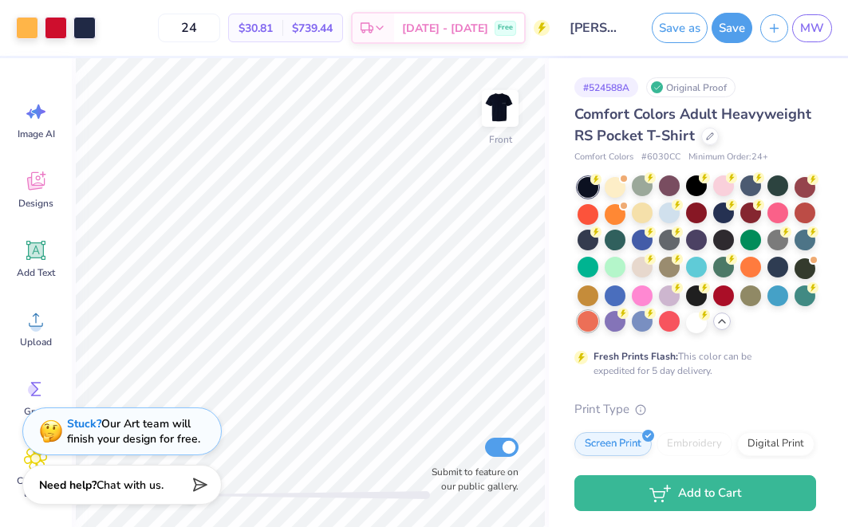
click at [590, 322] on div at bounding box center [588, 321] width 21 height 21
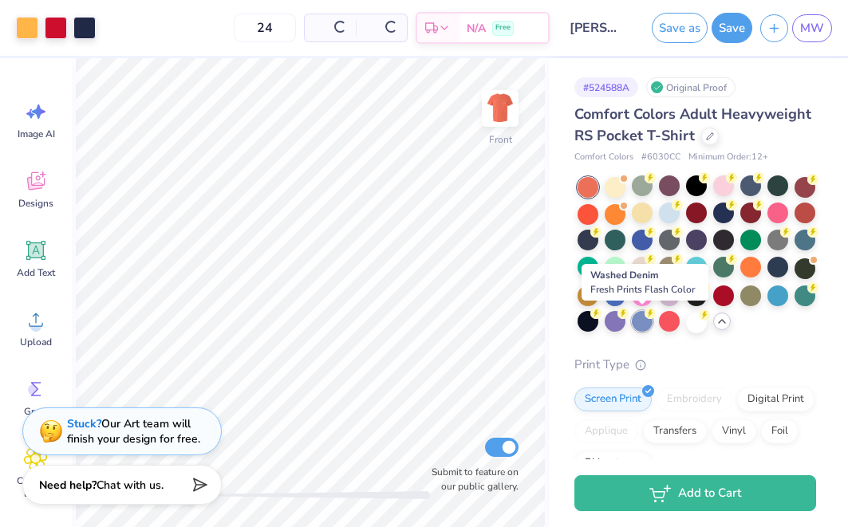
click at [651, 328] on div at bounding box center [642, 321] width 21 height 21
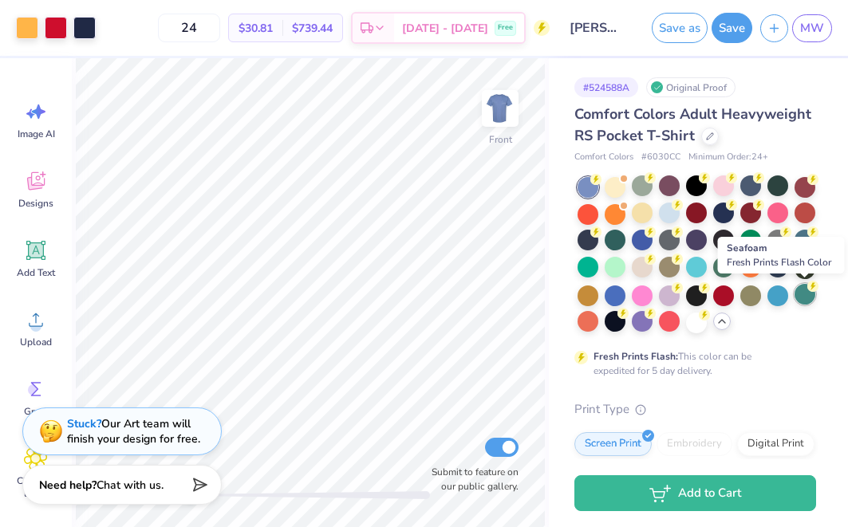
click at [805, 302] on div at bounding box center [805, 294] width 21 height 21
click at [774, 297] on div at bounding box center [778, 294] width 21 height 21
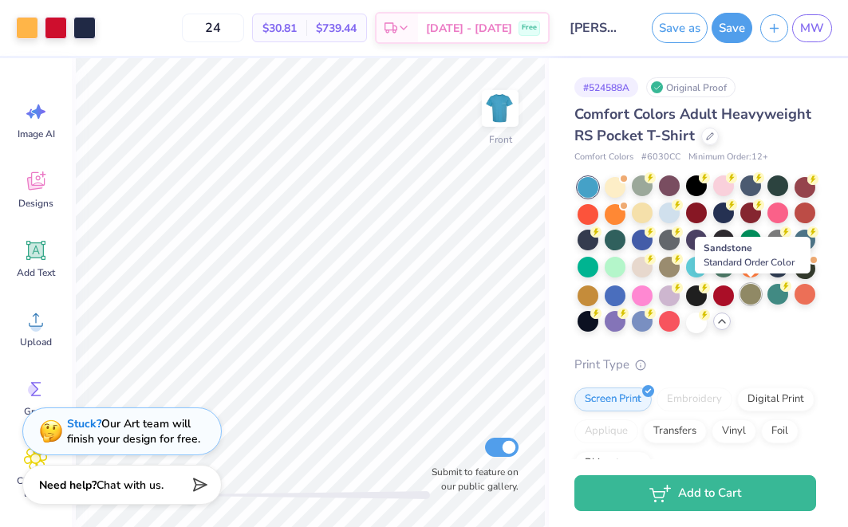
click at [742, 292] on div at bounding box center [751, 294] width 21 height 21
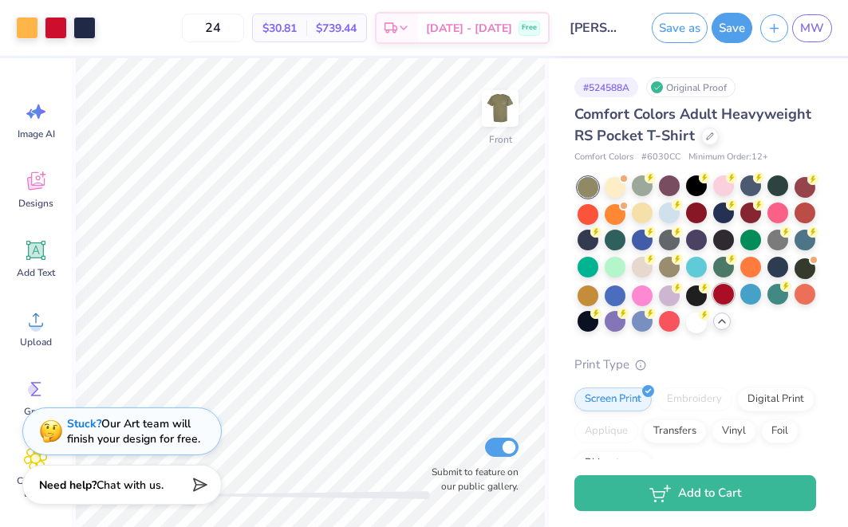
click at [716, 293] on div at bounding box center [723, 294] width 21 height 21
click at [697, 296] on div at bounding box center [696, 294] width 21 height 21
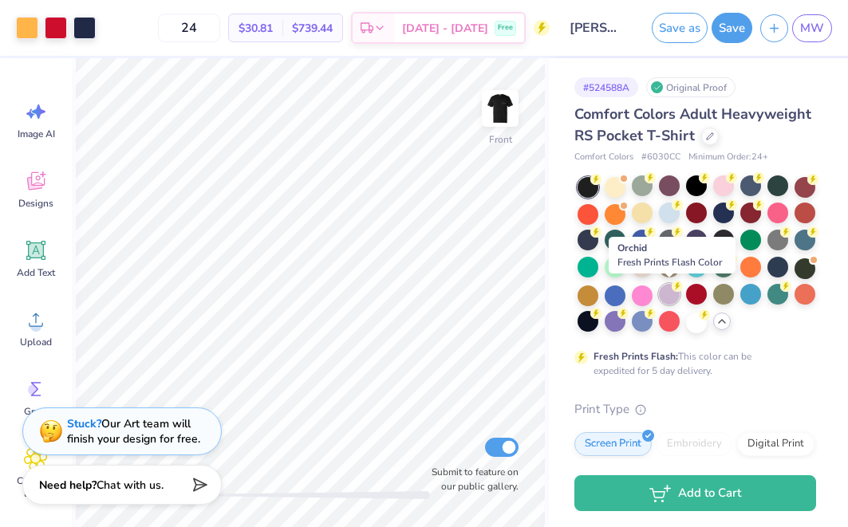
click at [674, 298] on div at bounding box center [669, 294] width 21 height 21
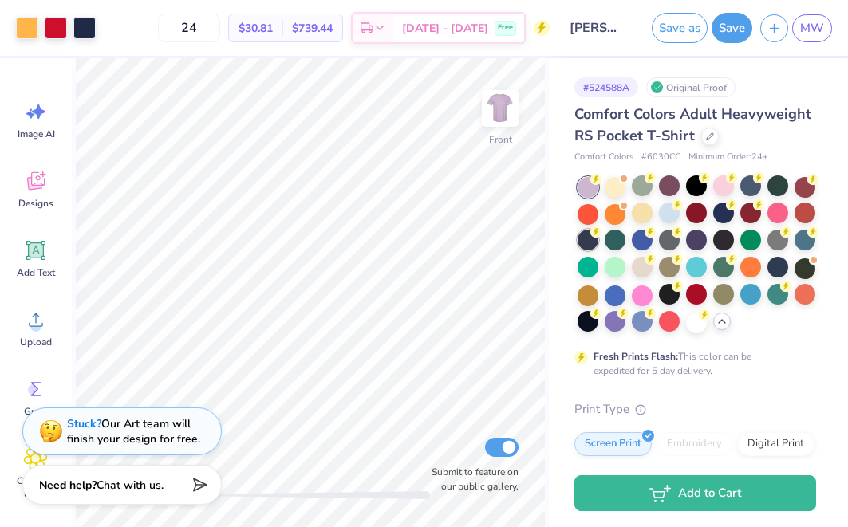
click at [593, 242] on div at bounding box center [588, 240] width 21 height 21
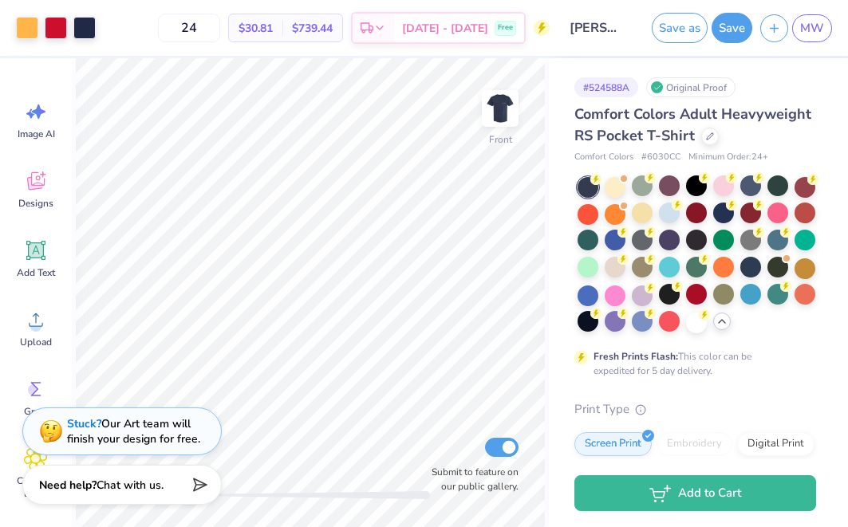
click at [589, 184] on div at bounding box center [588, 187] width 21 height 21
click at [693, 192] on div at bounding box center [696, 186] width 21 height 21
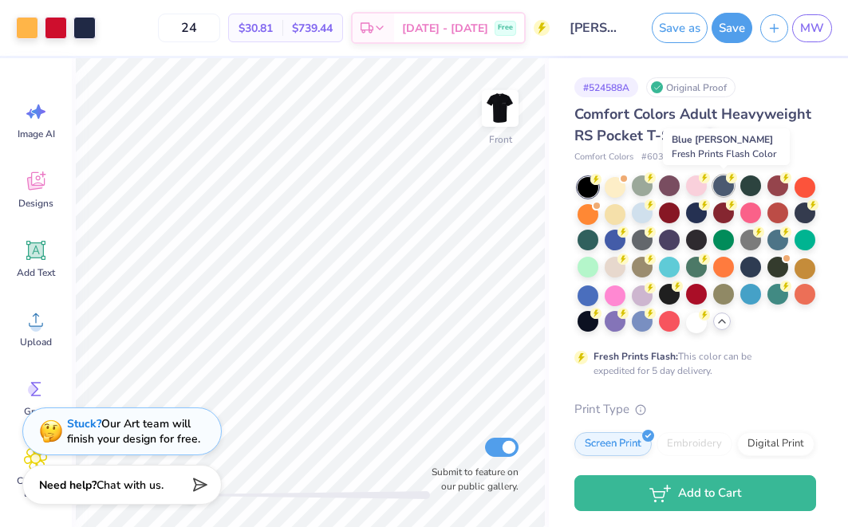
click at [729, 188] on div at bounding box center [723, 186] width 21 height 21
click at [747, 189] on div at bounding box center [751, 186] width 21 height 21
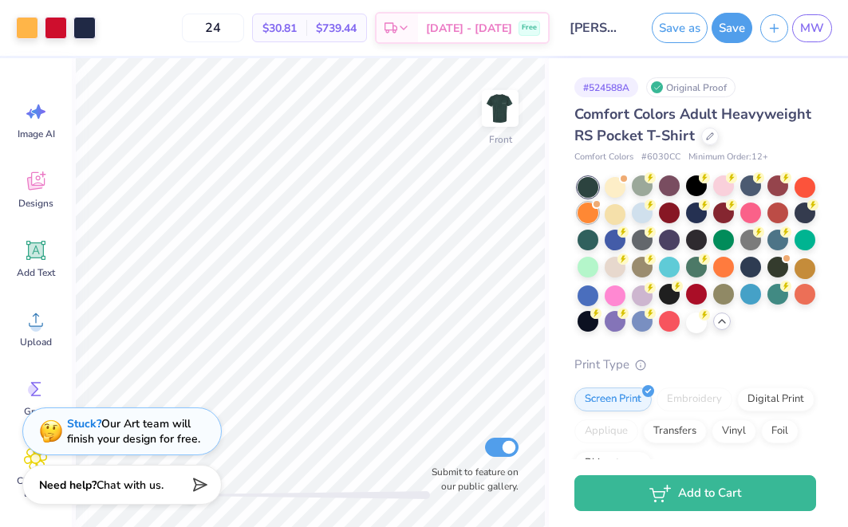
click at [591, 210] on div at bounding box center [588, 213] width 21 height 21
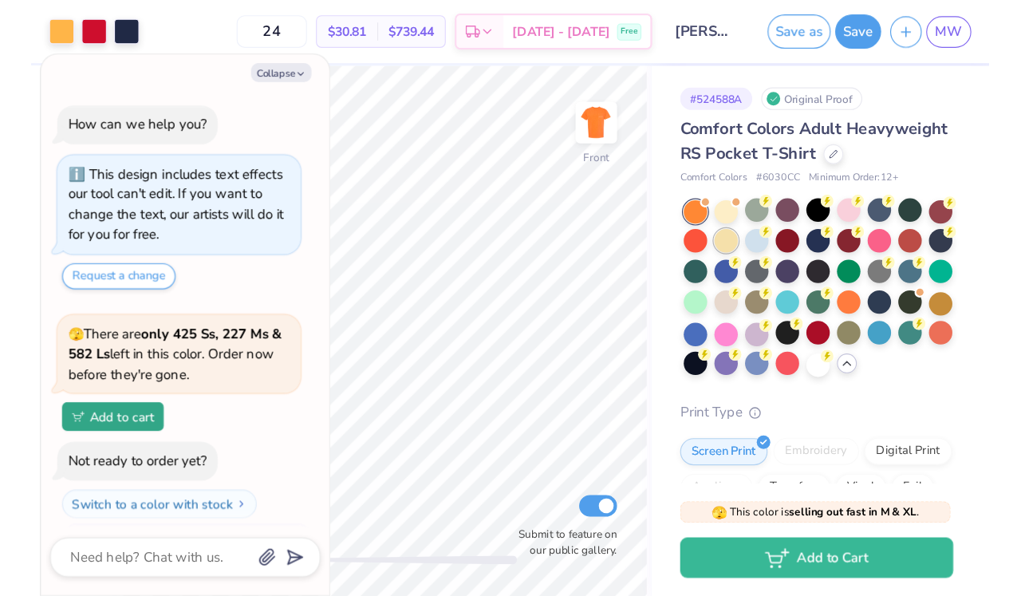
scroll to position [493, 0]
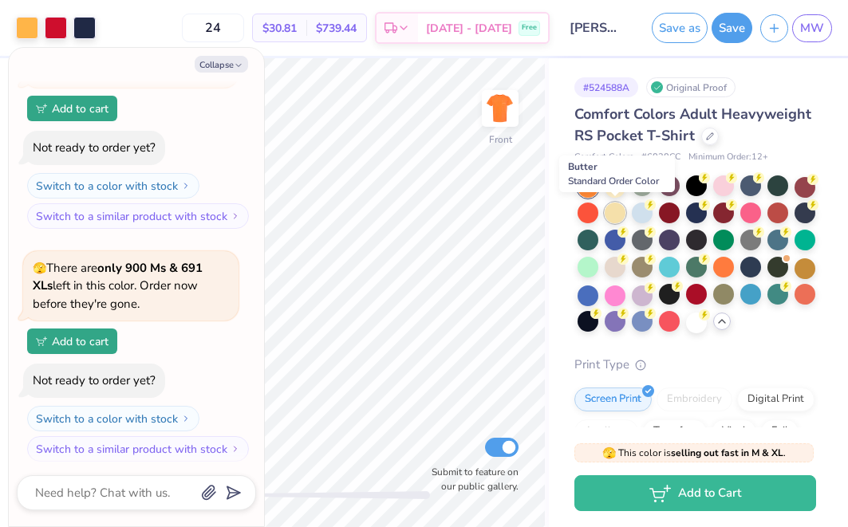
click at [619, 212] on div at bounding box center [615, 213] width 21 height 21
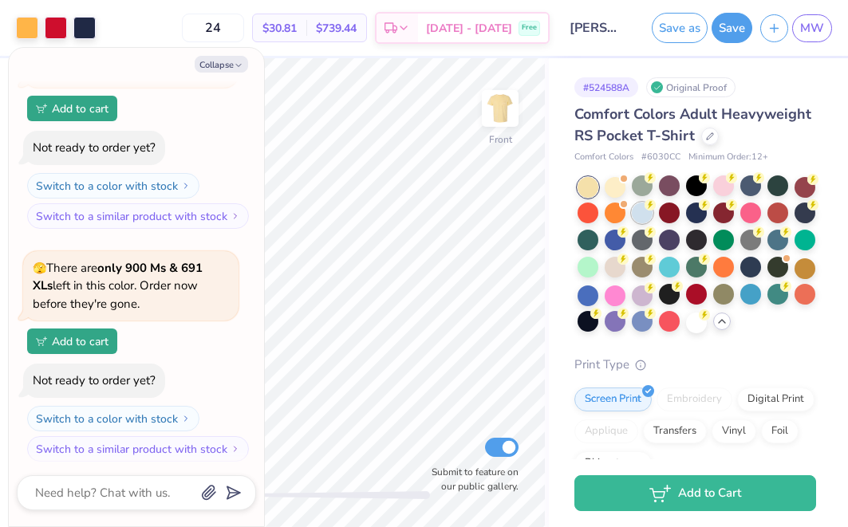
click at [639, 213] on div at bounding box center [642, 213] width 21 height 21
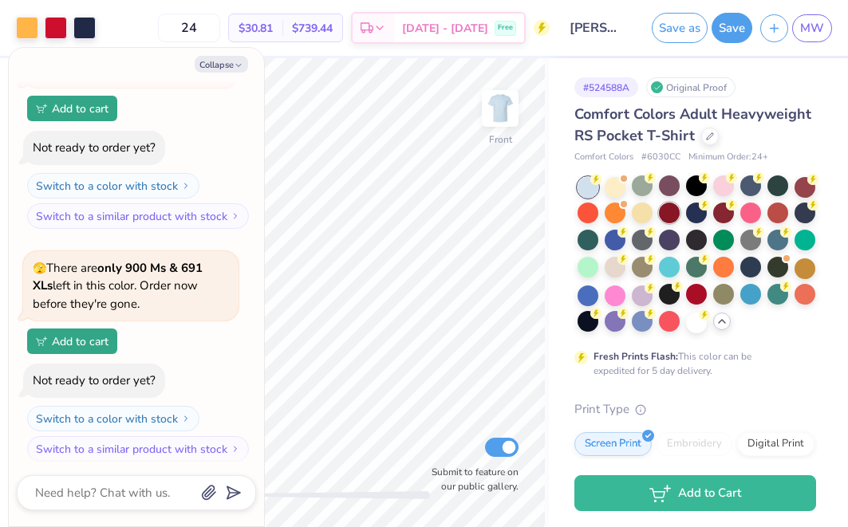
click at [675, 215] on div at bounding box center [669, 213] width 21 height 21
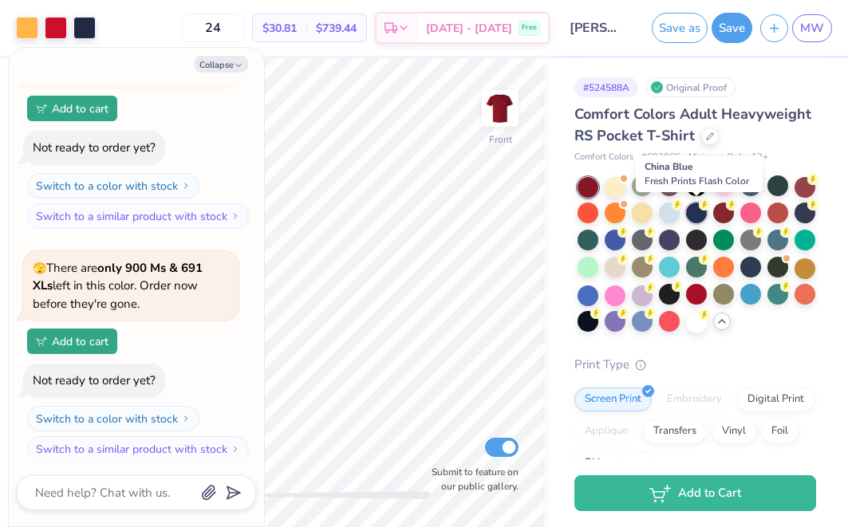
click at [693, 215] on div at bounding box center [696, 213] width 21 height 21
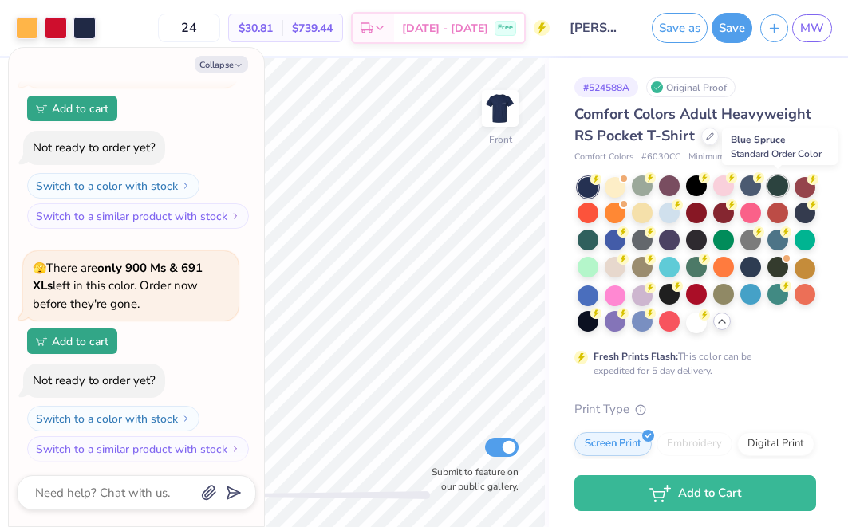
click at [780, 186] on div at bounding box center [778, 186] width 21 height 21
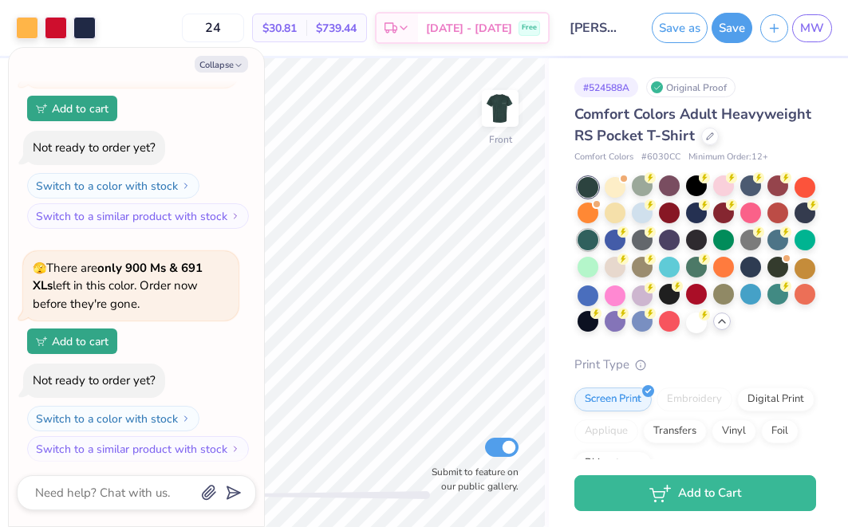
click at [589, 234] on div at bounding box center [588, 240] width 21 height 21
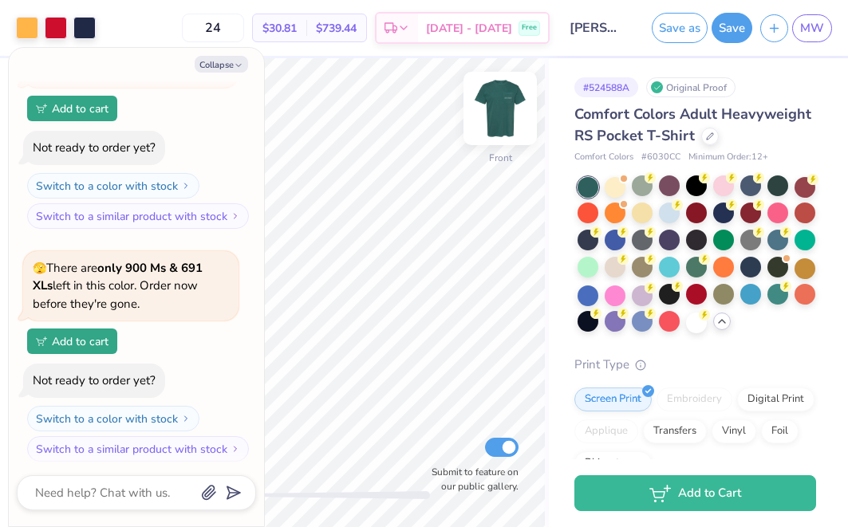
click at [495, 106] on img at bounding box center [500, 109] width 64 height 64
click at [495, 108] on img at bounding box center [500, 109] width 64 height 64
click at [749, 183] on div at bounding box center [751, 186] width 21 height 21
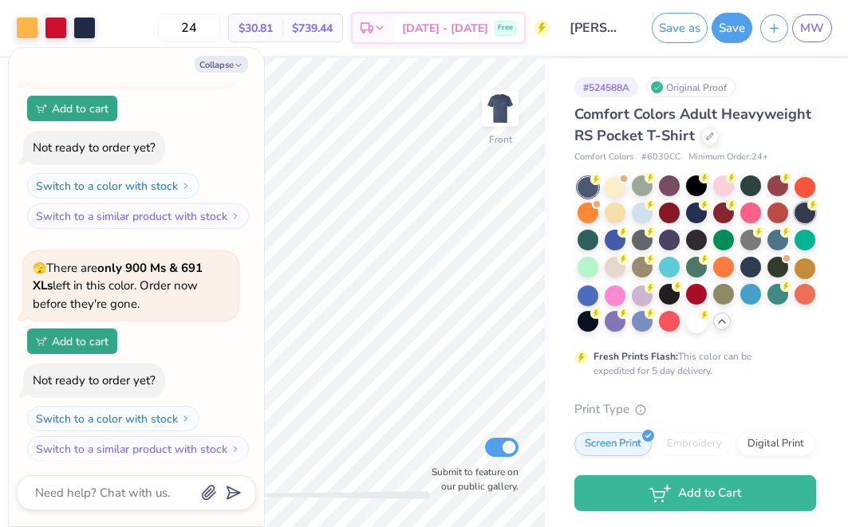
click at [816, 215] on div at bounding box center [805, 213] width 21 height 21
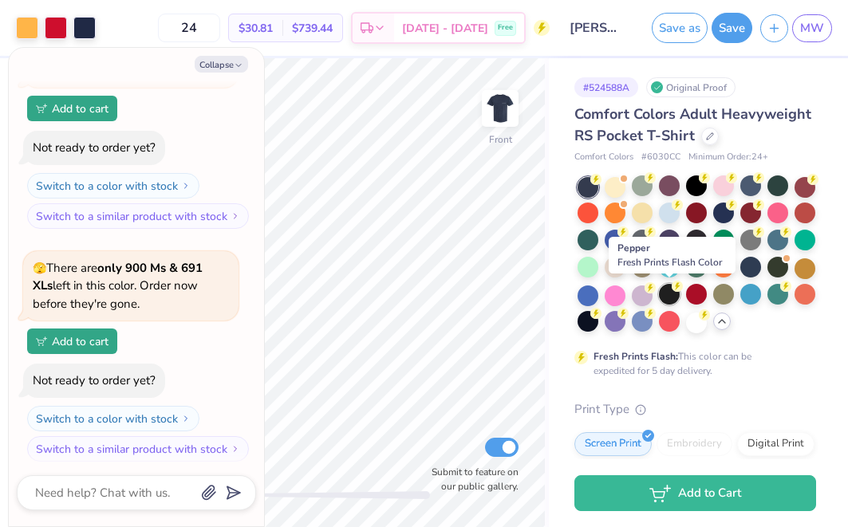
click at [675, 294] on div at bounding box center [669, 294] width 21 height 21
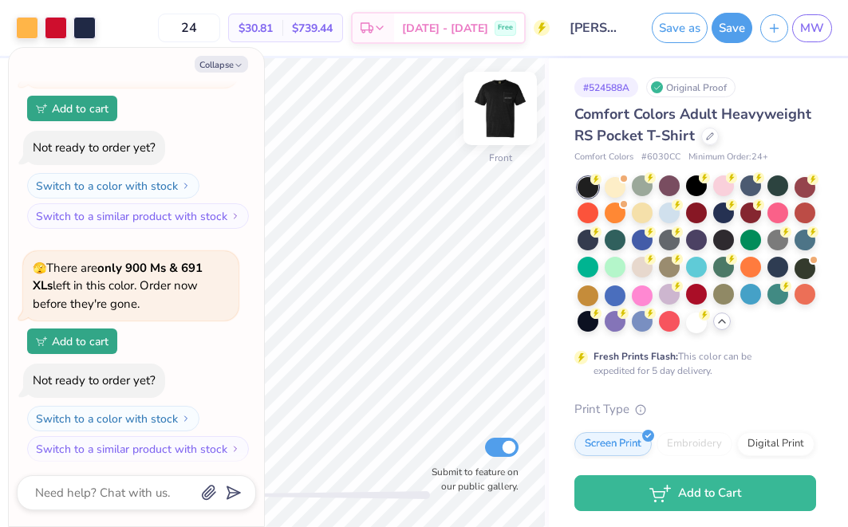
click at [504, 109] on img at bounding box center [500, 109] width 64 height 64
click at [501, 117] on img at bounding box center [500, 109] width 64 height 64
click at [589, 324] on div at bounding box center [588, 321] width 21 height 21
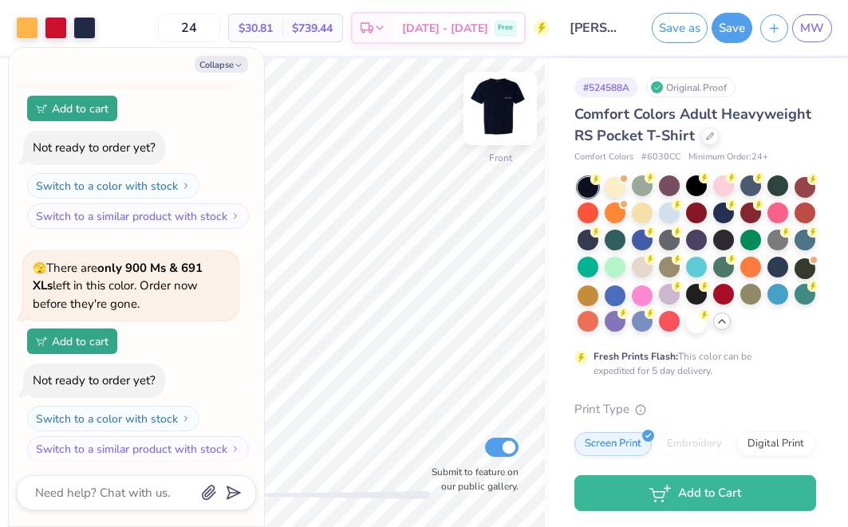
click at [484, 136] on div at bounding box center [500, 108] width 73 height 73
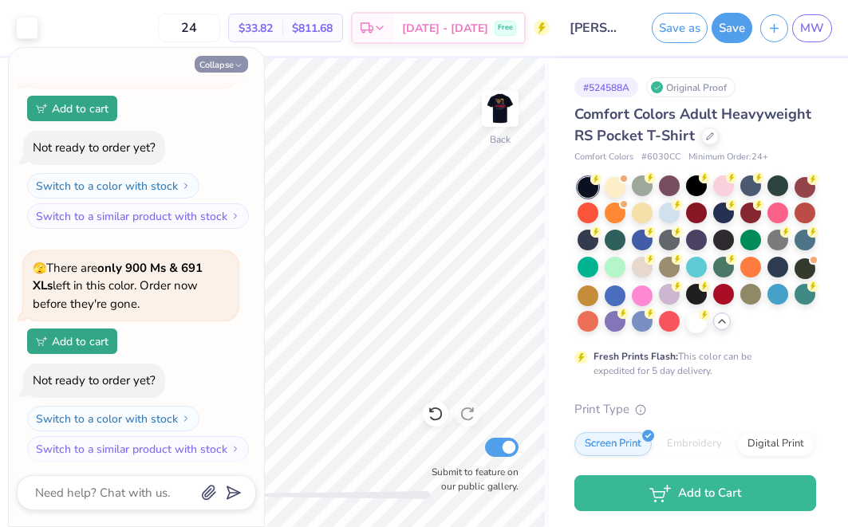
click at [243, 58] on button "Collapse" at bounding box center [221, 64] width 53 height 17
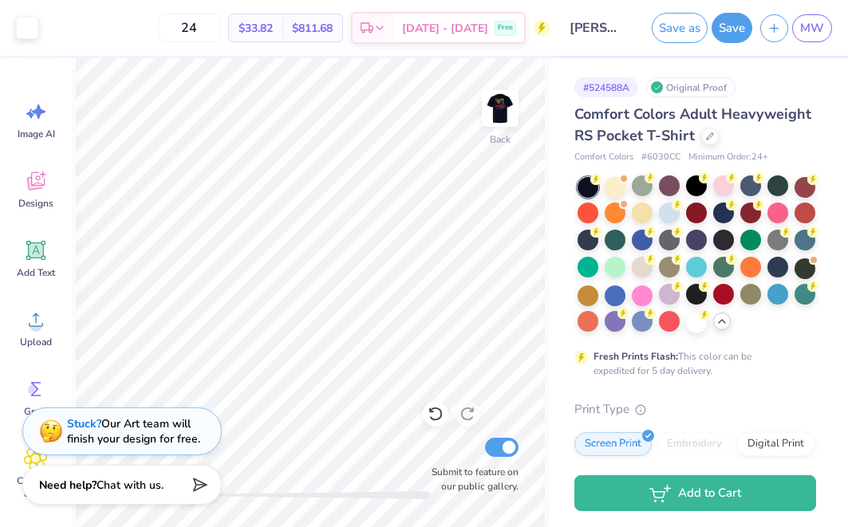
type textarea "x"
click at [671, 190] on div at bounding box center [669, 186] width 21 height 21
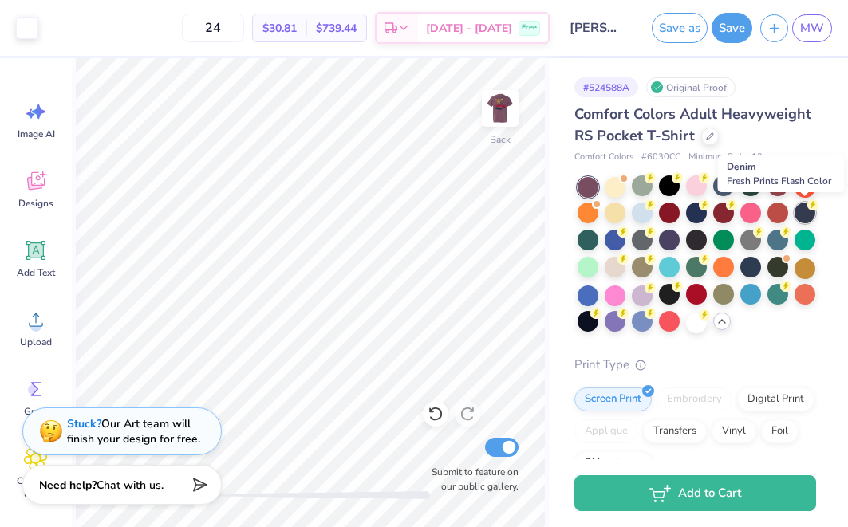
click at [805, 212] on div at bounding box center [805, 213] width 21 height 21
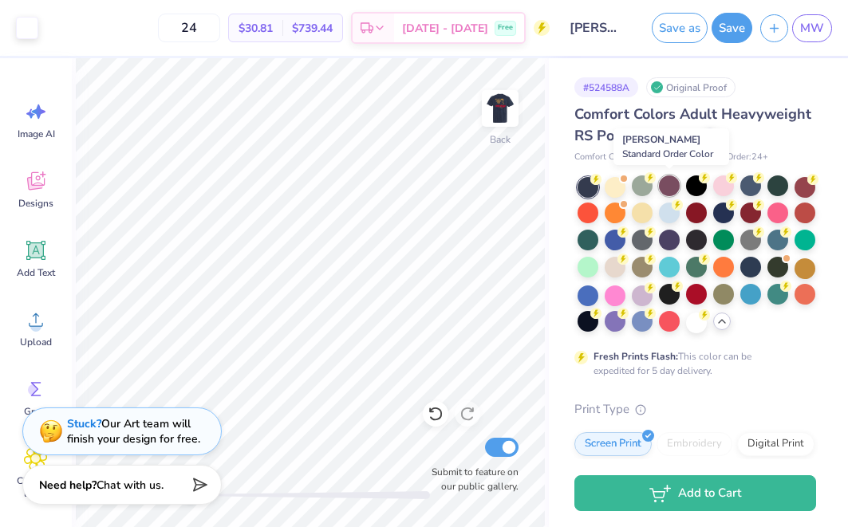
click at [668, 186] on div at bounding box center [669, 186] width 21 height 21
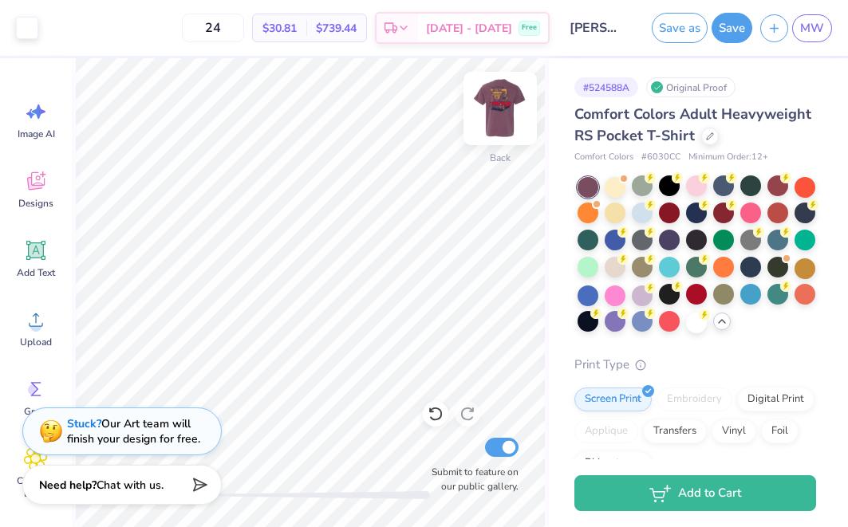
click at [511, 119] on img at bounding box center [500, 109] width 64 height 64
click at [503, 120] on img at bounding box center [500, 109] width 64 height 64
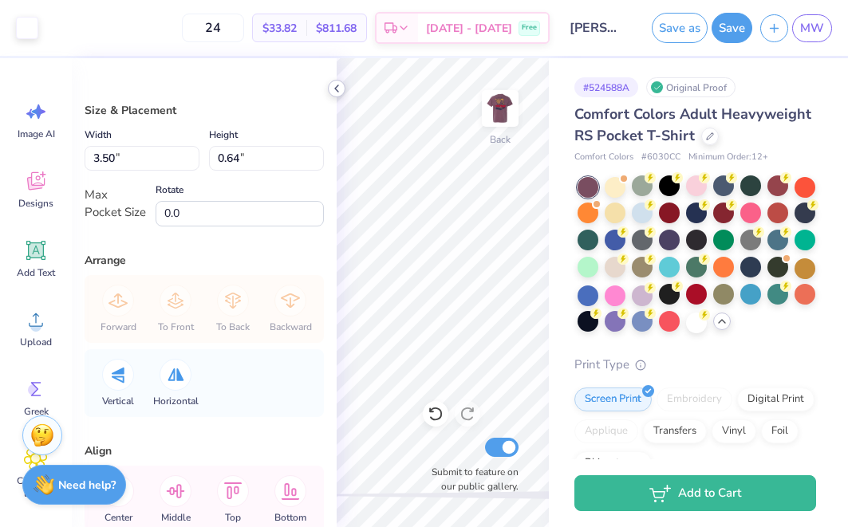
click at [342, 86] on icon at bounding box center [336, 88] width 13 height 13
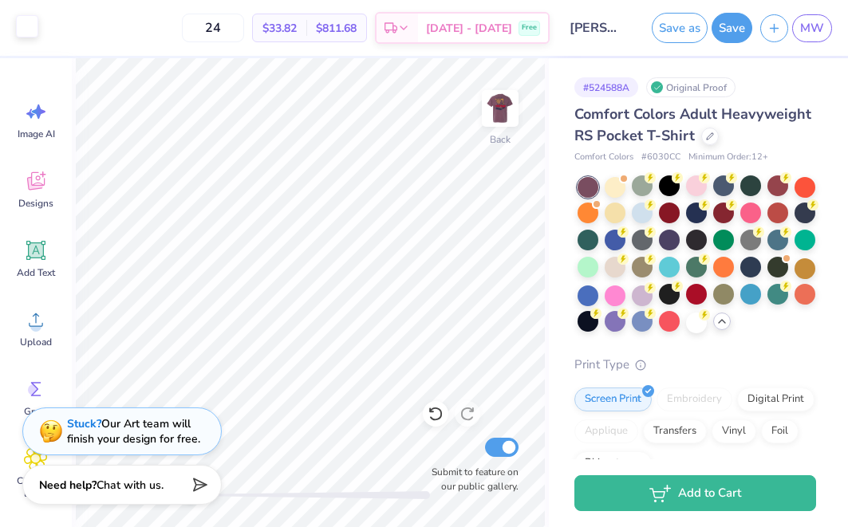
click at [34, 26] on div at bounding box center [27, 26] width 22 height 22
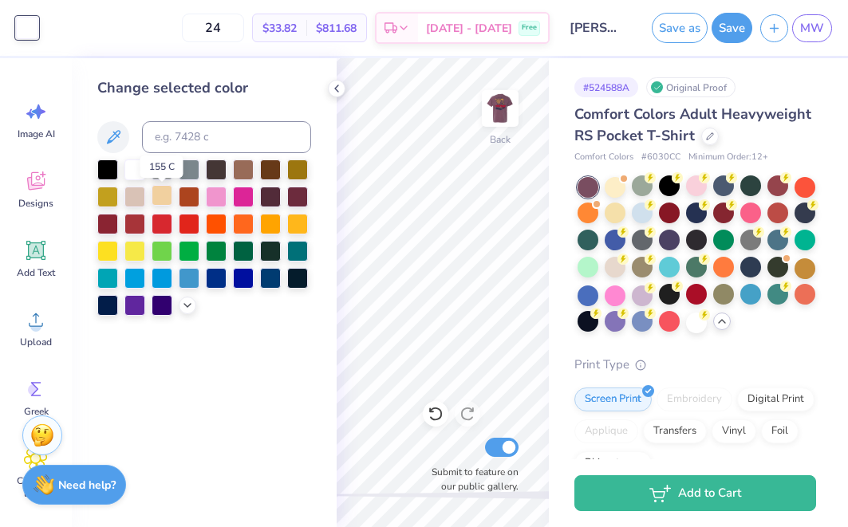
click at [158, 195] on div at bounding box center [162, 195] width 21 height 21
click at [298, 279] on div at bounding box center [297, 277] width 21 height 21
click at [164, 314] on div at bounding box center [162, 304] width 21 height 21
click at [113, 312] on div at bounding box center [107, 304] width 21 height 21
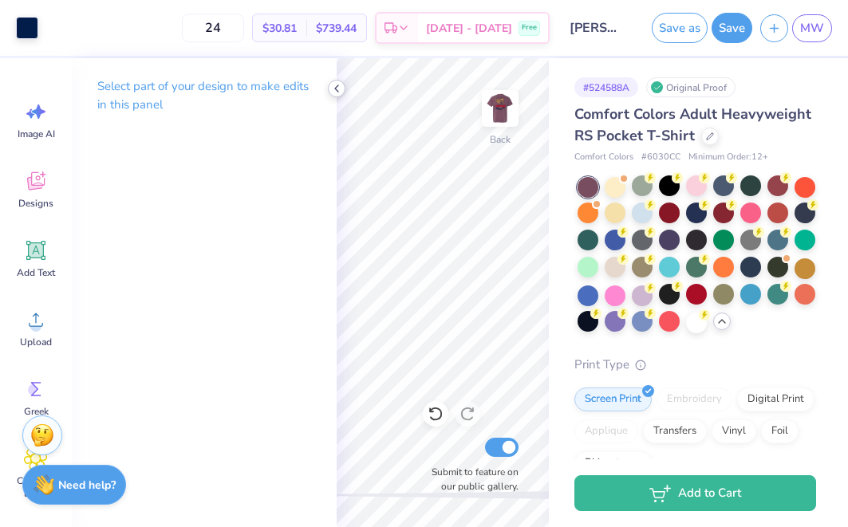
click at [333, 88] on icon at bounding box center [336, 88] width 13 height 13
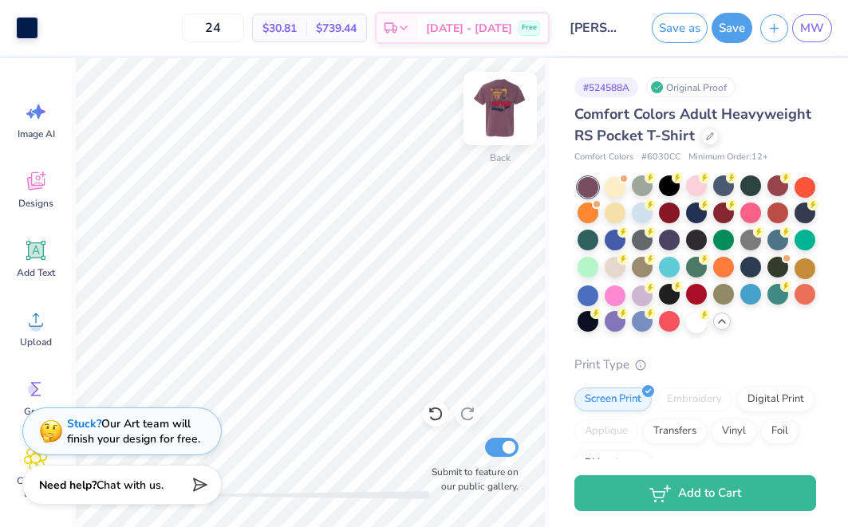
click at [500, 109] on img at bounding box center [500, 109] width 64 height 64
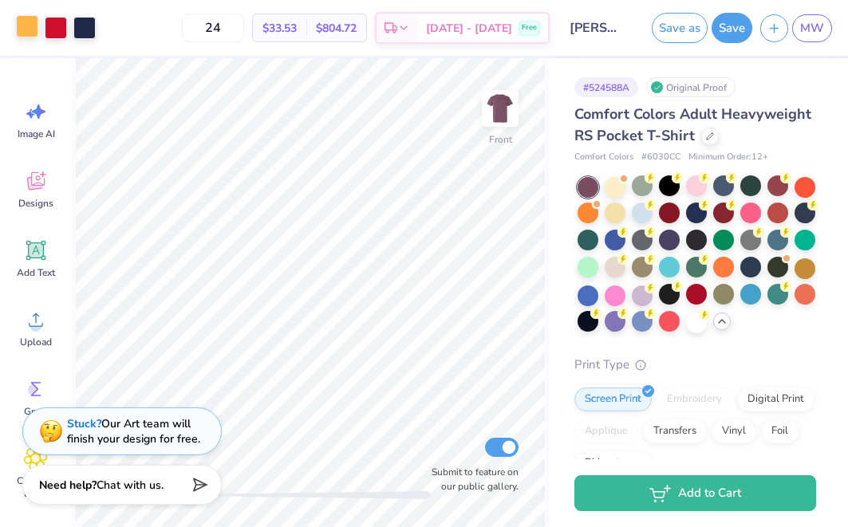
click at [27, 29] on div at bounding box center [27, 26] width 22 height 22
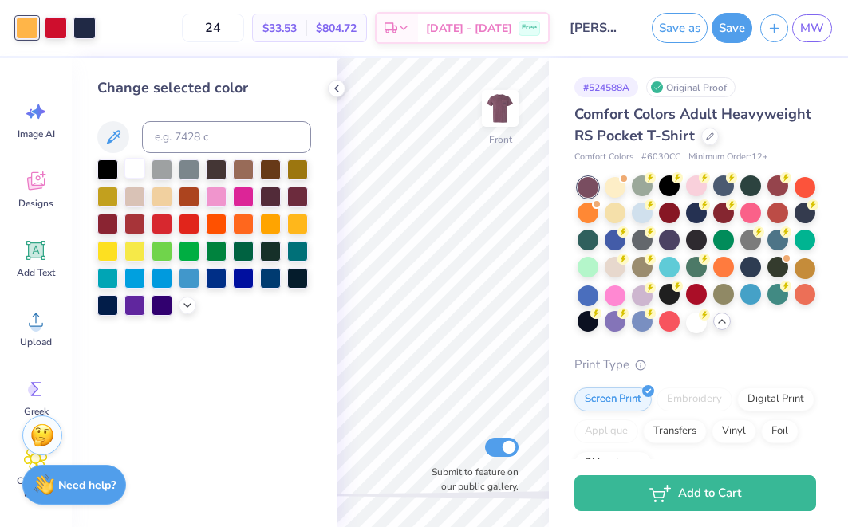
click at [140, 168] on div at bounding box center [134, 168] width 21 height 21
click at [49, 19] on div at bounding box center [56, 26] width 22 height 22
click at [216, 200] on div at bounding box center [216, 195] width 21 height 21
click at [239, 196] on div at bounding box center [243, 195] width 21 height 21
click at [211, 196] on div at bounding box center [216, 195] width 21 height 21
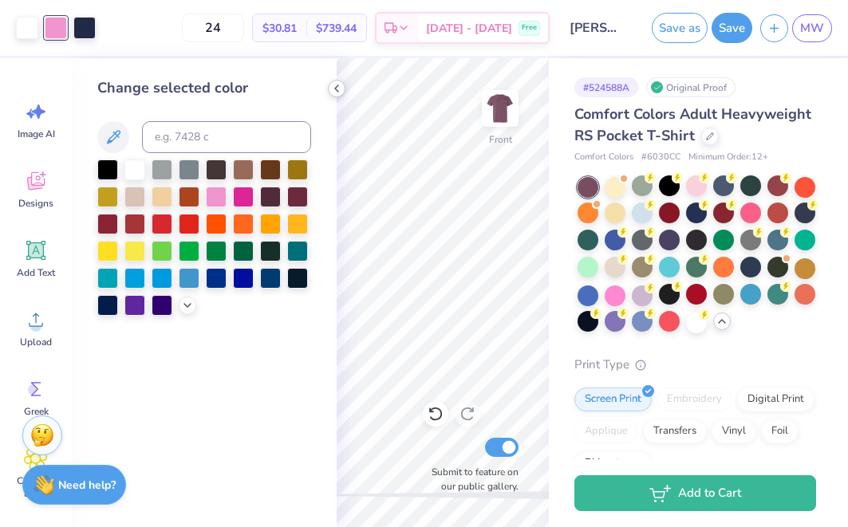
click at [337, 86] on icon at bounding box center [336, 88] width 13 height 13
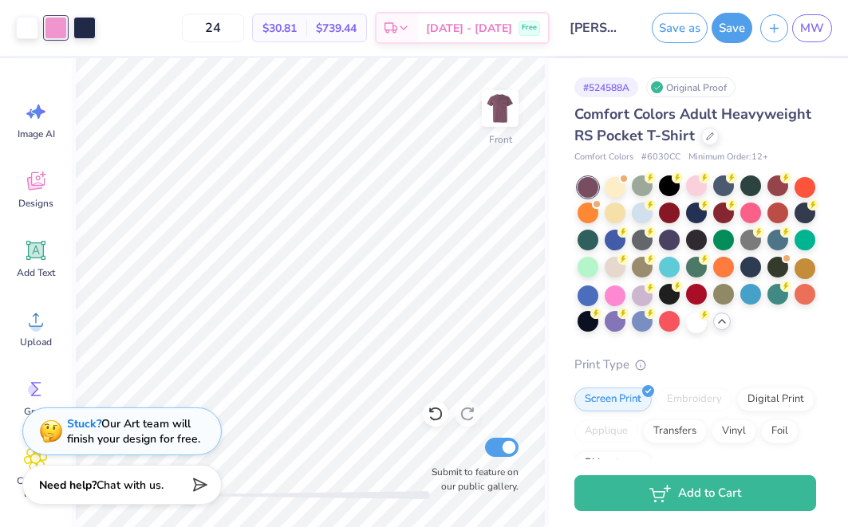
click at [60, 29] on div at bounding box center [56, 28] width 22 height 22
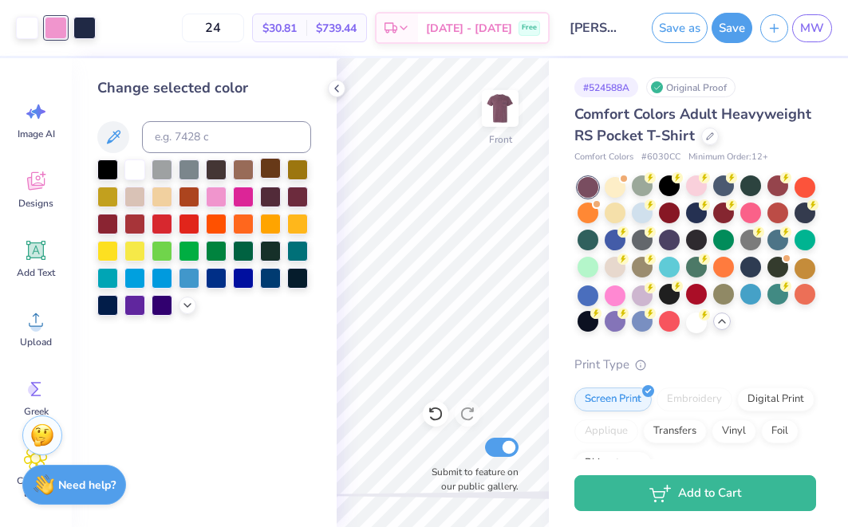
click at [271, 172] on div at bounding box center [270, 168] width 21 height 21
click at [89, 23] on div at bounding box center [84, 26] width 22 height 22
click at [274, 172] on div at bounding box center [270, 168] width 21 height 21
click at [429, 413] on icon at bounding box center [436, 414] width 16 height 16
click at [83, 30] on div at bounding box center [84, 26] width 22 height 22
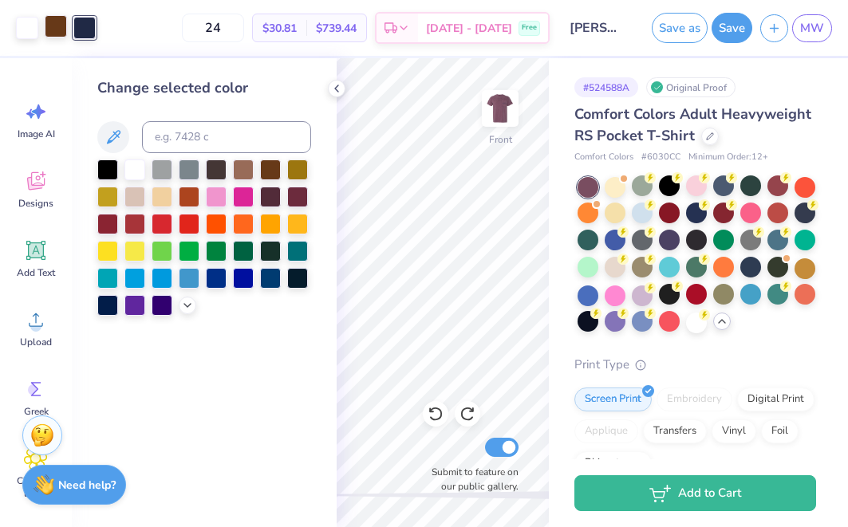
click at [59, 29] on div at bounding box center [56, 26] width 22 height 22
click at [161, 176] on div at bounding box center [162, 168] width 21 height 21
click at [88, 25] on div at bounding box center [84, 26] width 22 height 22
click at [244, 174] on div at bounding box center [243, 168] width 21 height 21
click at [56, 21] on div at bounding box center [56, 26] width 22 height 22
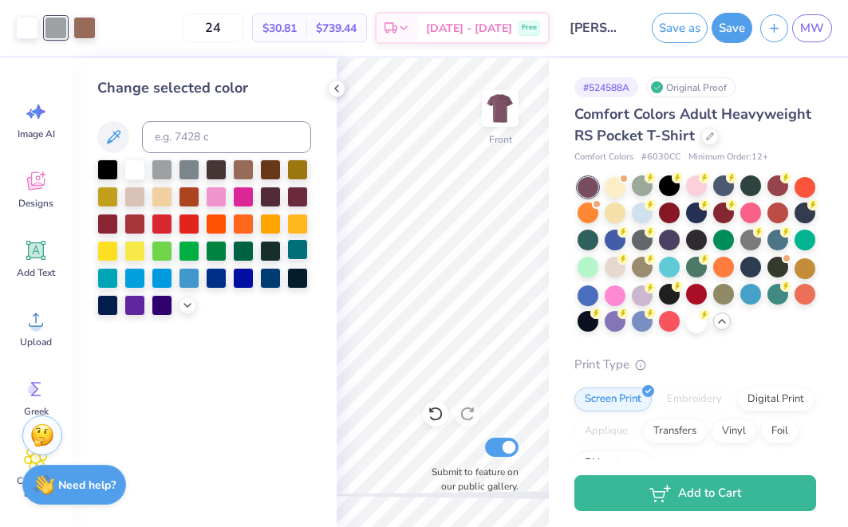
click at [300, 251] on div at bounding box center [297, 249] width 21 height 21
click at [35, 28] on div at bounding box center [27, 26] width 22 height 22
click at [160, 176] on div at bounding box center [162, 168] width 21 height 21
click at [58, 27] on div at bounding box center [56, 26] width 22 height 22
click at [83, 29] on div at bounding box center [84, 26] width 22 height 22
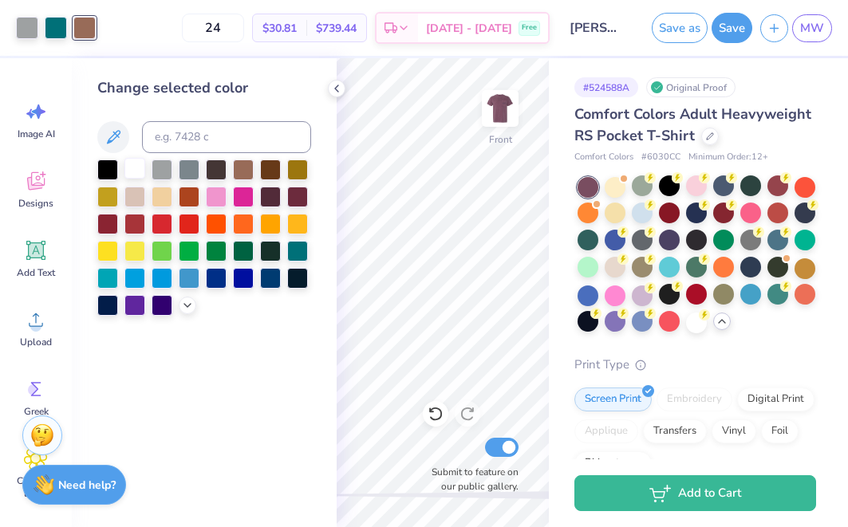
click at [136, 165] on div at bounding box center [134, 168] width 21 height 21
click at [22, 31] on div at bounding box center [27, 26] width 22 height 22
click at [137, 194] on div at bounding box center [134, 195] width 21 height 21
click at [243, 166] on div at bounding box center [243, 168] width 21 height 21
click at [335, 89] on polyline at bounding box center [336, 88] width 3 height 6
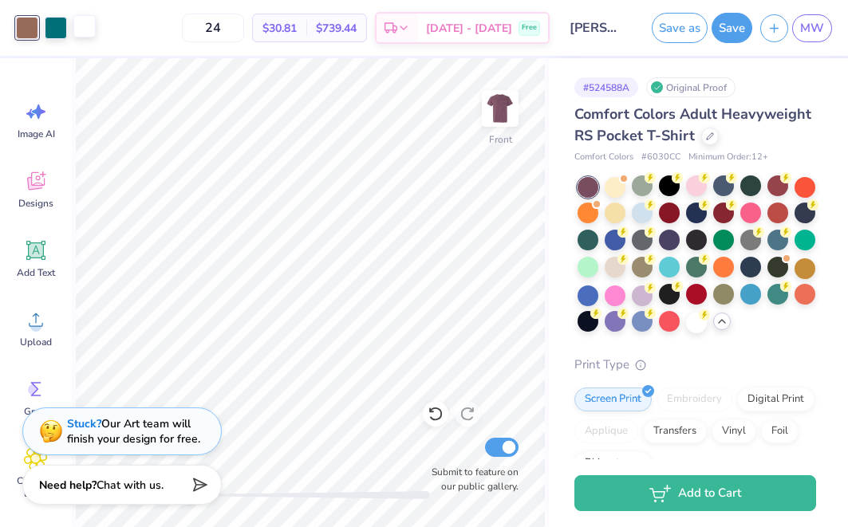
click at [87, 30] on div at bounding box center [84, 26] width 22 height 22
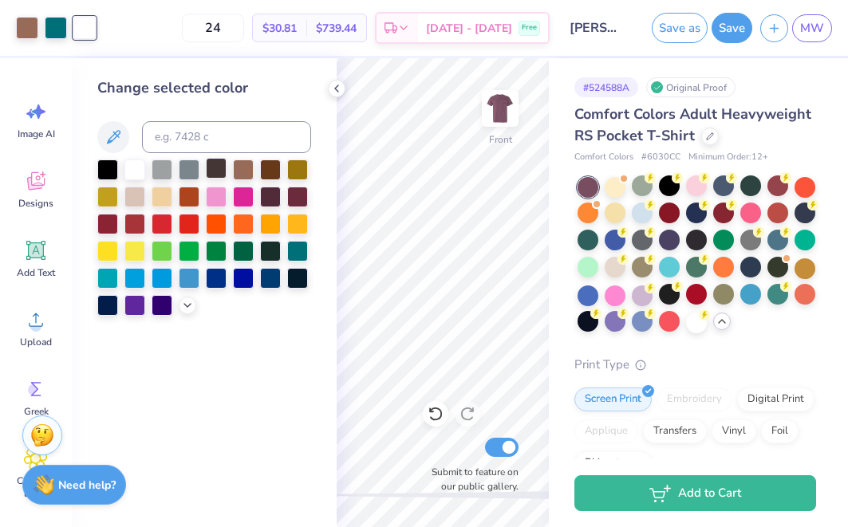
click at [215, 174] on div at bounding box center [216, 168] width 21 height 21
click at [239, 170] on div at bounding box center [243, 168] width 21 height 21
click at [275, 170] on div at bounding box center [270, 168] width 21 height 21
click at [429, 421] on icon at bounding box center [436, 414] width 16 height 16
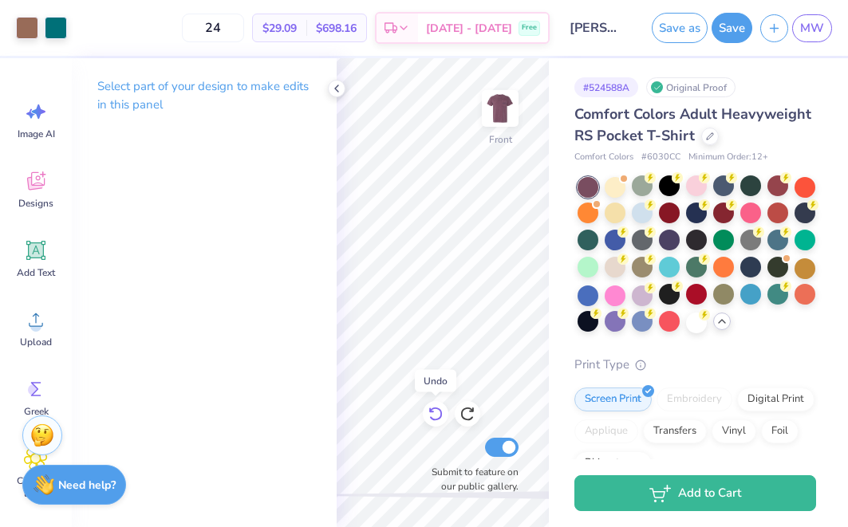
click at [429, 422] on icon at bounding box center [436, 414] width 16 height 16
click at [342, 87] on icon at bounding box center [336, 88] width 13 height 13
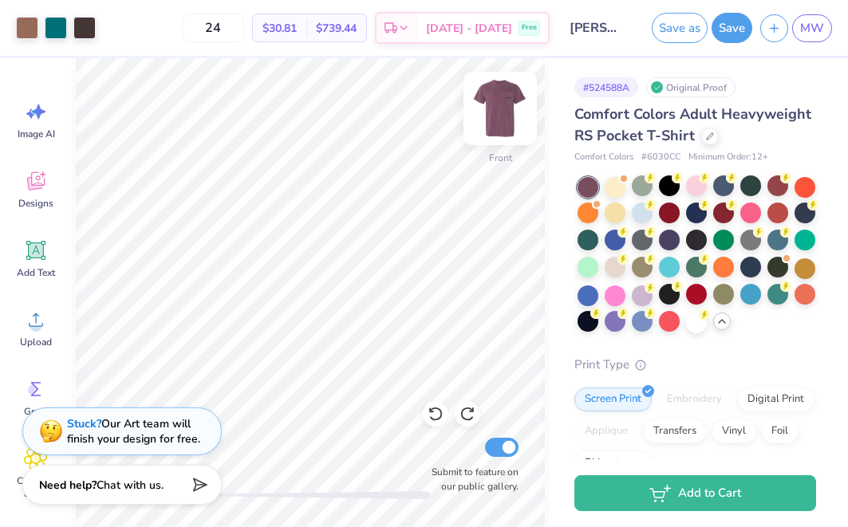
click at [489, 119] on img at bounding box center [500, 109] width 64 height 64
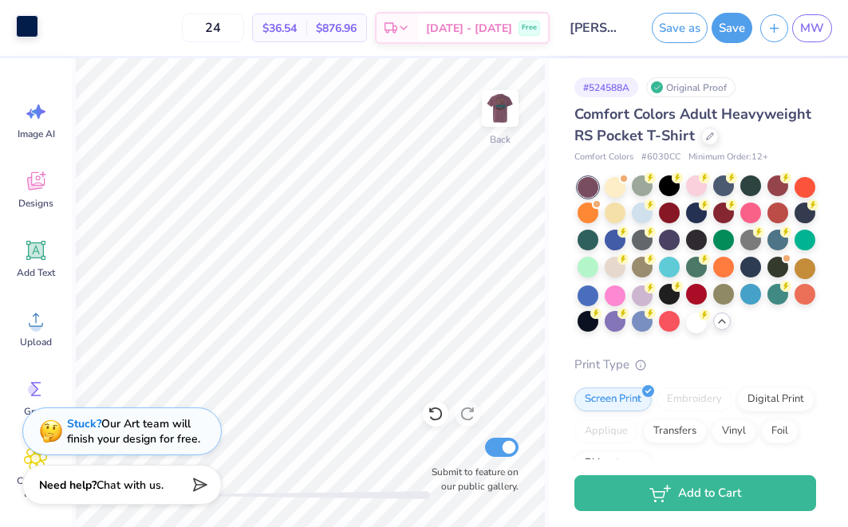
click at [22, 22] on div at bounding box center [27, 26] width 22 height 22
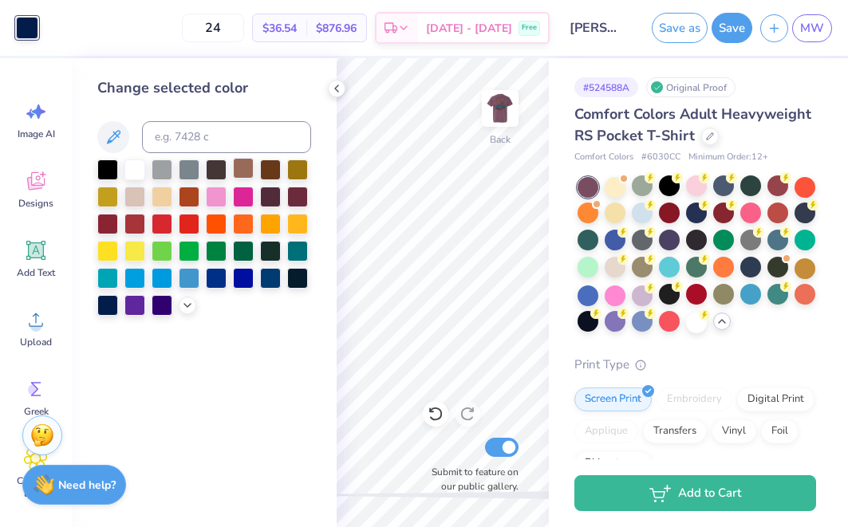
click at [239, 174] on div at bounding box center [243, 168] width 21 height 21
click at [267, 172] on div at bounding box center [270, 168] width 21 height 21
click at [212, 171] on div at bounding box center [216, 168] width 21 height 21
click at [195, 172] on div at bounding box center [189, 168] width 21 height 21
click at [218, 173] on div at bounding box center [216, 168] width 21 height 21
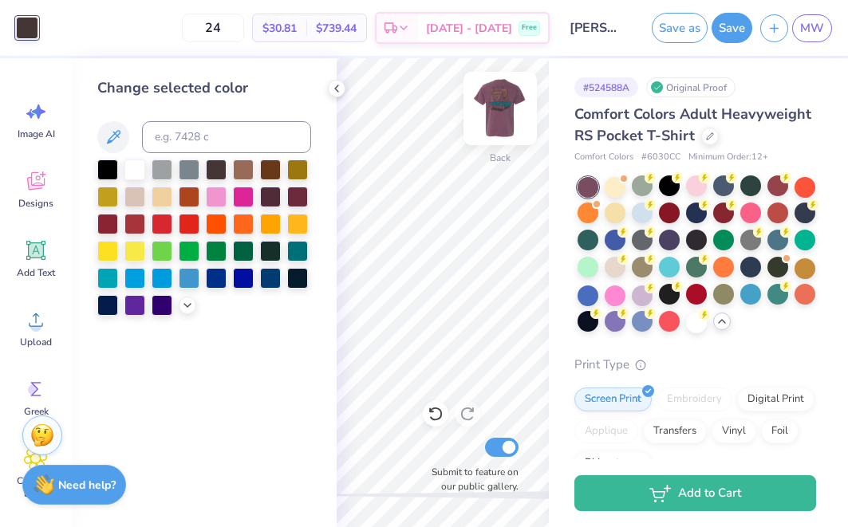
click at [489, 116] on img at bounding box center [500, 109] width 64 height 64
click at [495, 102] on img at bounding box center [500, 109] width 64 height 64
click at [235, 136] on input at bounding box center [226, 137] width 169 height 32
type input "439"
click at [342, 88] on icon at bounding box center [336, 88] width 13 height 13
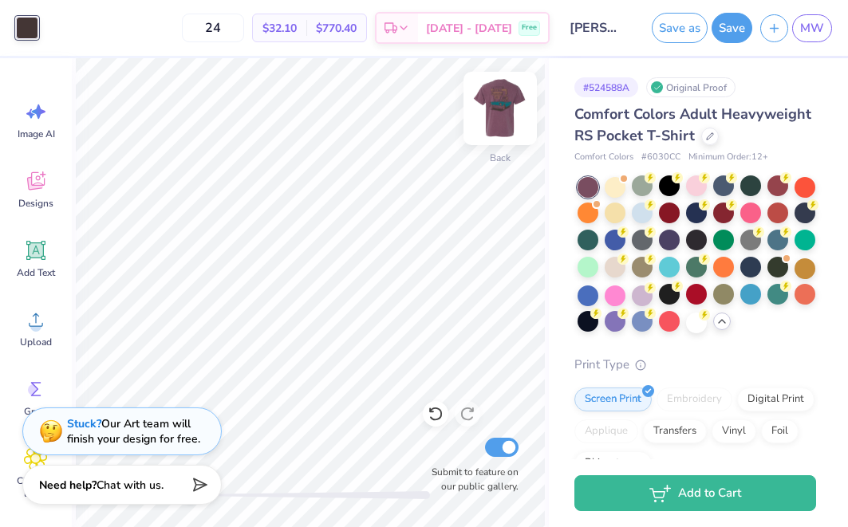
click at [496, 109] on img at bounding box center [500, 109] width 64 height 64
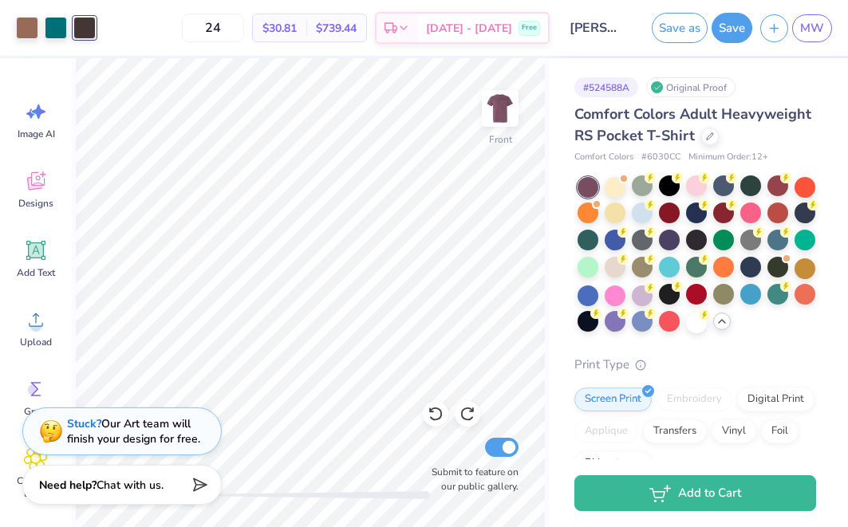
click at [496, 109] on img at bounding box center [500, 109] width 32 height 32
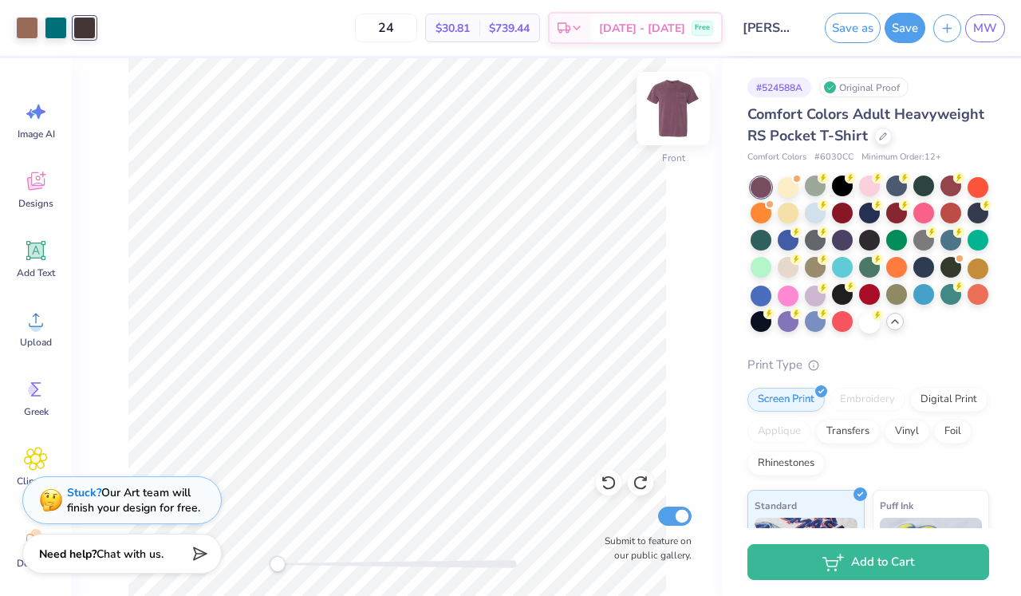
click at [673, 113] on img at bounding box center [674, 109] width 64 height 64
click at [680, 107] on img at bounding box center [674, 109] width 64 height 64
click at [677, 122] on img at bounding box center [674, 109] width 64 height 64
click at [669, 122] on img at bounding box center [674, 109] width 64 height 64
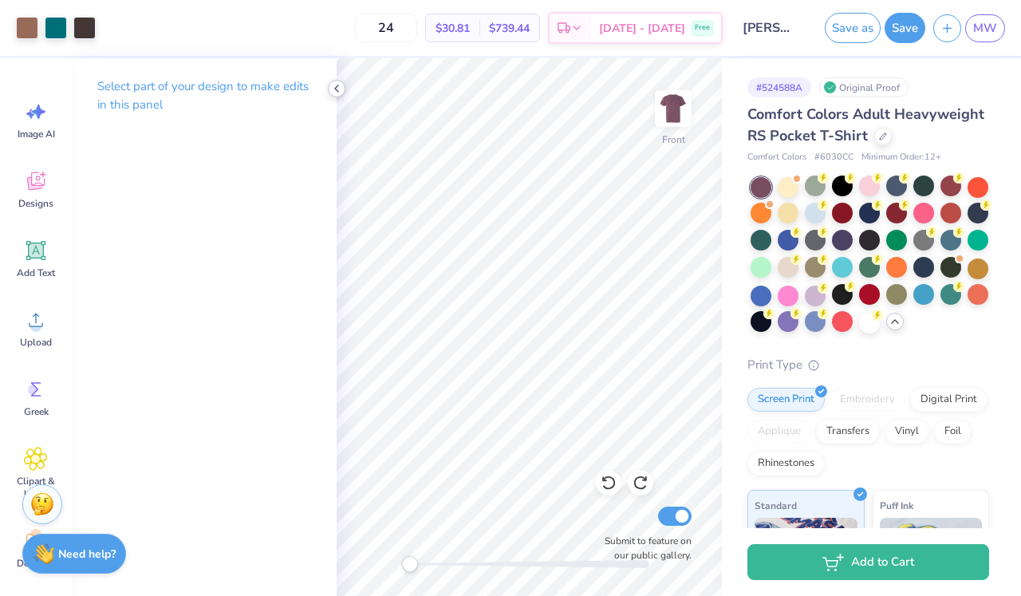
click at [337, 95] on div at bounding box center [337, 89] width 18 height 18
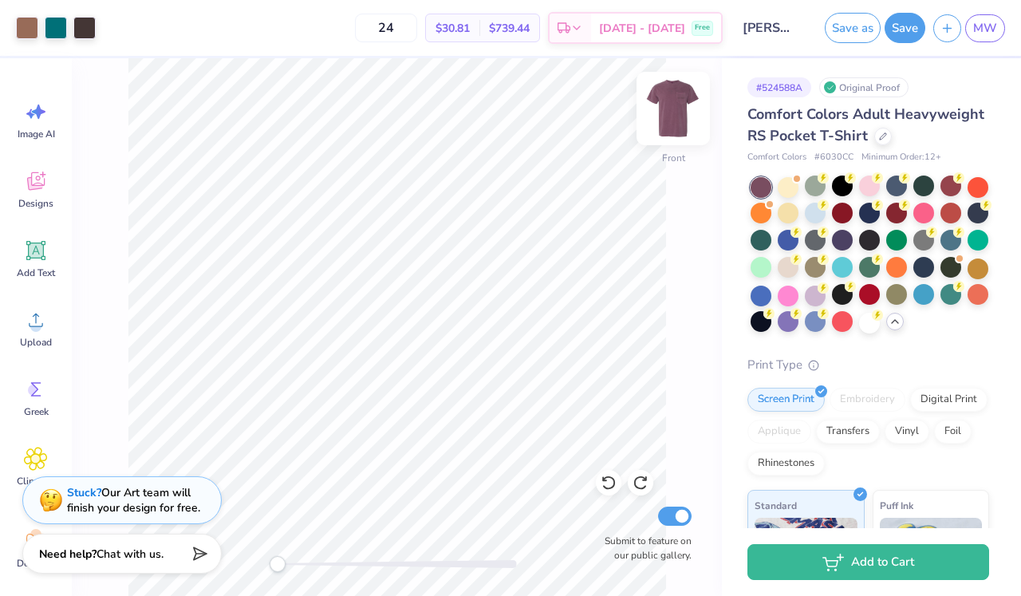
click at [668, 128] on img at bounding box center [674, 109] width 64 height 64
click at [675, 110] on img at bounding box center [674, 109] width 64 height 64
click at [847, 26] on span "MW" at bounding box center [986, 28] width 24 height 18
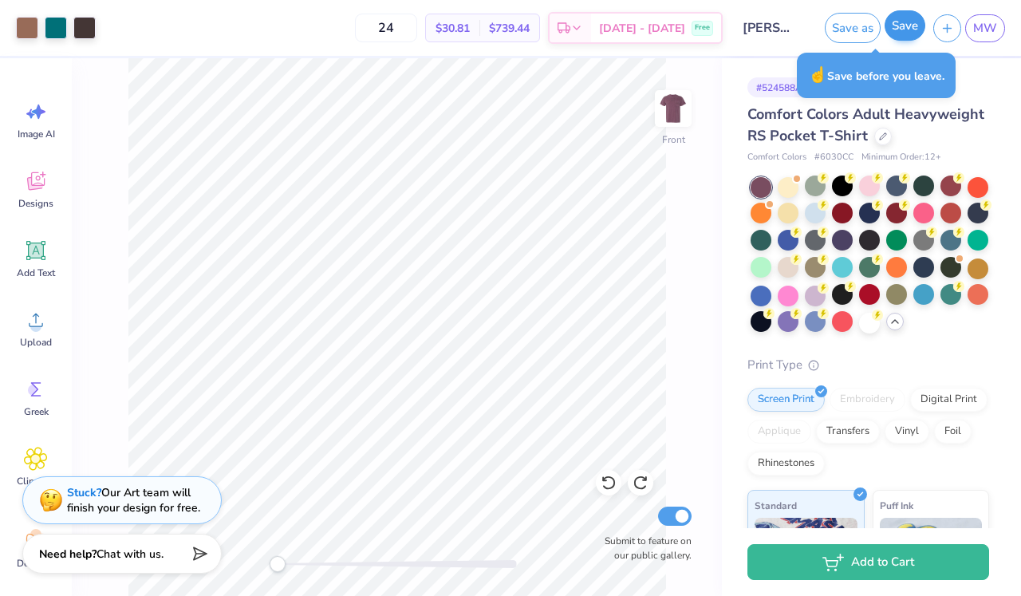
click at [847, 31] on button "Save" at bounding box center [905, 25] width 41 height 30
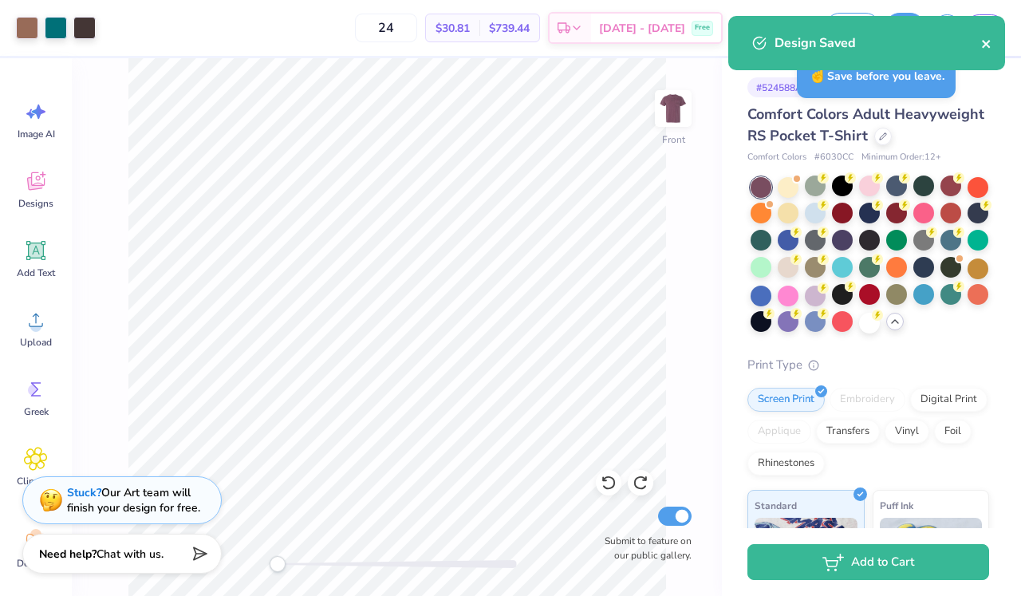
click at [847, 42] on icon "close" at bounding box center [987, 44] width 11 height 13
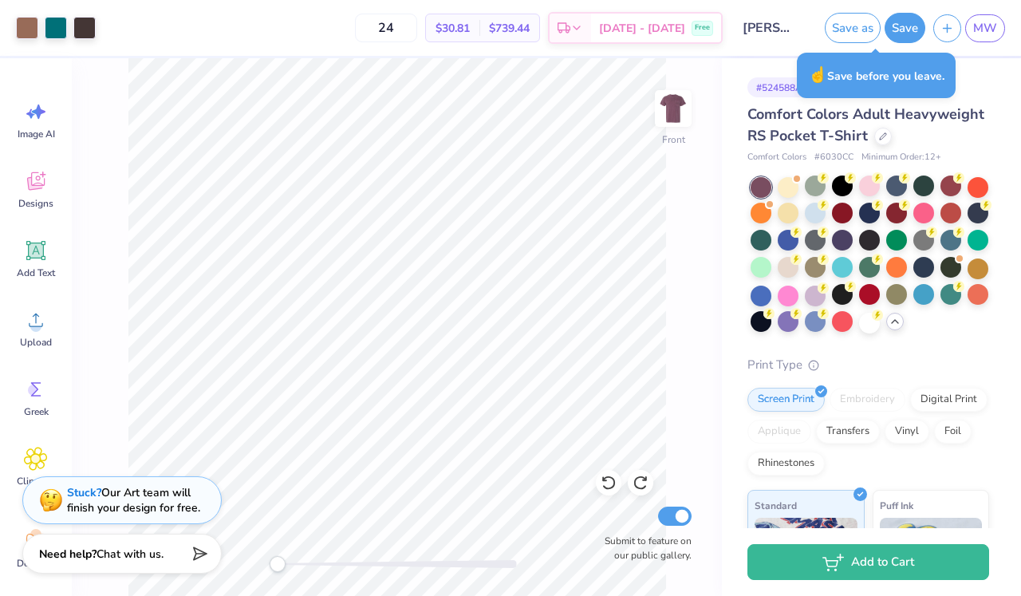
click at [847, 31] on div "Design Saved" at bounding box center [866, 49] width 283 height 73
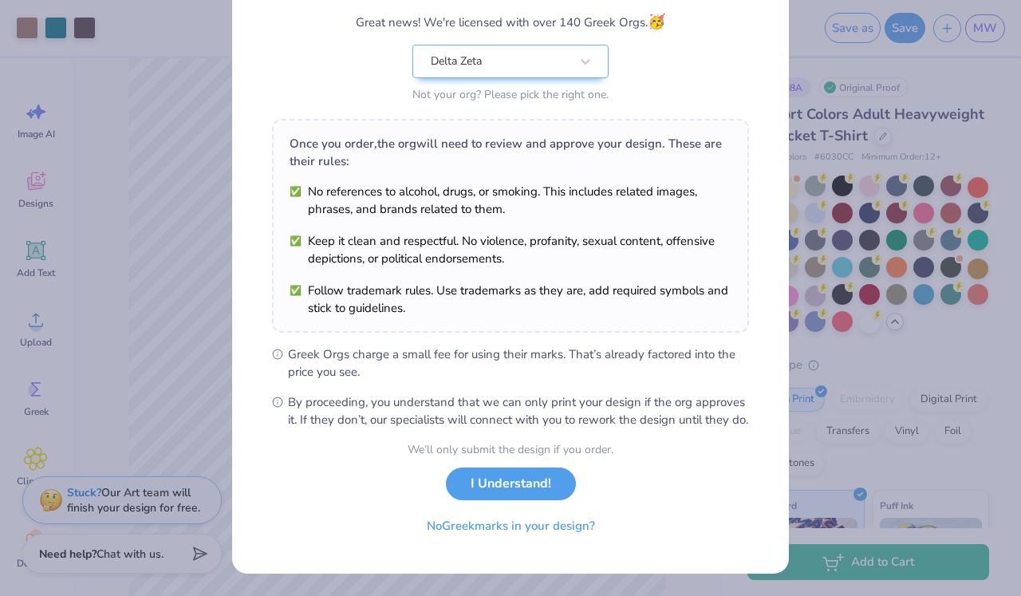
scroll to position [151, 0]
click at [510, 500] on button "I Understand!" at bounding box center [511, 484] width 130 height 33
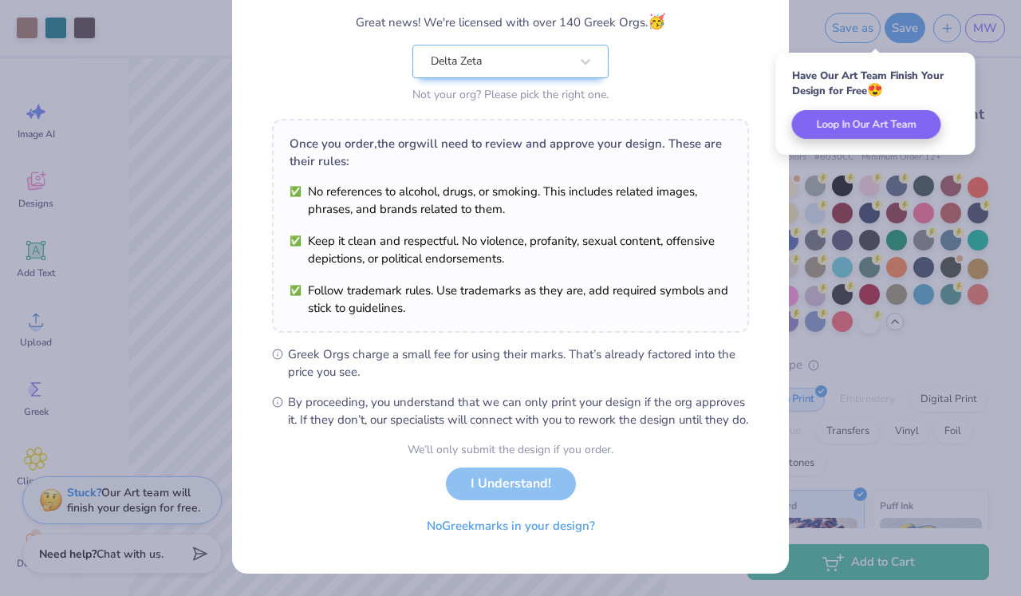
scroll to position [0, 0]
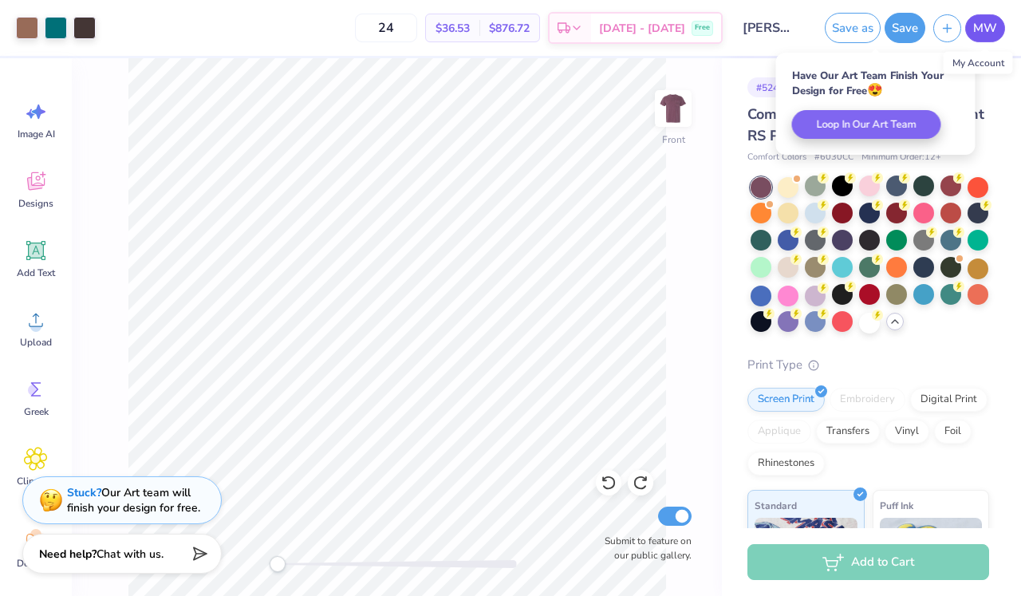
click at [847, 28] on span "MW" at bounding box center [986, 28] width 24 height 18
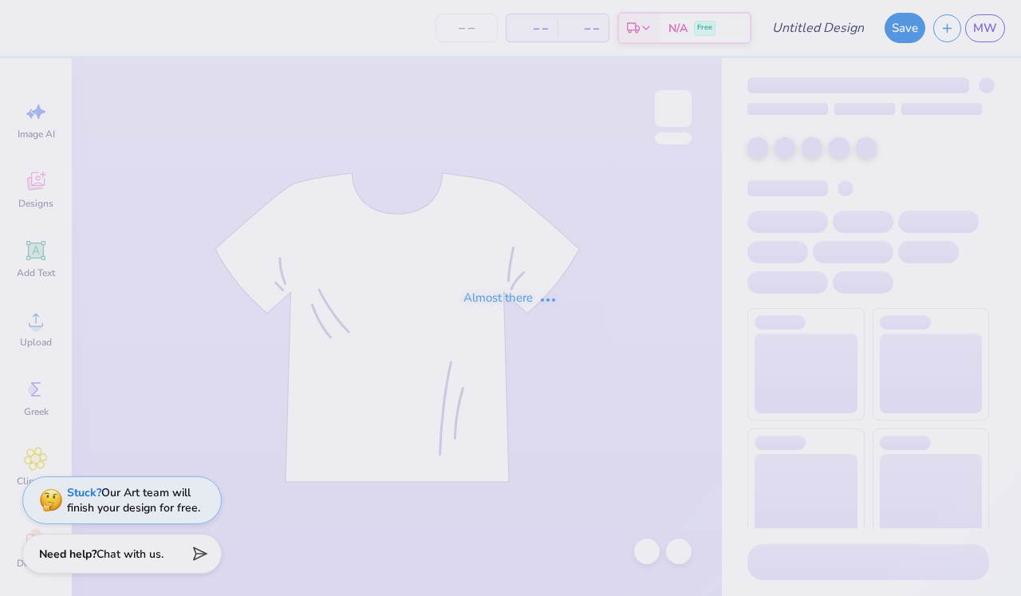
type input "Lip Sync Option #1"
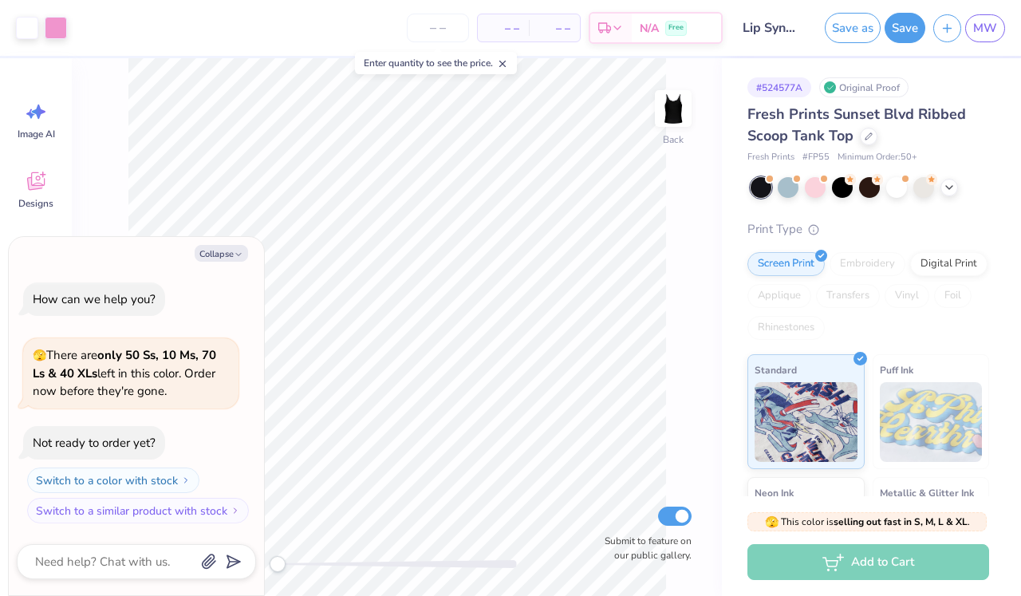
click at [229, 239] on div "Collapse How can we help you? 🫣 There are only 50 Ss, 10 Ms, 70 Ls & 40 XLs lef…" at bounding box center [136, 416] width 255 height 359
click at [228, 251] on button "Collapse" at bounding box center [221, 253] width 53 height 17
type textarea "x"
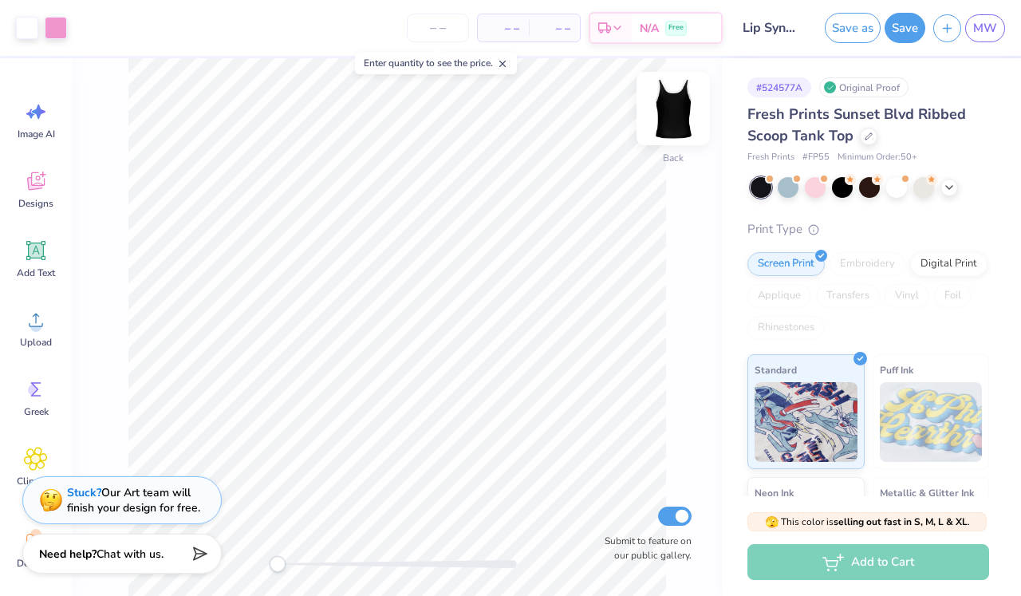
click at [677, 120] on img at bounding box center [674, 109] width 64 height 64
click at [677, 122] on img at bounding box center [674, 109] width 64 height 64
click at [909, 29] on button "Save" at bounding box center [905, 25] width 41 height 30
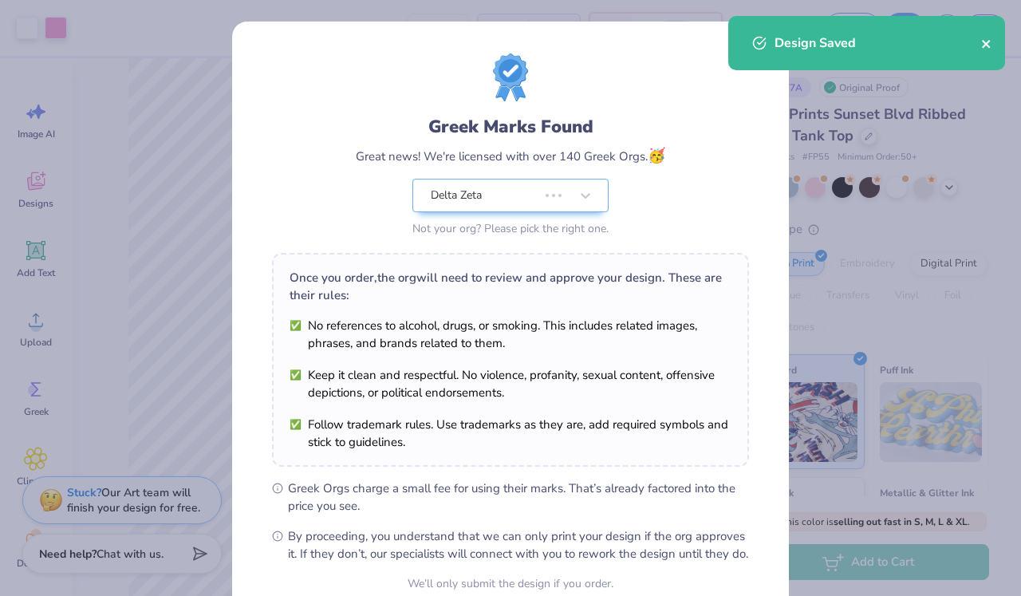
click at [991, 45] on icon "close" at bounding box center [987, 44] width 11 height 13
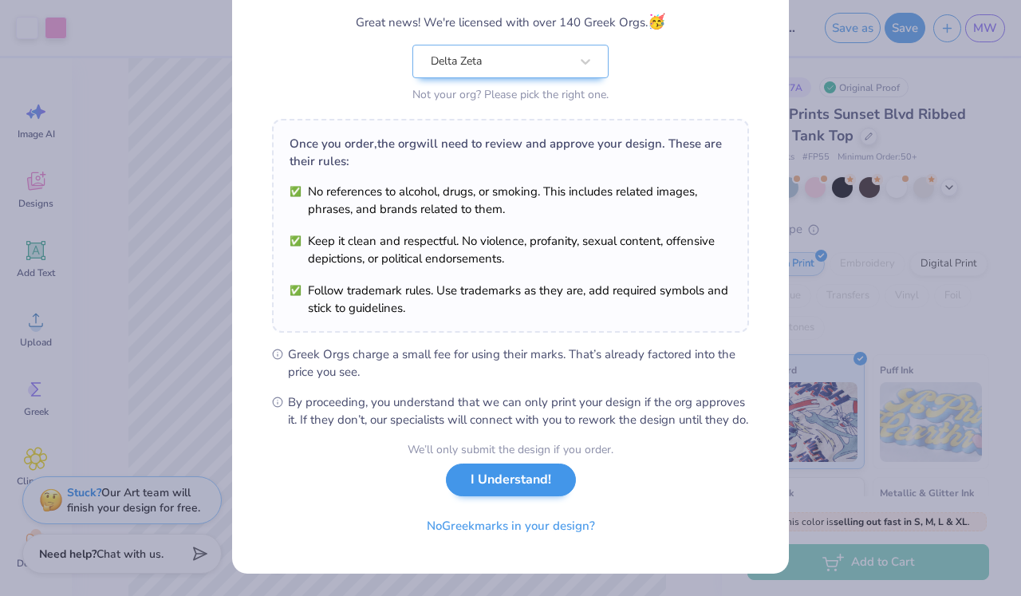
scroll to position [151, 0]
click at [531, 486] on button "I Understand!" at bounding box center [511, 480] width 130 height 33
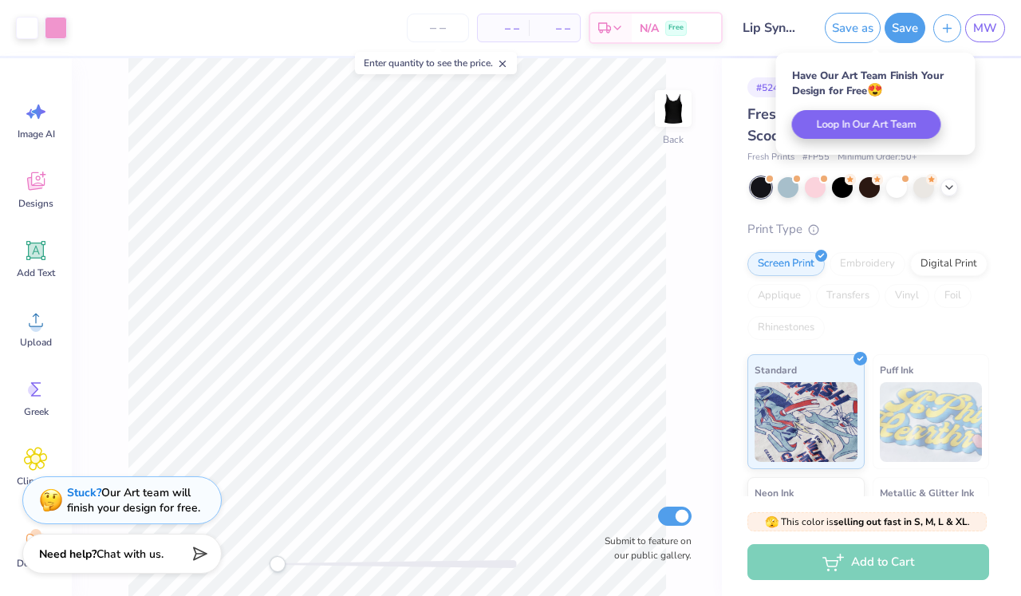
scroll to position [0, 0]
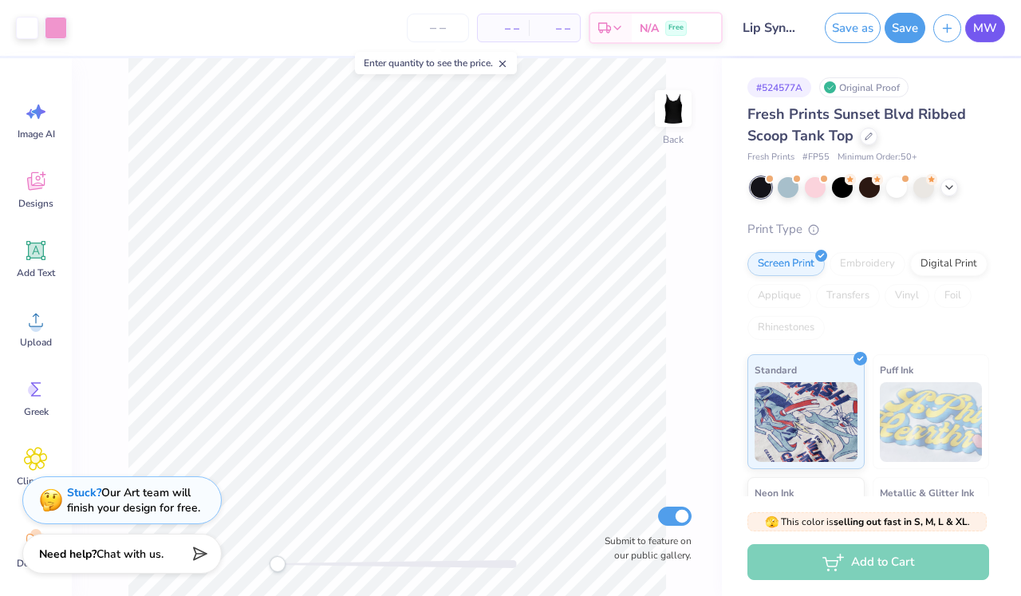
click at [986, 33] on span "MW" at bounding box center [986, 28] width 24 height 18
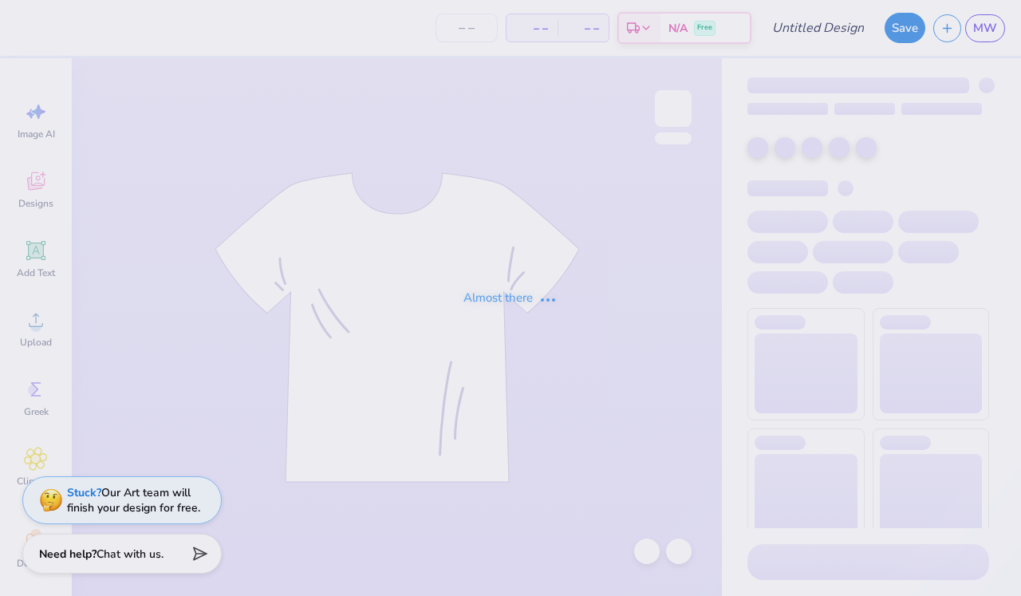
type input "Lip Sync Option #1"
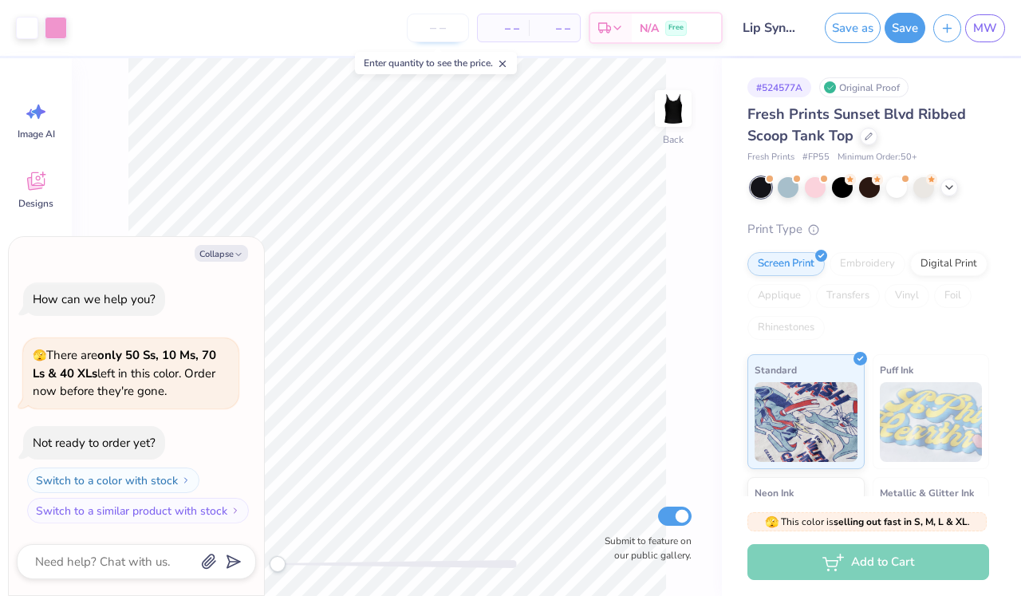
click at [447, 27] on input "number" at bounding box center [438, 28] width 62 height 29
type input "3"
type textarea "x"
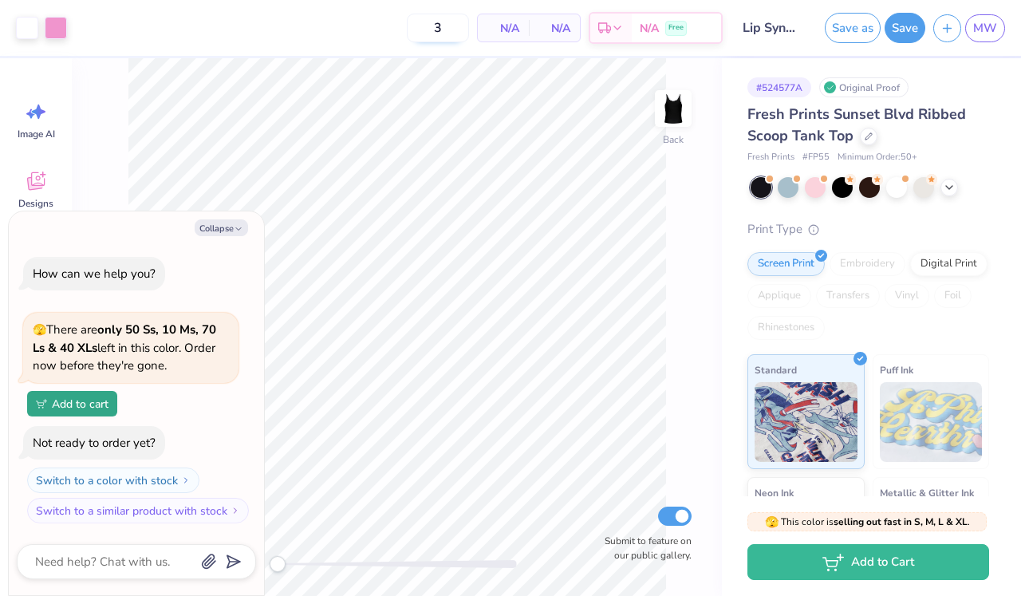
type input "30"
type textarea "x"
type input "50"
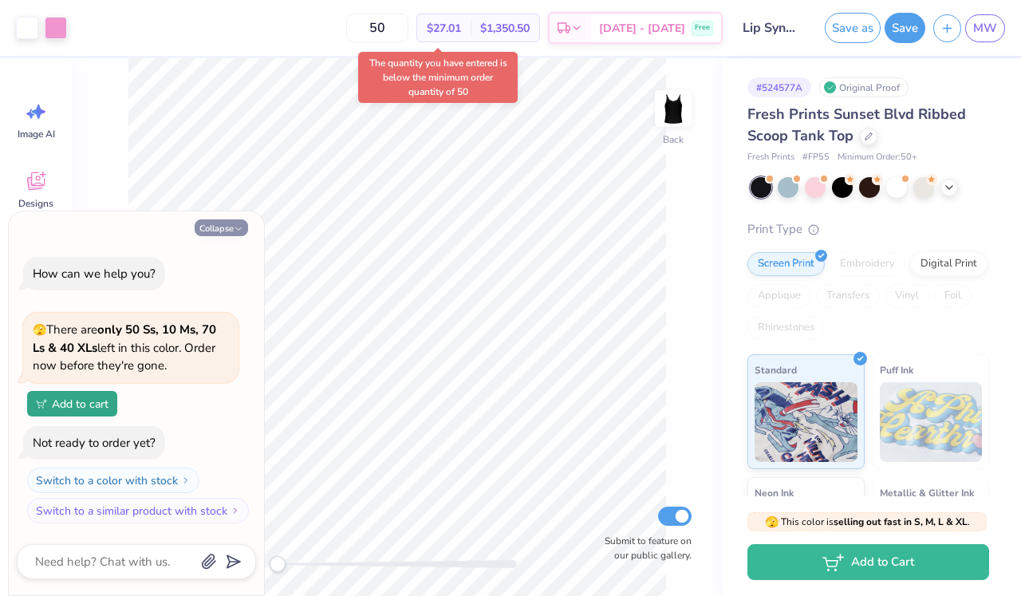
click at [223, 231] on button "Collapse" at bounding box center [221, 227] width 53 height 17
type textarea "x"
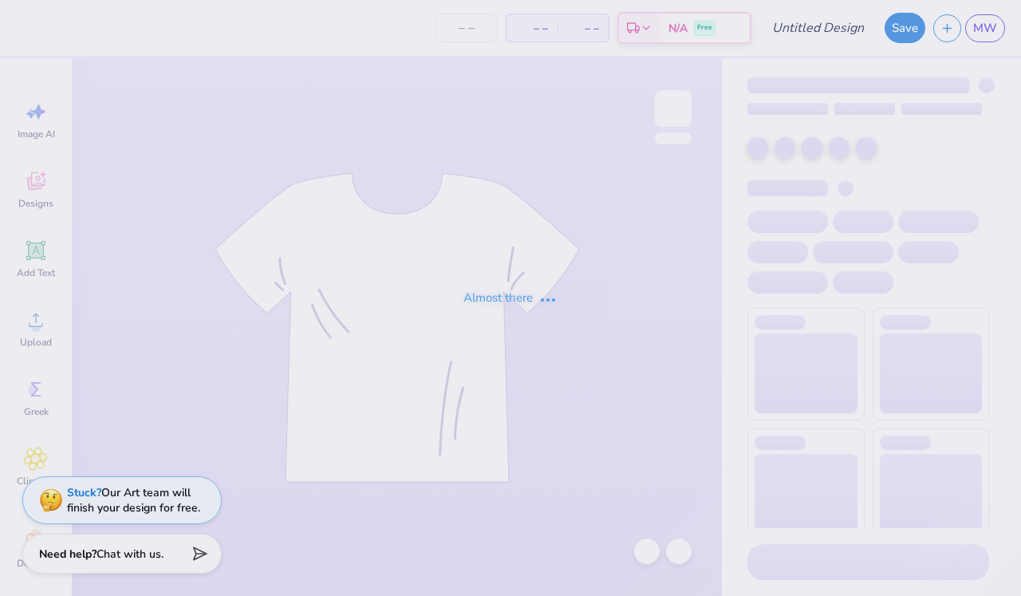
type input "Lip Sync Option #1"
type input "48"
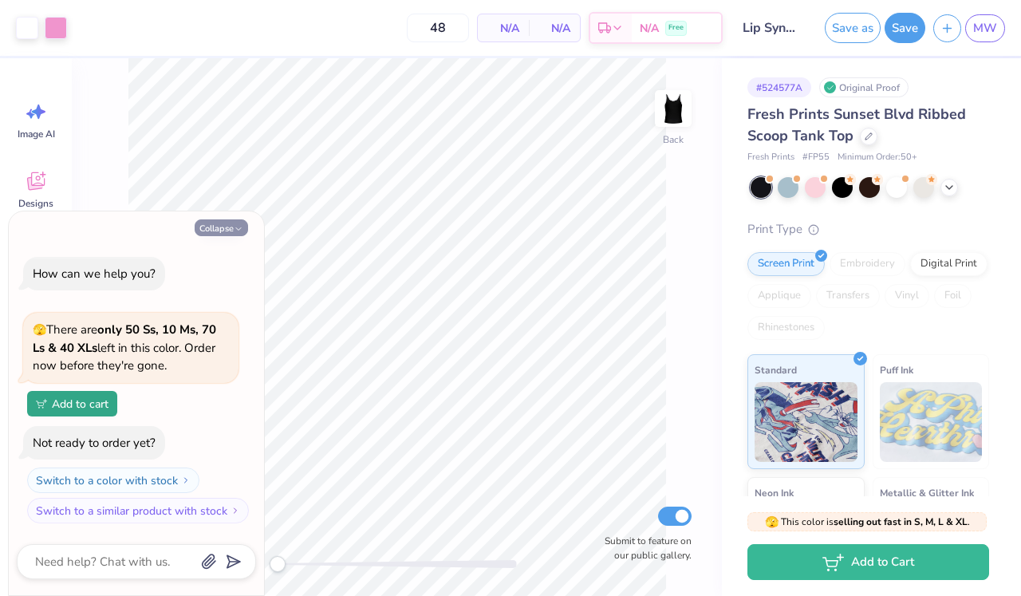
click at [235, 227] on icon "button" at bounding box center [239, 229] width 10 height 10
type textarea "x"
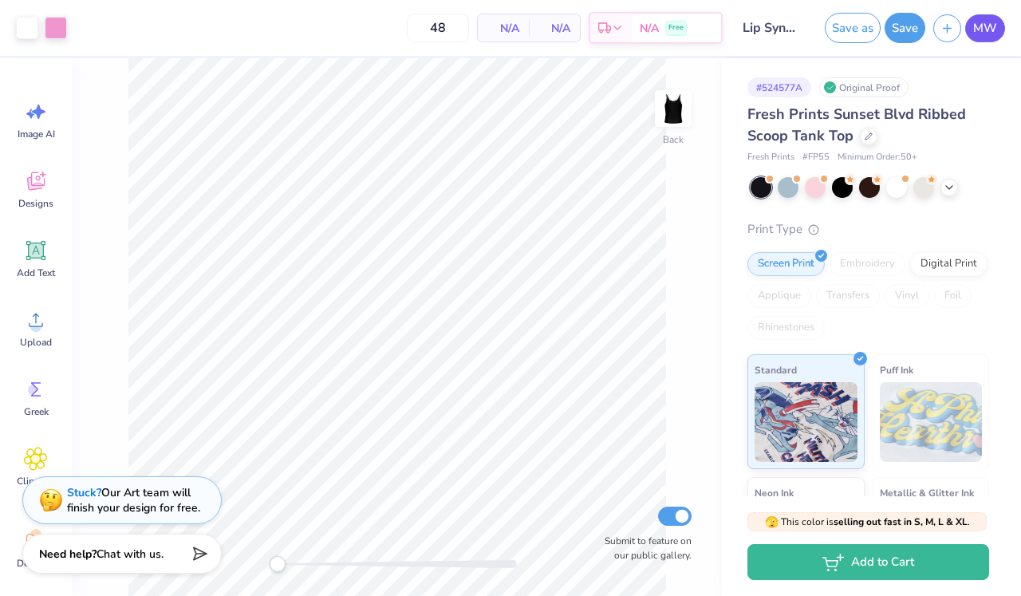
click at [983, 24] on span "MW" at bounding box center [986, 28] width 24 height 18
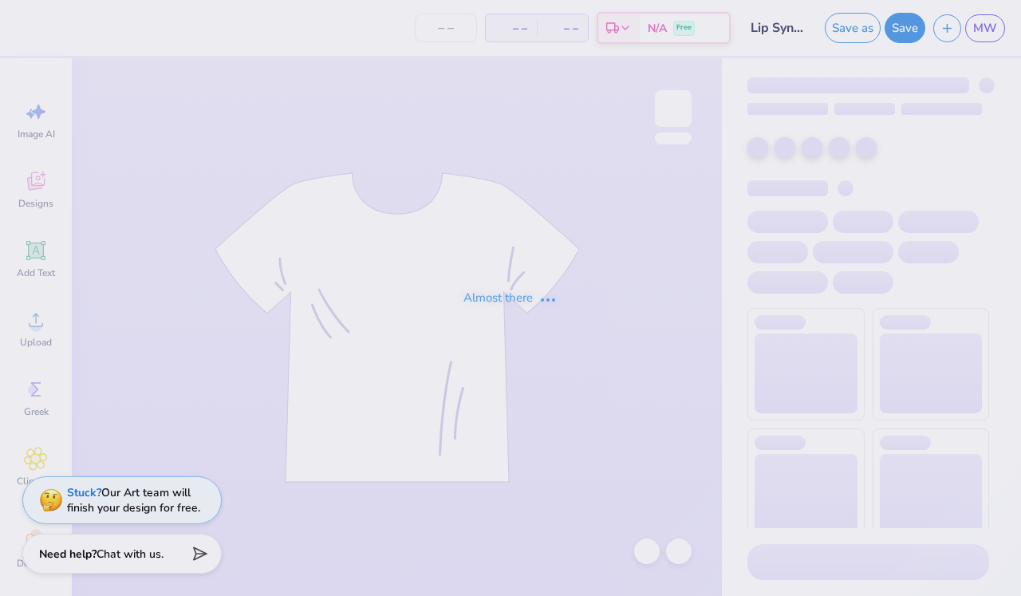
type input "48"
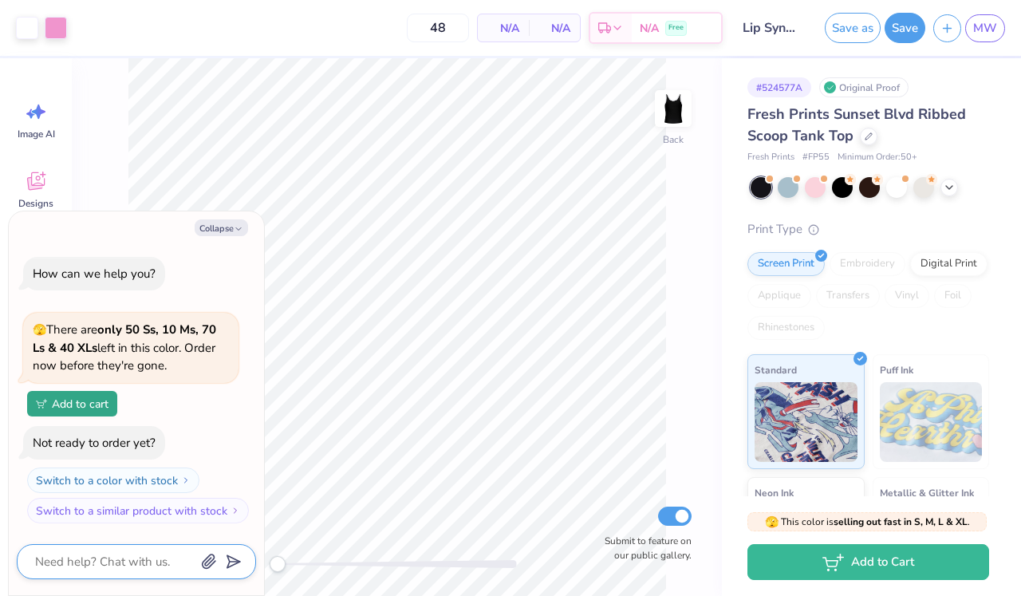
click at [127, 562] on textarea at bounding box center [115, 561] width 162 height 21
type textarea "H"
type textarea "x"
type textarea "HI"
type textarea "x"
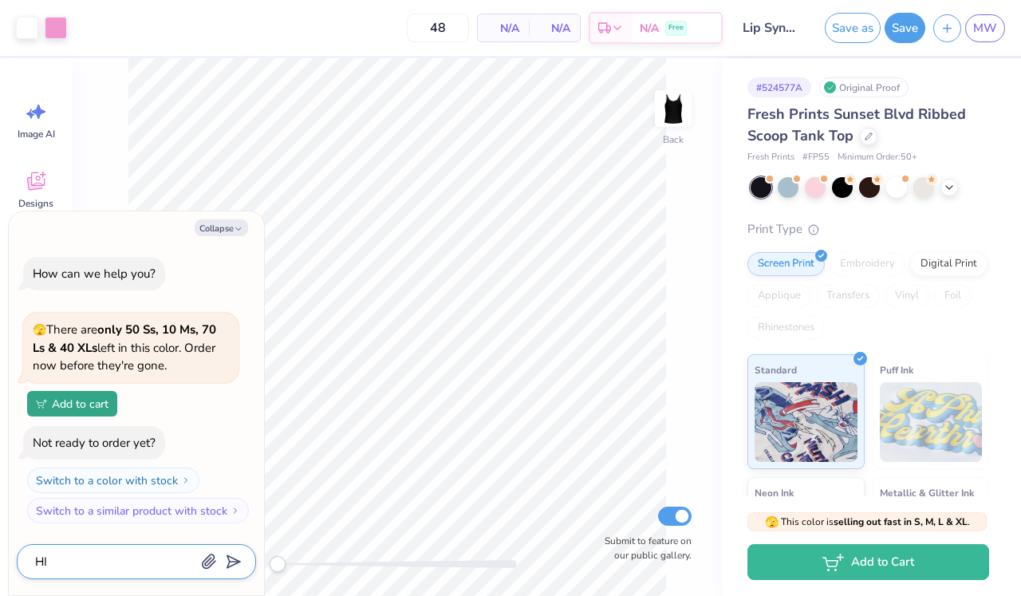
type textarea "HI!"
type textarea "x"
type textarea "HI!"
type textarea "x"
type textarea "HI!"
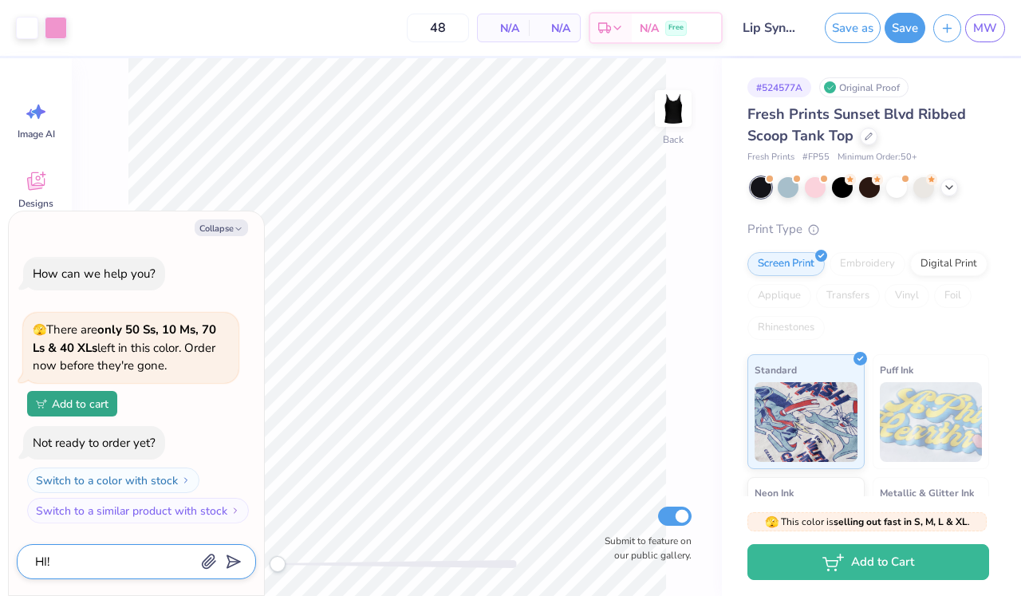
type textarea "x"
type textarea "HI"
type textarea "x"
type textarea "H"
type textarea "x"
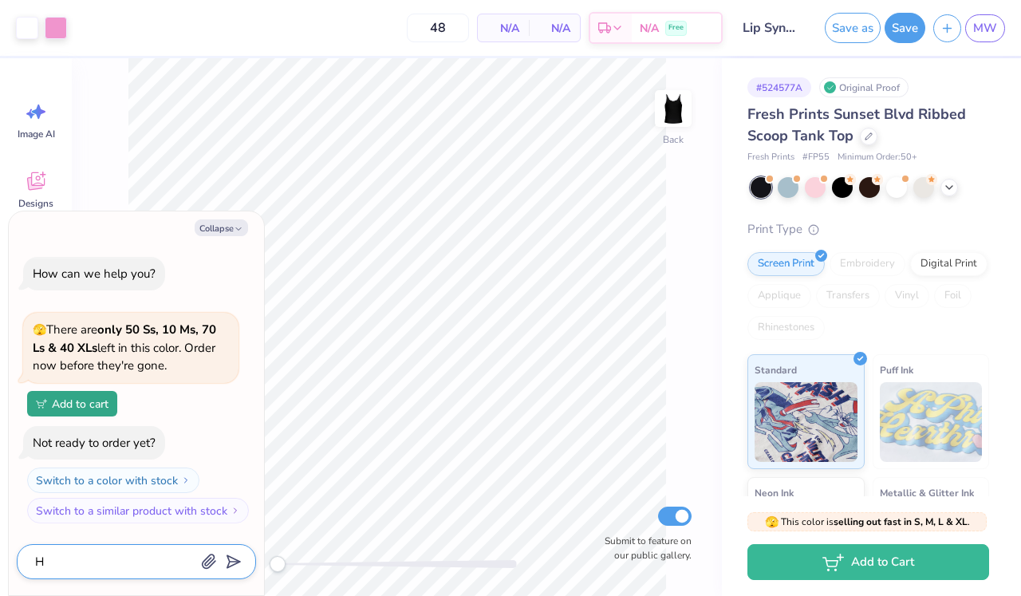
type textarea "Hi"
type textarea "x"
type textarea "Hi!"
type textarea "x"
type textarea "Hi!"
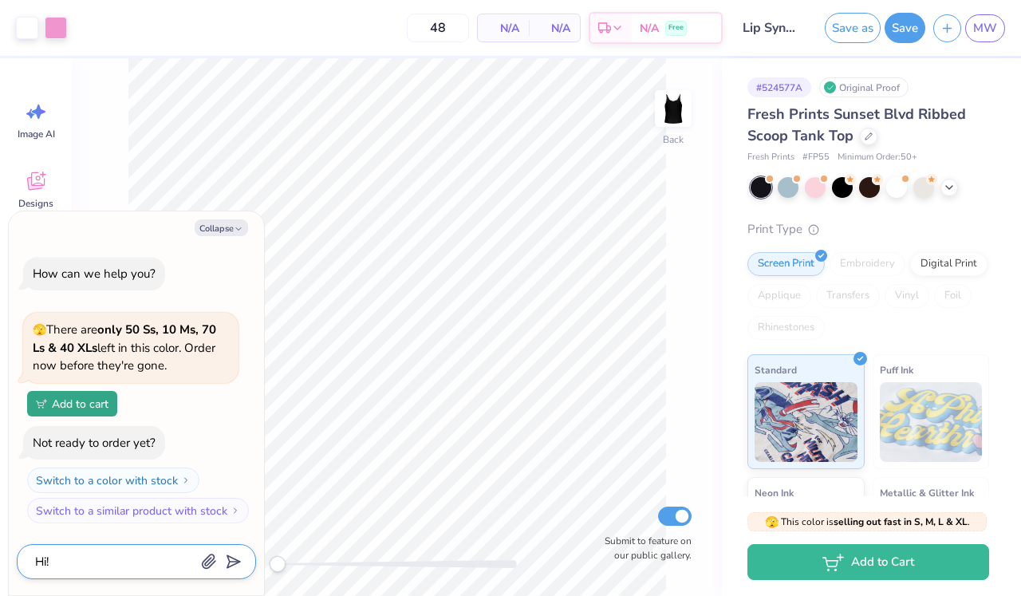
type textarea "x"
type textarea "Hi! U"
type textarea "x"
type textarea "Hi!"
type textarea "x"
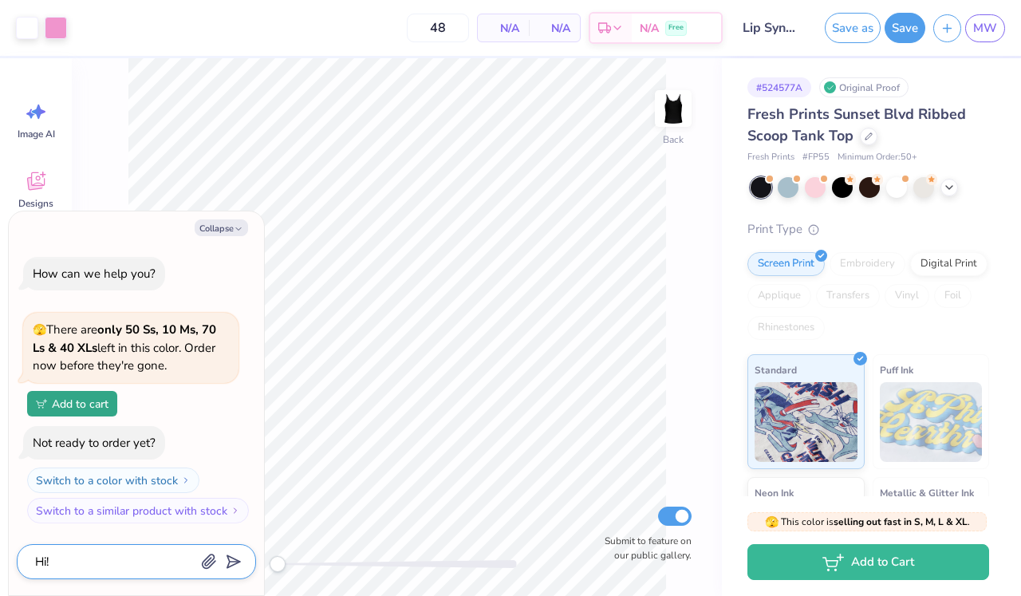
type textarea "Hi! I"
type textarea "x"
type textarea "Hi! If"
type textarea "x"
type textarea "Hi! If"
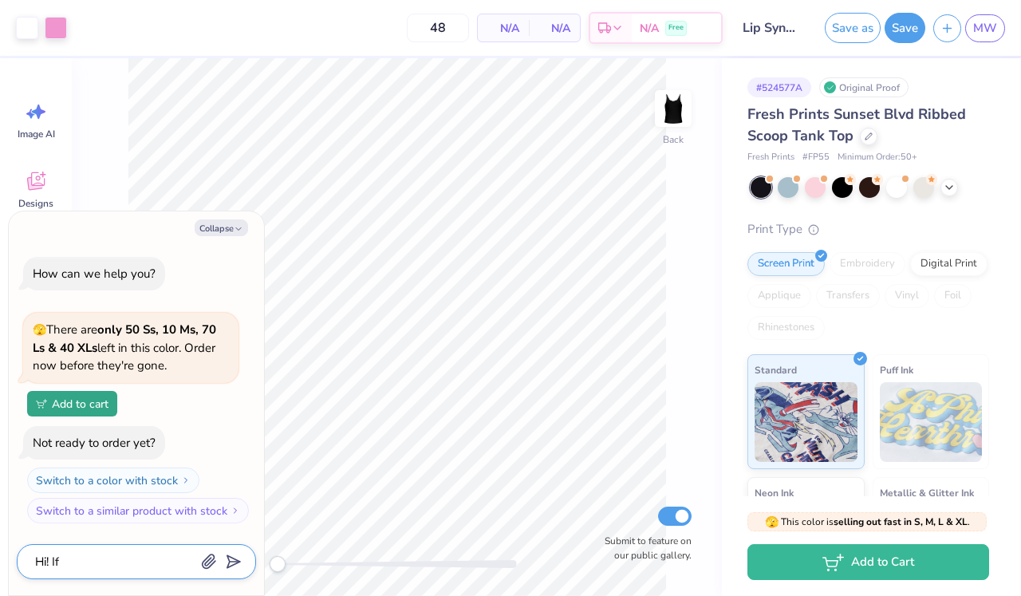
type textarea "x"
type textarea "Hi! If I"
type textarea "x"
type textarea "Hi! If I"
type textarea "x"
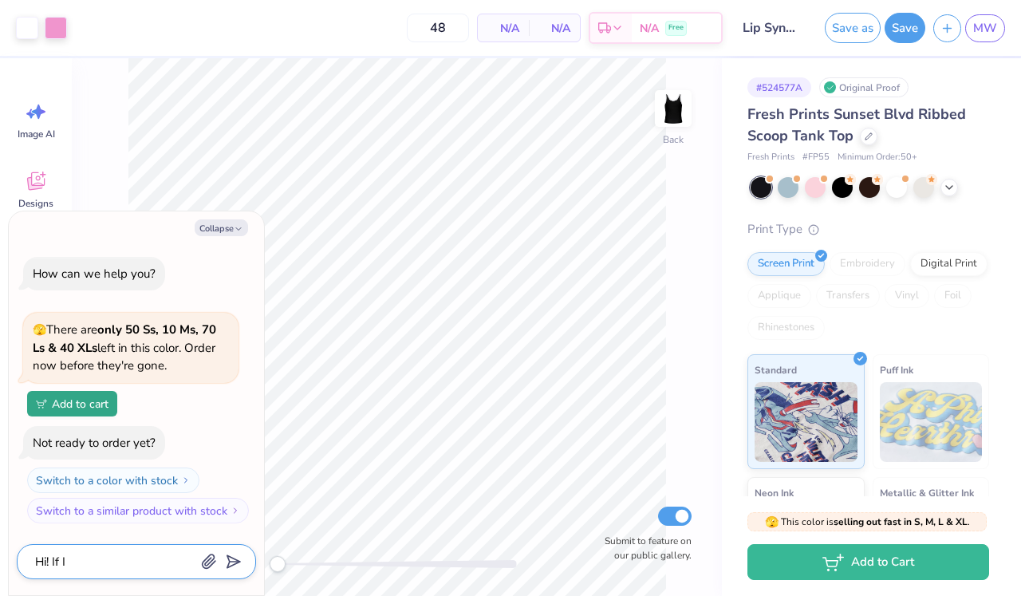
type textarea "Hi! If I q"
type textarea "x"
type textarea "Hi! If I qw"
type textarea "x"
type textarea "Hi! If I q"
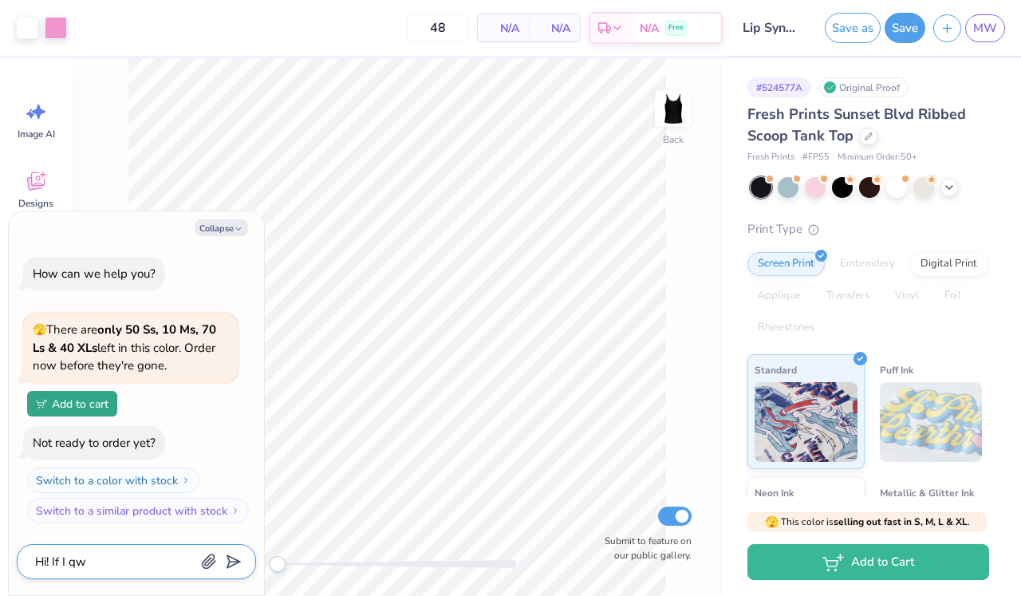
type textarea "x"
type textarea "Hi! If I"
type textarea "x"
type textarea "Hi! If I w"
type textarea "x"
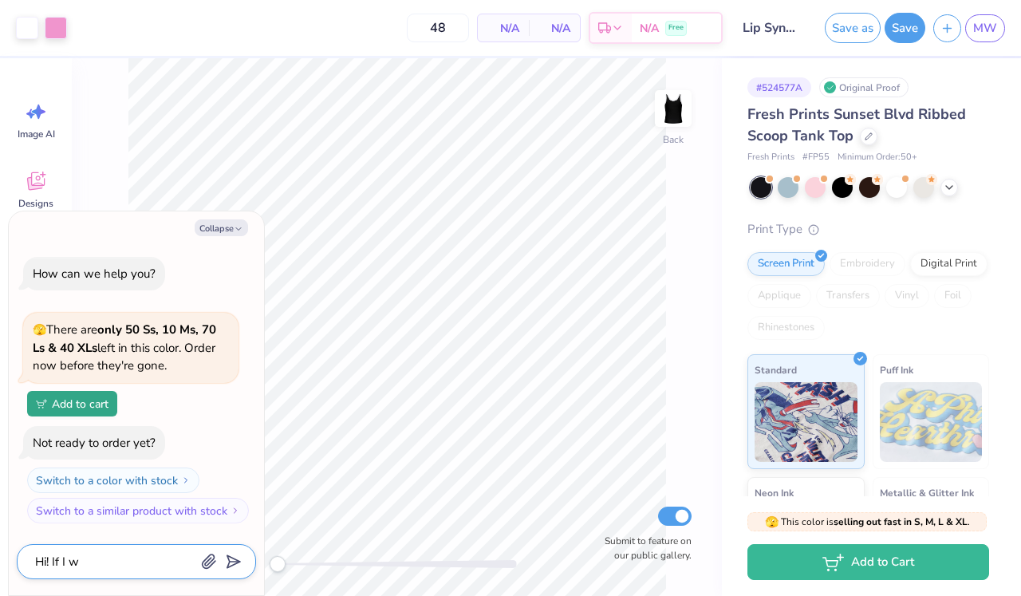
type textarea "Hi! If I we"
type textarea "x"
type textarea "Hi! If I wer"
type textarea "x"
type textarea "Hi! If I were"
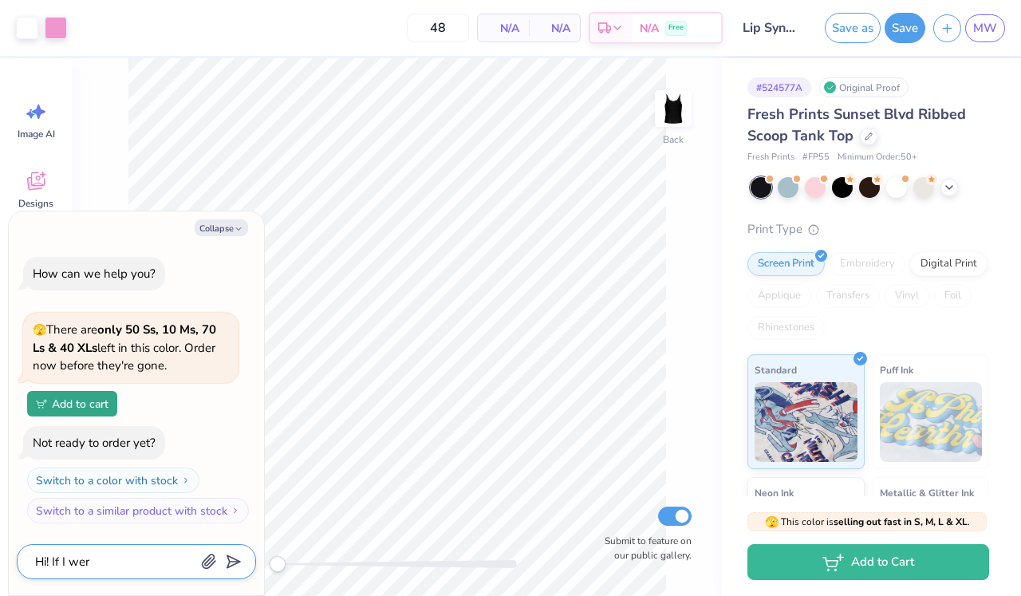
type textarea "x"
type textarea "Hi! If I were"
type textarea "x"
type textarea "Hi! If I were t"
type textarea "x"
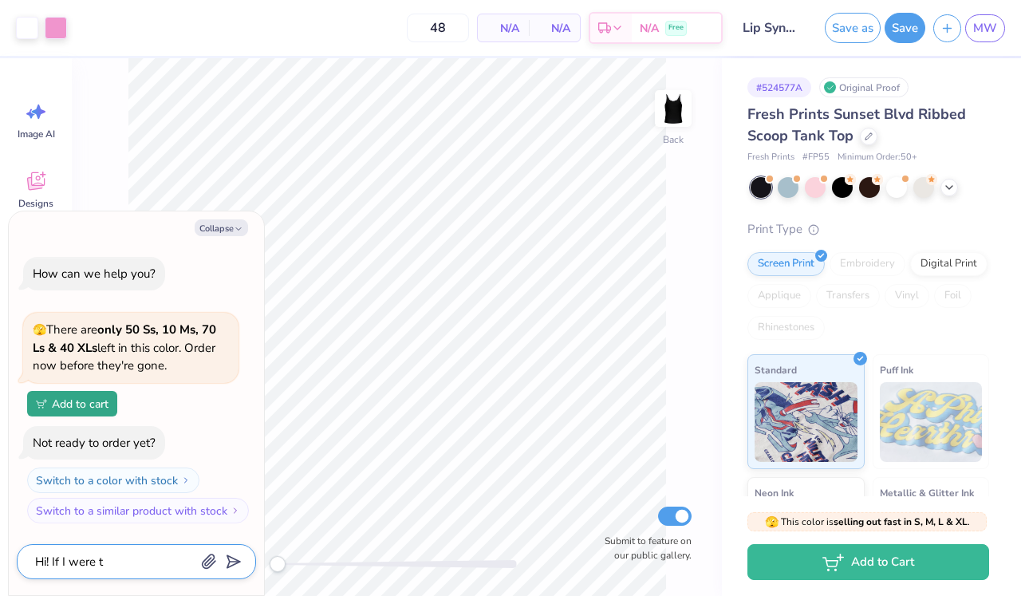
type textarea "Hi! If I were to"
type textarea "x"
type textarea "Hi! If I were to"
type textarea "x"
type textarea "Hi! If I were to o"
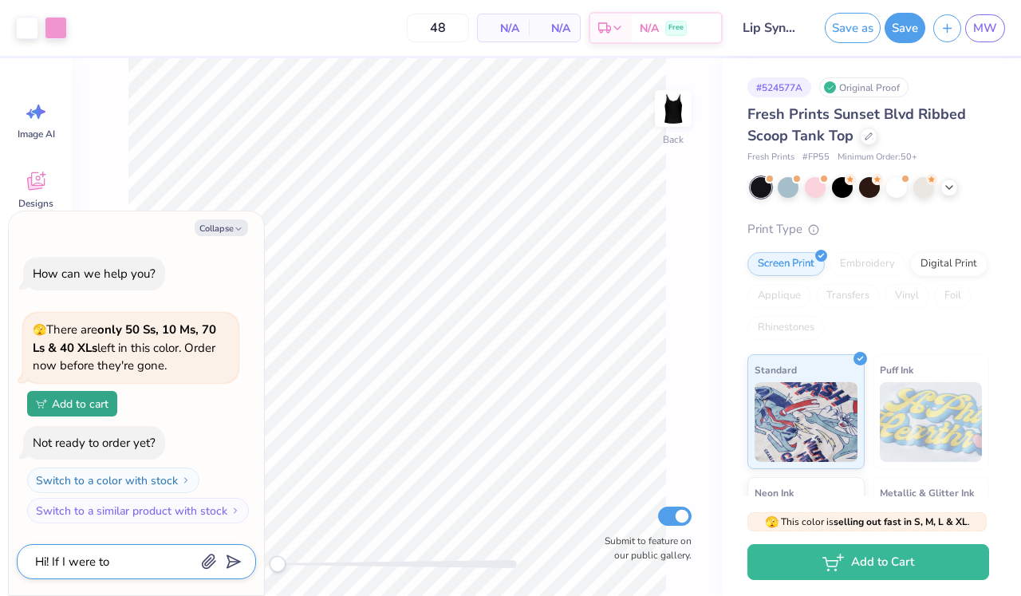
type textarea "x"
type textarea "Hi! If I were to or"
type textarea "x"
type textarea "Hi! If I were to ord"
type textarea "x"
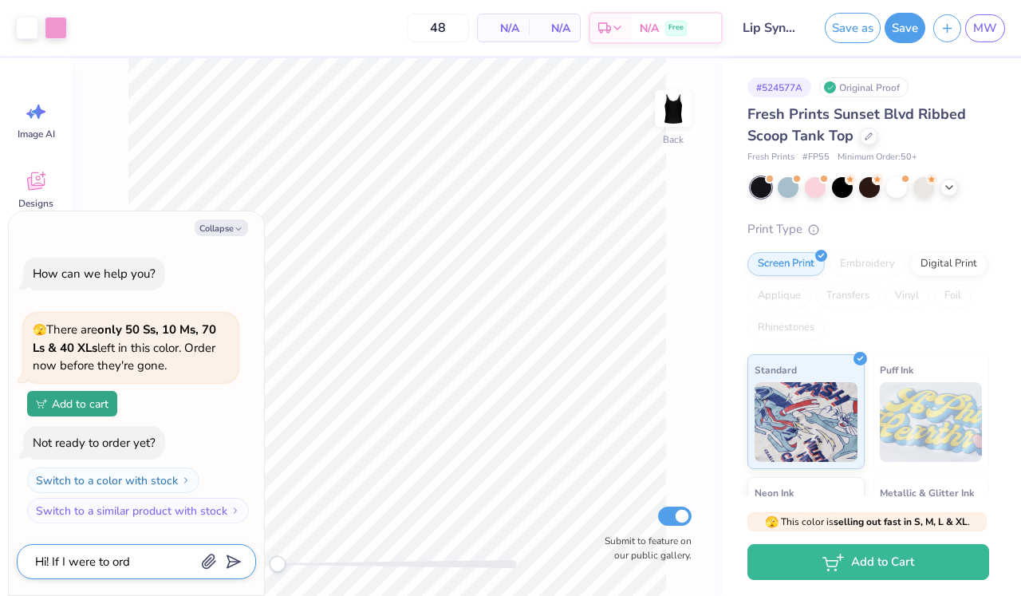
type textarea "Hi! If I were to orde"
type textarea "x"
type textarea "Hi! If I were to order"
type textarea "x"
type textarea "Hi! If I were to order"
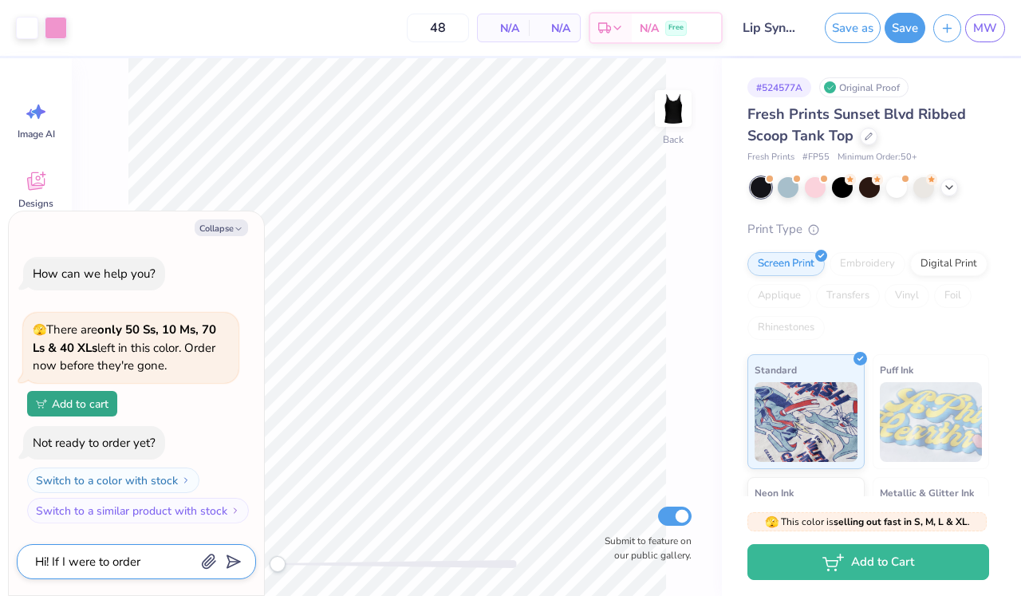
type textarea "x"
type textarea "Hi! If I were to order t"
type textarea "x"
type textarea "Hi! If I were to order th"
type textarea "x"
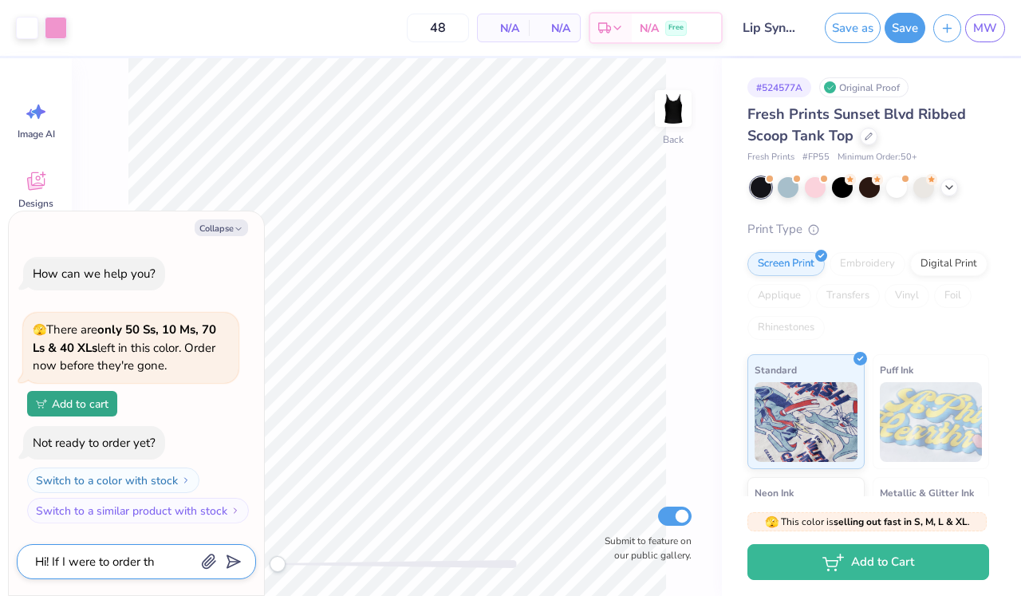
type textarea "Hi! If I were to order the"
type textarea "x"
type textarea "Hi! If I were to order thes"
type textarea "x"
type textarea "Hi! If I were to order these"
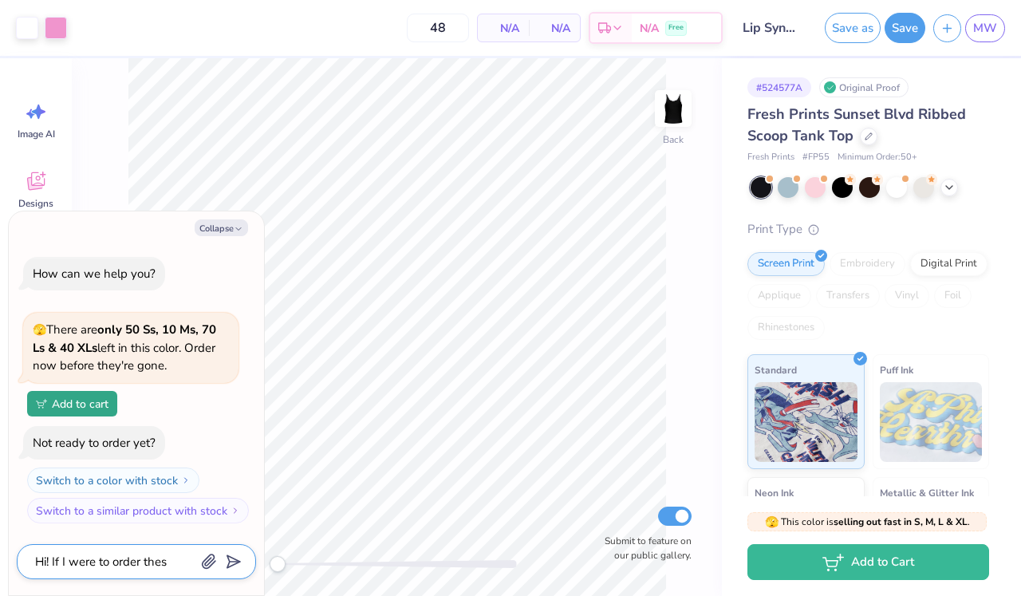
type textarea "x"
type textarea "Hi! If I were to order these"
type textarea "x"
type textarea "Hi! If I were to order these o"
type textarea "x"
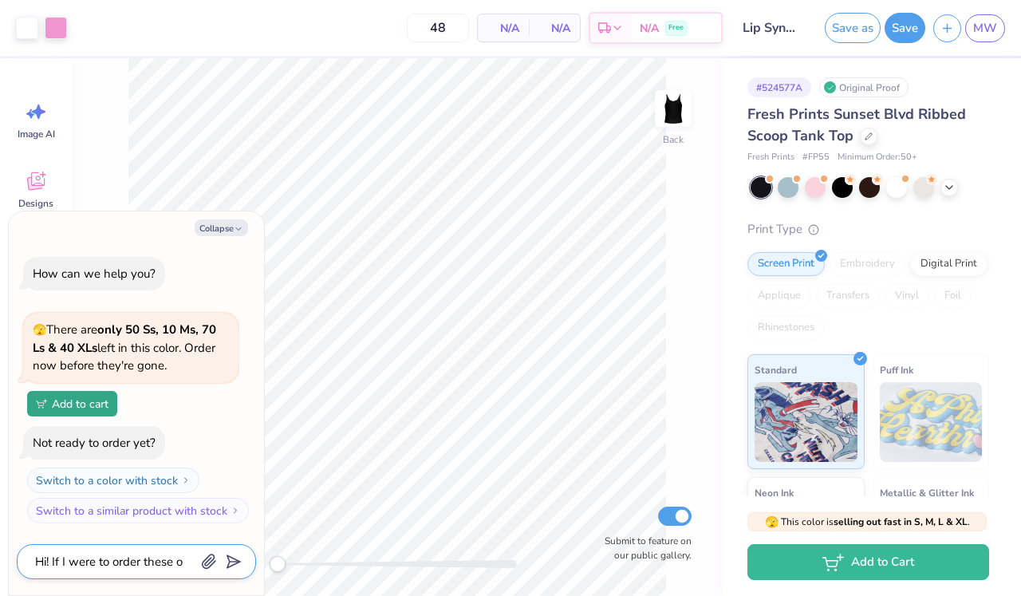
type textarea "Hi! If I were to order these on"
type textarea "x"
type textarea "Hi! If I were to order these on"
type textarea "x"
type textarea "Hi! If I were to order these on O"
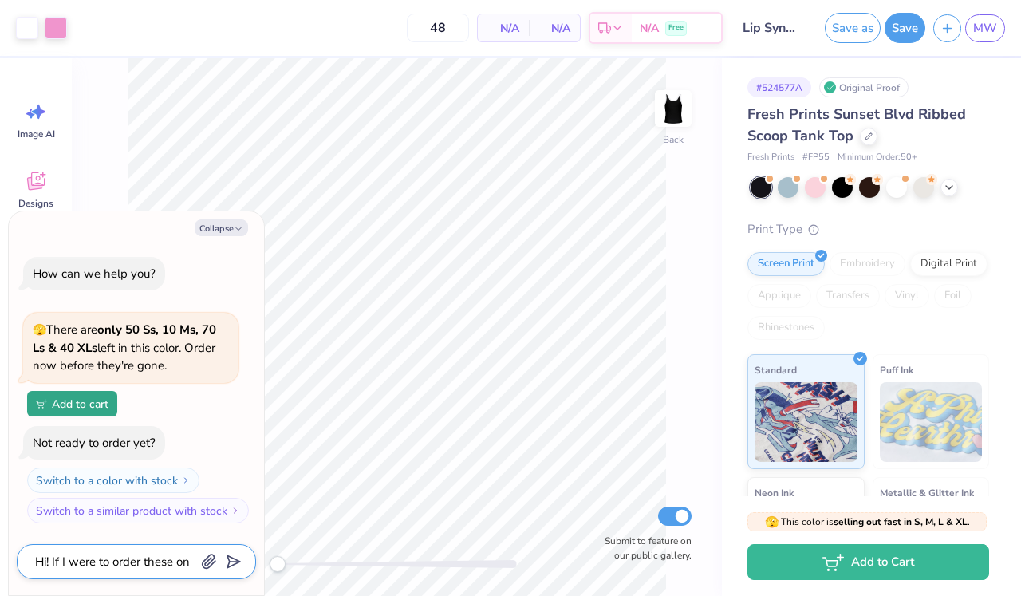
type textarea "x"
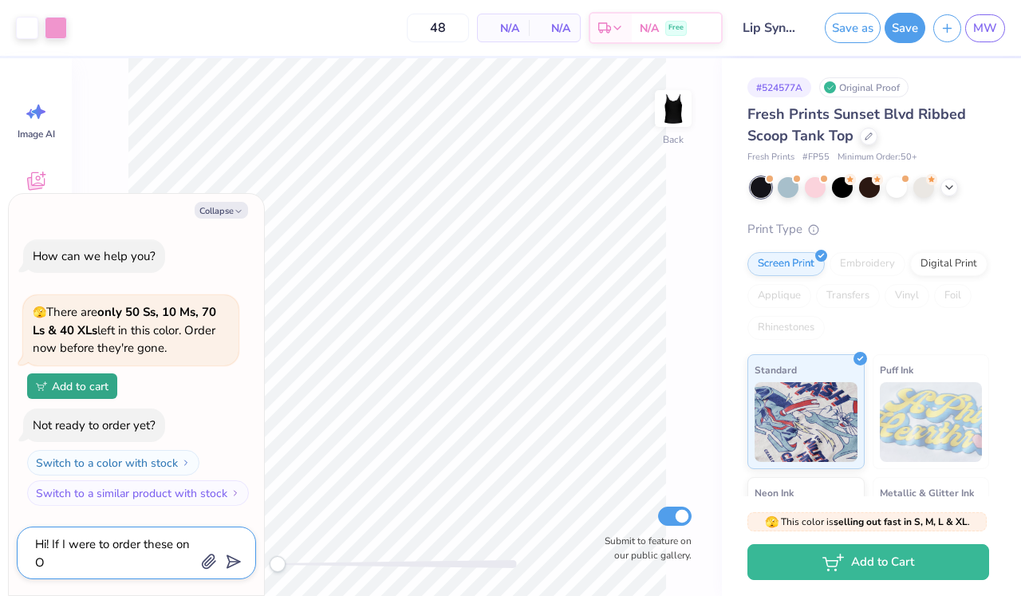
type textarea "Hi! If I were to order these on Oc"
type textarea "x"
type textarea "Hi! If I were to order these on Oct"
type textarea "x"
type textarea "Hi! If I were to order these on Octo"
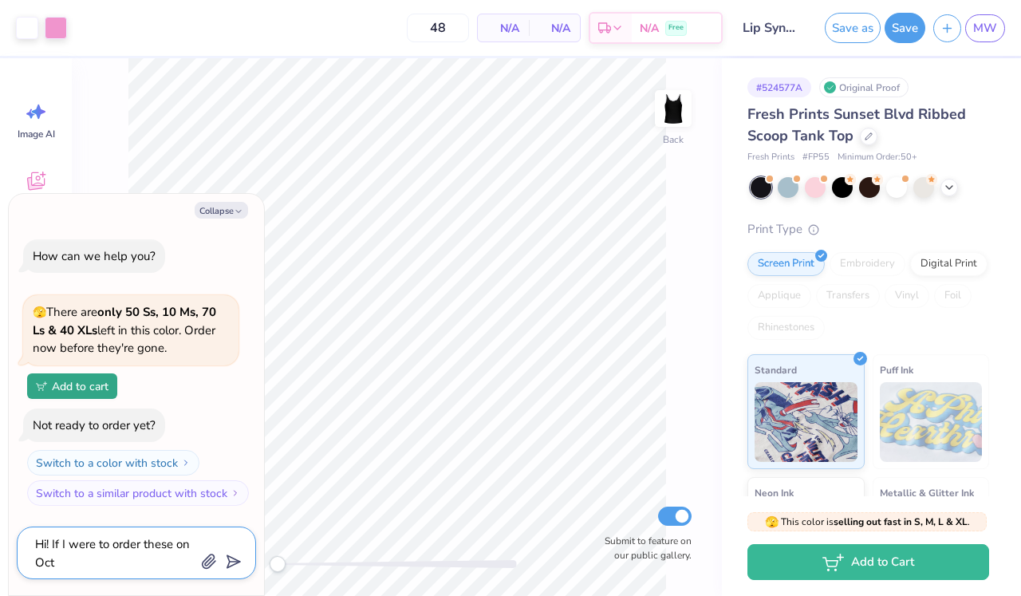
type textarea "x"
type textarea "Hi! If I were to order these on Octob"
type textarea "x"
type textarea "Hi! If I were to order these on Octobe"
type textarea "x"
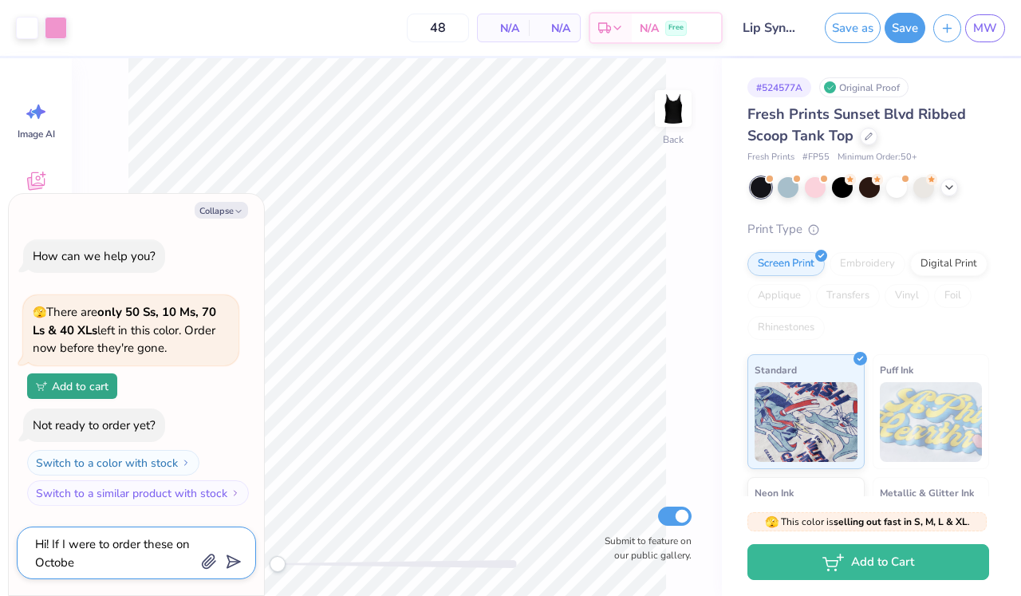
type textarea "Hi! If I were to order these on October"
type textarea "x"
type textarea "Hi! If I were to order these on October"
type textarea "x"
type textarea "Hi! If I were to order these on [DATE]"
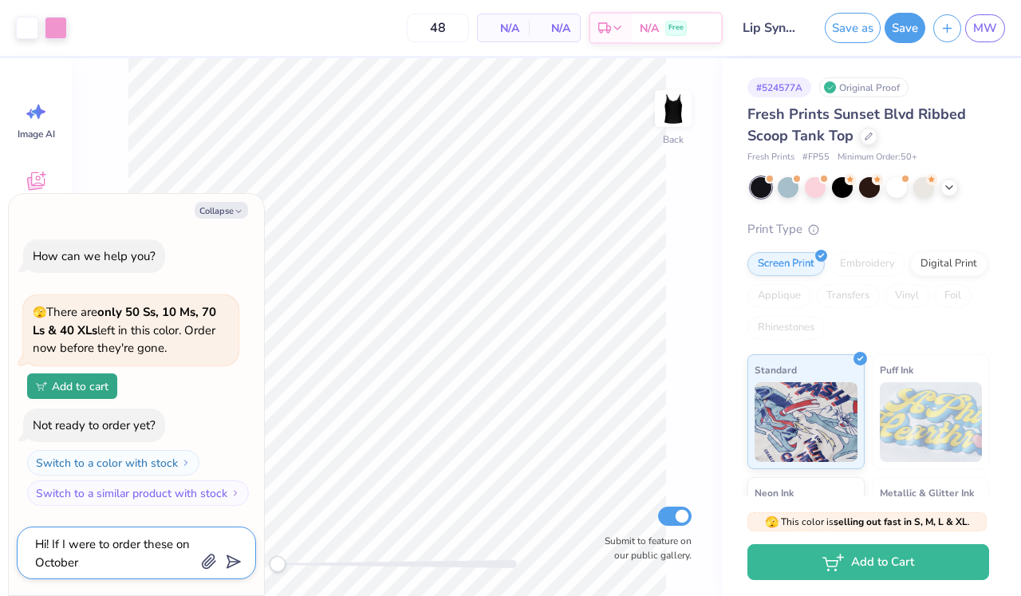
type textarea "x"
type textarea "Hi! If I were to order these on October 5t"
type textarea "x"
type textarea "Hi! If I were to order these on [DATE]"
type textarea "x"
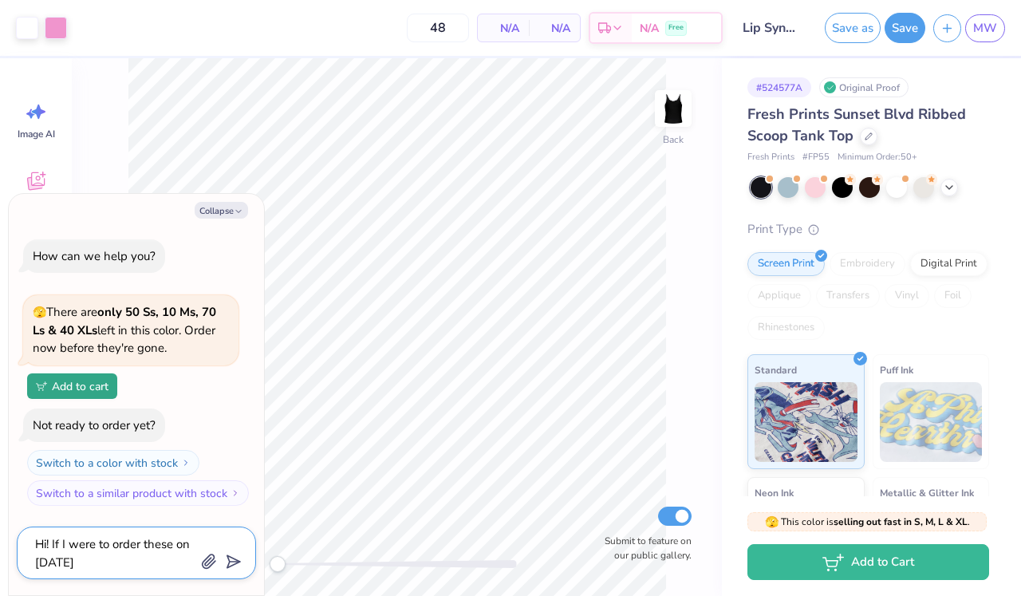
type textarea "Hi! If I were to order these on [DATE]"
type textarea "x"
type textarea "Hi! If I were to order these on [DATE] w"
type textarea "x"
type textarea "Hi! If I were to order these on [DATE] wo"
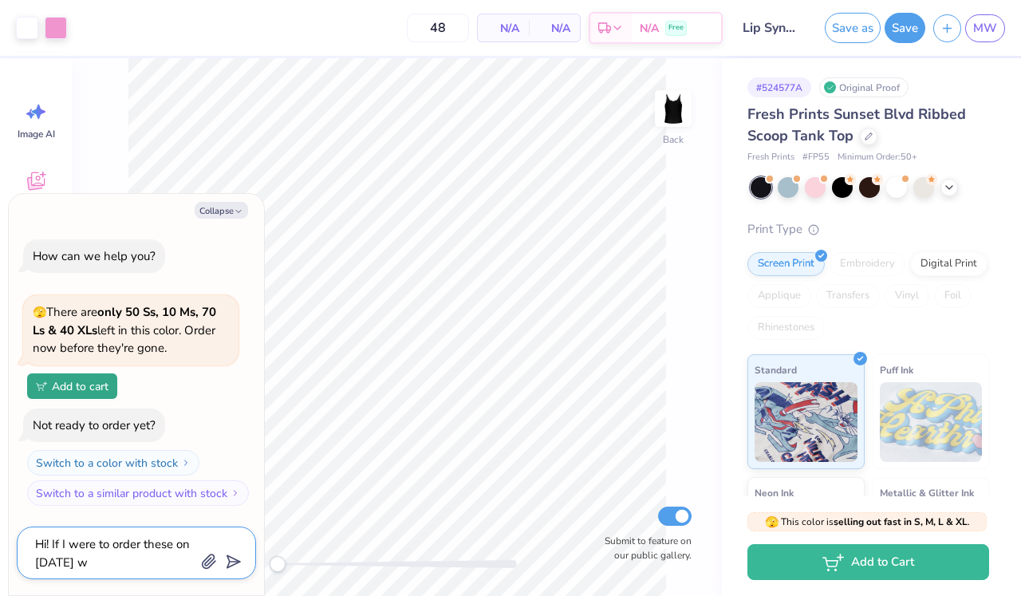
type textarea "x"
type textarea "Hi! If I were to order these on [DATE] wou"
type textarea "x"
type textarea "Hi! If I were to order these on [DATE] woul"
type textarea "x"
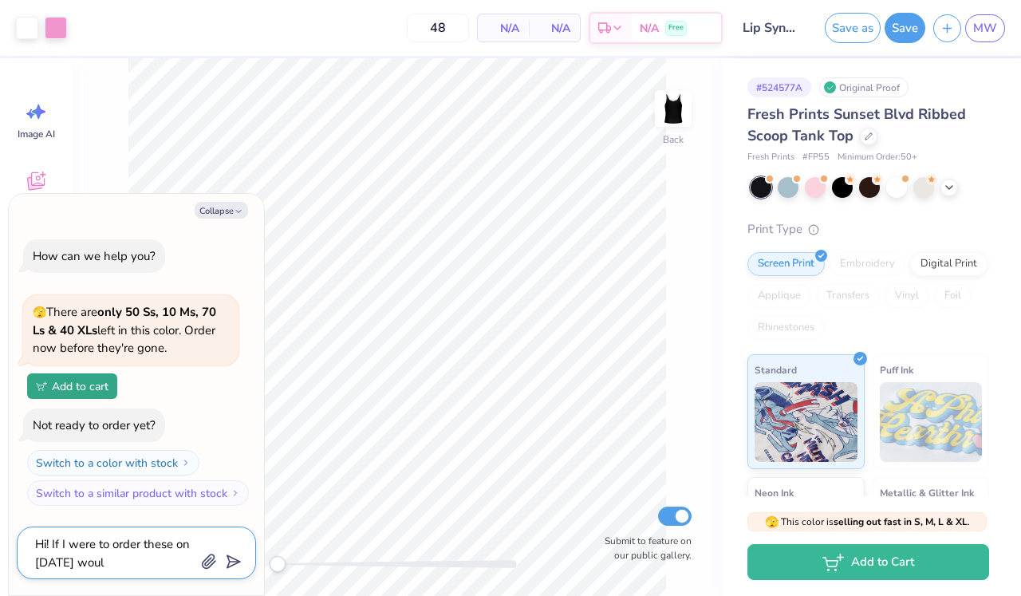
type textarea "Hi! If I were to order these on [DATE] would"
type textarea "x"
type textarea "Hi! If I were to order these on [DATE] would"
type textarea "x"
type textarea "Hi! If I were to order these on [DATE] would I"
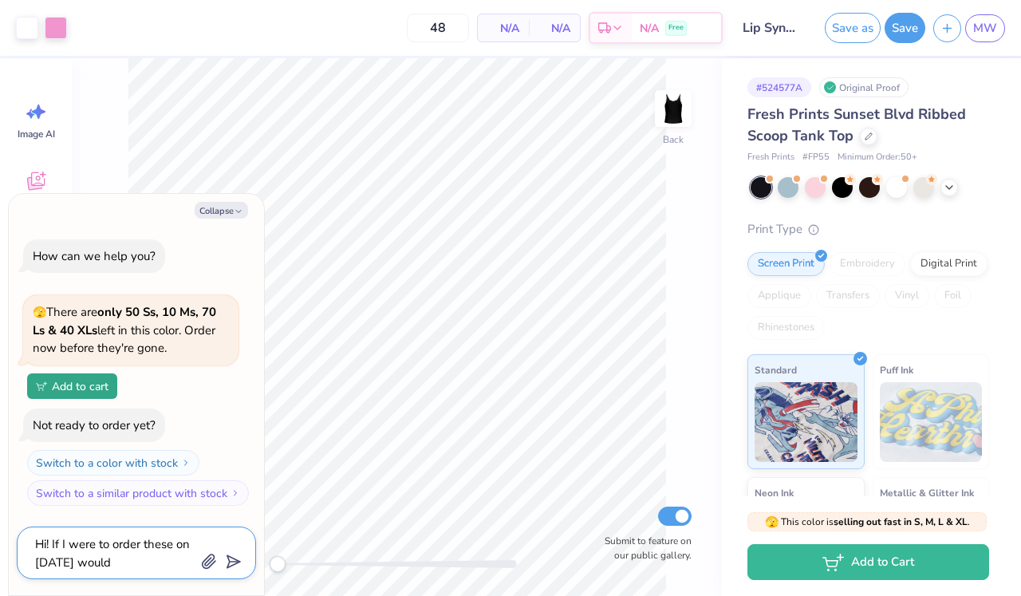
type textarea "x"
type textarea "Hi! If I were to order these on [DATE] would I"
type textarea "x"
type textarea "Hi! If I were to order these on [DATE] would I r"
type textarea "x"
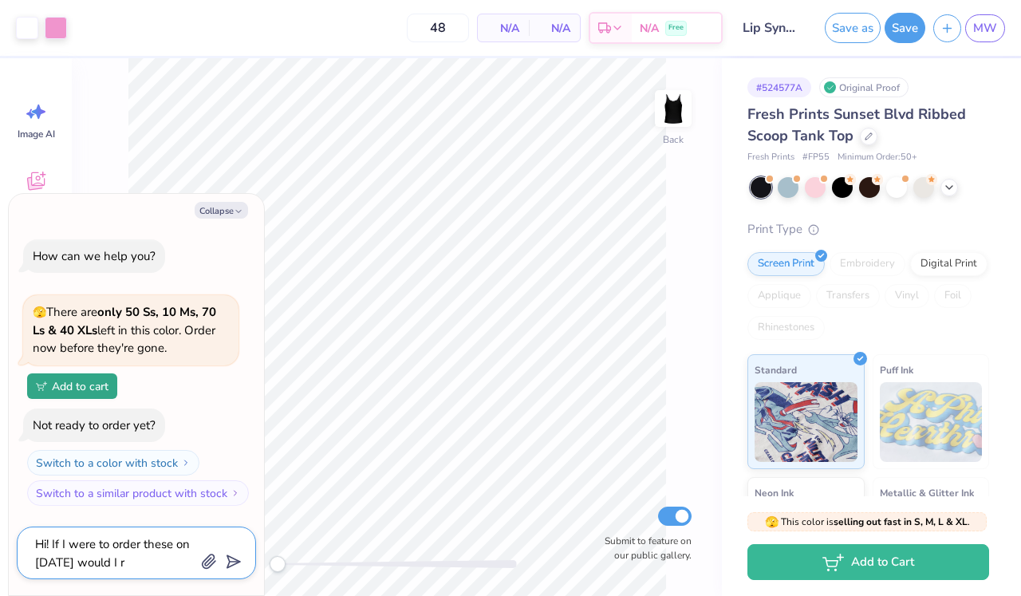
type textarea "Hi! If I were to order these on [DATE] would I re"
type textarea "x"
type textarea "Hi! If I were to order these on [DATE] would I rec"
type textarea "x"
type textarea "Hi! If I were to order these on [DATE] would I reci"
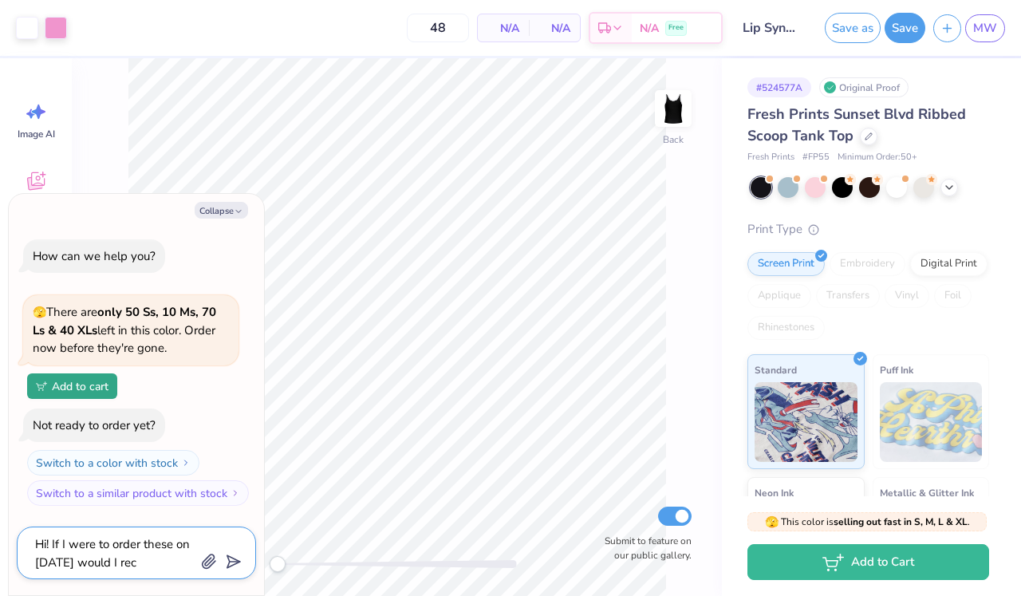
type textarea "x"
type textarea "Hi! If I were to order these on [DATE] would I [PERSON_NAME]"
type textarea "x"
type textarea "Hi! If I were to order these on [DATE] would I reciev"
type textarea "x"
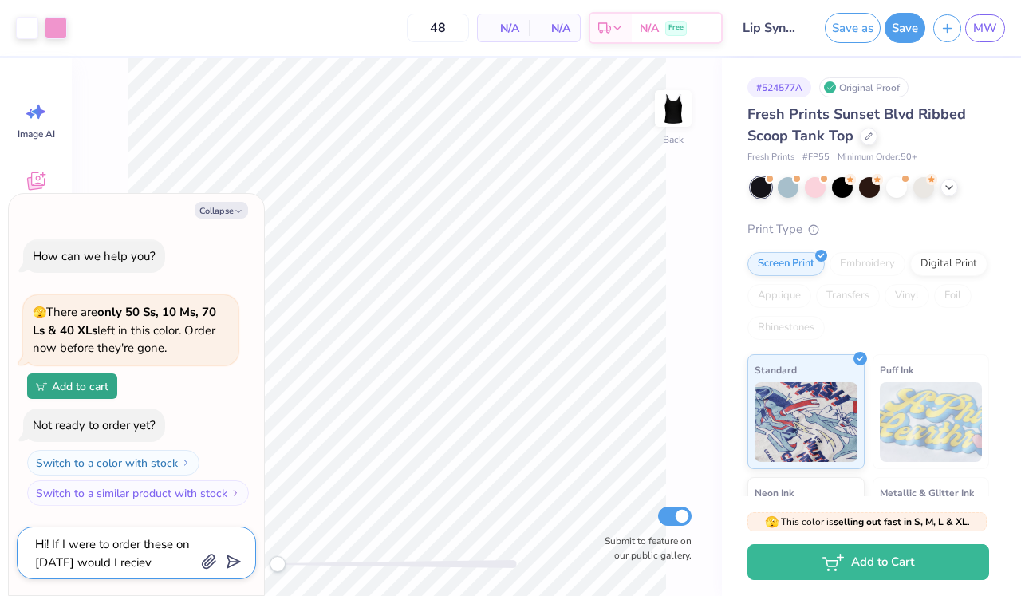
type textarea "Hi! If I were to order these on [DATE] would I recieve"
type textarea "x"
type textarea "Hi! If I were to order these on [DATE] would I recieve"
type textarea "x"
type textarea "Hi! If I were to order these on [DATE] would I recieve"
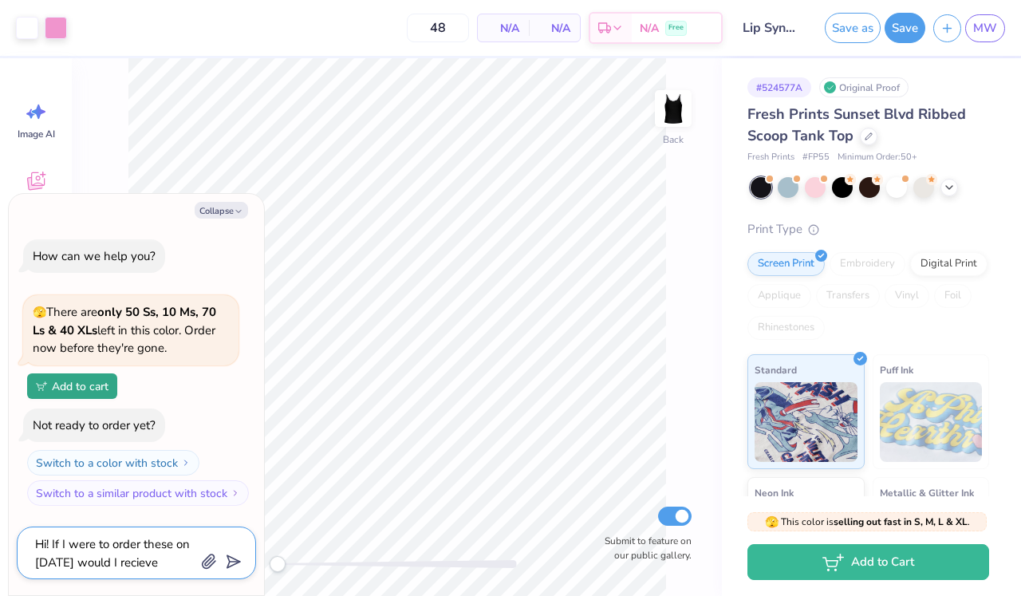
type textarea "x"
type textarea "Hi! If I were to order these on [DATE] would I reciev"
type textarea "x"
type textarea "Hi! If I were to order these on [DATE] would I [PERSON_NAME]"
type textarea "x"
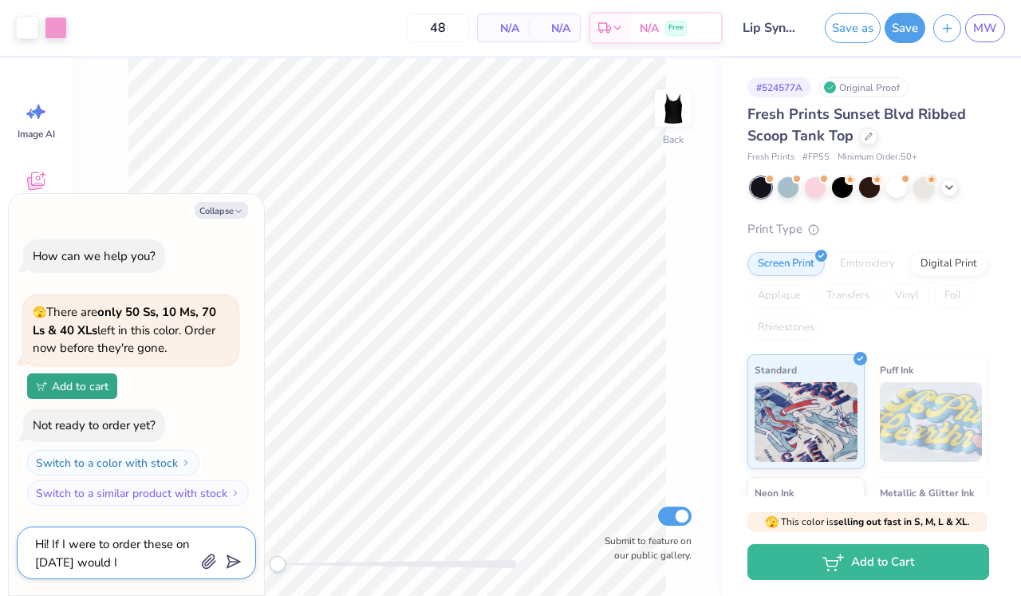
type textarea "Hi! If I were to order these on [DATE] would I reci"
type textarea "x"
type textarea "Hi! If I were to order these on [DATE] would I rec"
type textarea "x"
type textarea "Hi! If I were to order these on [DATE] would I rece"
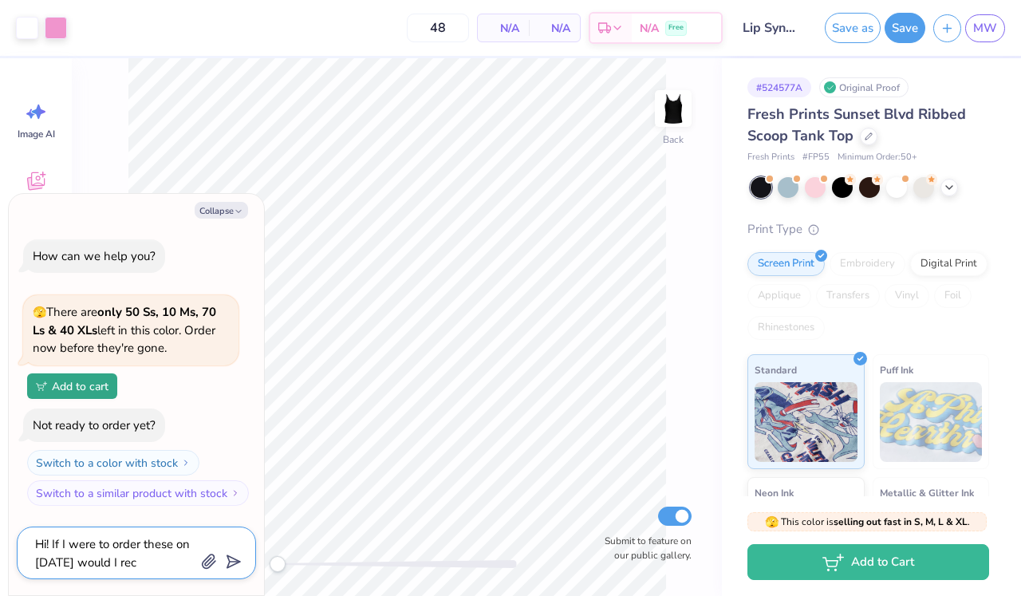
type textarea "x"
type textarea "Hi! If I were to order these on [DATE] would I recei"
type textarea "x"
type textarea "Hi! If I were to order these on [DATE] would I receiv"
type textarea "x"
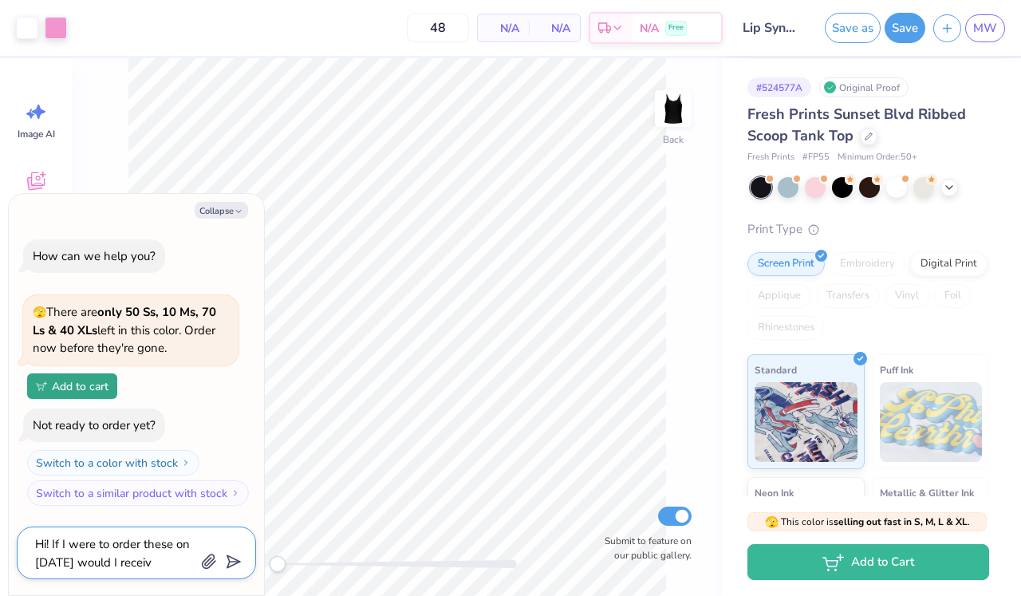
type textarea "Hi! If I were to order these on [DATE] would I receive"
type textarea "x"
type textarea "Hi! If I were to order these on [DATE] would I receive"
type textarea "x"
type textarea "Hi! If I were to order these on [DATE] would I receive t"
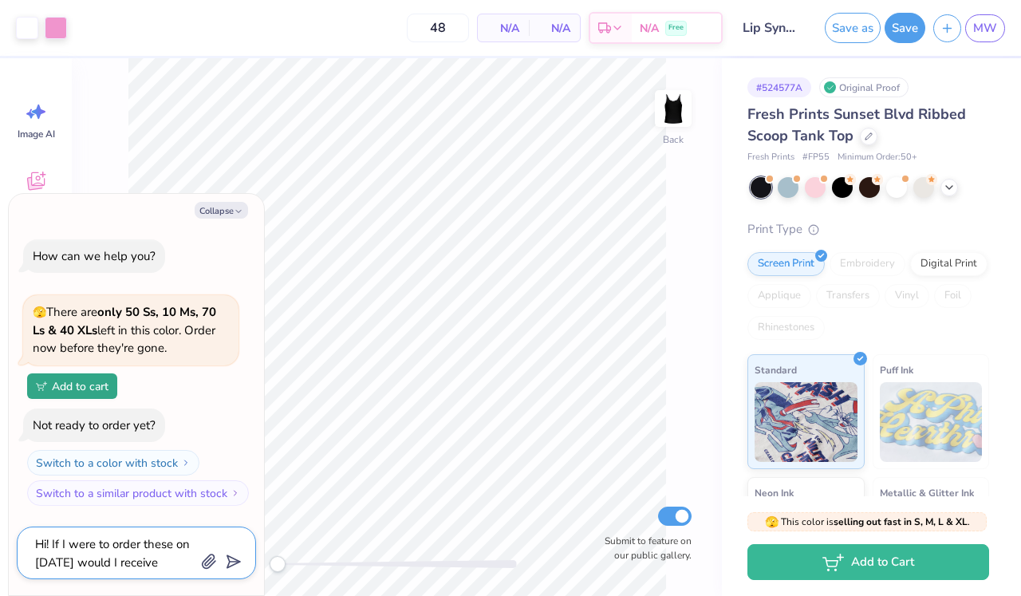
type textarea "x"
type textarea "Hi! If I were to order these on [DATE] would I receive th"
type textarea "x"
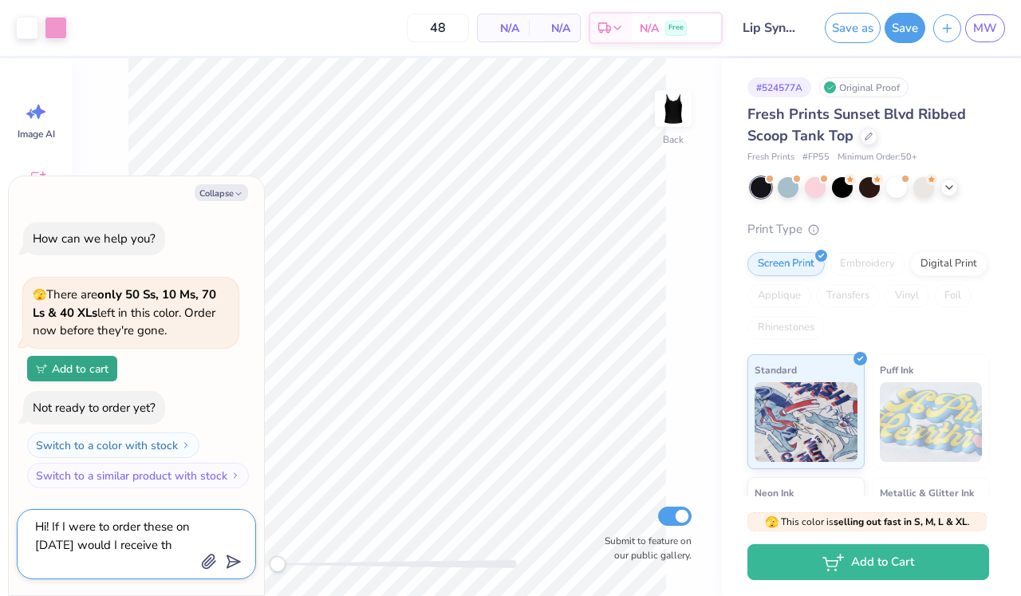
type textarea "Hi! If I were to order these on October 5th would I receive the"
type textarea "x"
type textarea "Hi! If I were to order these on October 5th would I receive them"
type textarea "x"
type textarea "Hi! If I were to order these on October 5th would I receive them"
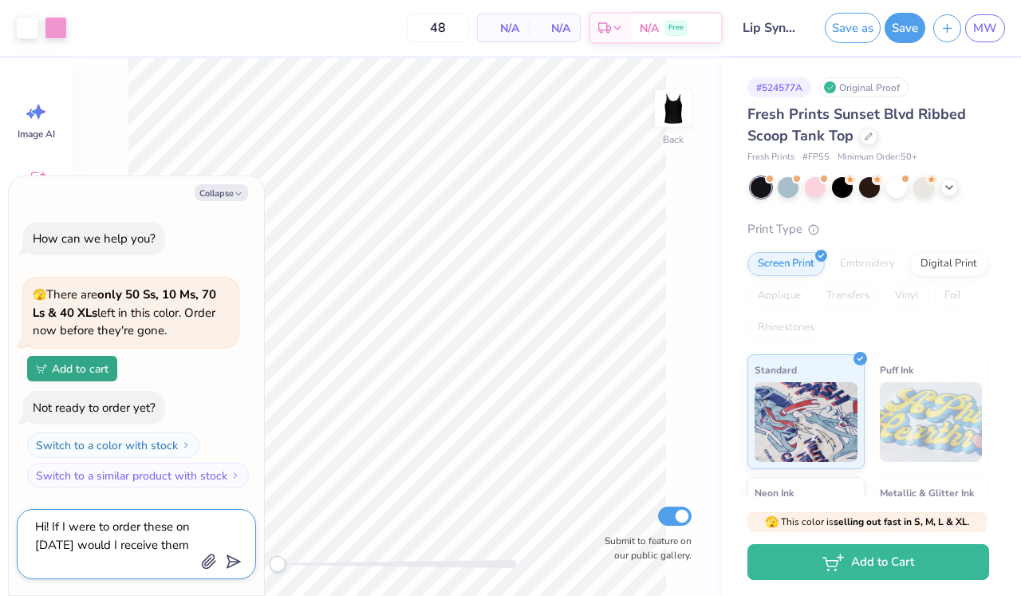
type textarea "x"
click at [140, 537] on textarea "Hi! If I were to order these on October 5th would I receive them" at bounding box center [115, 544] width 162 height 56
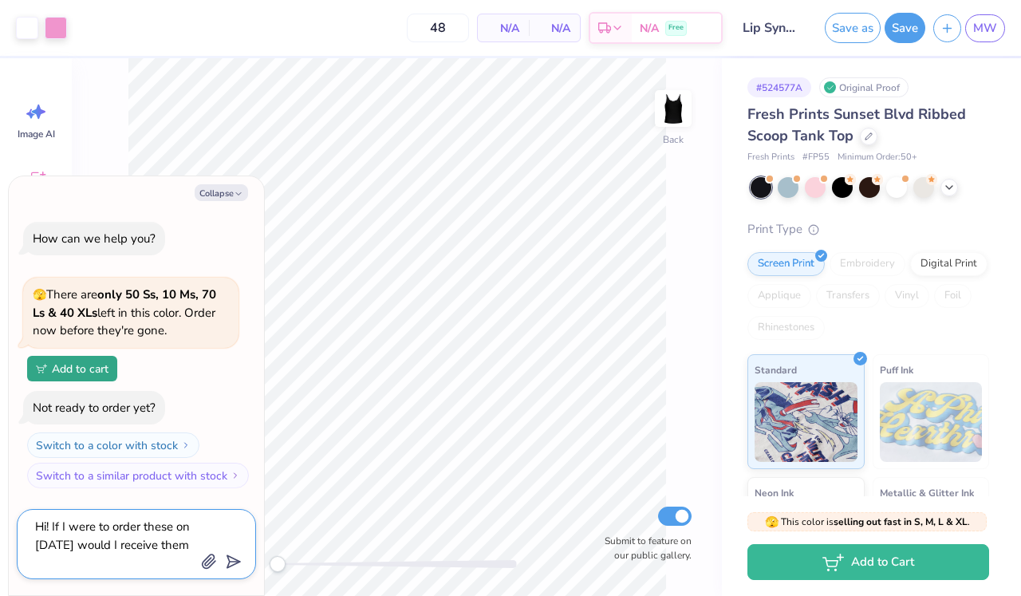
type textarea "x"
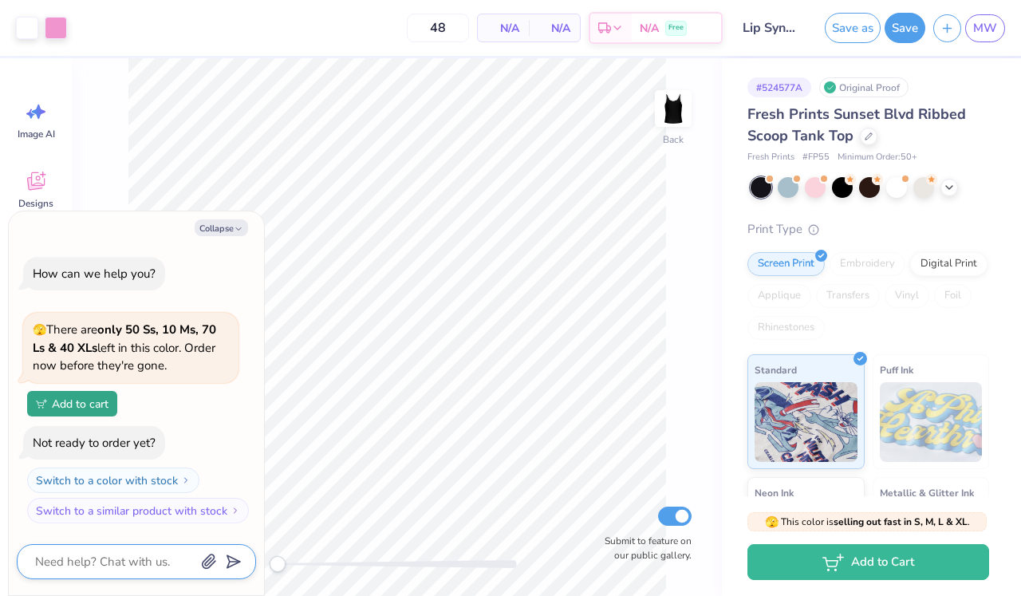
type textarea "H"
type textarea "x"
type textarea "Hi"
type textarea "x"
type textarea "Hi!"
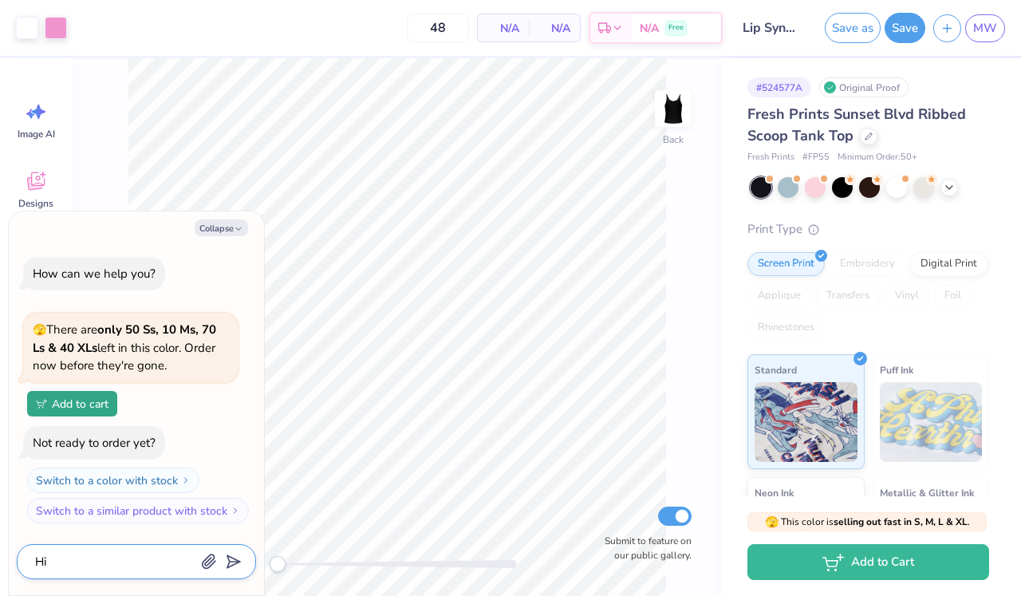
type textarea "x"
type textarea "Hi!"
type textarea "x"
type textarea "Hi! W"
type textarea "x"
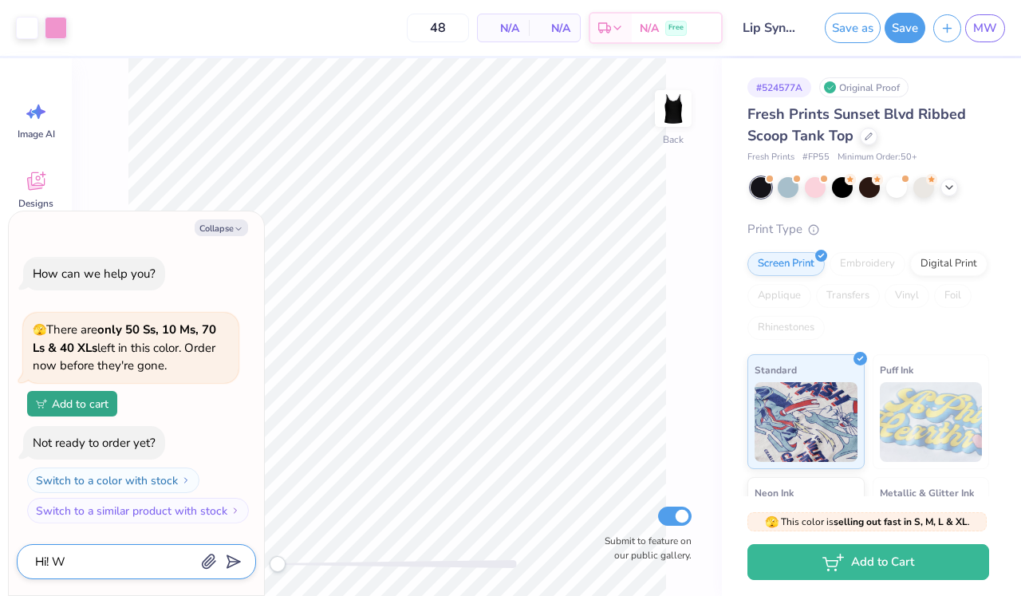
type textarea "Hi! Wh"
type textarea "x"
type textarea "Hi! Whe"
type textarea "x"
type textarea "Hi! When"
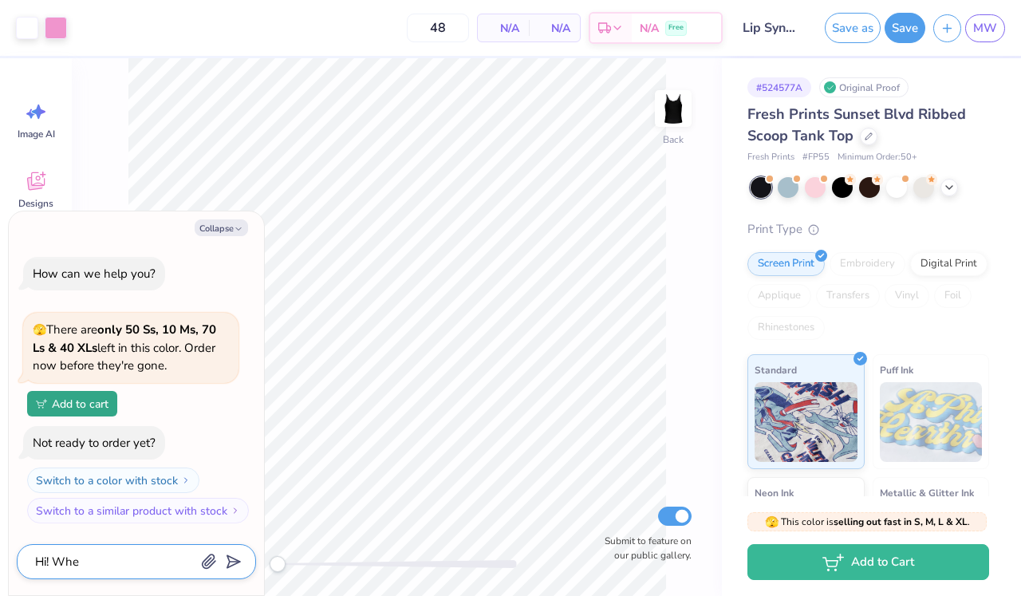
type textarea "x"
type textarea "Hi! When"
type textarea "x"
type textarea "Hi! When d"
type textarea "x"
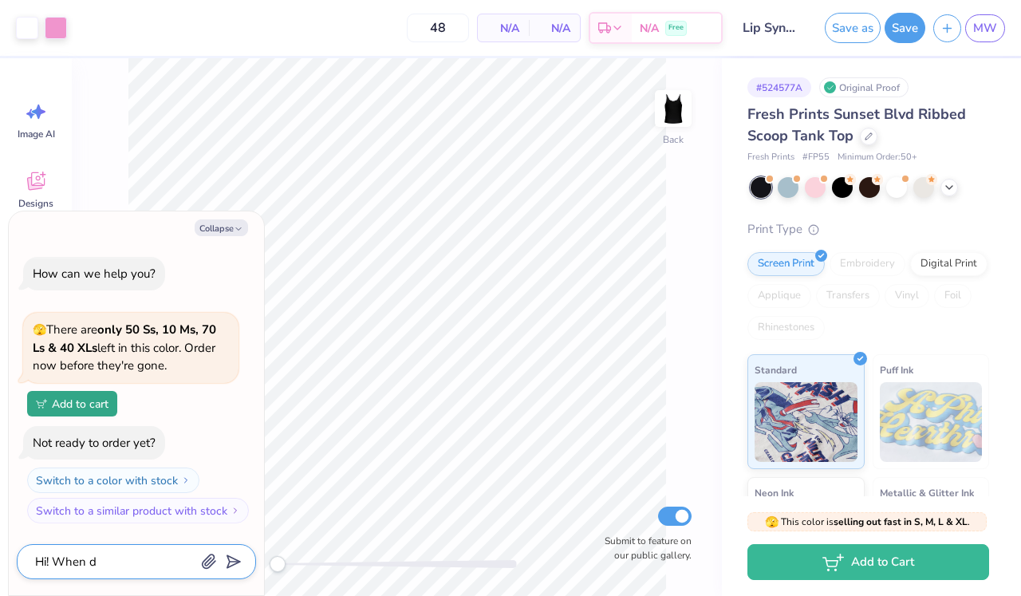
type textarea "Hi! When do"
type textarea "x"
type textarea "Hi! When do"
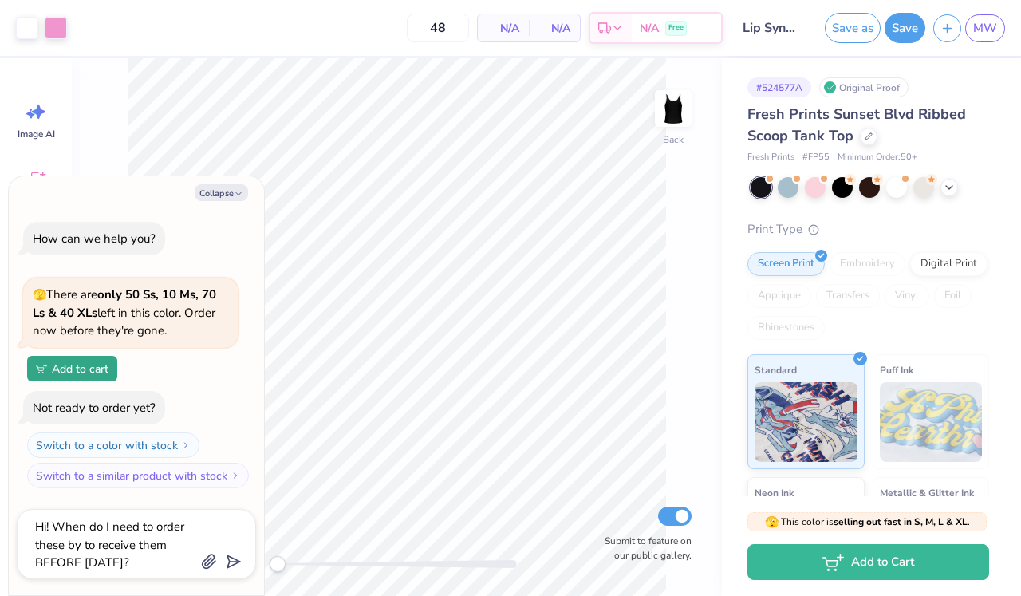
click at [233, 560] on icon "submit" at bounding box center [230, 562] width 22 height 22
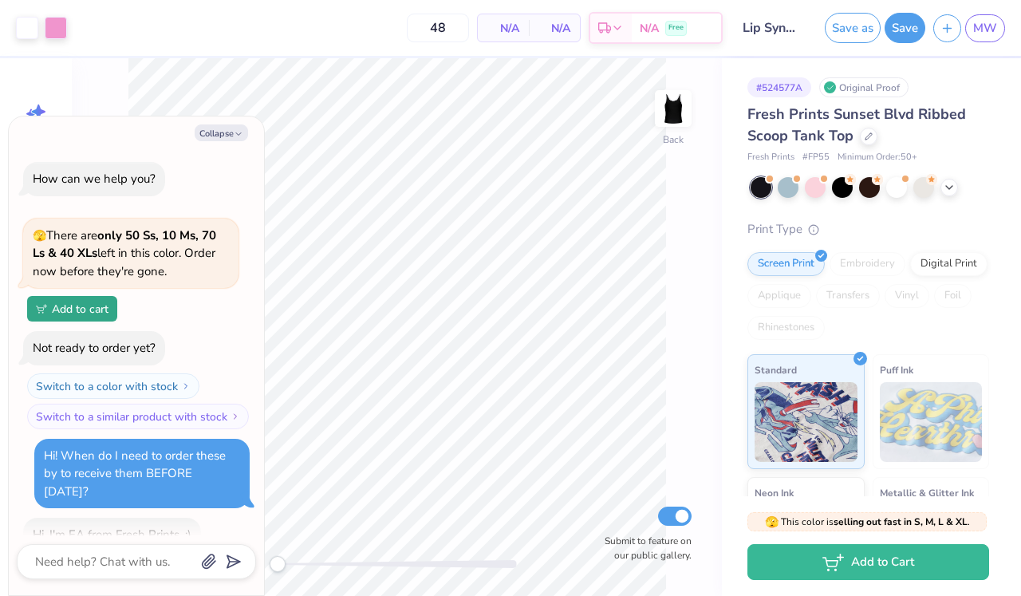
scroll to position [149, 0]
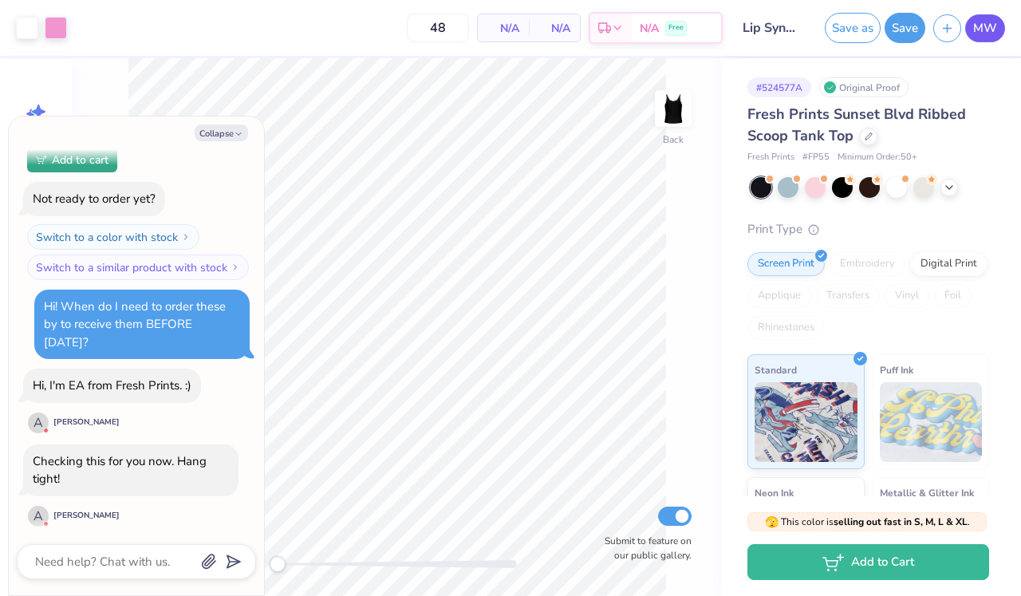
click at [994, 36] on span "MW" at bounding box center [986, 28] width 24 height 18
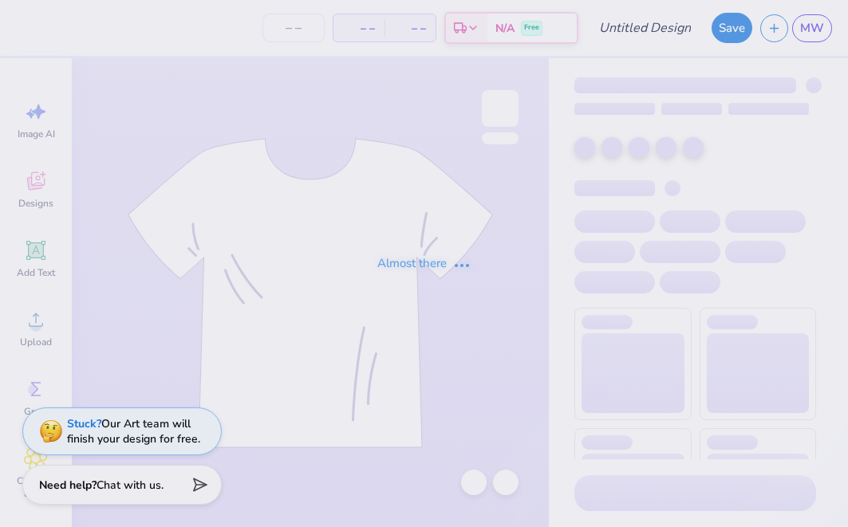
type input "48"
type input "Lip Sync Option #1"
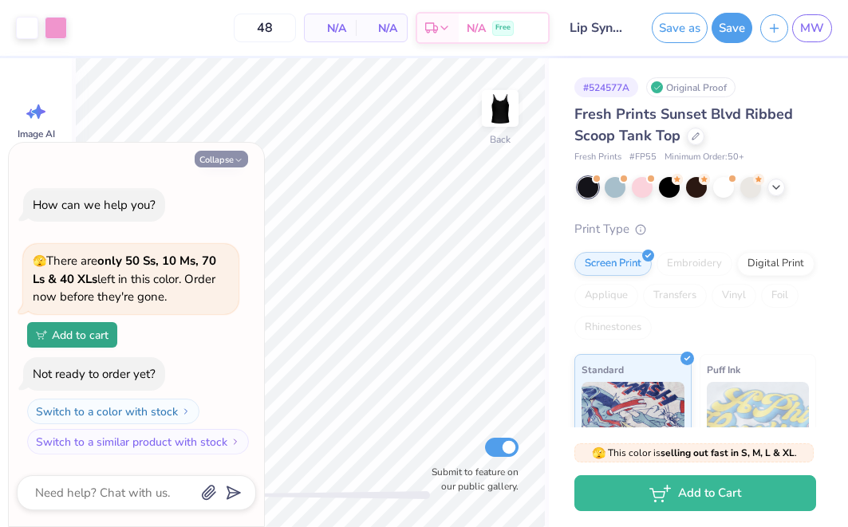
click at [233, 168] on button "Collapse" at bounding box center [221, 159] width 53 height 17
type textarea "x"
